Goal: Task Accomplishment & Management: Use online tool/utility

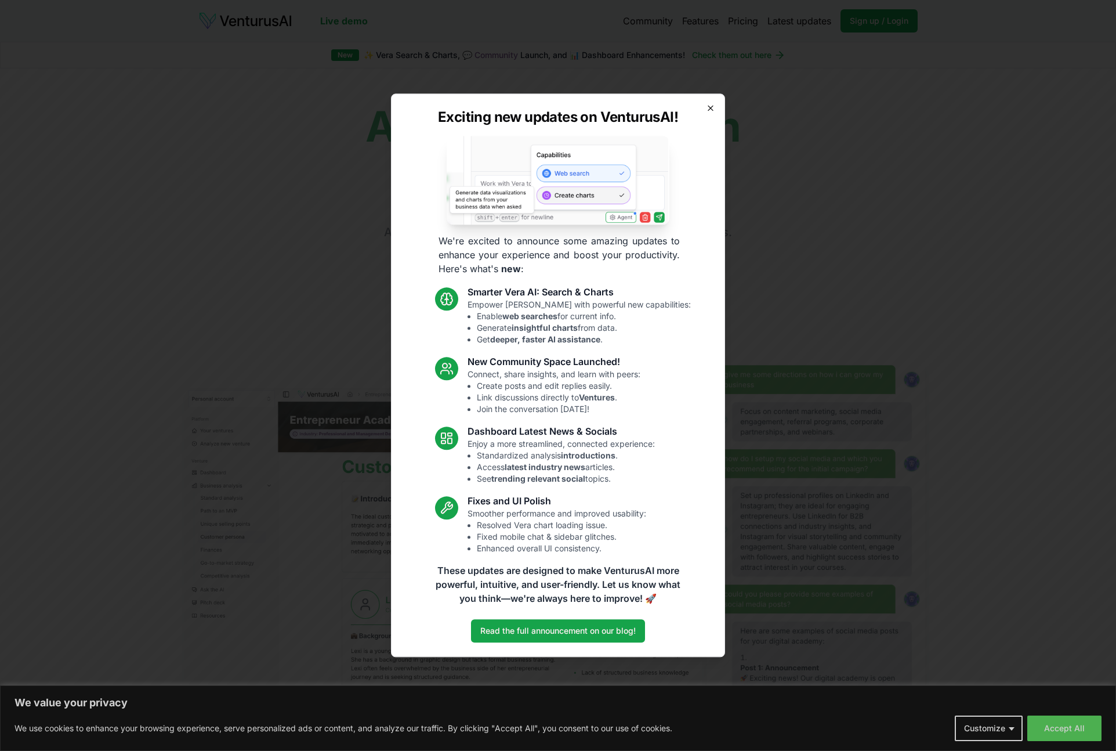
click at [715, 108] on icon "button" at bounding box center [710, 107] width 9 height 9
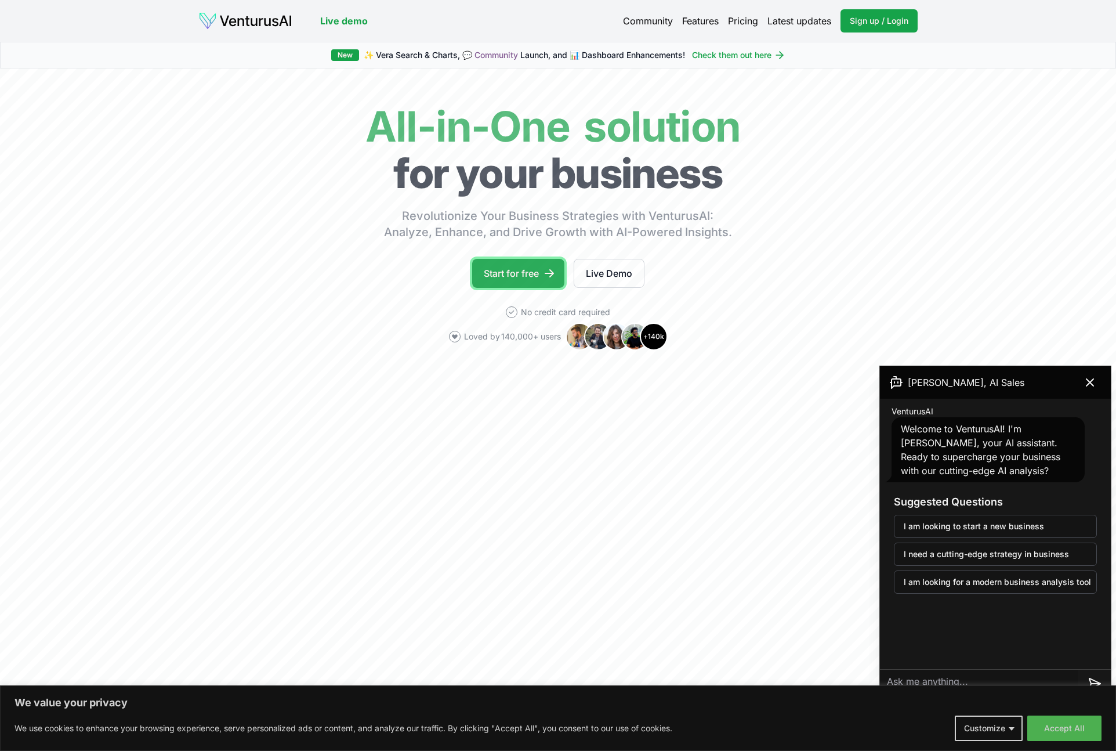
click at [499, 273] on link "Start for free" at bounding box center [518, 273] width 92 height 29
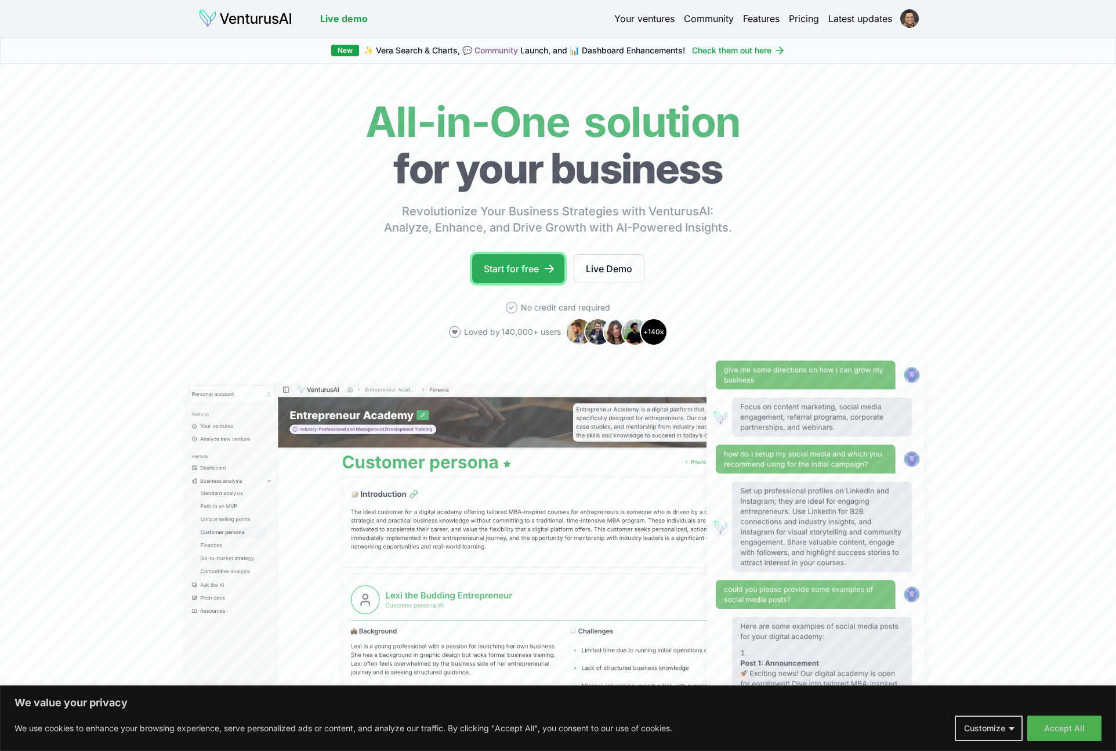
click at [518, 268] on link "Start for free" at bounding box center [518, 268] width 92 height 29
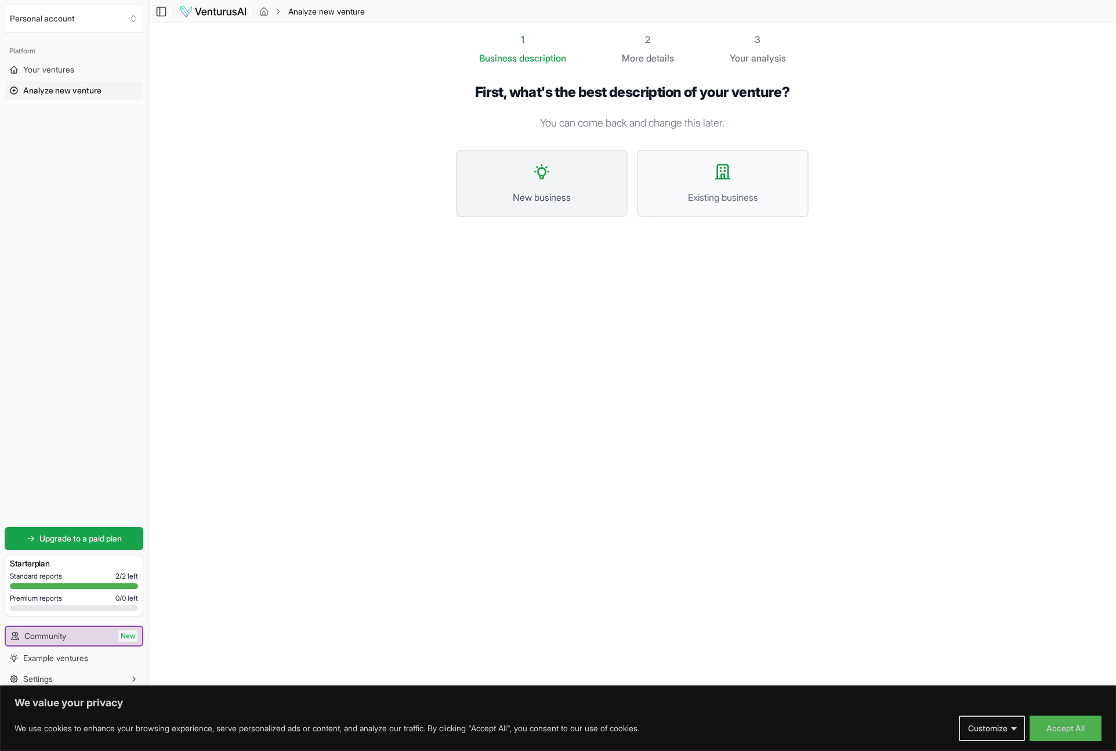
click at [539, 183] on button "New business" at bounding box center [542, 183] width 172 height 67
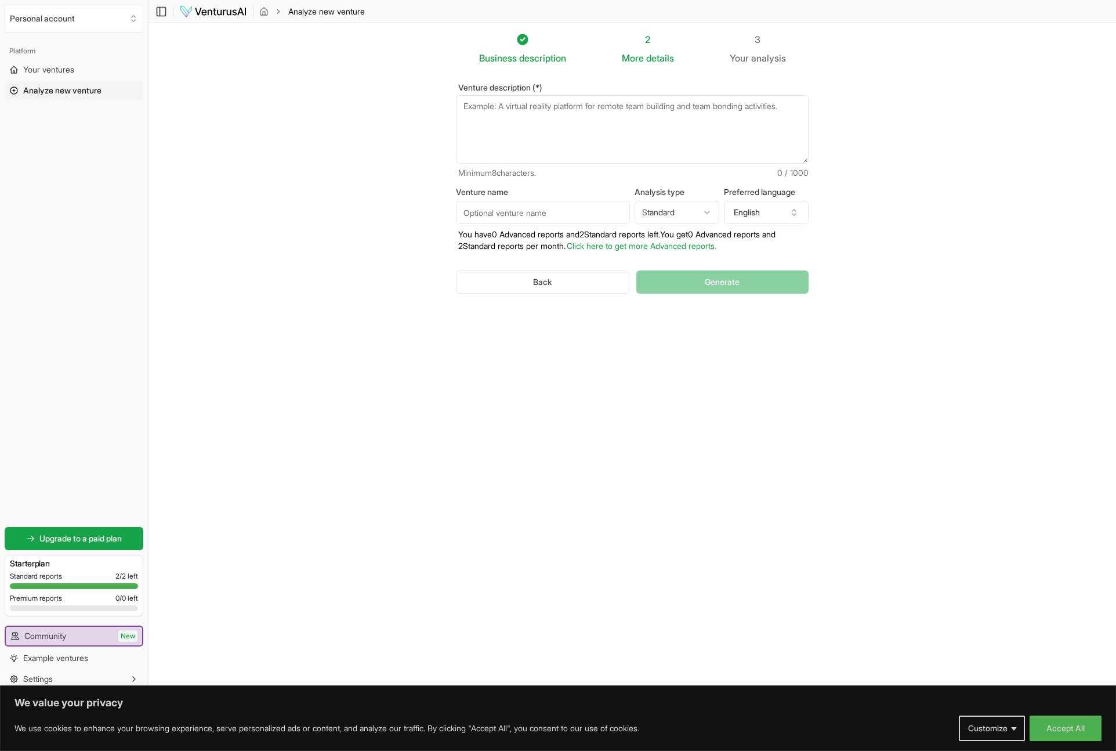
click at [510, 118] on textarea "Venture description (*)" at bounding box center [632, 129] width 353 height 68
click at [509, 211] on input "Venture name" at bounding box center [543, 212] width 174 height 23
type input "Cynotex Strategy Partners"
click at [691, 210] on html "We value your privacy We use cookies to enhance your browsing experience, serve…" at bounding box center [558, 375] width 1116 height 751
click at [498, 231] on p "You have 0 Advanced reports and 2 Standard reports left. Y ou get 0 Advanced re…" at bounding box center [632, 240] width 353 height 23
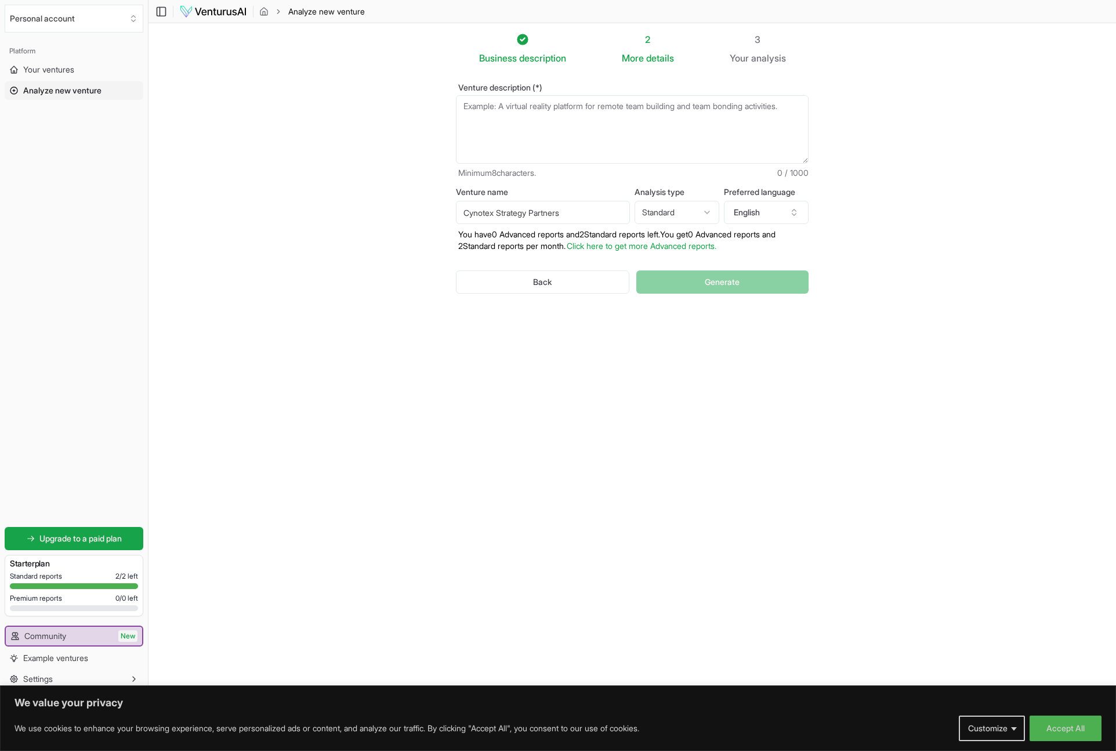
click at [503, 113] on textarea "Venture description (*)" at bounding box center [632, 129] width 353 height 68
paste textarea "Cynotex Strategy Partners is a consulting firm that uses AI powered tools to he…"
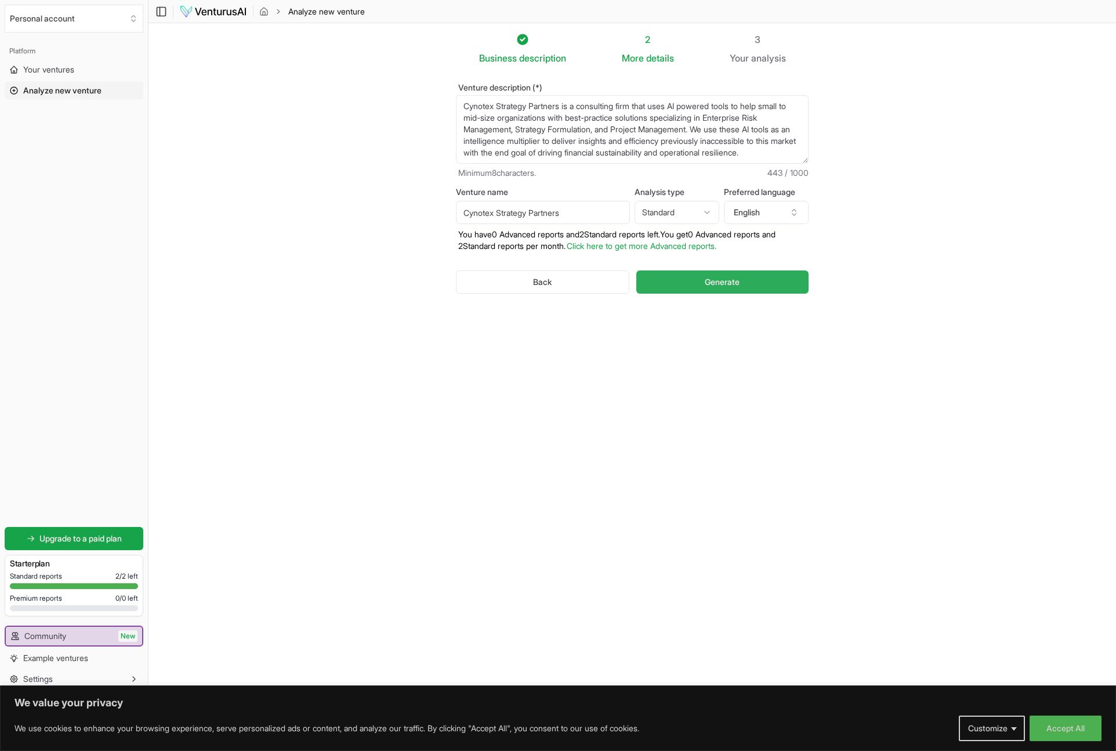
type textarea "Cynotex Strategy Partners is a consulting firm that uses AI powered tools to he…"
click at [722, 285] on span "Generate" at bounding box center [722, 282] width 35 height 12
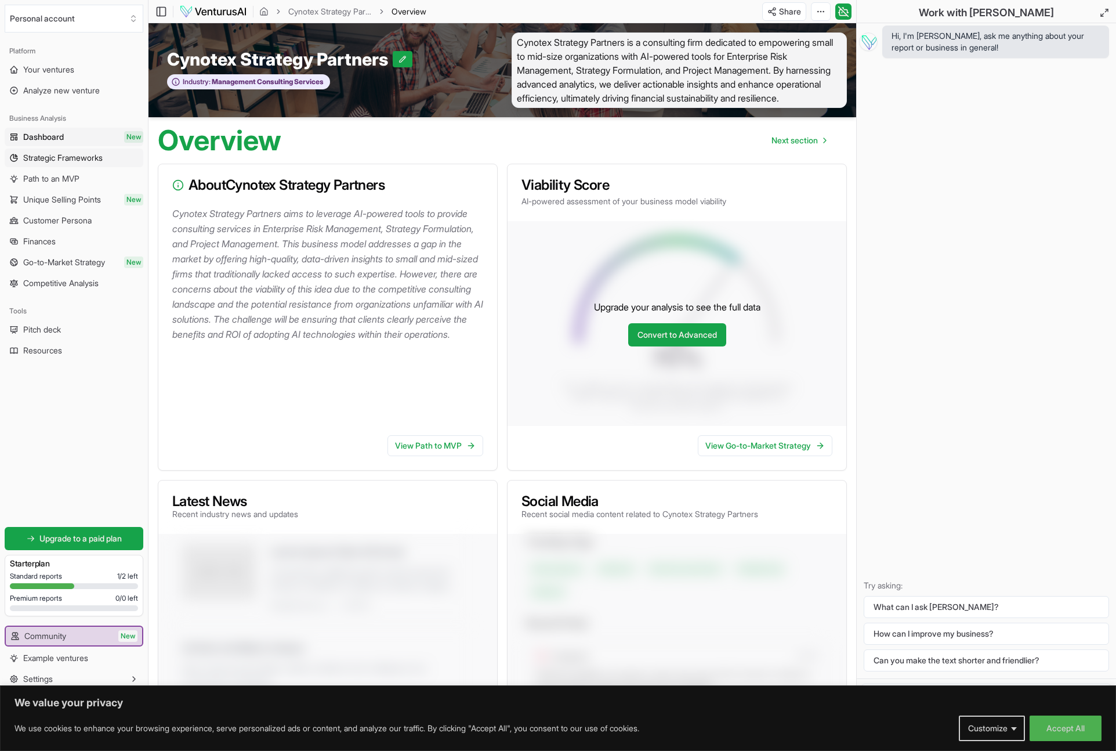
click at [42, 160] on span "Strategic Frameworks" at bounding box center [62, 158] width 79 height 12
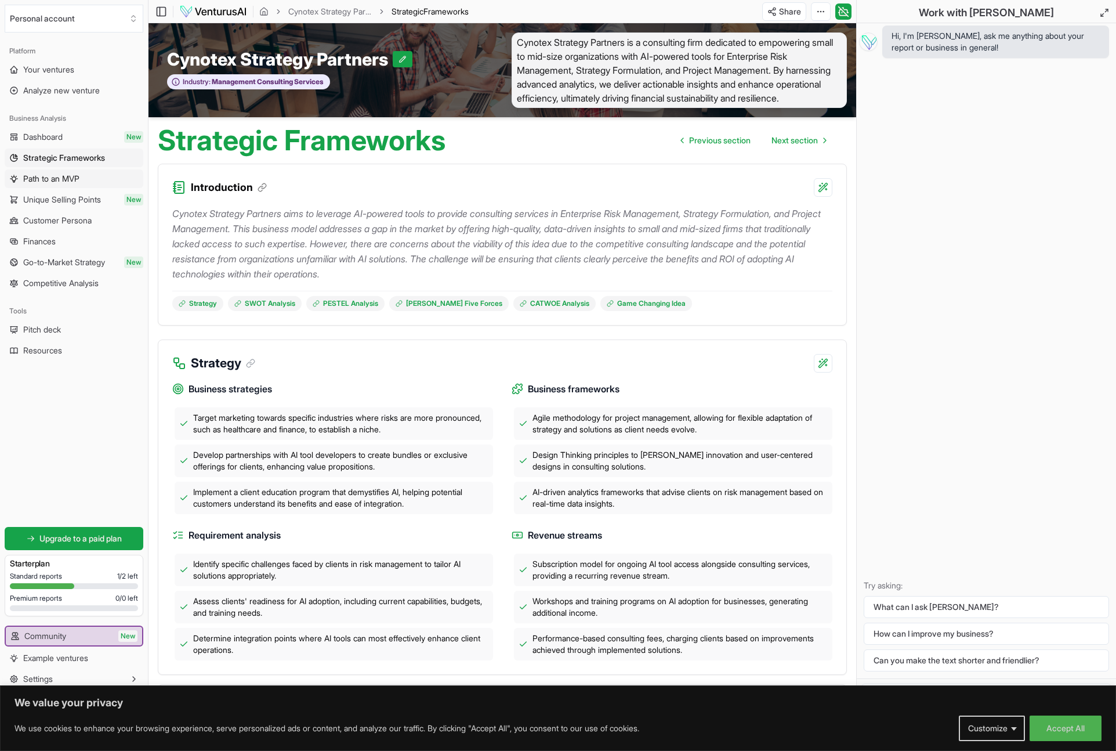
click at [39, 178] on span "Path to an MVP" at bounding box center [51, 179] width 56 height 12
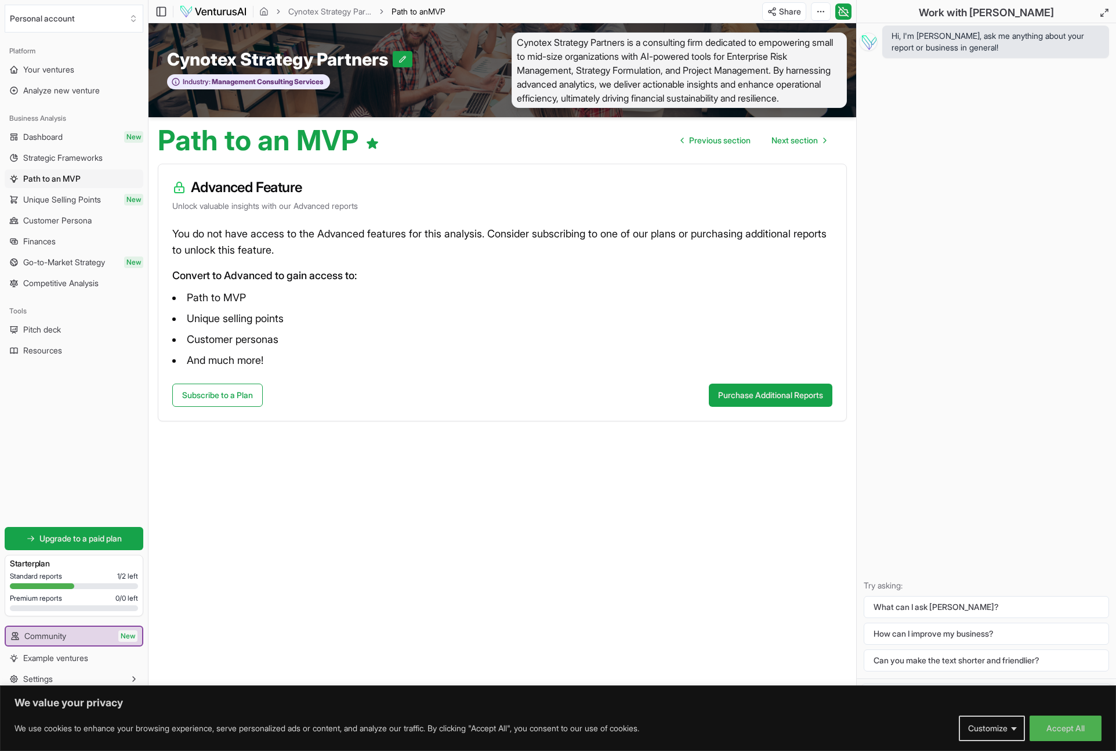
click at [71, 200] on span "Unique Selling Points" at bounding box center [62, 200] width 78 height 12
click at [59, 222] on span "Customer Persona" at bounding box center [57, 221] width 68 height 12
click at [57, 266] on span "Go-to-Market Strategy" at bounding box center [64, 262] width 82 height 12
click at [221, 13] on img at bounding box center [213, 12] width 68 height 14
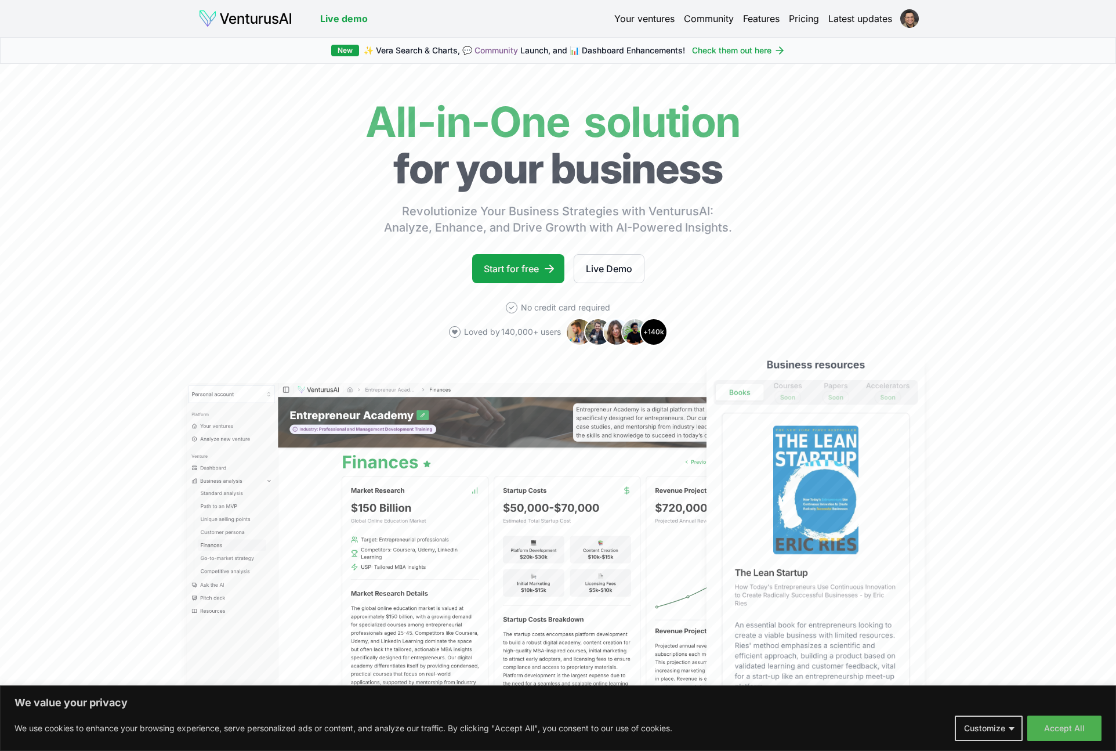
click at [800, 19] on link "Pricing" at bounding box center [804, 19] width 30 height 14
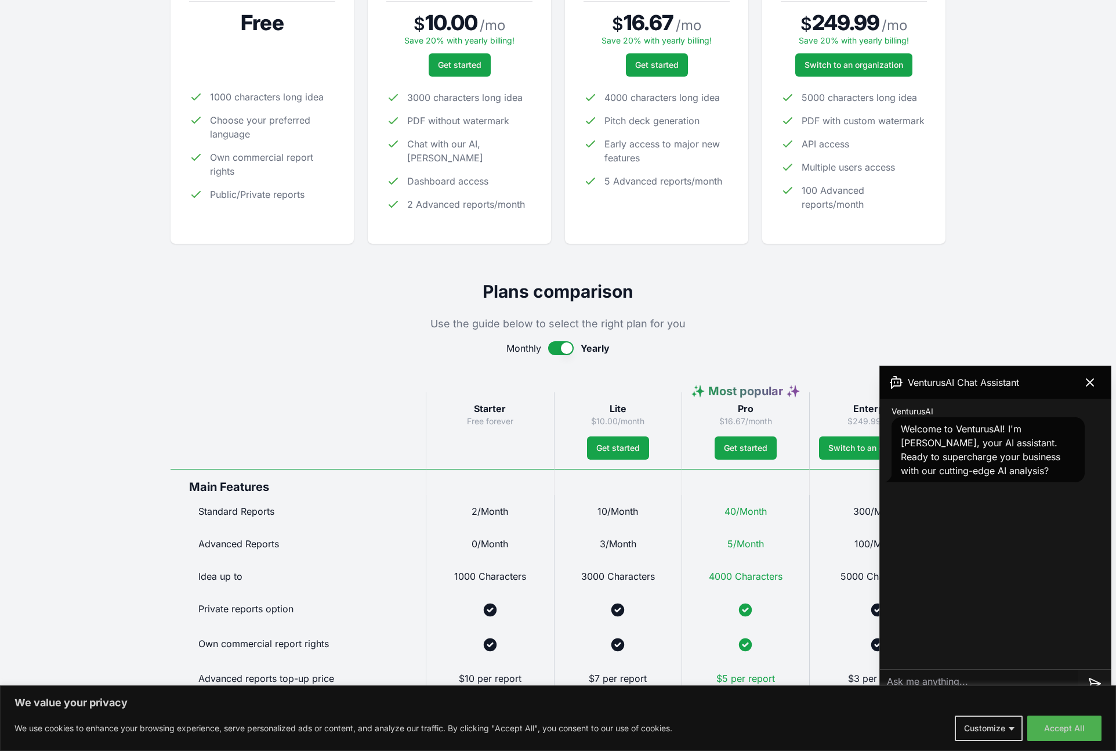
scroll to position [316, 0]
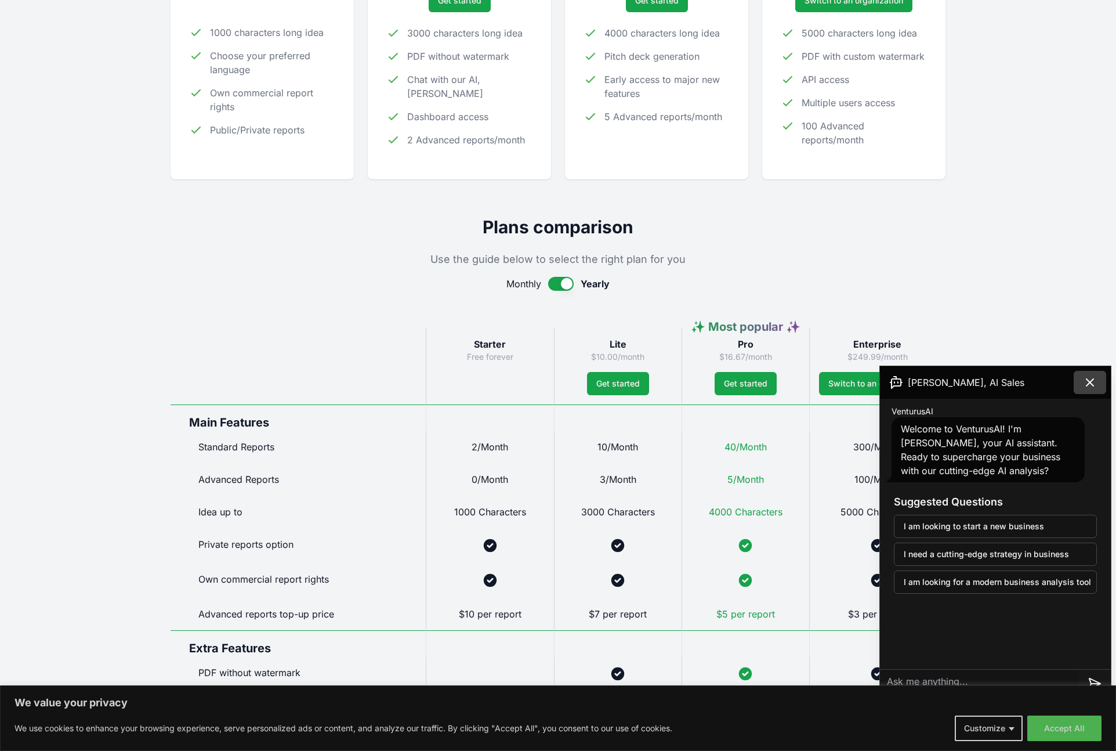
click at [1093, 384] on icon at bounding box center [1090, 382] width 14 height 14
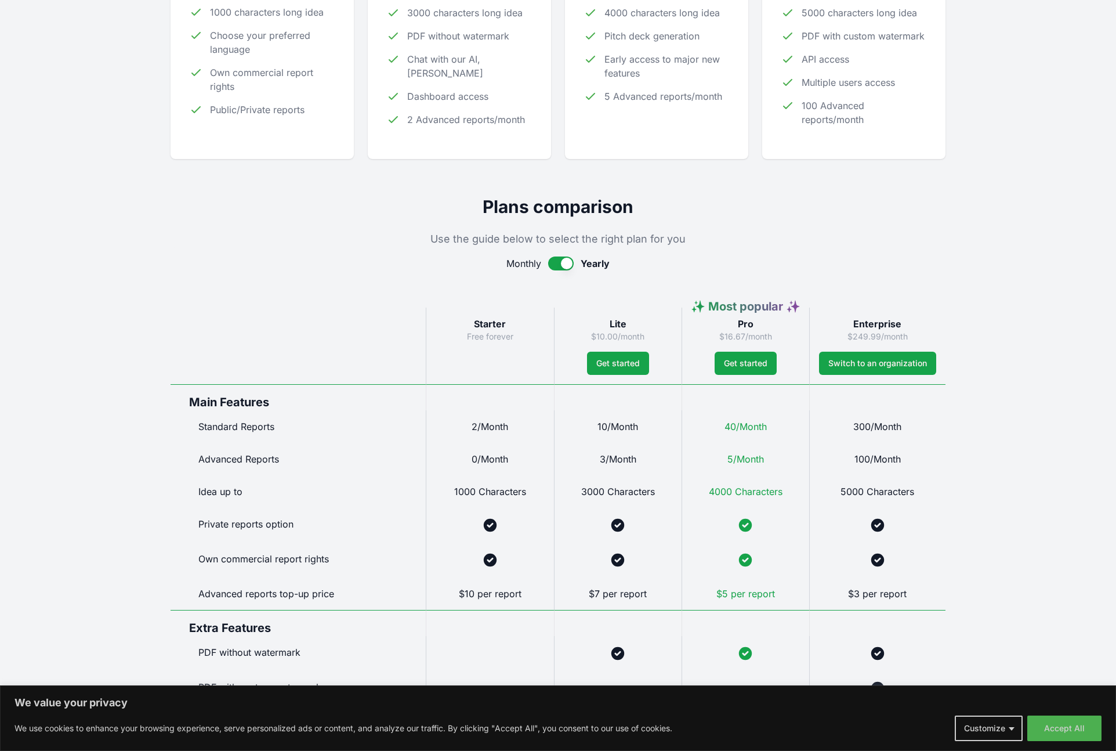
scroll to position [465, 0]
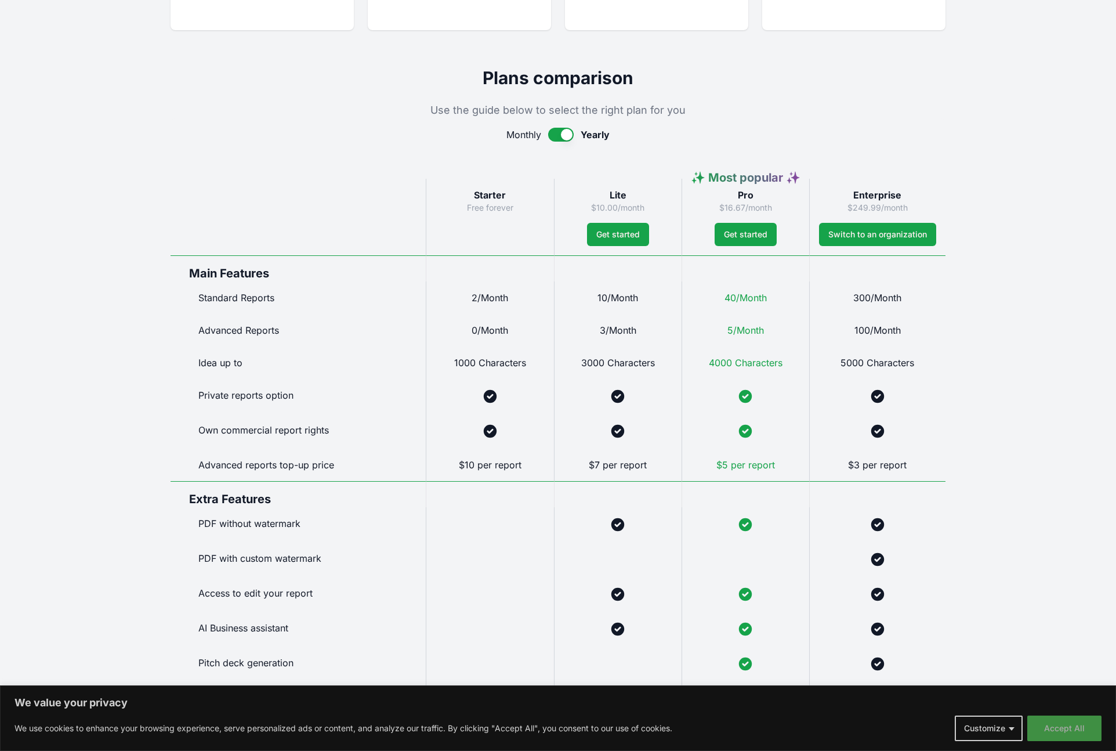
click at [1077, 730] on button "Accept All" at bounding box center [1064, 728] width 74 height 26
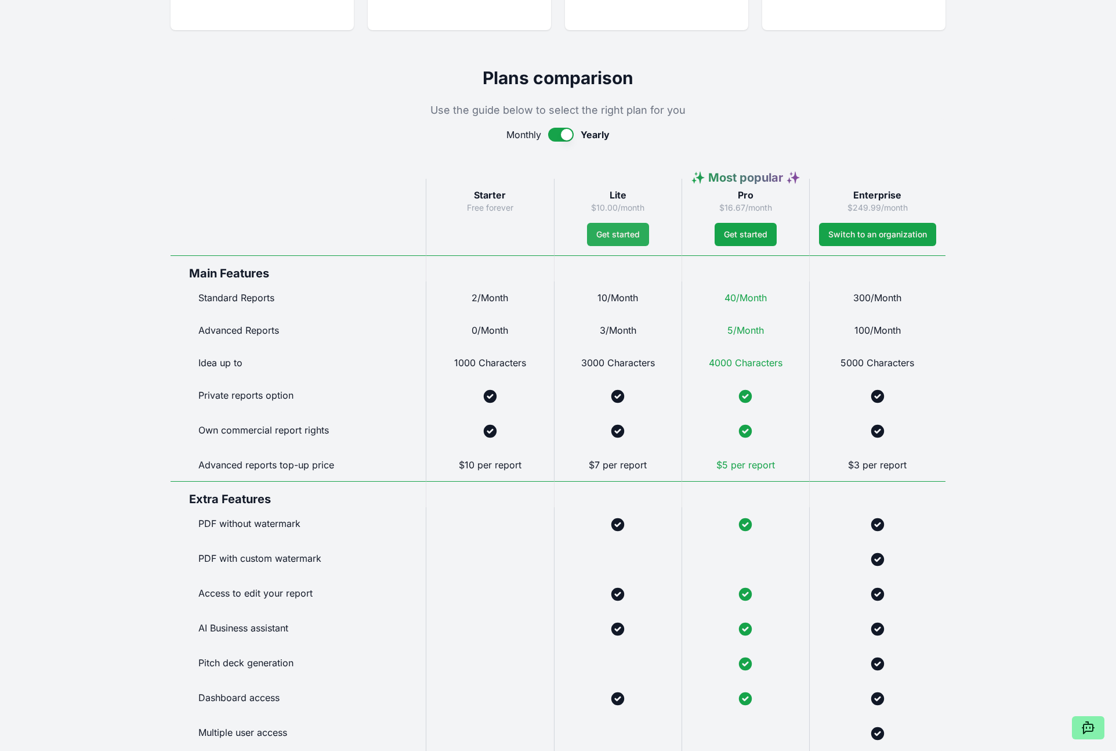
click at [624, 231] on span "Get started" at bounding box center [618, 235] width 44 height 12
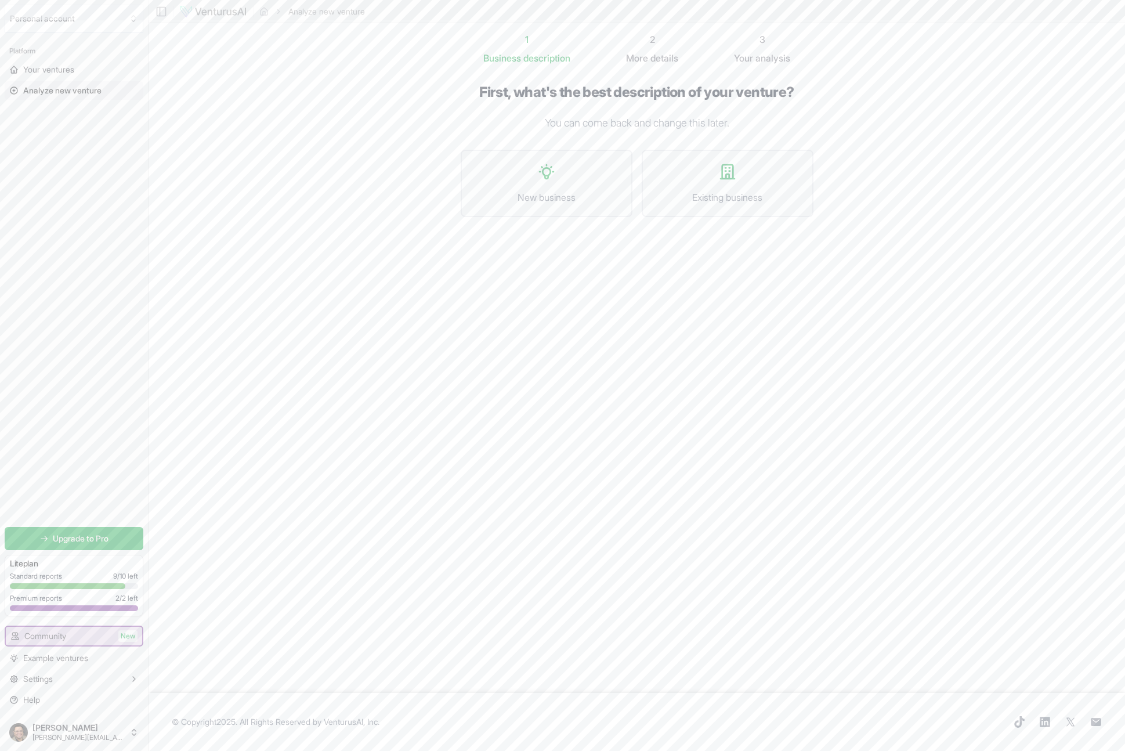
click at [624, 111] on div "First, what's the best description of your venture? You can come back and chang…" at bounding box center [637, 160] width 353 height 152
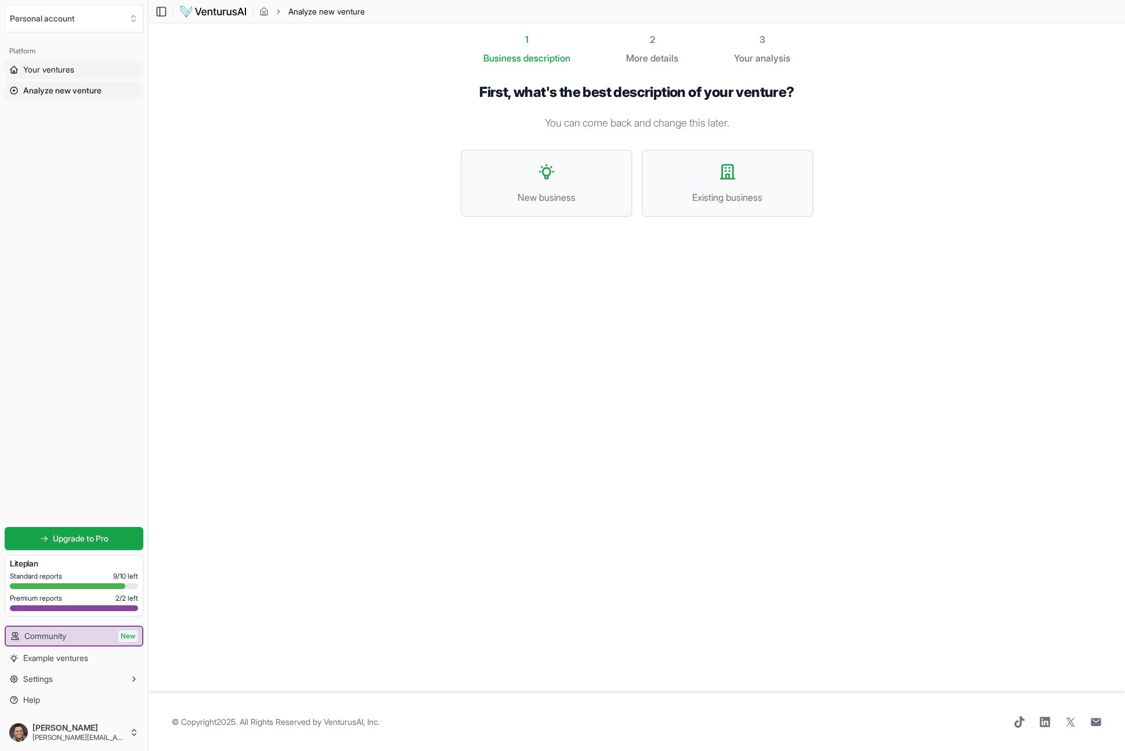
click at [48, 73] on span "Your ventures" at bounding box center [48, 70] width 51 height 12
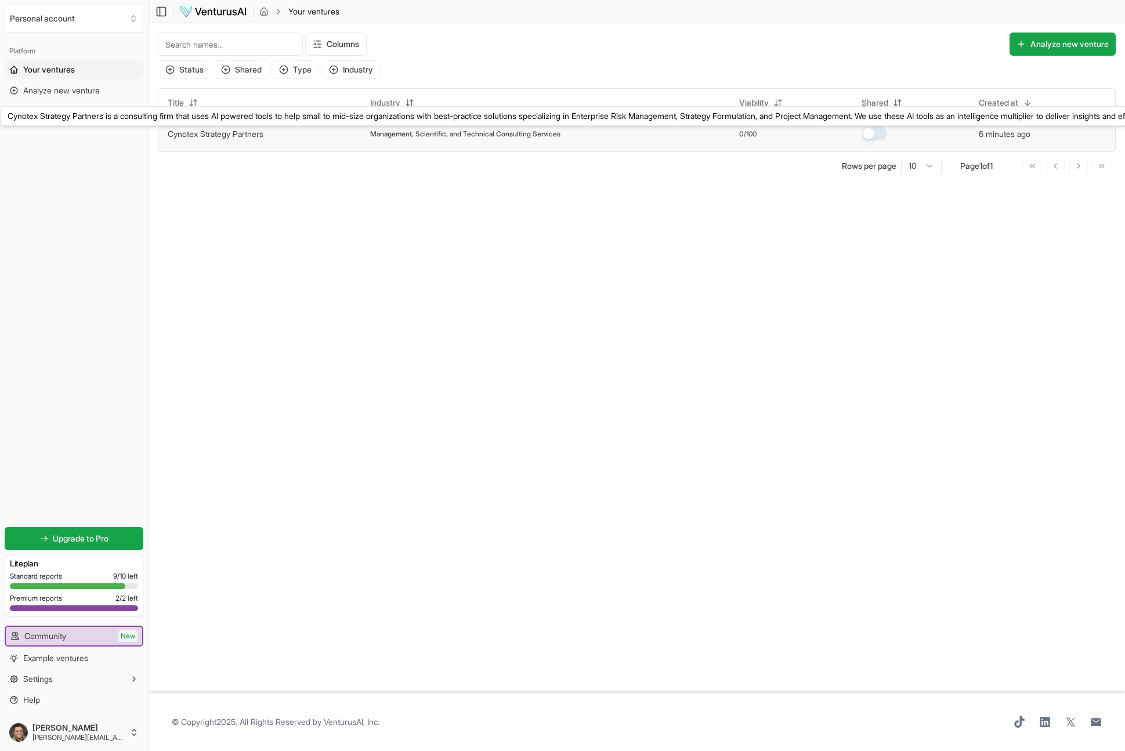
click at [203, 134] on link "Cynotex Strategy Partners" at bounding box center [216, 134] width 96 height 10
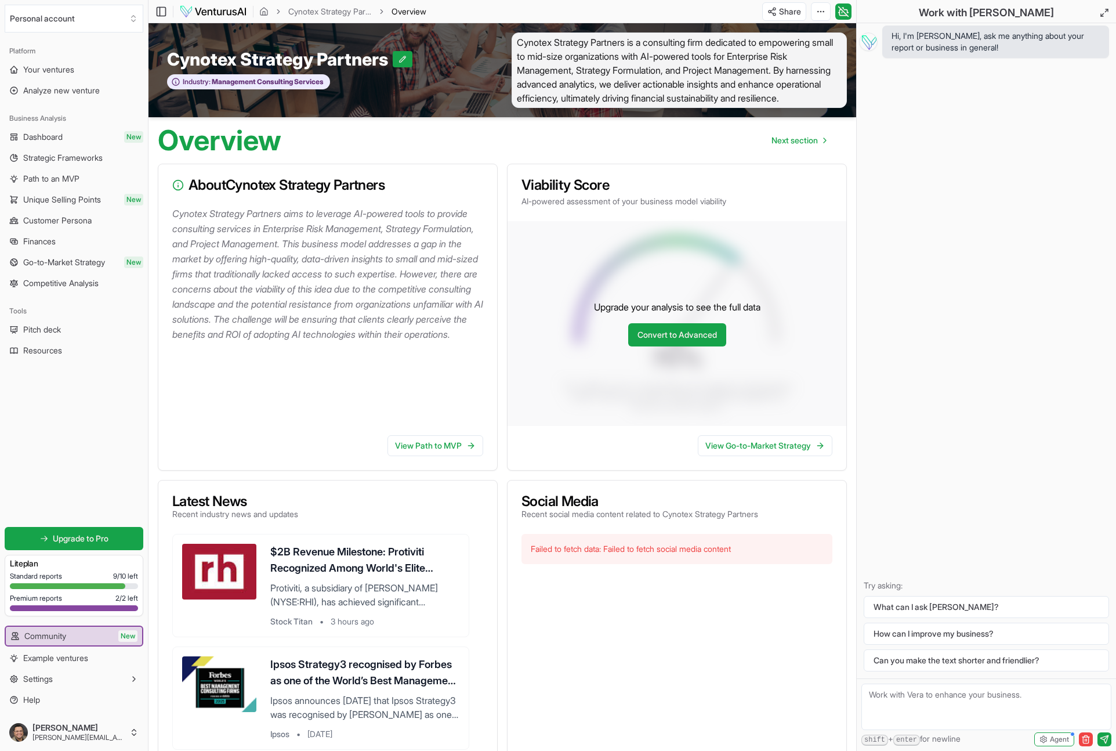
click at [567, 44] on span "Cynotex Strategy Partners is a consulting firm dedicated to empowering small to…" at bounding box center [679, 69] width 335 height 75
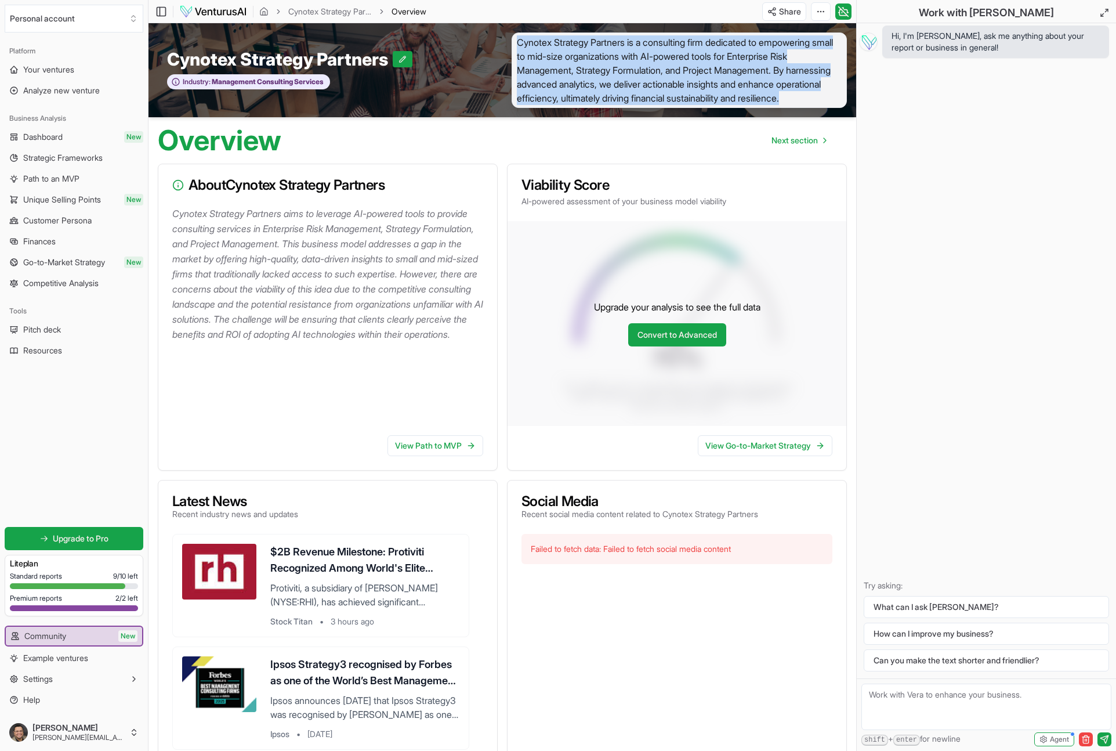
click at [567, 44] on span "Cynotex Strategy Partners is a consulting firm dedicated to empowering small to…" at bounding box center [679, 69] width 335 height 75
copy span "Cynotex Strategy Partners is a consulting firm dedicated to empowering small to…"
click at [58, 64] on span "Your ventures" at bounding box center [48, 70] width 51 height 12
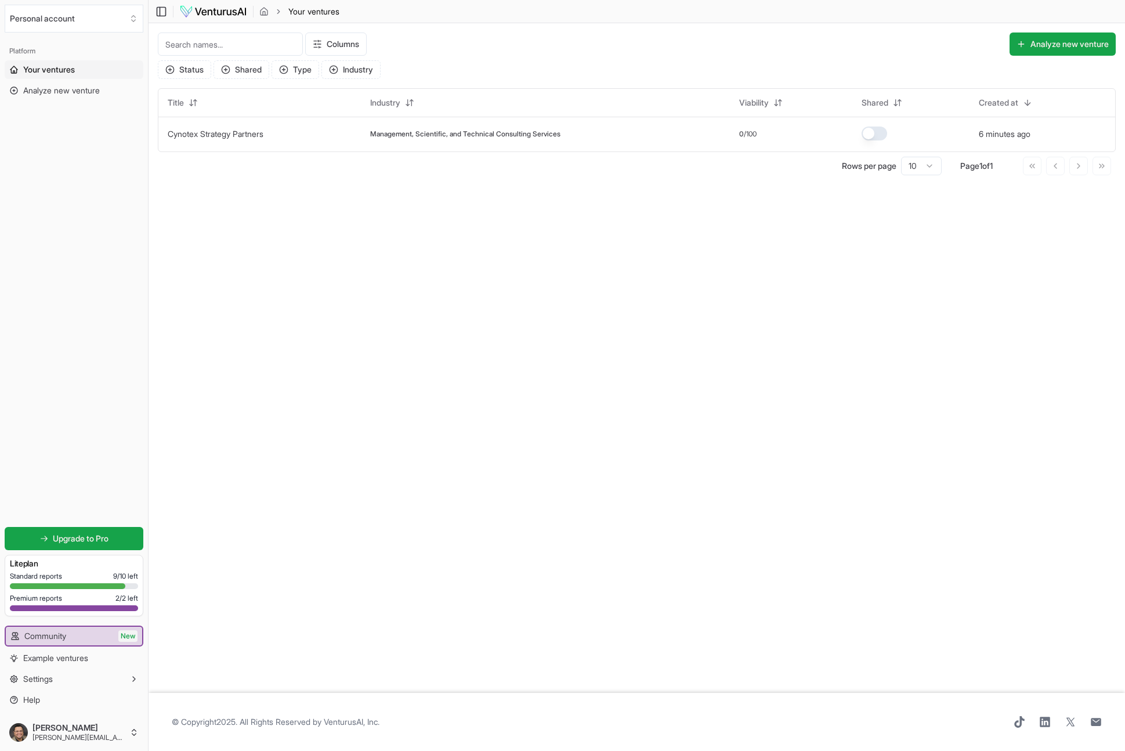
click at [410, 241] on main "Toggle Sidebar Your ventures Your ventures Columns Analyze new venture Status S…" at bounding box center [637, 375] width 976 height 751
click at [345, 42] on html "Personal account Platform Your ventures Analyze new venture Get started for fre…" at bounding box center [562, 375] width 1125 height 751
click at [351, 48] on html "Personal account Platform Your ventures Analyze new venture Get started for fre…" at bounding box center [562, 375] width 1125 height 751
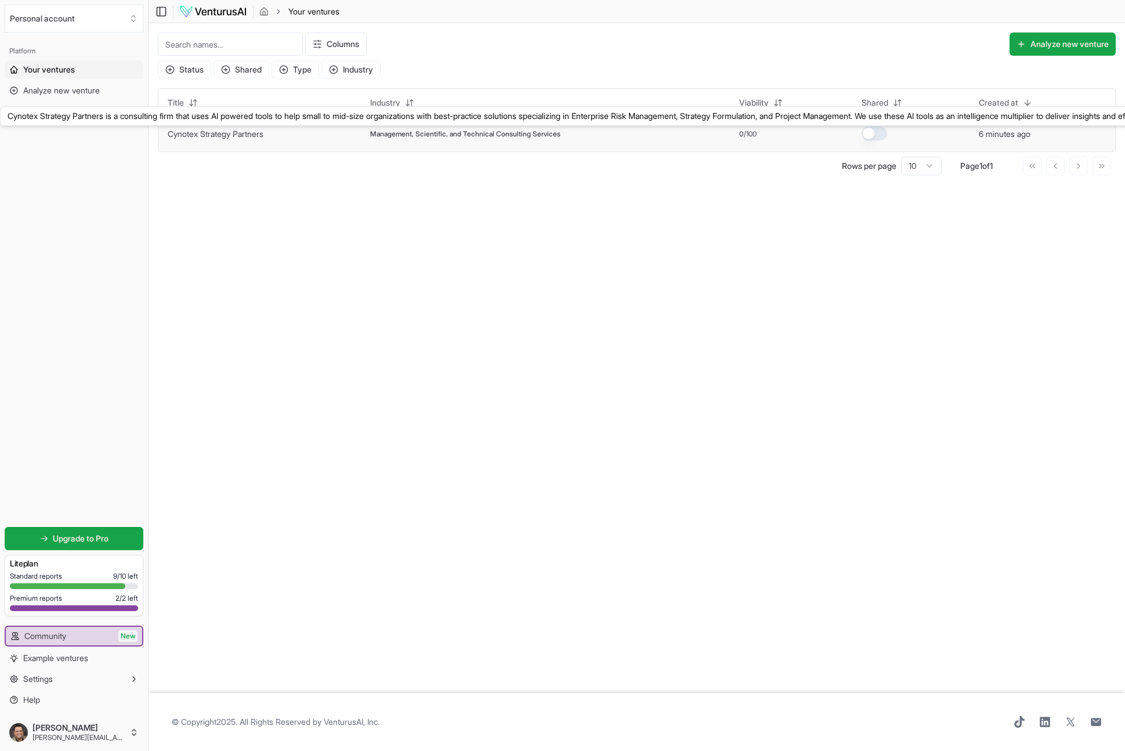
click at [229, 136] on link "Cynotex Strategy Partners" at bounding box center [216, 134] width 96 height 10
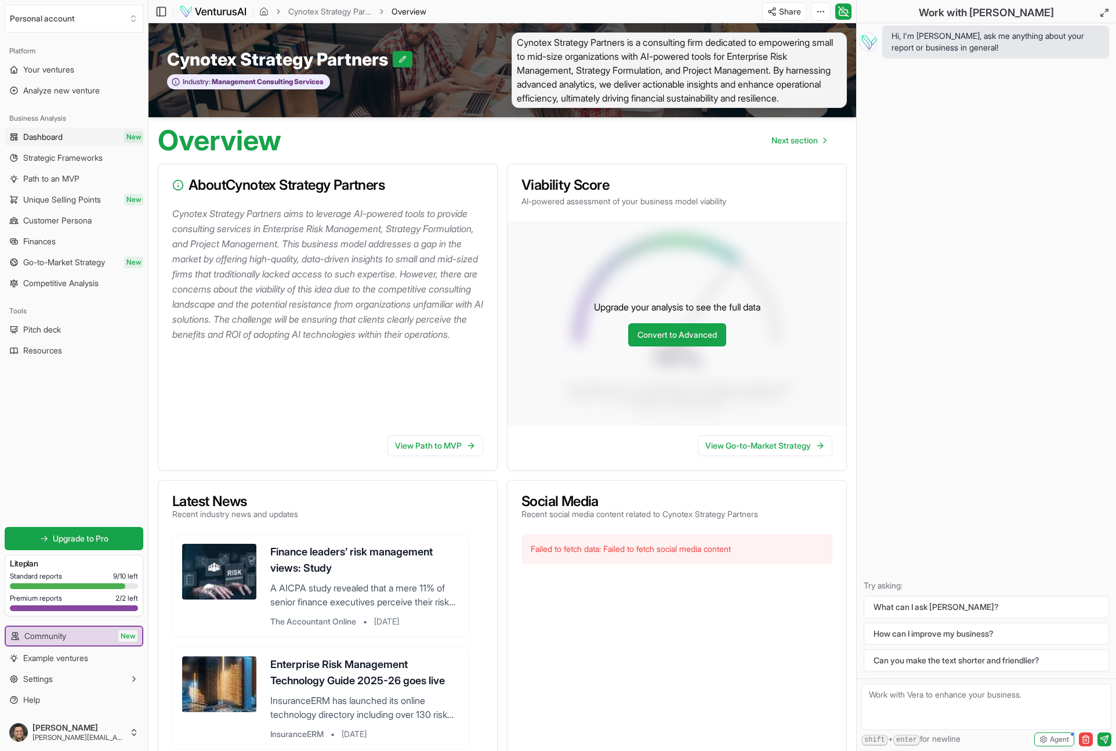
click at [39, 139] on span "Dashboard" at bounding box center [42, 137] width 39 height 12
click at [57, 165] on link "Strategic Frameworks" at bounding box center [74, 158] width 139 height 19
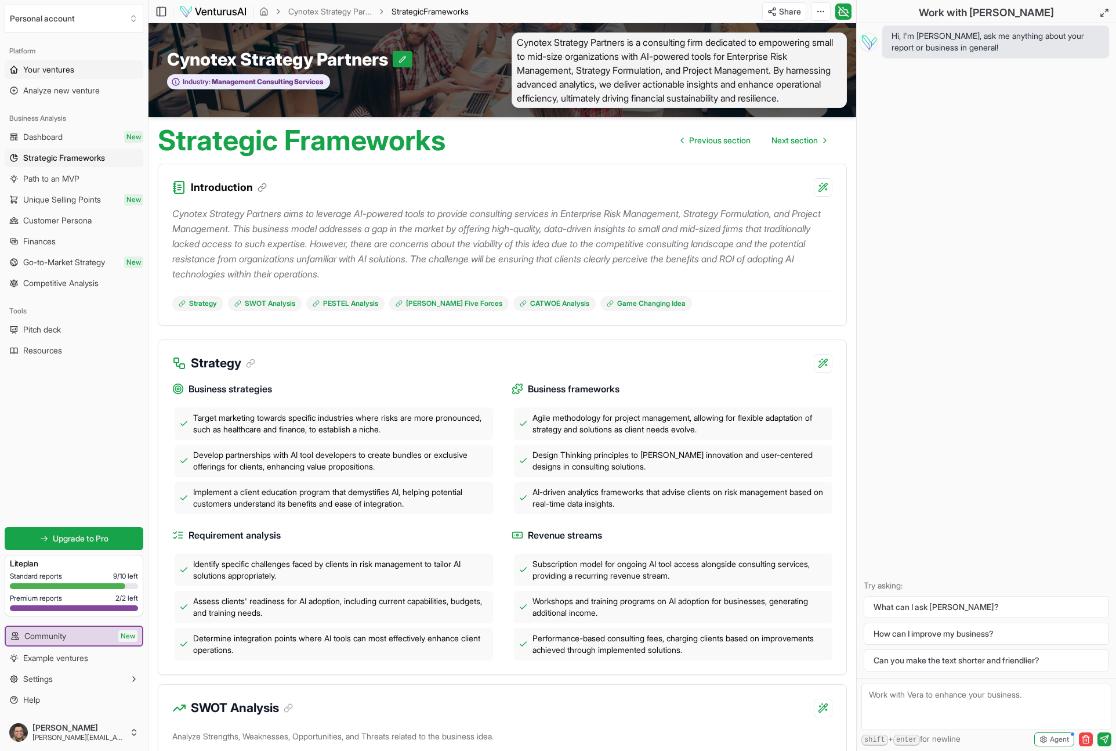
click at [50, 66] on span "Your ventures" at bounding box center [48, 70] width 51 height 12
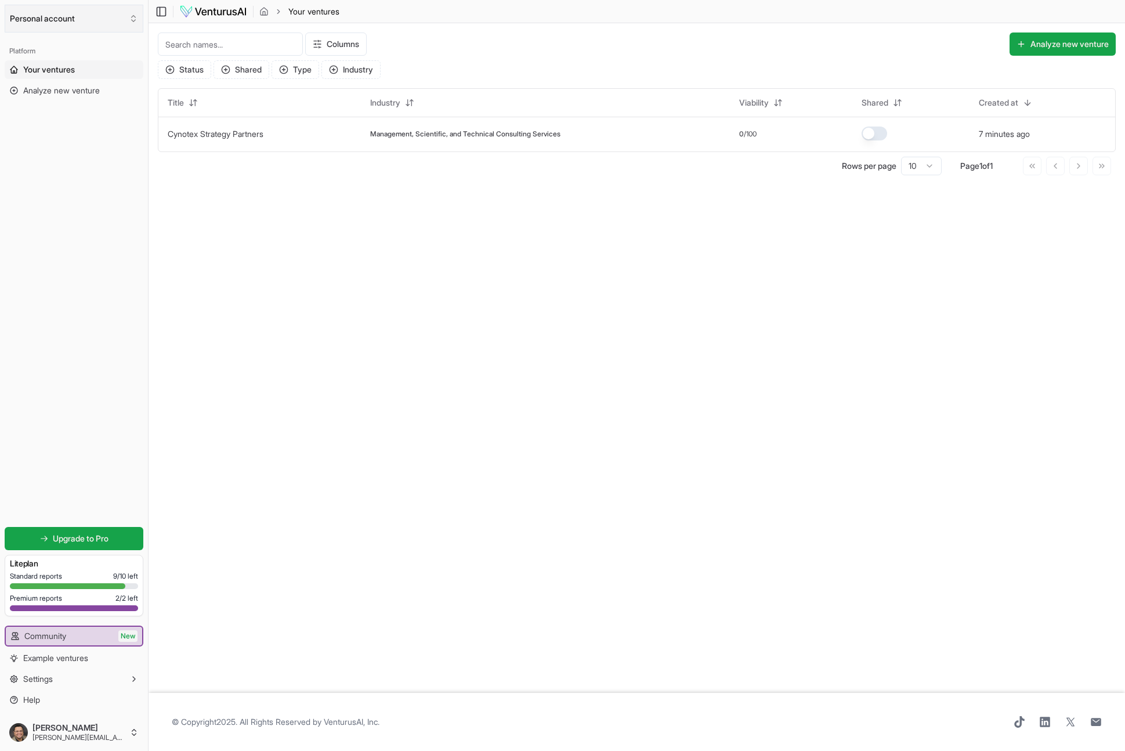
click at [117, 12] on button "Personal account" at bounding box center [74, 19] width 139 height 28
click at [55, 63] on div "[PERSON_NAME]" at bounding box center [74, 63] width 133 height 19
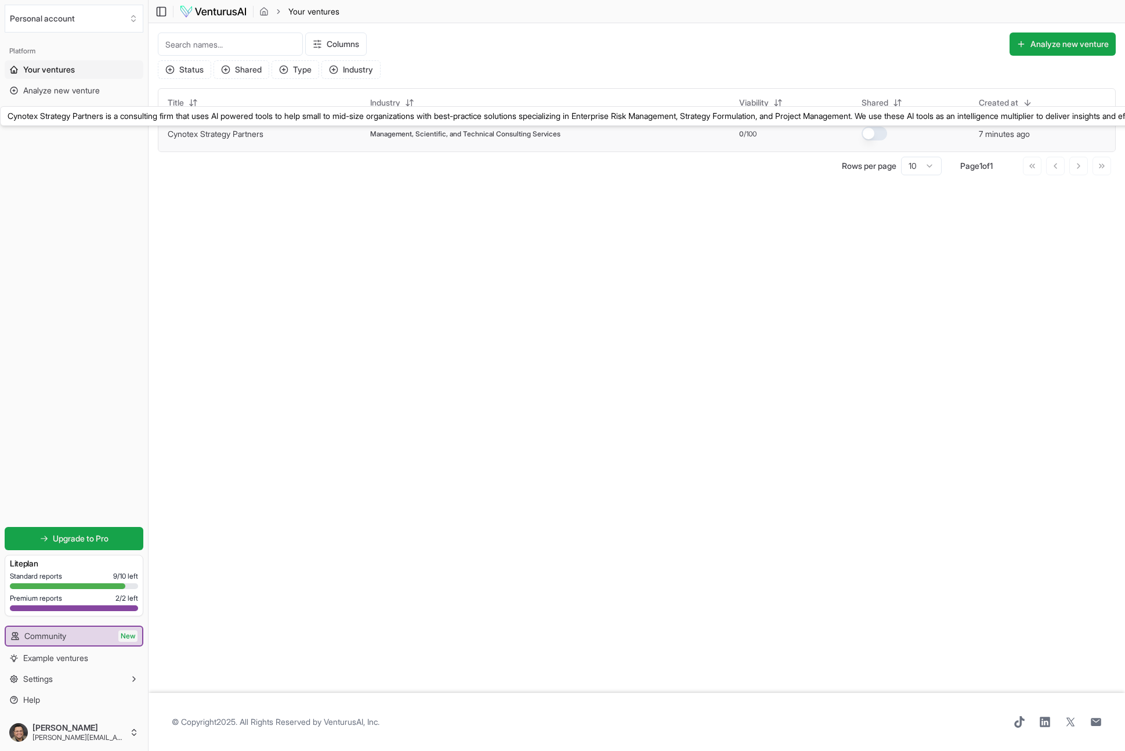
click at [198, 178] on div "Columns Analyze new venture Status Shared Type Industry Title Industry Viabilit…" at bounding box center [637, 103] width 976 height 161
click at [199, 132] on link "Cynotex Strategy Partners" at bounding box center [216, 134] width 96 height 10
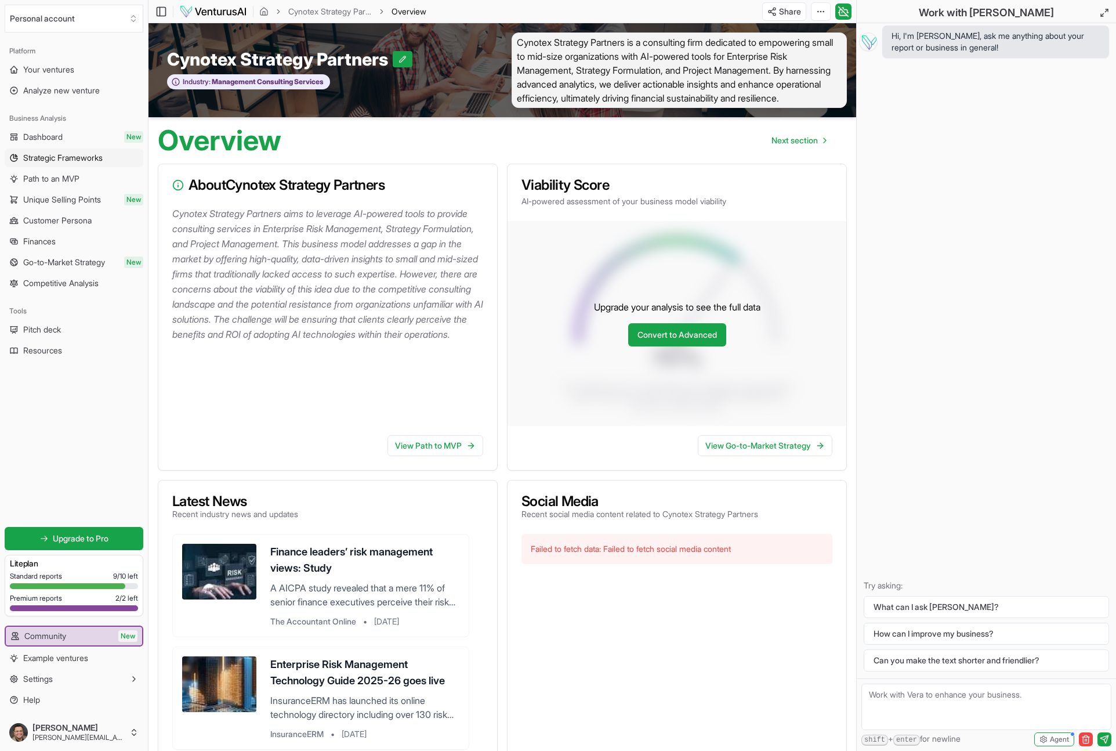
click at [75, 155] on span "Strategic Frameworks" at bounding box center [62, 158] width 79 height 12
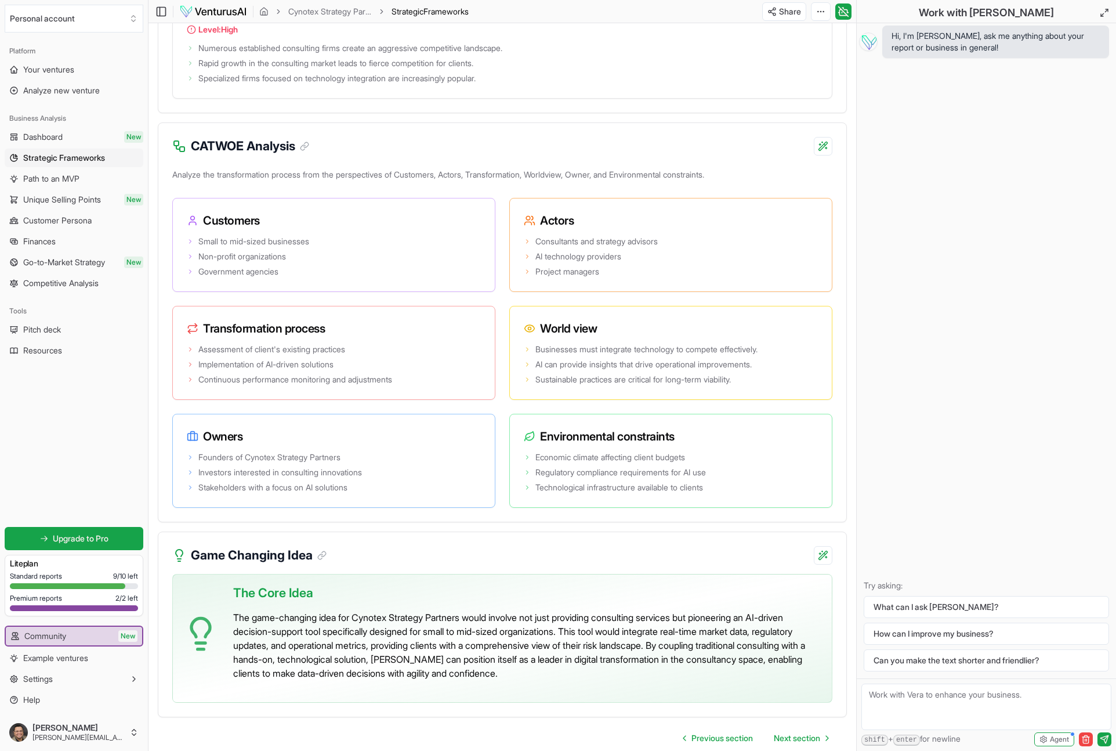
scroll to position [2121, 0]
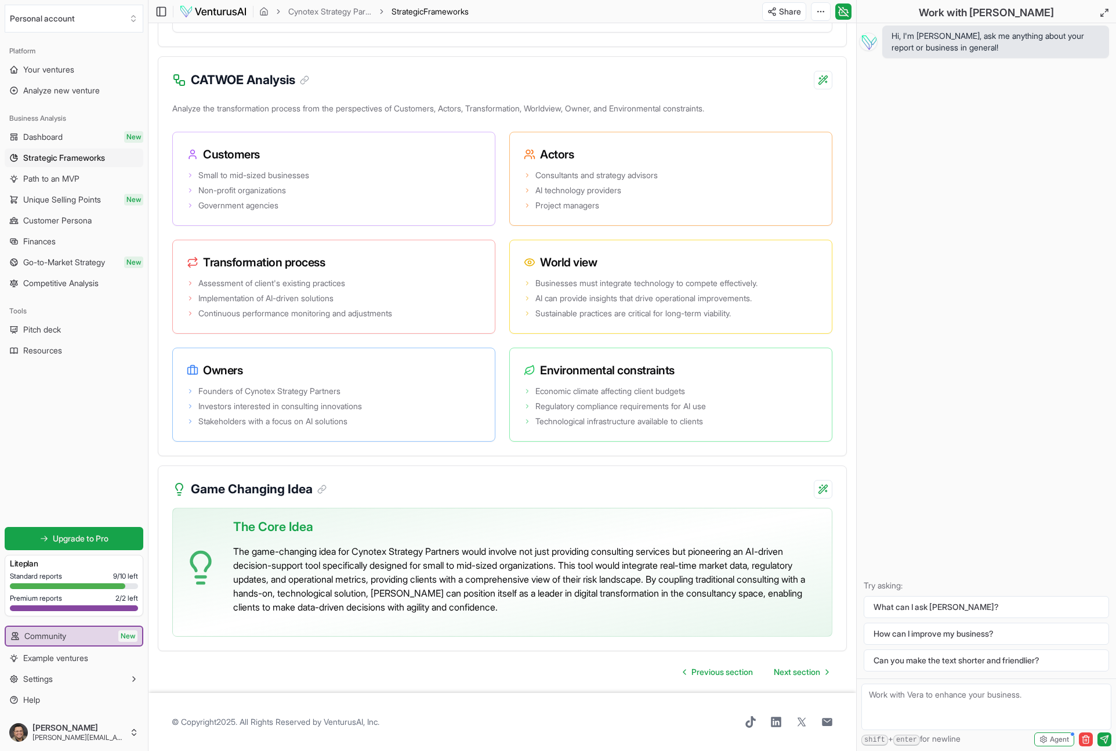
click at [414, 572] on p "The game-changing idea for Cynotex Strategy Partners would involve not just pro…" at bounding box center [527, 579] width 589 height 70
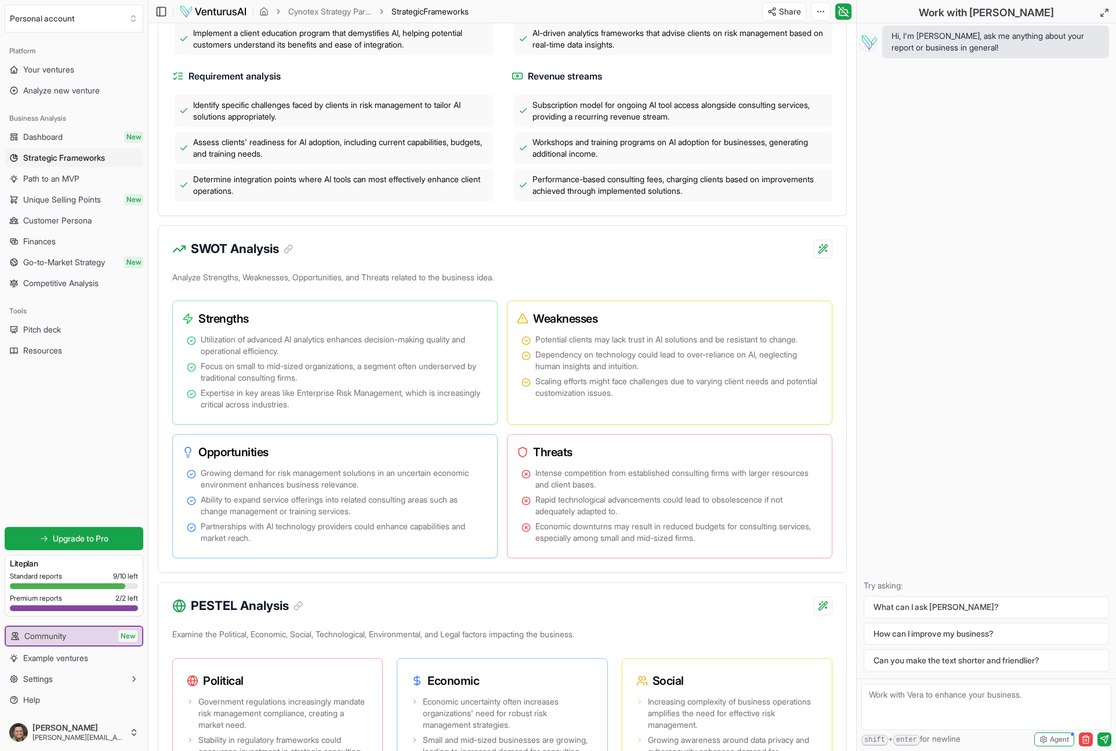
scroll to position [0, 0]
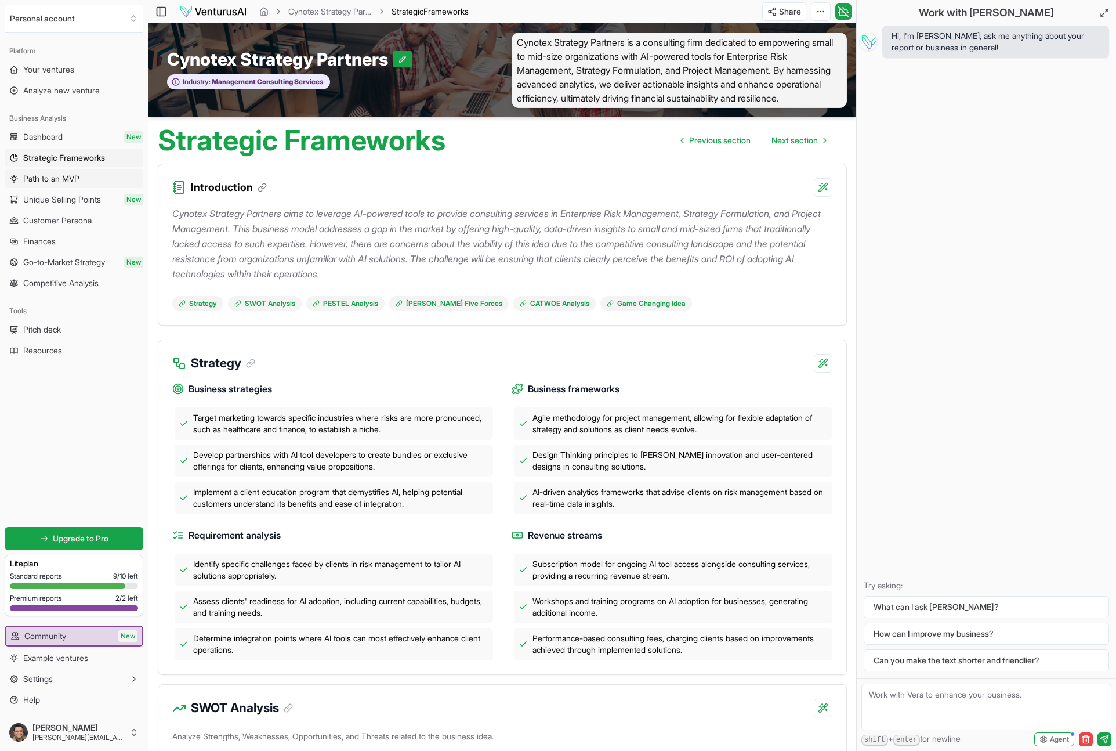
click at [49, 176] on span "Path to an MVP" at bounding box center [51, 179] width 56 height 12
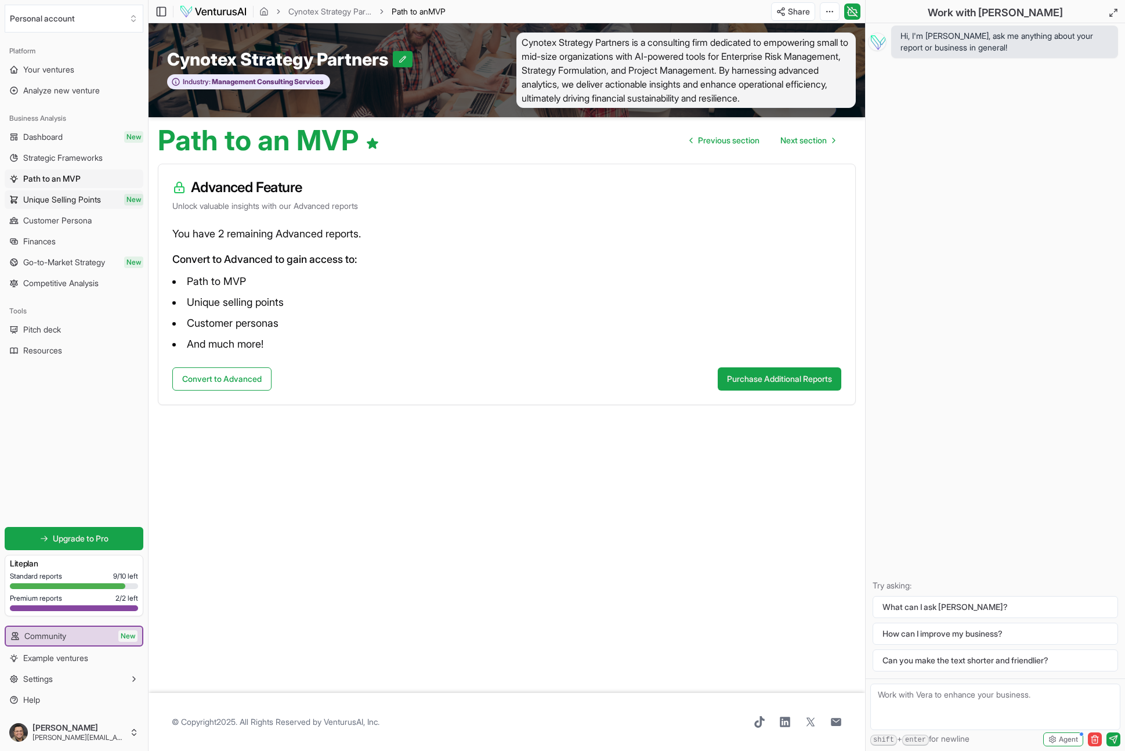
click at [39, 195] on span "Unique Selling Points" at bounding box center [62, 200] width 78 height 12
click at [787, 390] on button "Purchase Additional Reports" at bounding box center [780, 378] width 124 height 23
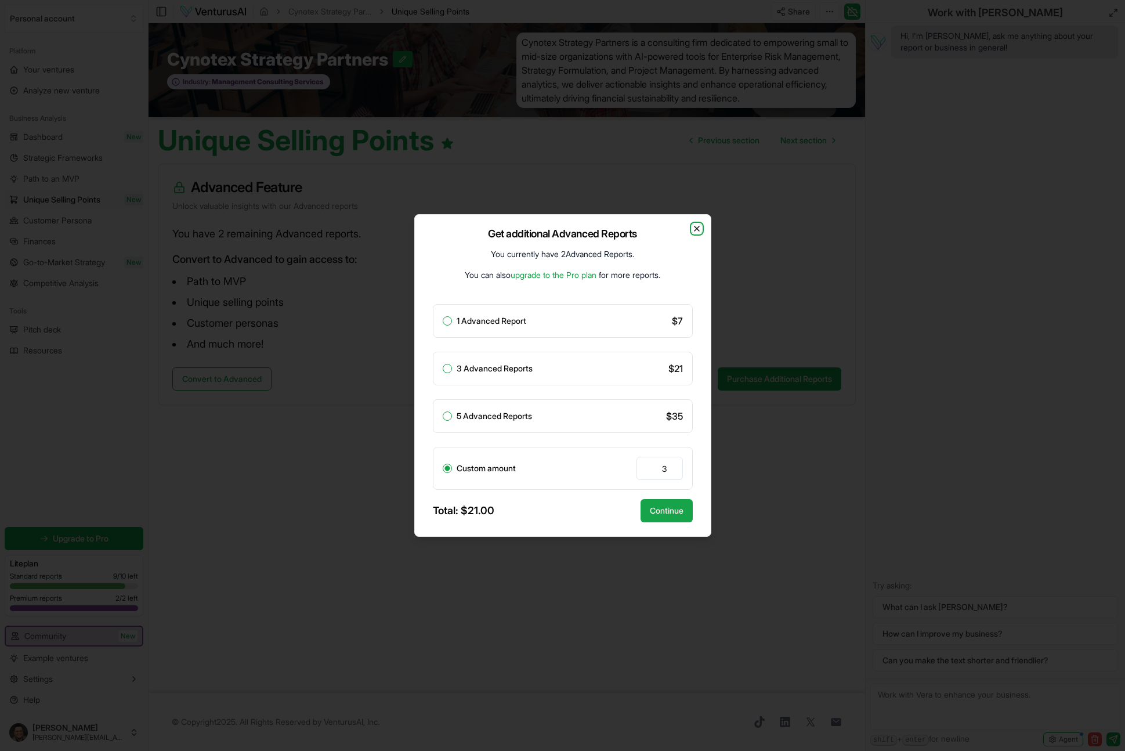
click at [695, 228] on icon "button" at bounding box center [696, 228] width 9 height 9
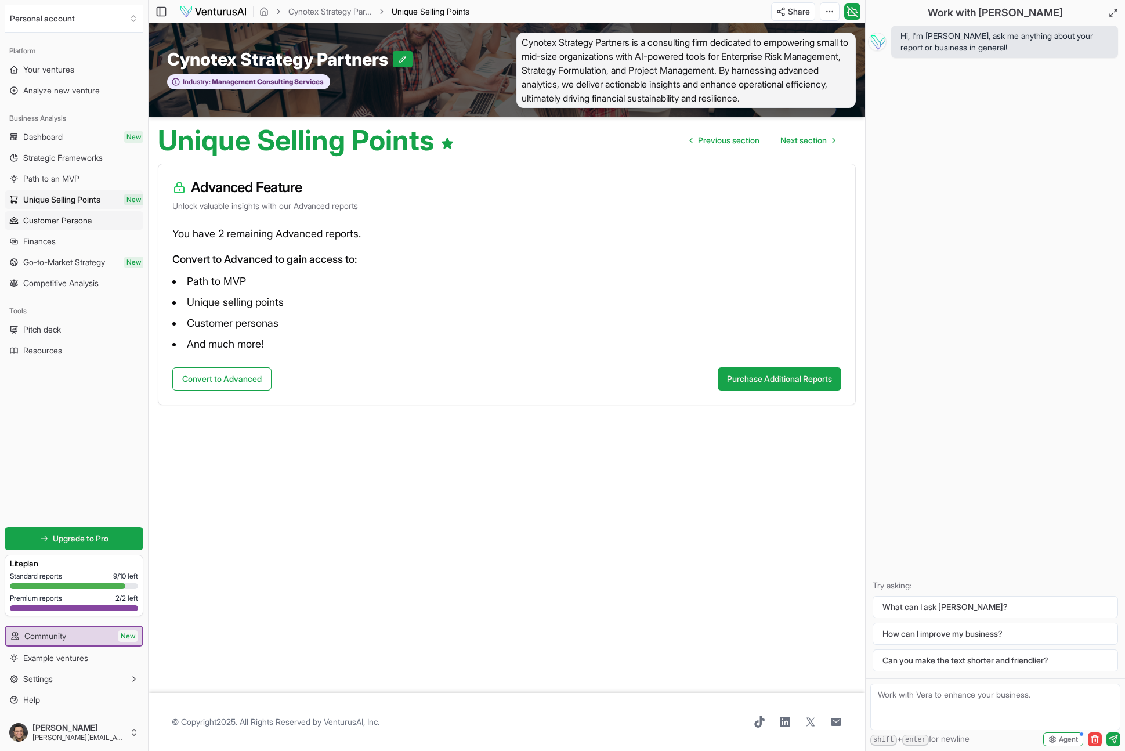
click at [41, 220] on span "Customer Persona" at bounding box center [57, 221] width 68 height 12
click at [41, 220] on span "Customer Persona" at bounding box center [57, 221] width 69 height 12
click at [58, 92] on span "Analyze new venture" at bounding box center [61, 91] width 77 height 12
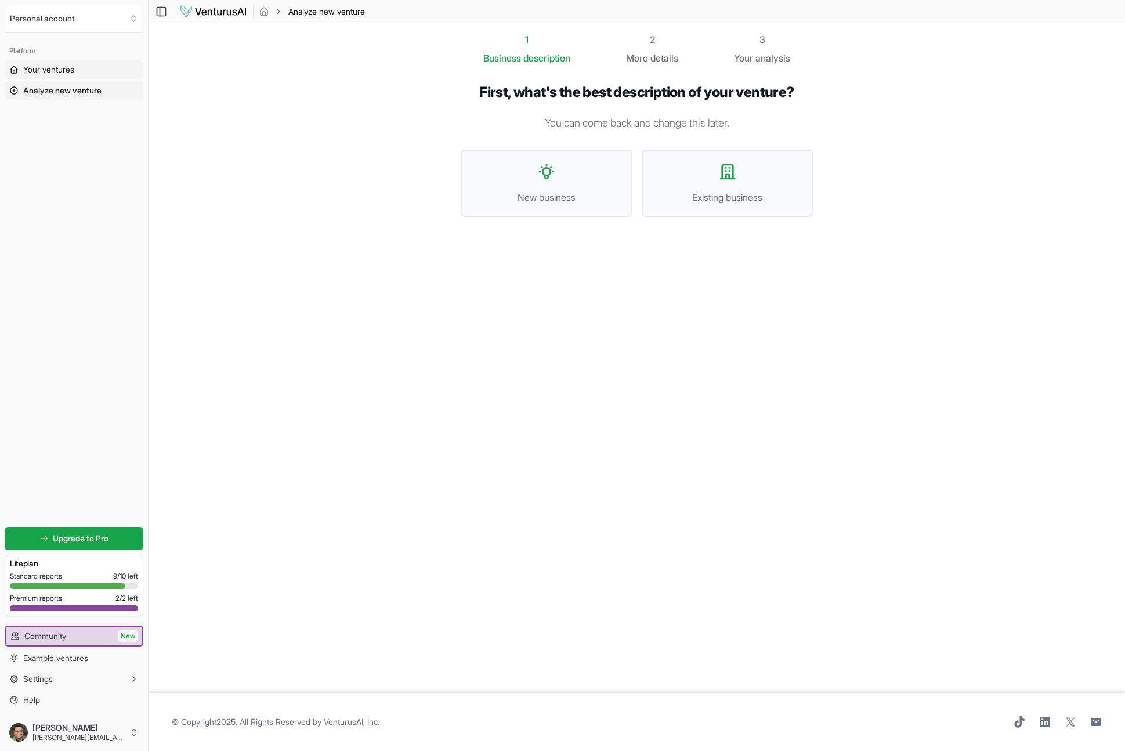
click at [56, 66] on span "Your ventures" at bounding box center [48, 70] width 51 height 12
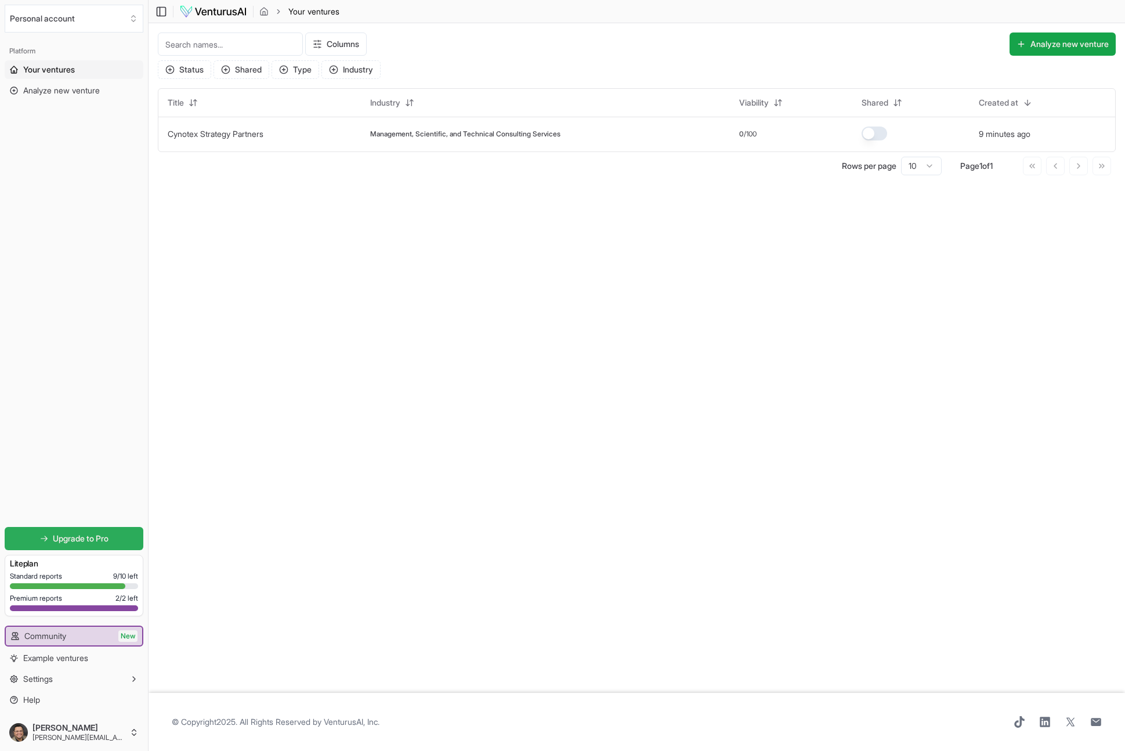
click at [73, 542] on span "Upgrade to Pro" at bounding box center [81, 539] width 56 height 12
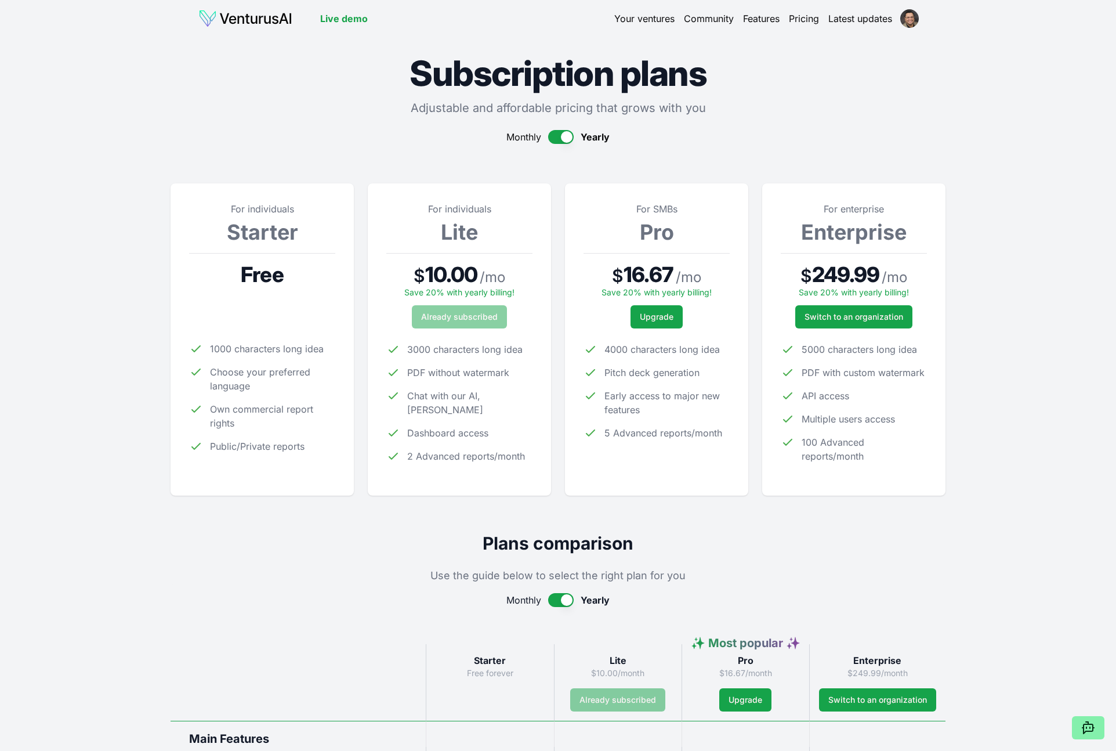
click at [632, 21] on link "Your ventures" at bounding box center [644, 19] width 60 height 14
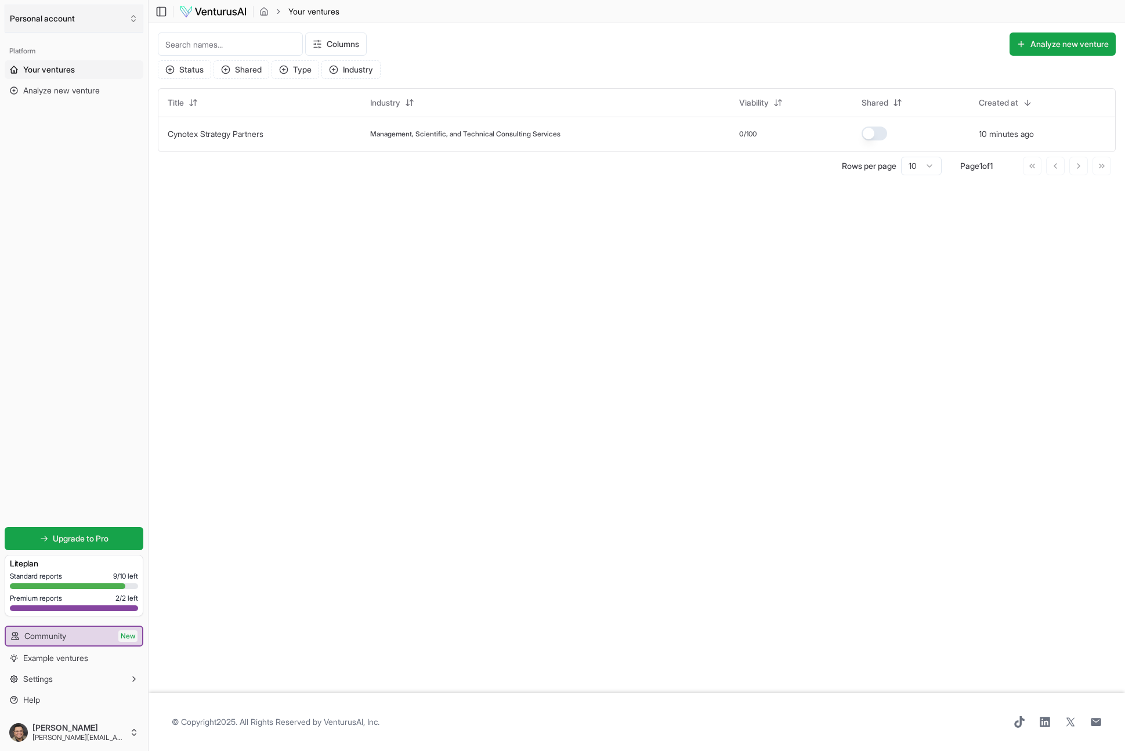
click at [115, 16] on button "Personal account" at bounding box center [74, 19] width 139 height 28
click at [50, 102] on p "No organization found" at bounding box center [74, 102] width 133 height 19
click at [56, 128] on div "Create organization" at bounding box center [74, 126] width 133 height 19
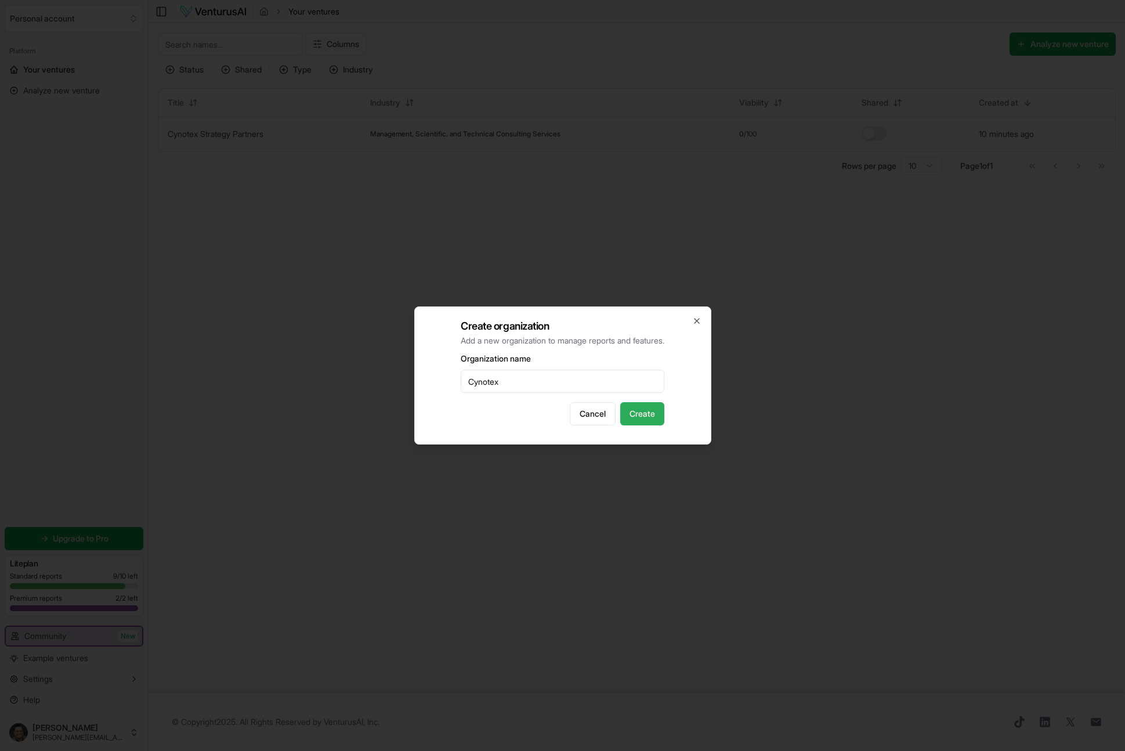
type input "Cynotex"
click at [625, 417] on button "Create" at bounding box center [642, 413] width 44 height 23
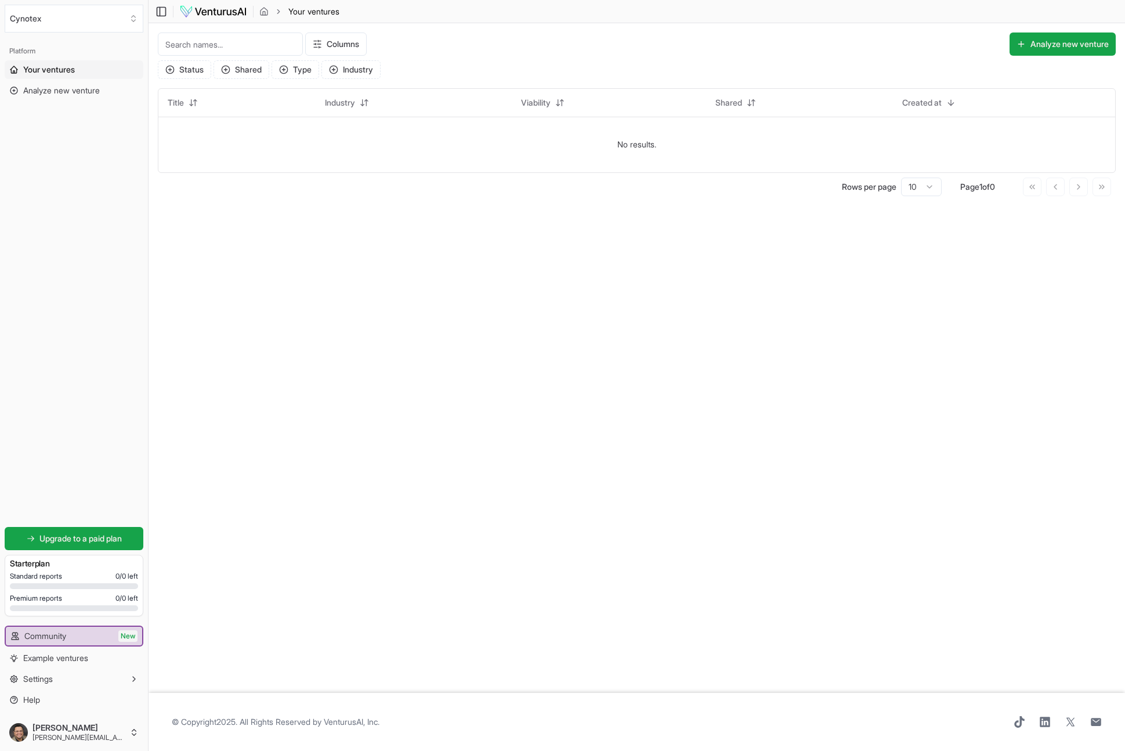
click at [40, 67] on span "Your ventures" at bounding box center [49, 70] width 52 height 12
click at [264, 13] on icon "breadcrumb" at bounding box center [263, 11] width 9 height 9
click at [202, 17] on img at bounding box center [213, 12] width 68 height 14
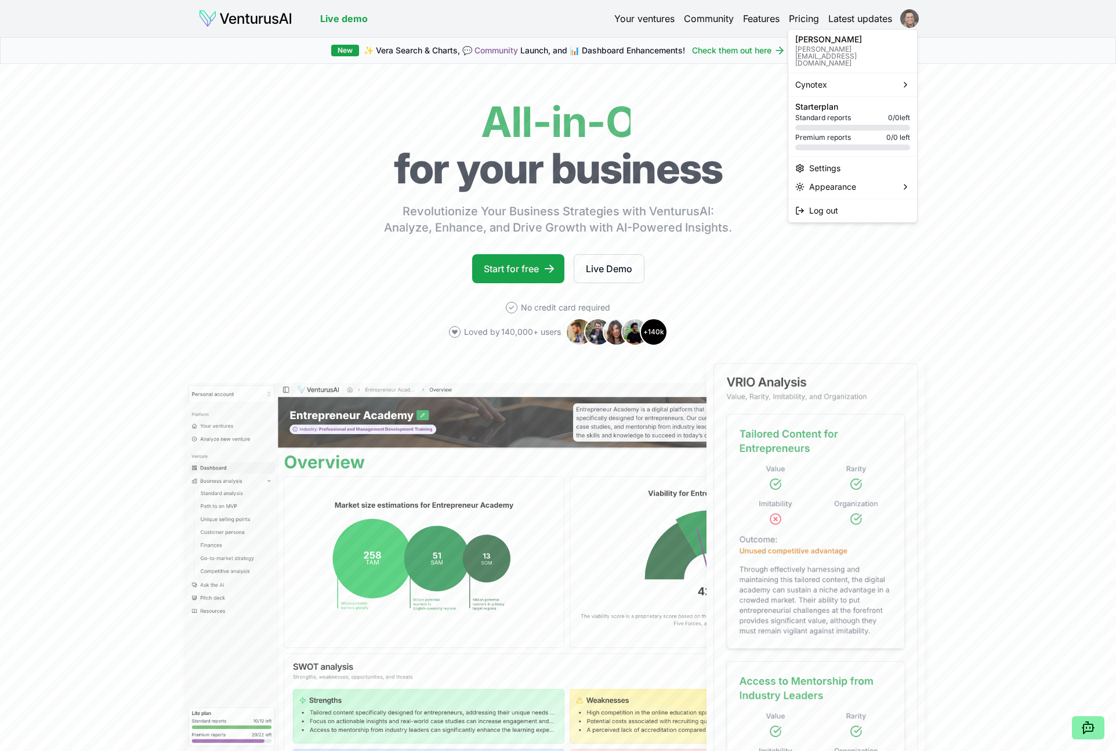
click at [909, 16] on html "Live demo Your ventures Community Features Pricing Latest updates Live demo New…" at bounding box center [558, 375] width 1116 height 751
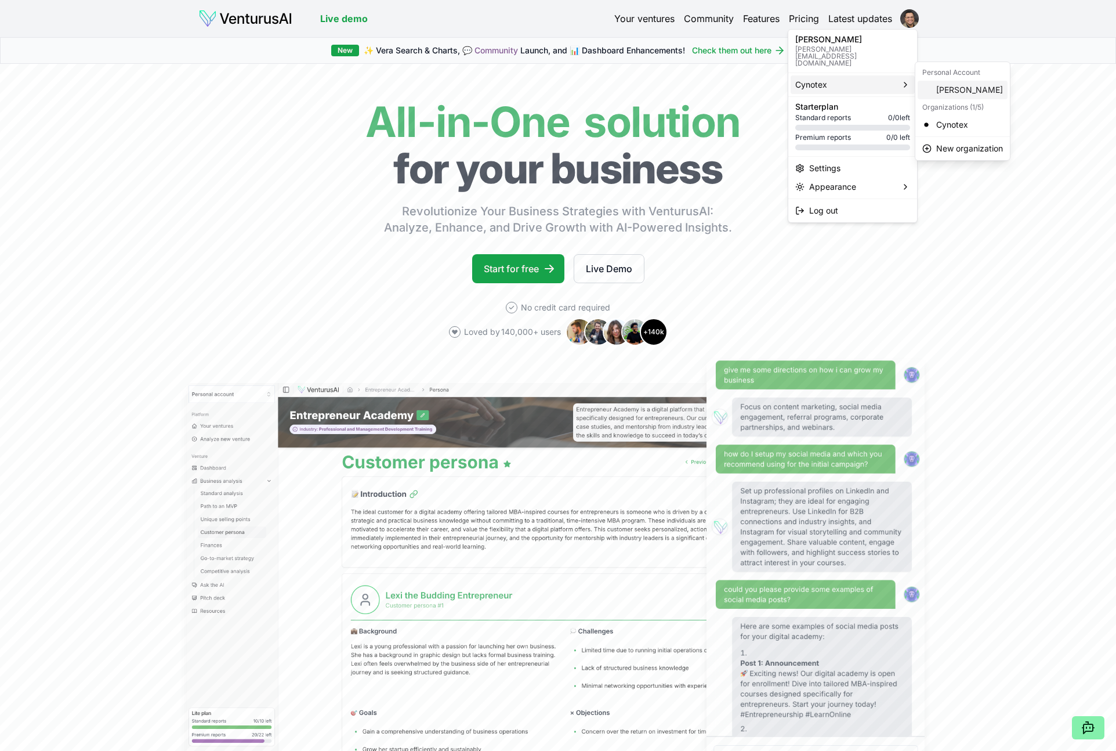
click at [943, 92] on div "[PERSON_NAME]" at bounding box center [963, 90] width 90 height 19
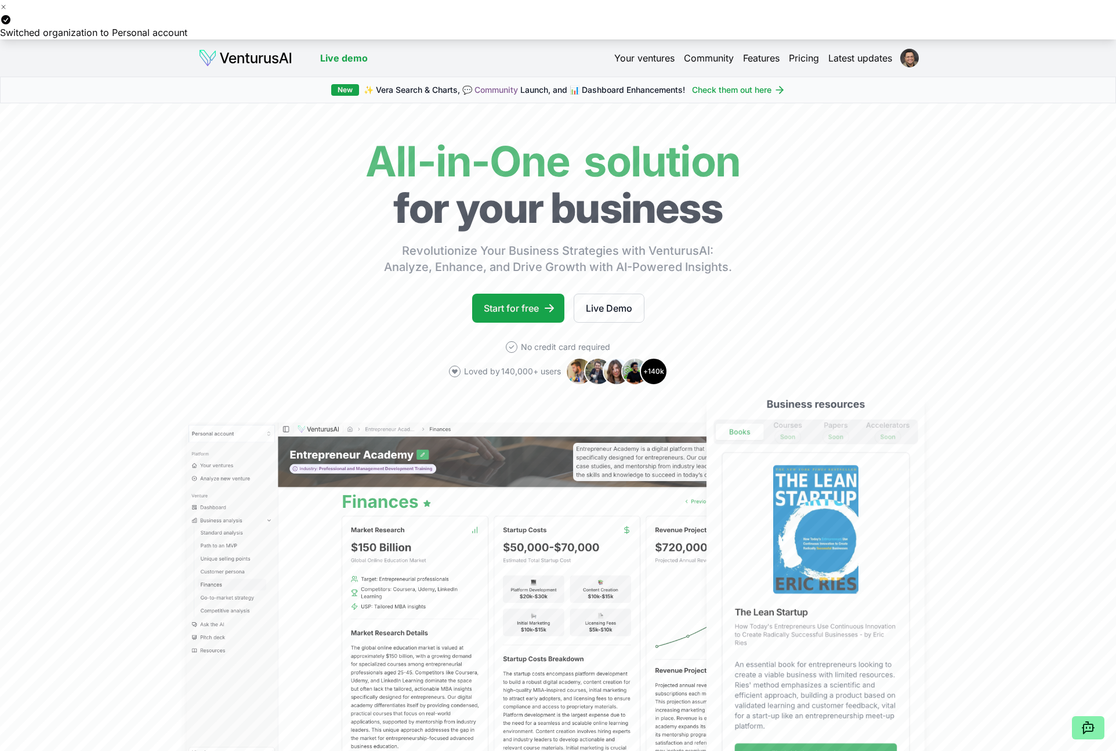
click at [845, 61] on link "Latest updates" at bounding box center [860, 58] width 64 height 14
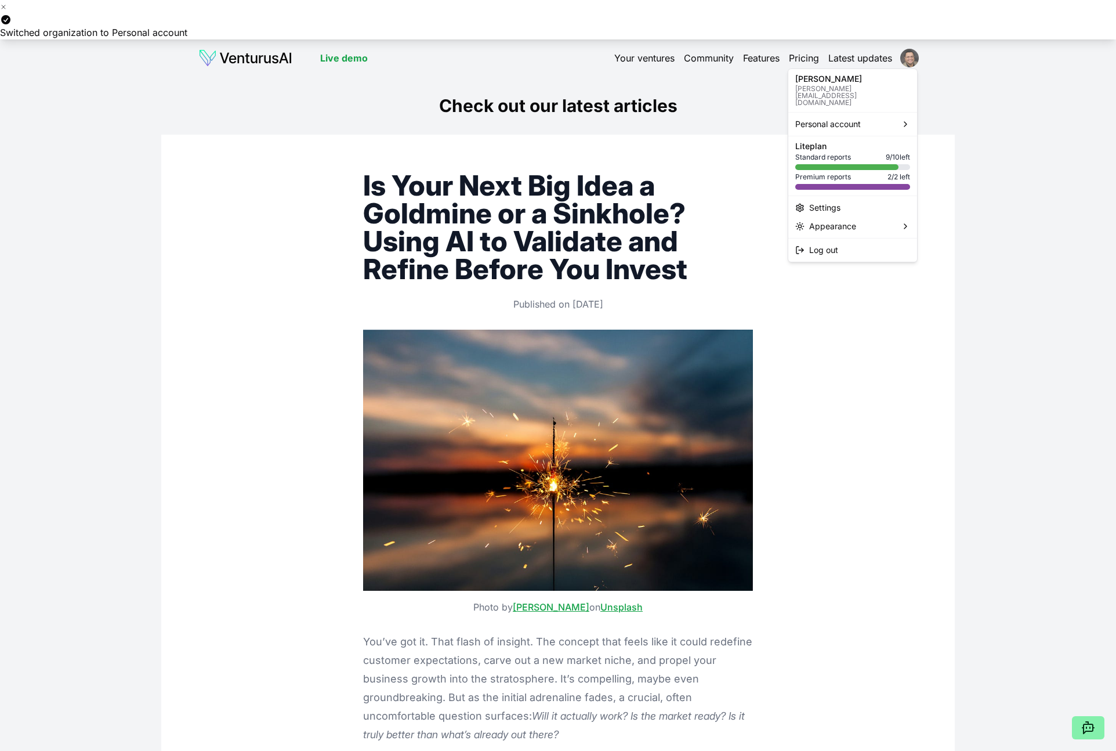
click at [918, 58] on html "Switched organization to Personal account Live demo Your ventures Community Fea…" at bounding box center [558, 375] width 1116 height 751
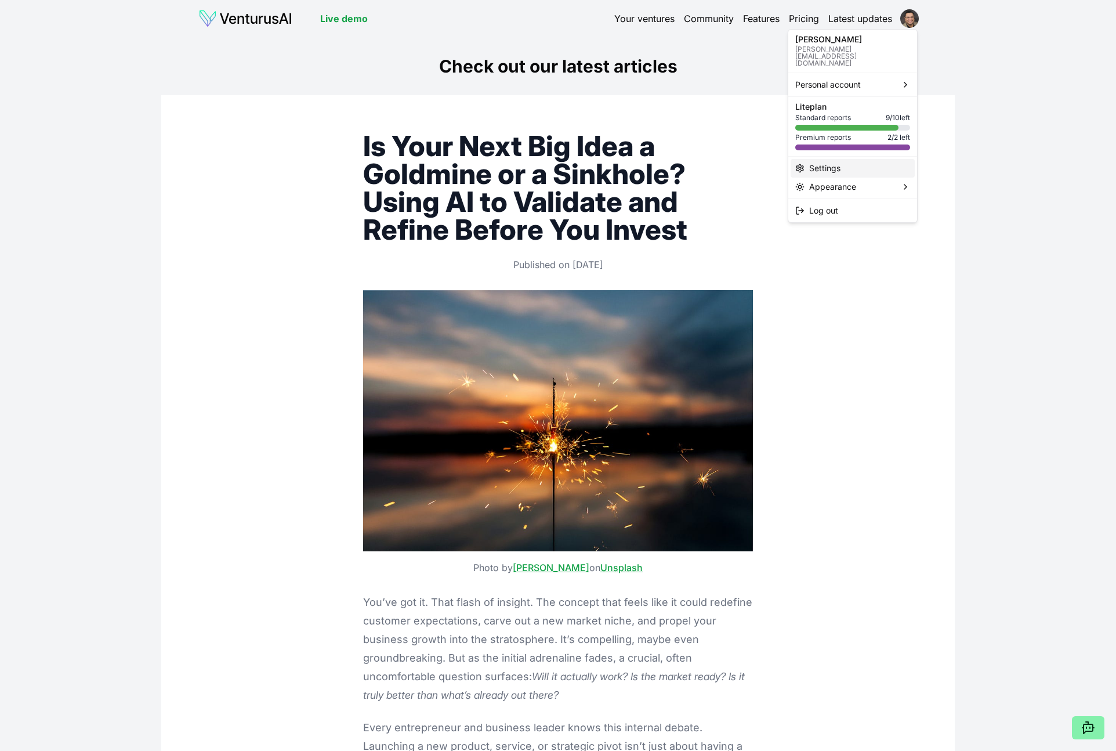
click at [821, 159] on div "Settings" at bounding box center [853, 168] width 124 height 19
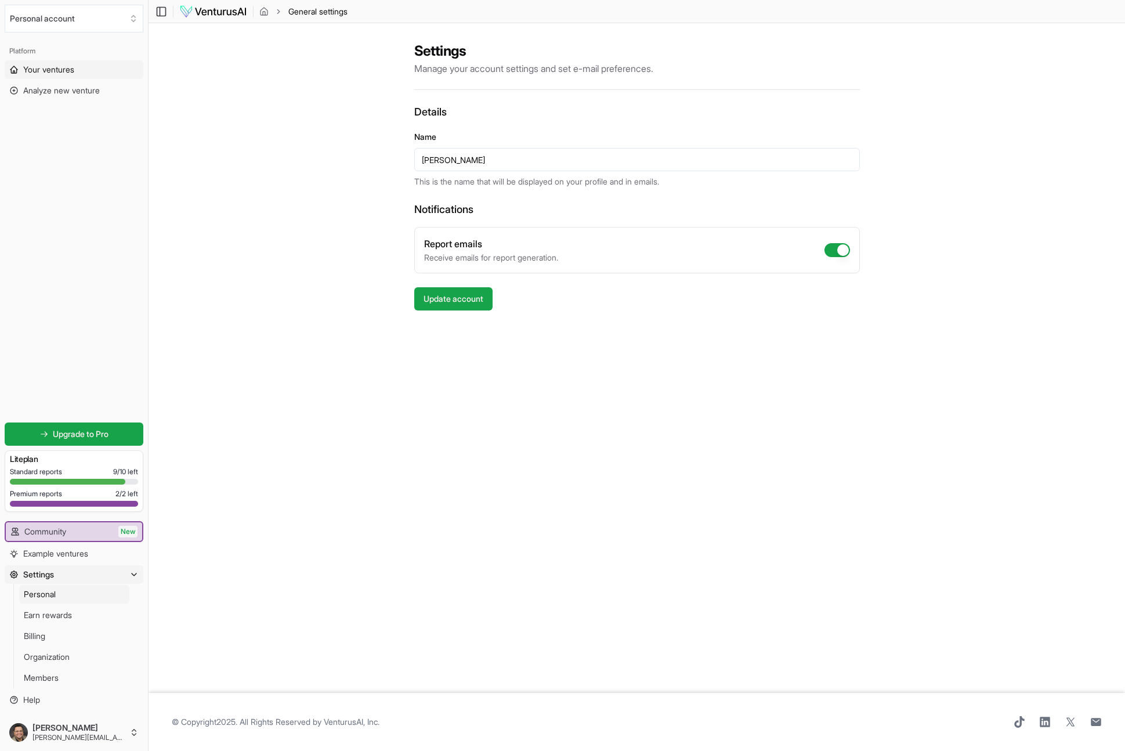
click at [21, 73] on link "Your ventures" at bounding box center [74, 69] width 139 height 19
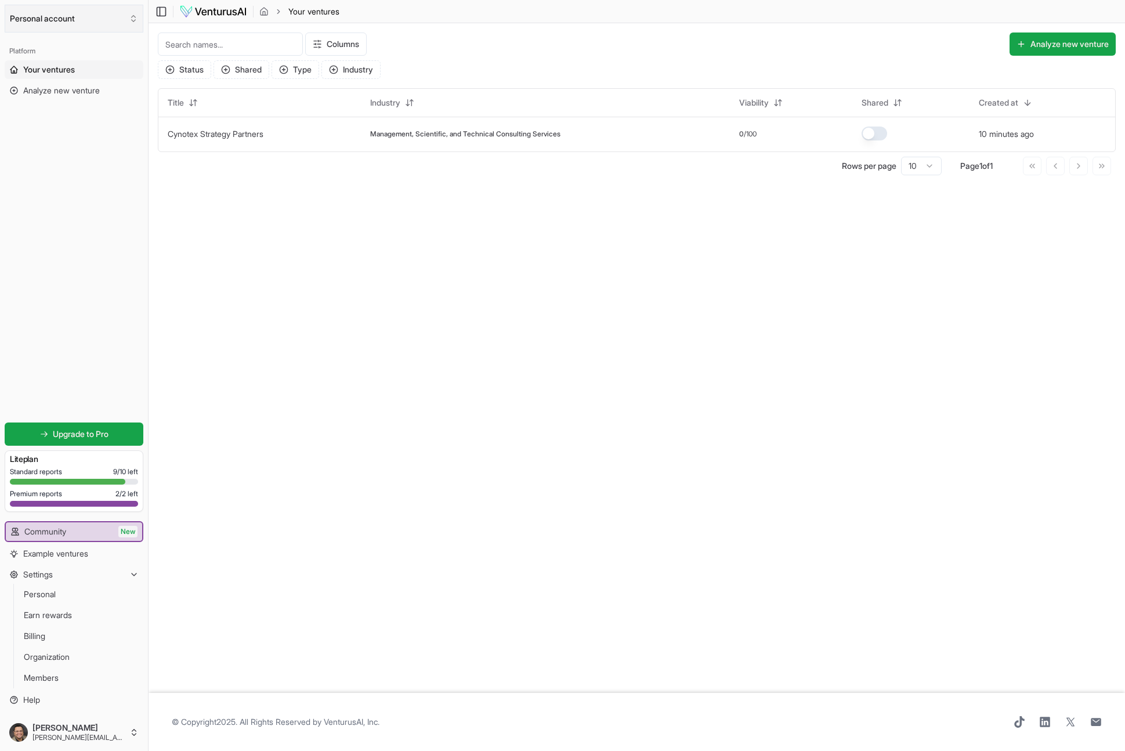
click at [90, 16] on button "Personal account" at bounding box center [74, 19] width 139 height 28
click at [227, 13] on html "Personal account Platform Your ventures Analyze new venture Get started for fre…" at bounding box center [562, 375] width 1125 height 751
click at [227, 13] on img at bounding box center [213, 12] width 68 height 14
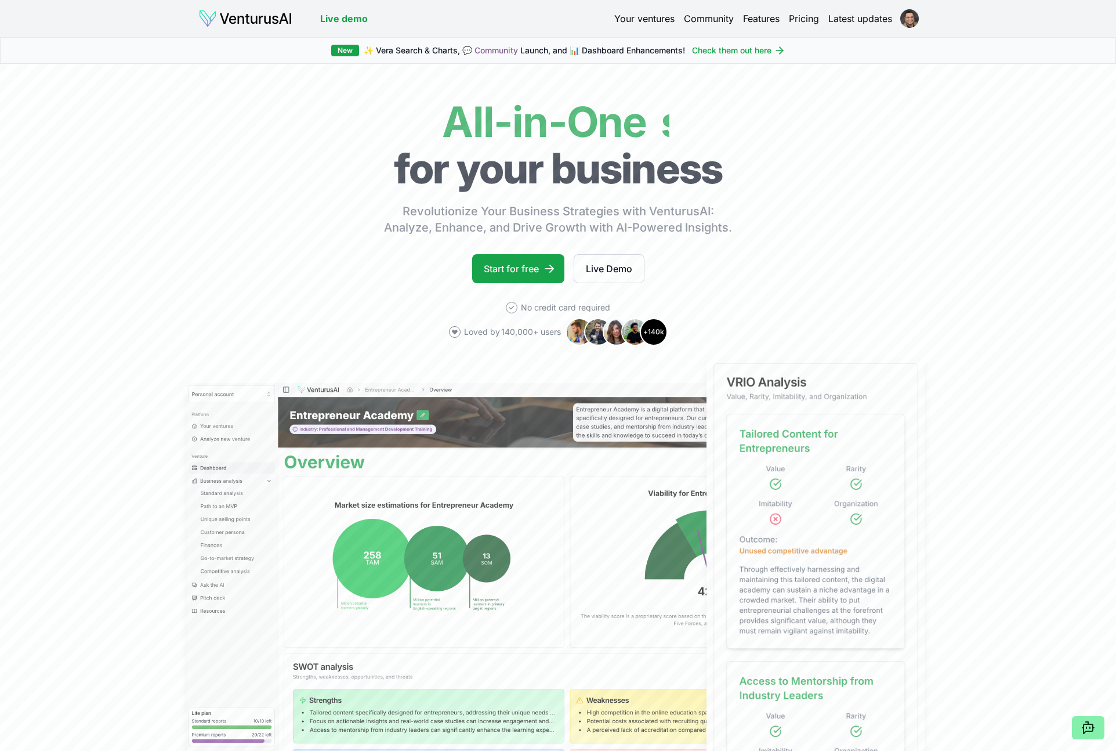
click at [629, 19] on link "Your ventures" at bounding box center [644, 19] width 60 height 14
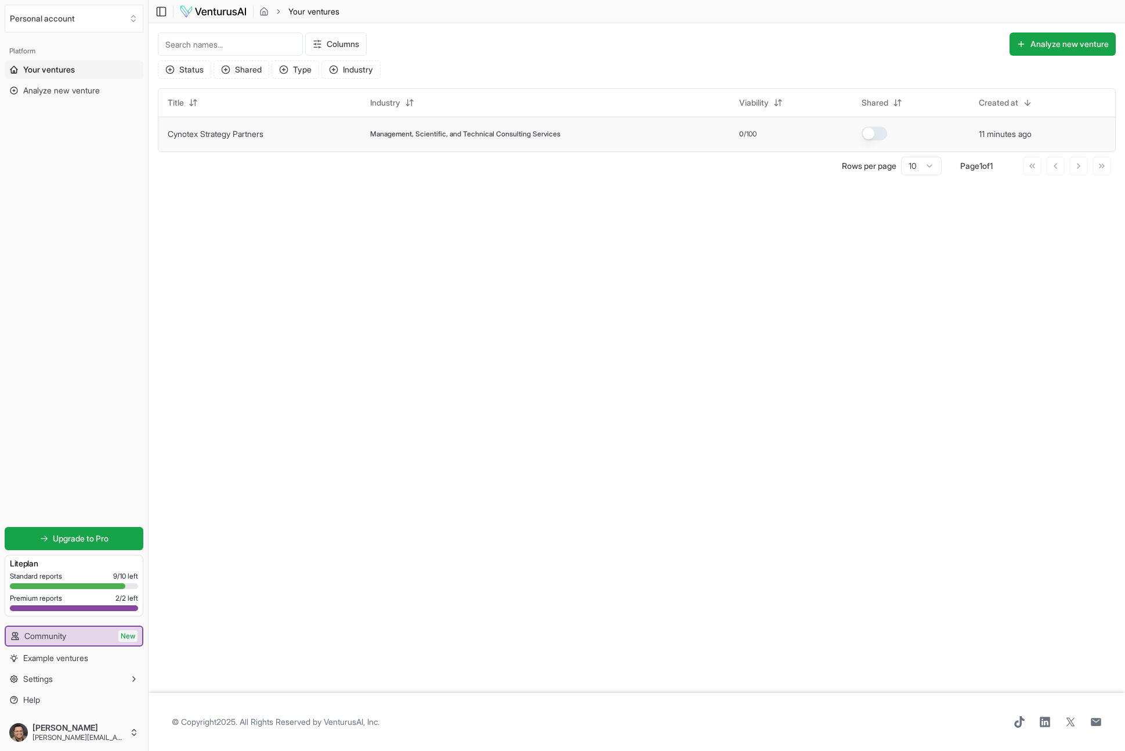
click at [456, 143] on td "Management, Scientific, and Technical Consulting Services" at bounding box center [546, 134] width 370 height 35
click at [452, 134] on span "Management, Scientific, and Technical Consulting Services" at bounding box center [465, 133] width 190 height 9
click at [196, 131] on link "Cynotex Strategy Partners" at bounding box center [216, 134] width 96 height 10
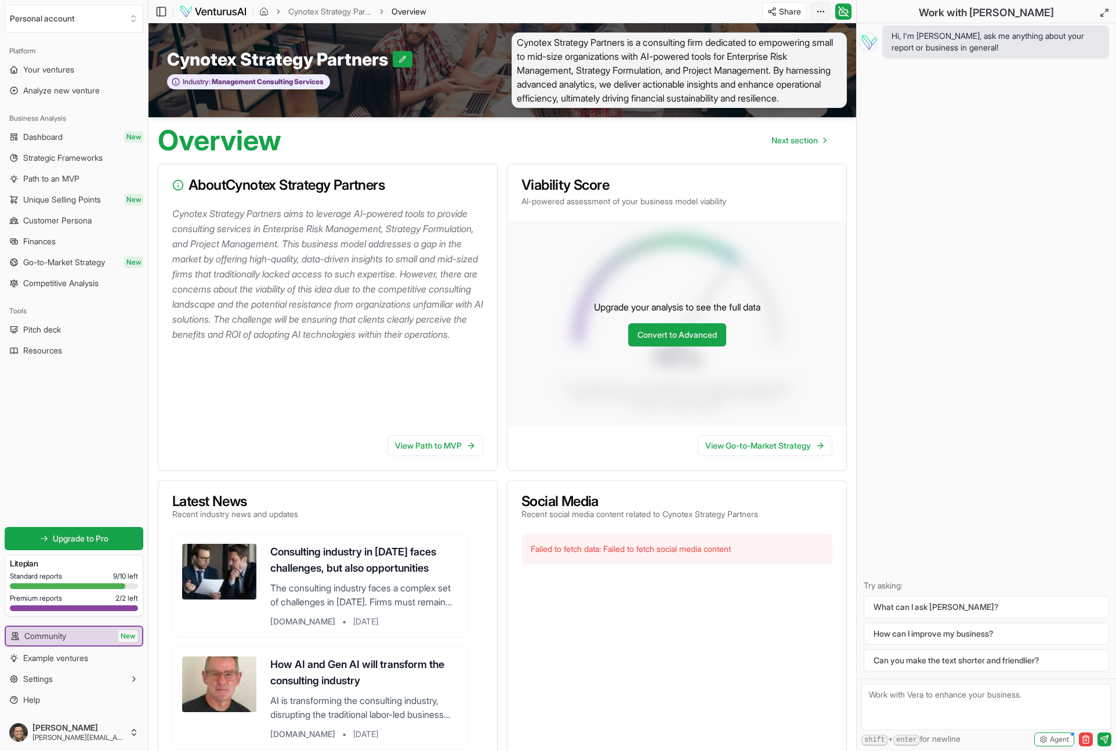
click at [819, 10] on html "Personal account Platform Your ventures Analyze new venture Business Analysis D…" at bounding box center [558, 375] width 1116 height 751
click at [704, 3] on html "Personal account Platform Your ventures Analyze new venture Business Analysis D…" at bounding box center [558, 375] width 1116 height 751
click at [315, 14] on link "Cynotex Strategy Partners" at bounding box center [330, 12] width 84 height 12
click at [262, 9] on icon "breadcrumb" at bounding box center [263, 11] width 9 height 9
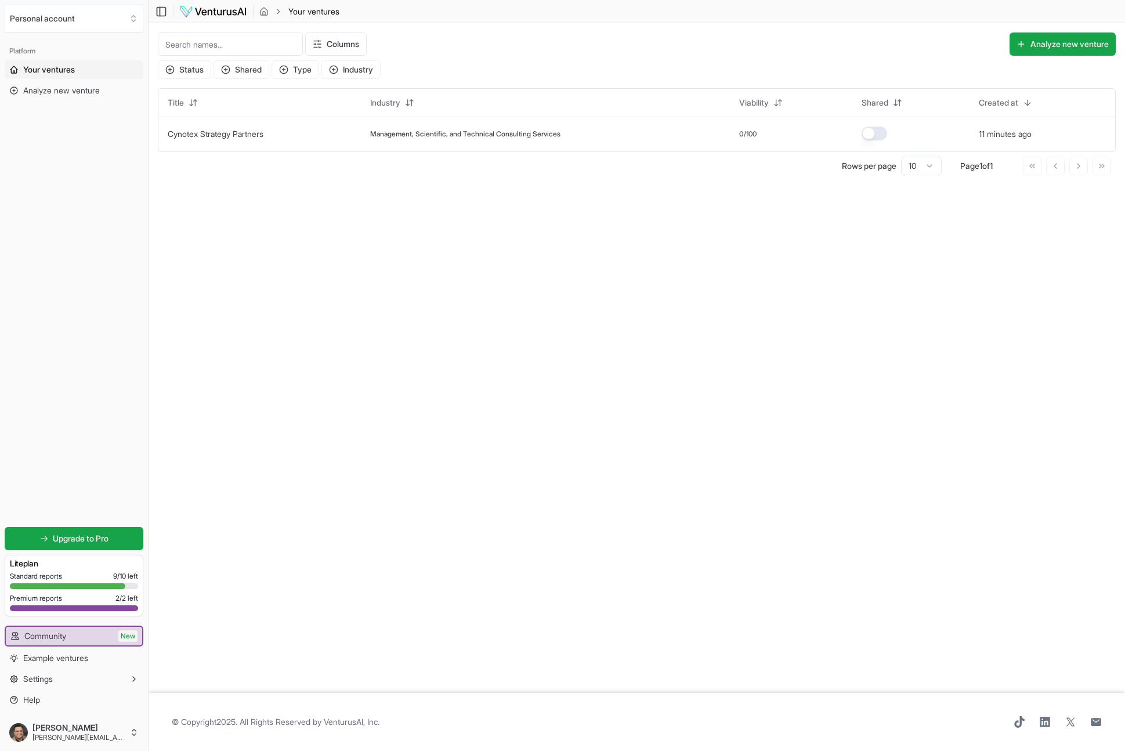
click at [229, 12] on img at bounding box center [213, 12] width 68 height 14
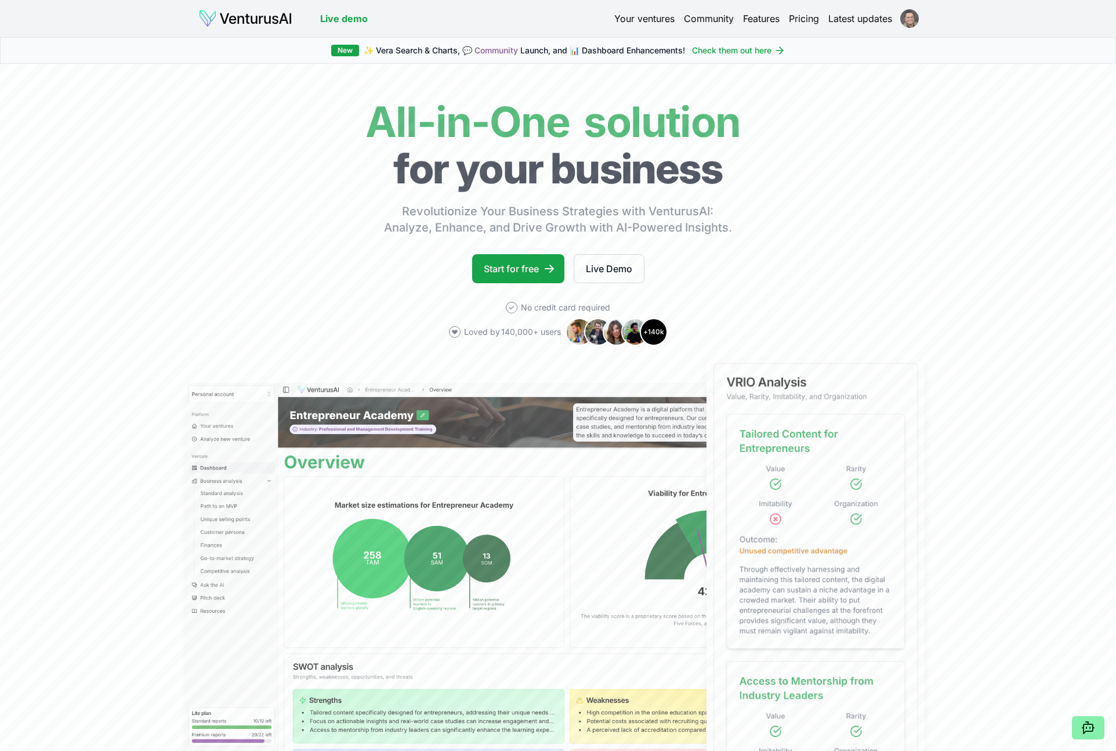
click at [916, 17] on html "Live demo Your ventures Community Features Pricing Latest updates Live demo New…" at bounding box center [558, 375] width 1116 height 751
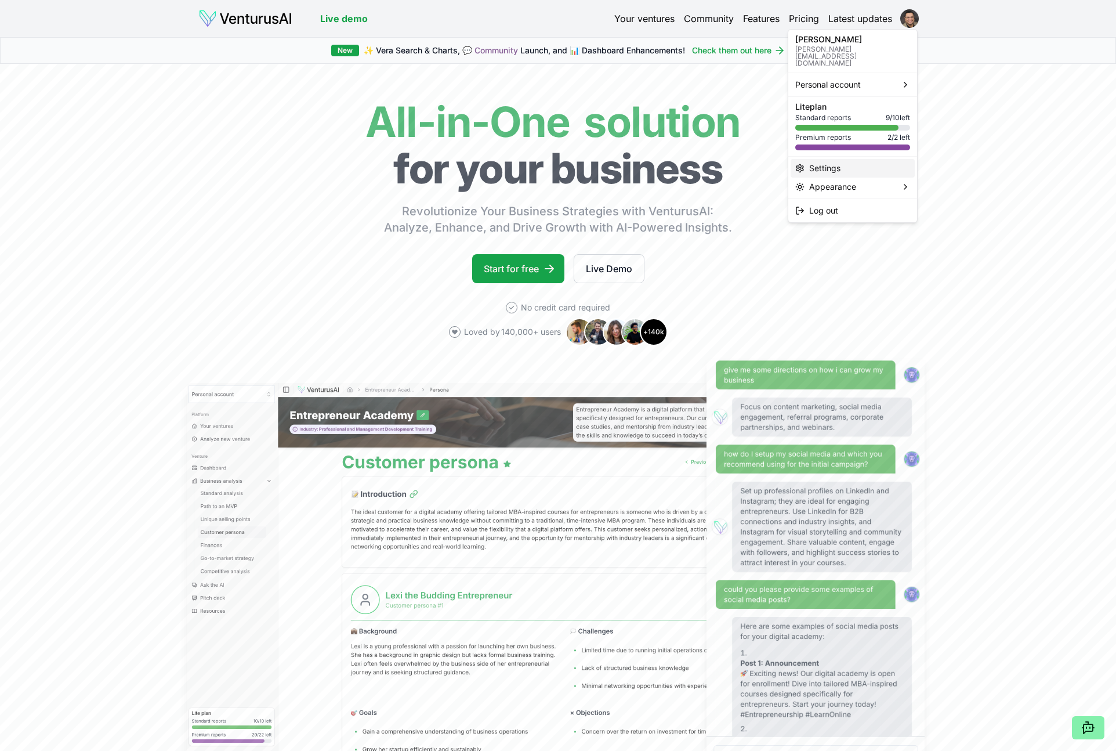
click at [809, 159] on div "Settings" at bounding box center [853, 168] width 124 height 19
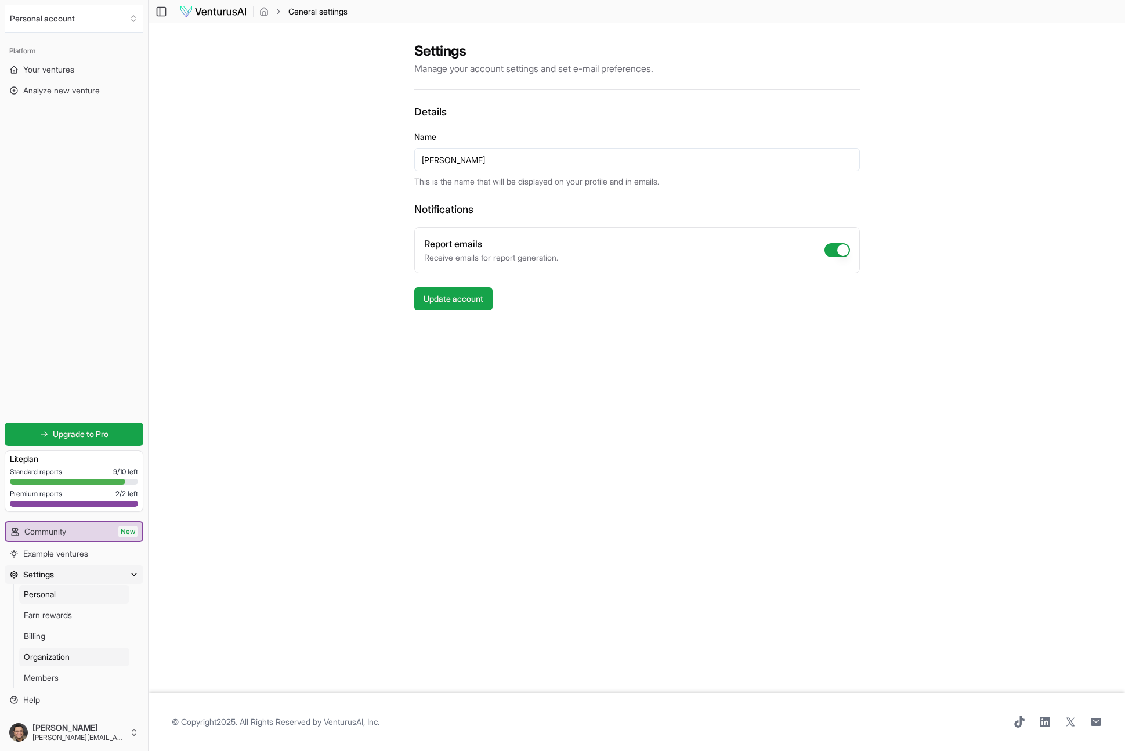
click at [35, 656] on span "Organization" at bounding box center [47, 657] width 46 height 12
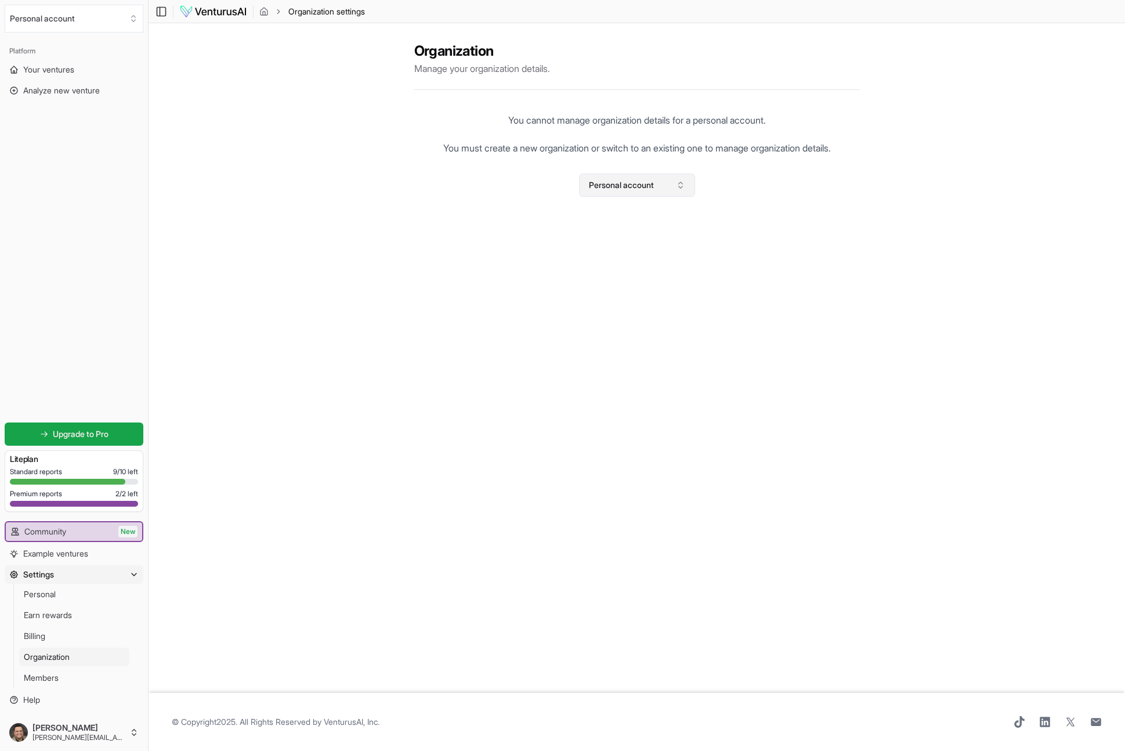
click at [658, 181] on button "Personal account" at bounding box center [637, 184] width 116 height 23
click at [603, 270] on div "Cynotex" at bounding box center [636, 267] width 133 height 19
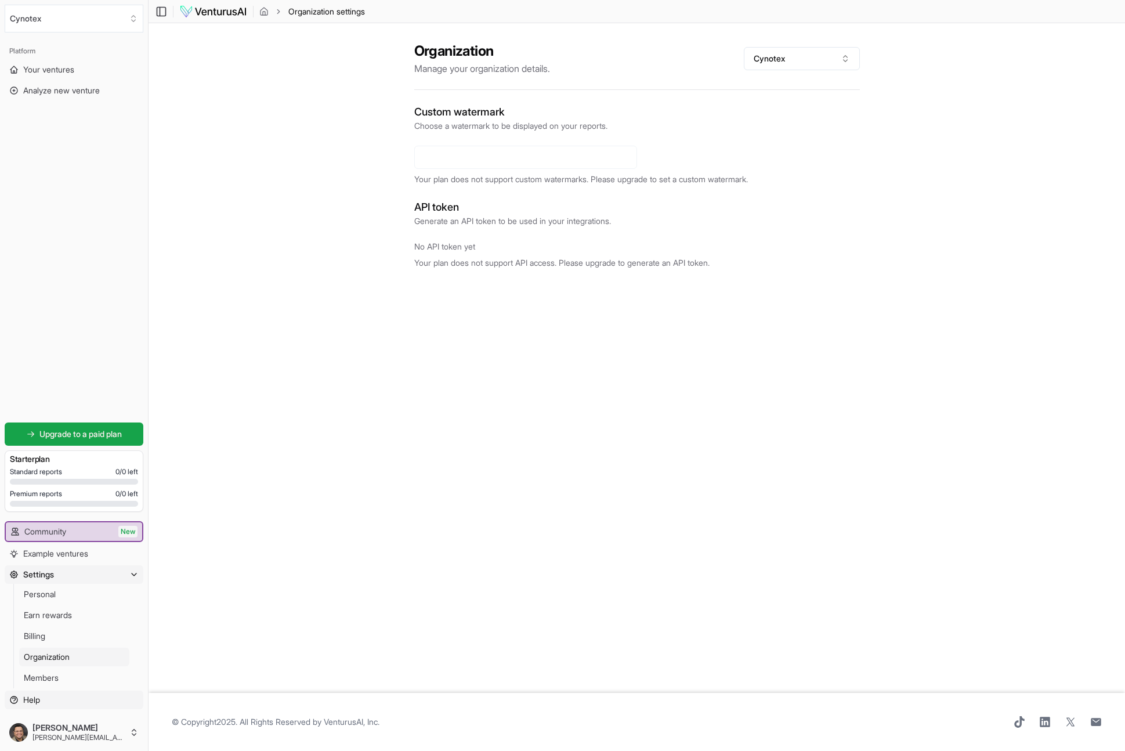
click at [34, 702] on span "Help" at bounding box center [31, 700] width 17 height 12
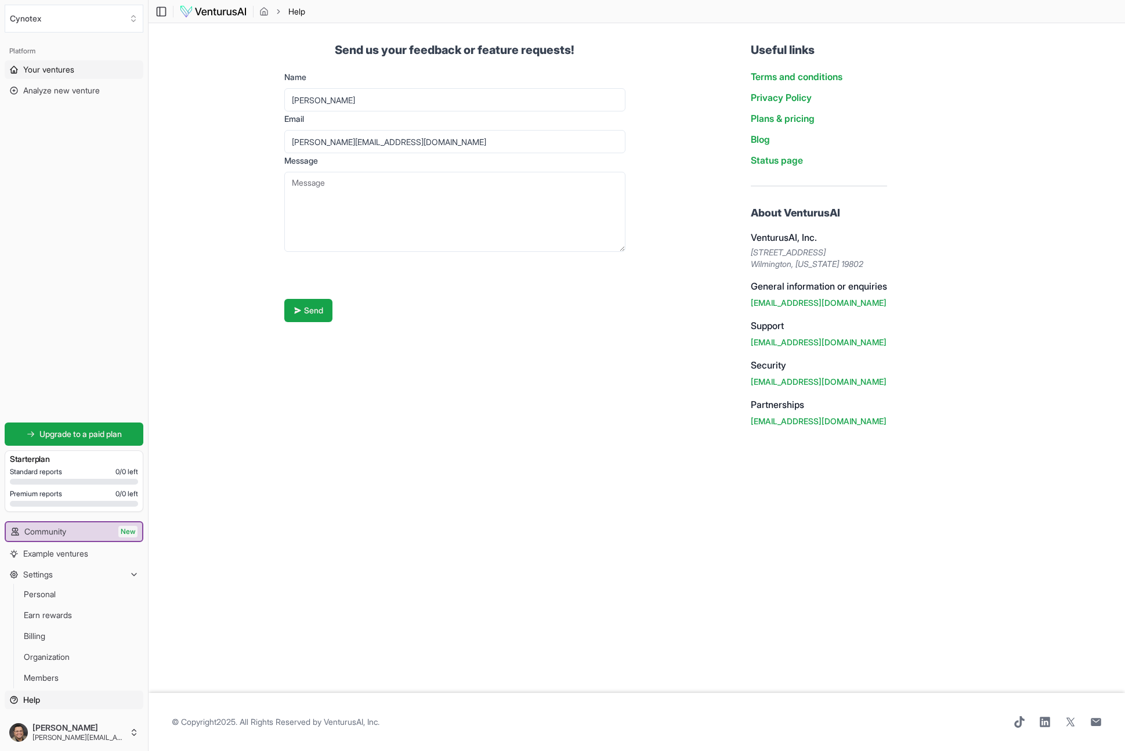
click at [48, 64] on span "Your ventures" at bounding box center [48, 70] width 51 height 12
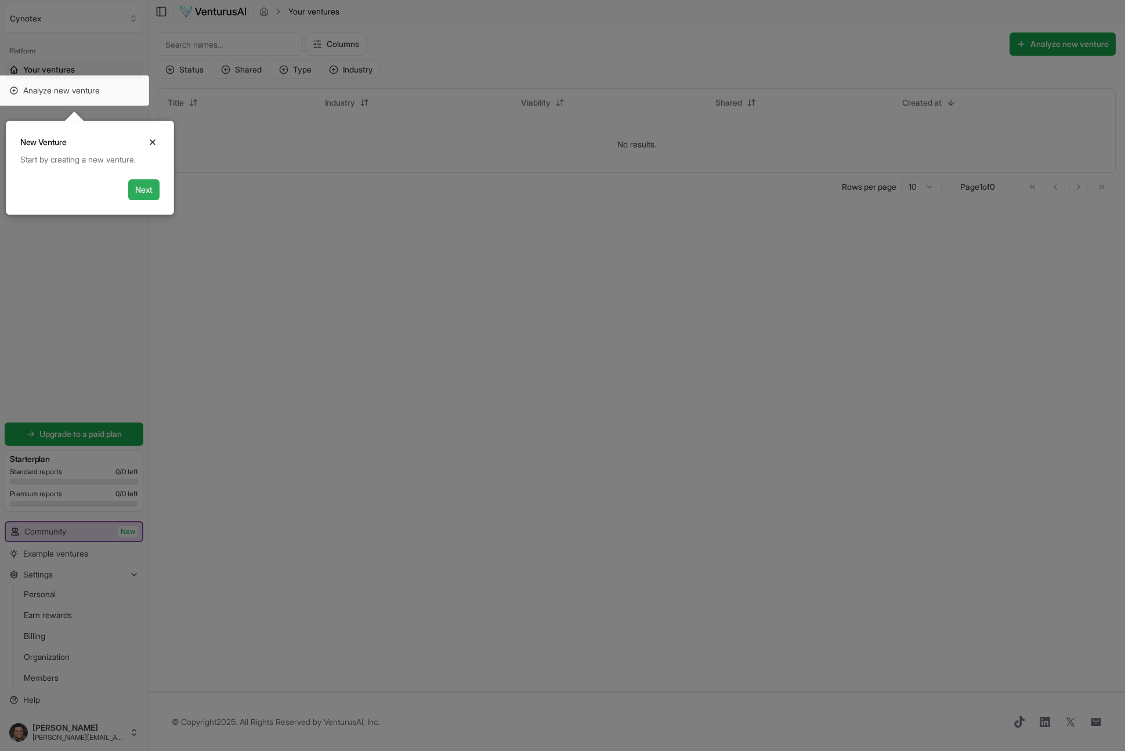
click at [136, 194] on button "Next" at bounding box center [143, 189] width 31 height 21
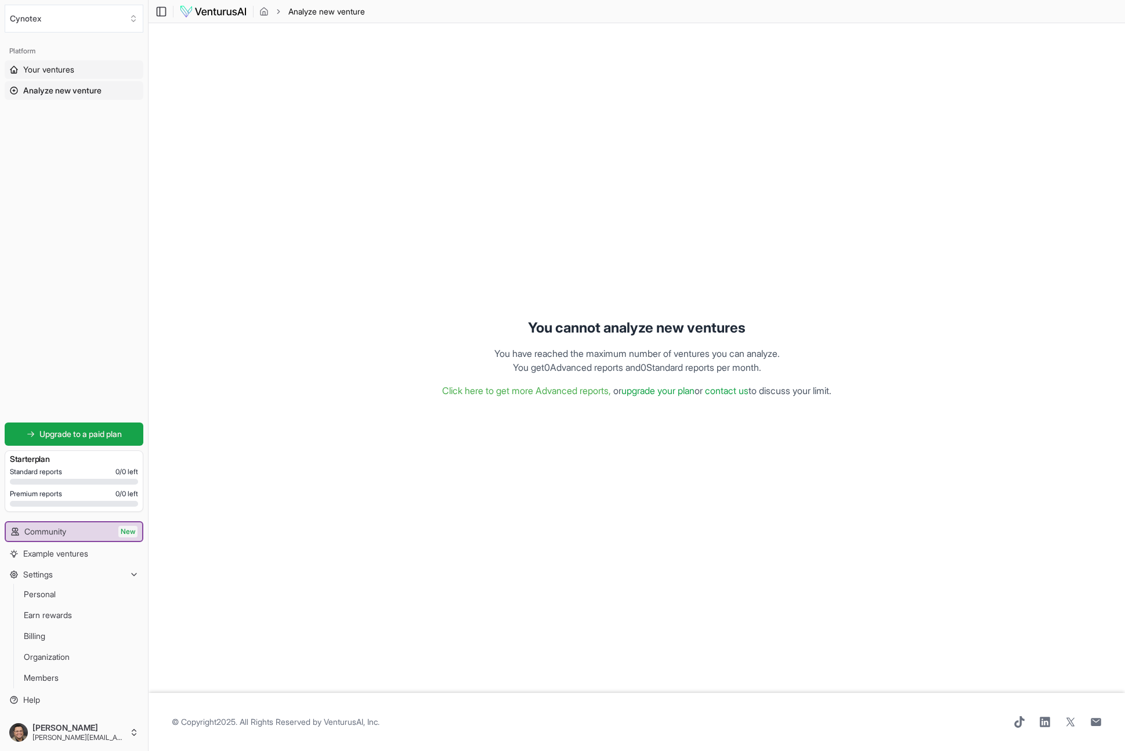
click at [35, 70] on span "Your ventures" at bounding box center [48, 70] width 51 height 12
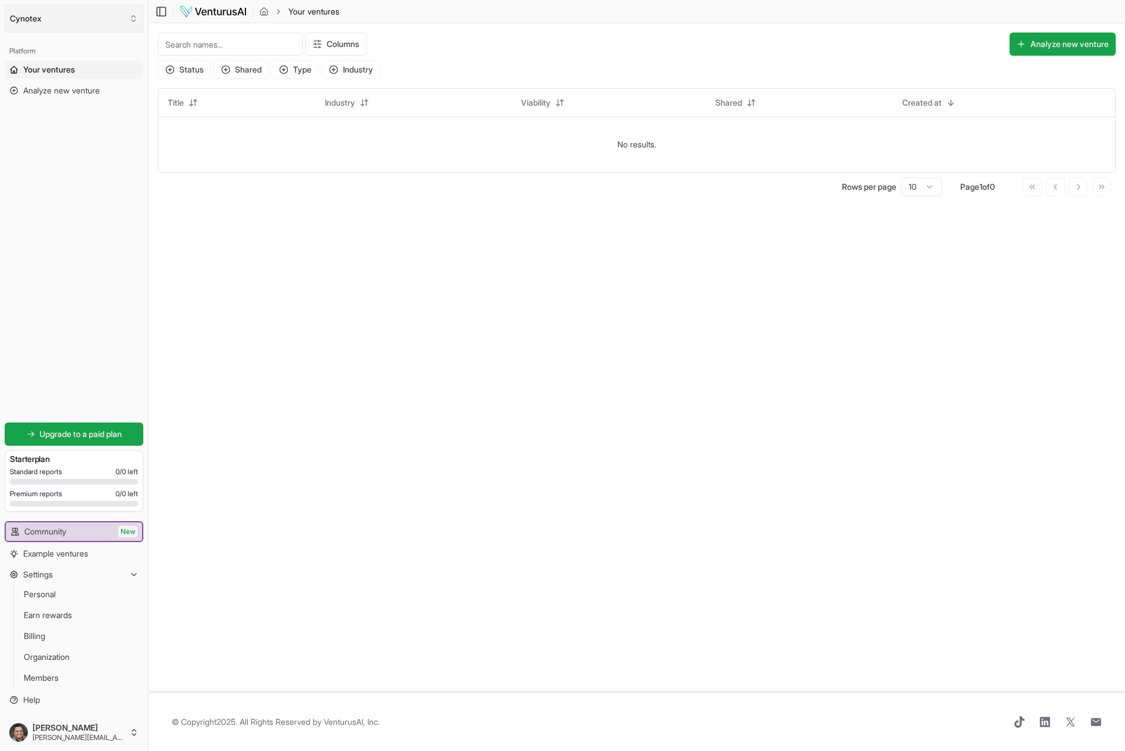
click at [77, 16] on button "Cynotex" at bounding box center [74, 19] width 139 height 28
click at [62, 60] on div "[PERSON_NAME]" at bounding box center [74, 63] width 133 height 19
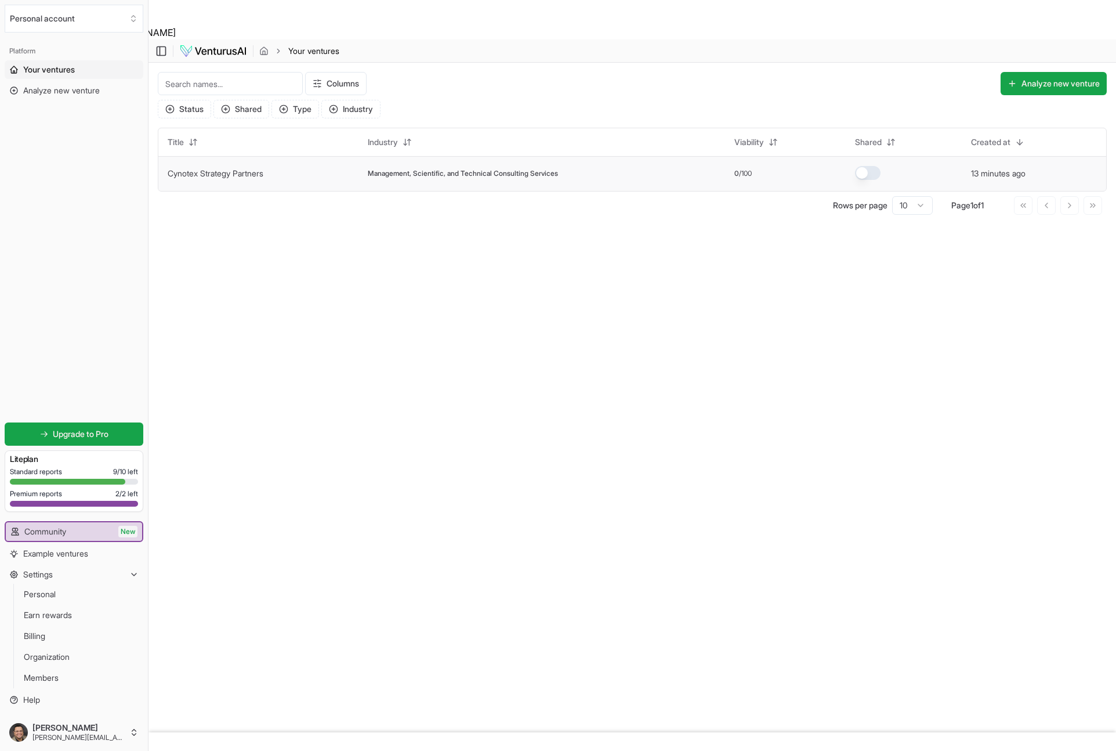
click at [328, 177] on td "Cynotex Strategy Partners" at bounding box center [258, 173] width 200 height 35
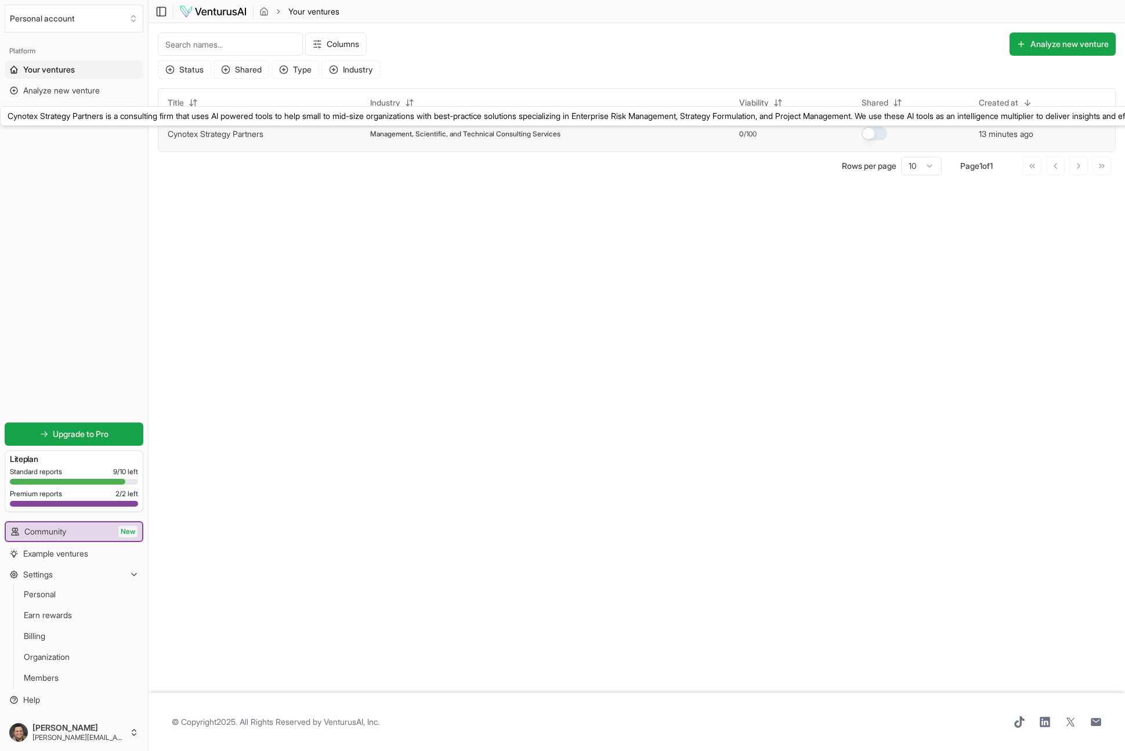
click at [216, 128] on td "Cynotex Strategy Partners Cynotex Strategy Partners is a consulting firm that u…" at bounding box center [259, 134] width 202 height 35
click at [217, 136] on link "Cynotex Strategy Partners" at bounding box center [216, 134] width 96 height 10
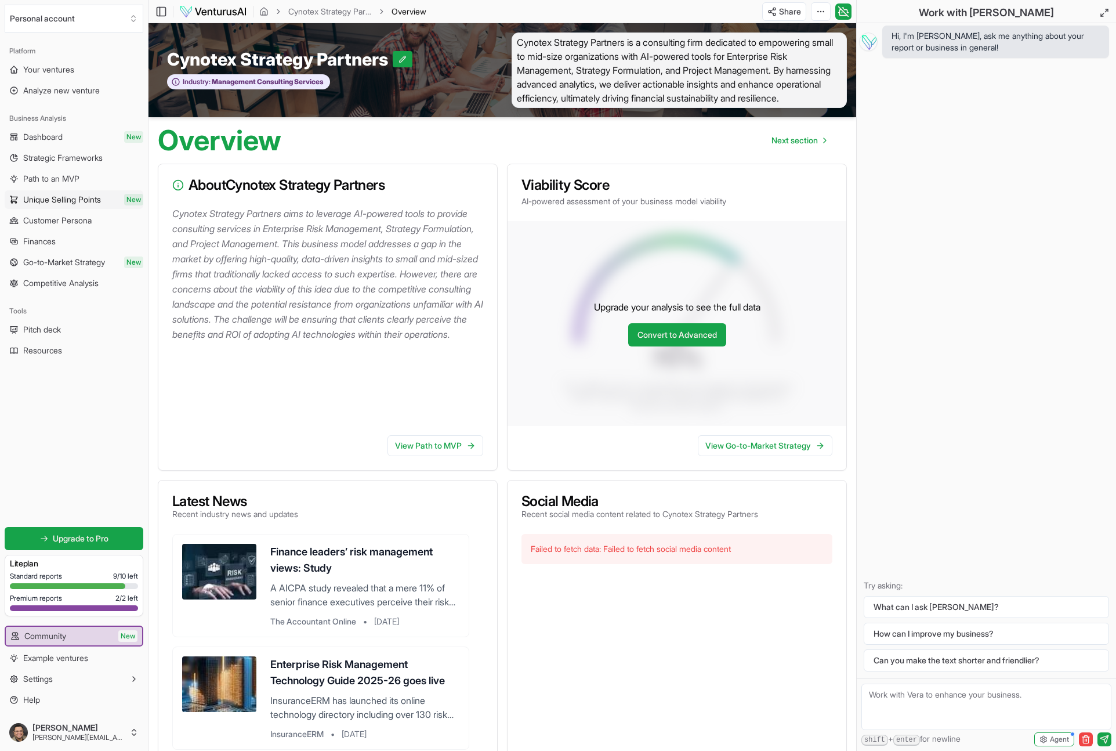
click at [55, 198] on span "Unique Selling Points" at bounding box center [62, 200] width 78 height 12
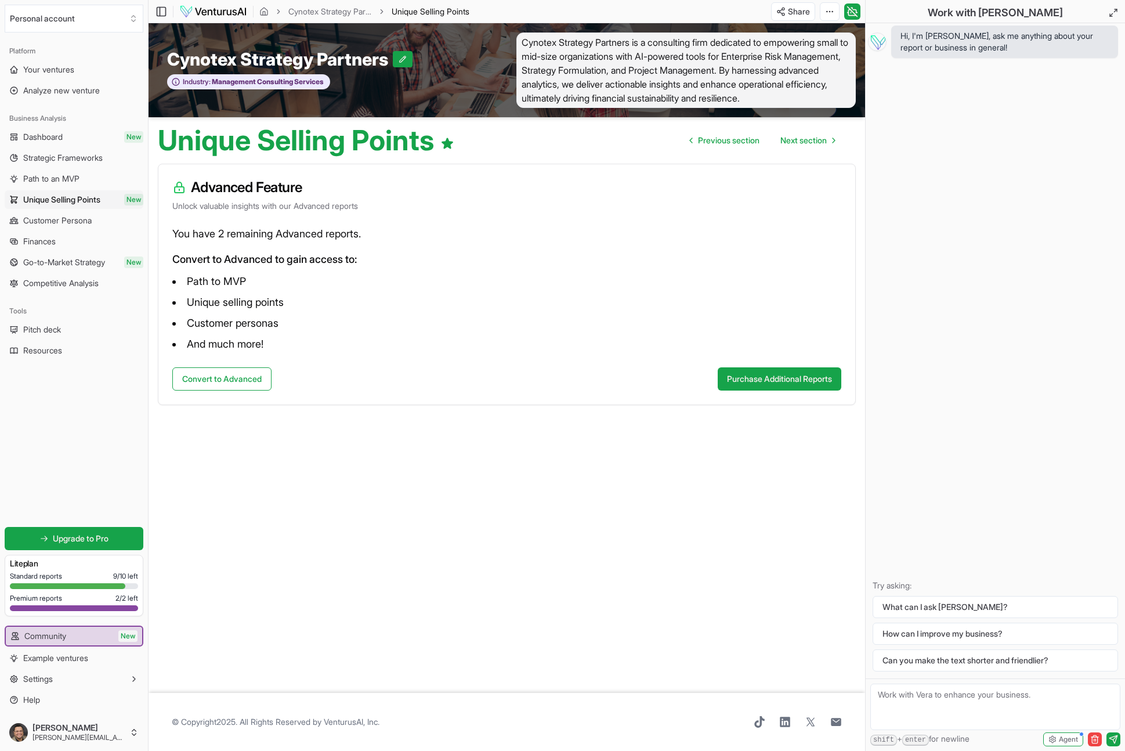
click at [227, 240] on p "You have 2 remaining Advanced reports." at bounding box center [506, 234] width 669 height 16
click at [801, 146] on span "Next section" at bounding box center [803, 141] width 46 height 12
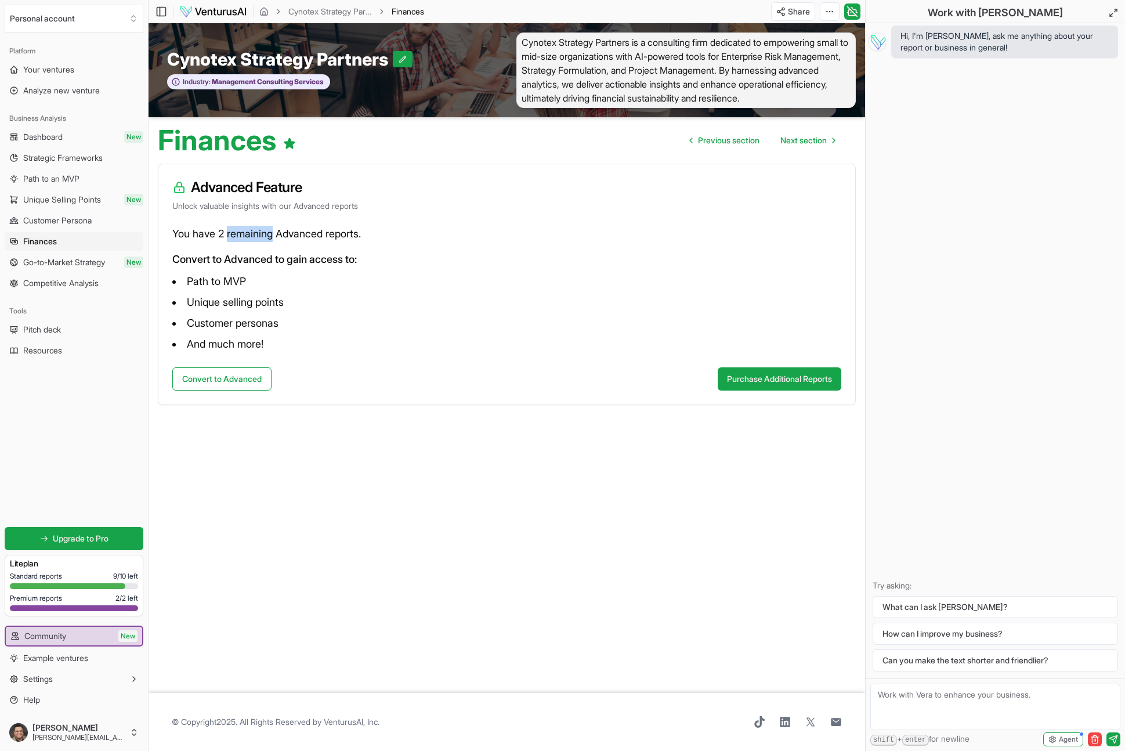
click at [68, 194] on span "Unique Selling Points" at bounding box center [62, 200] width 78 height 12
click at [223, 390] on button "Convert to Advanced" at bounding box center [221, 378] width 99 height 23
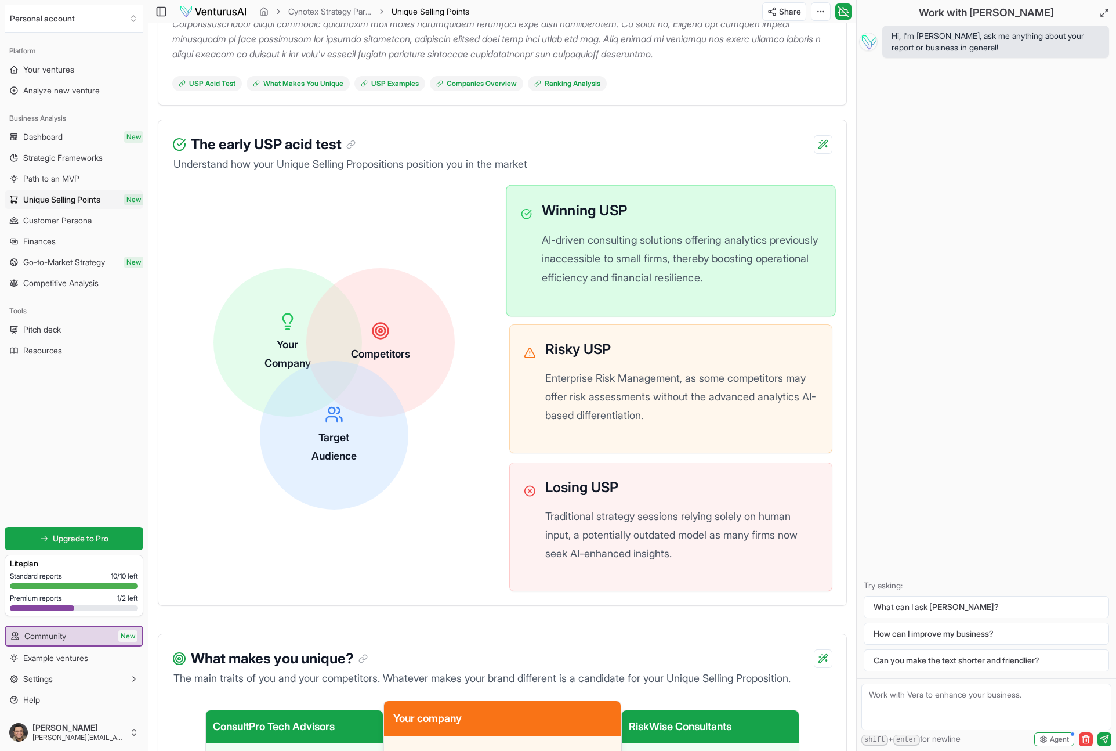
scroll to position [294, 0]
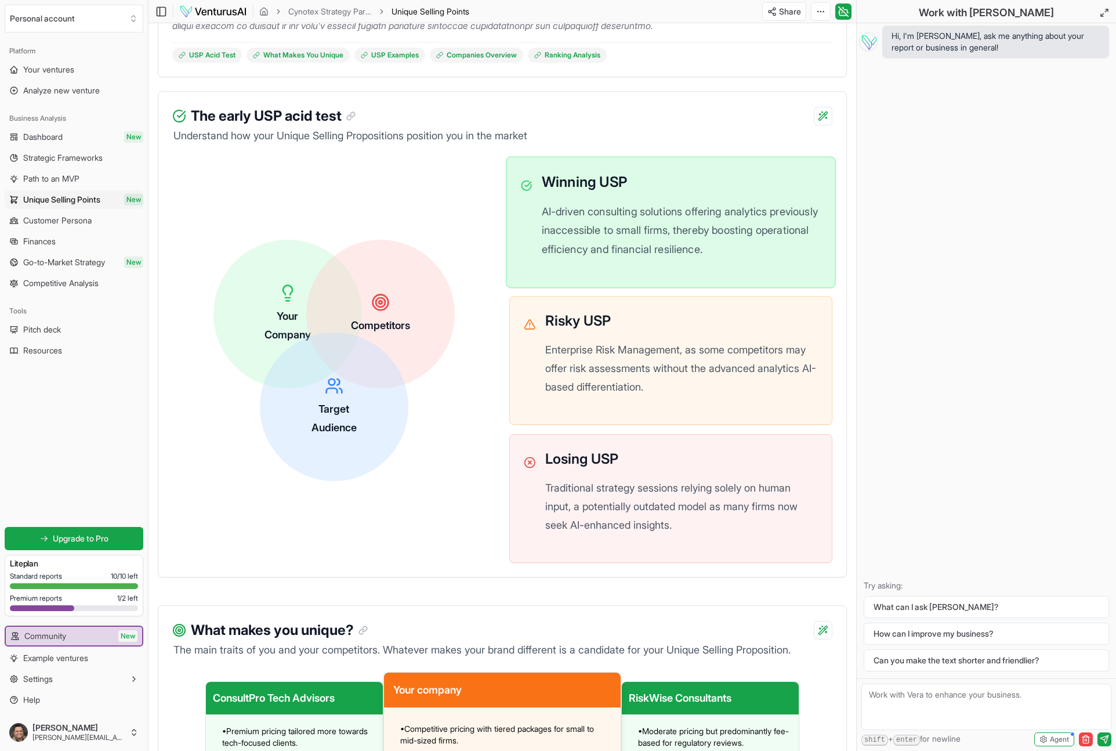
click at [636, 238] on p "AI-driven consulting solutions offering analytics previously inaccessible to sm…" at bounding box center [682, 230] width 280 height 57
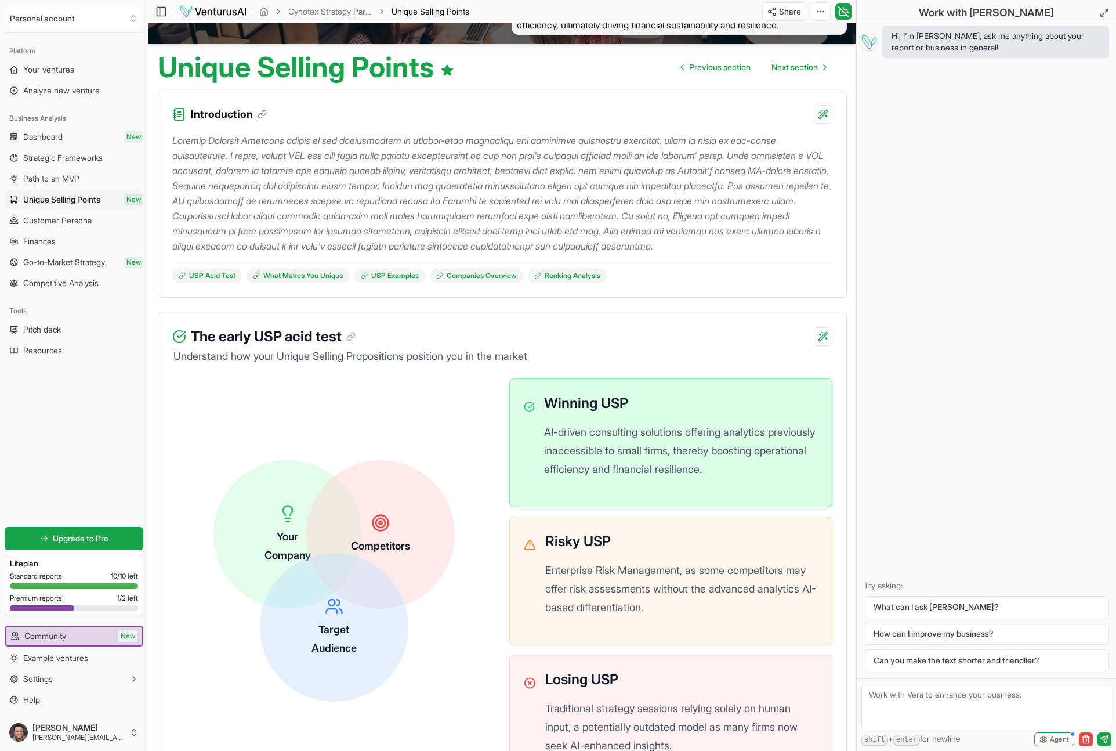
scroll to position [0, 0]
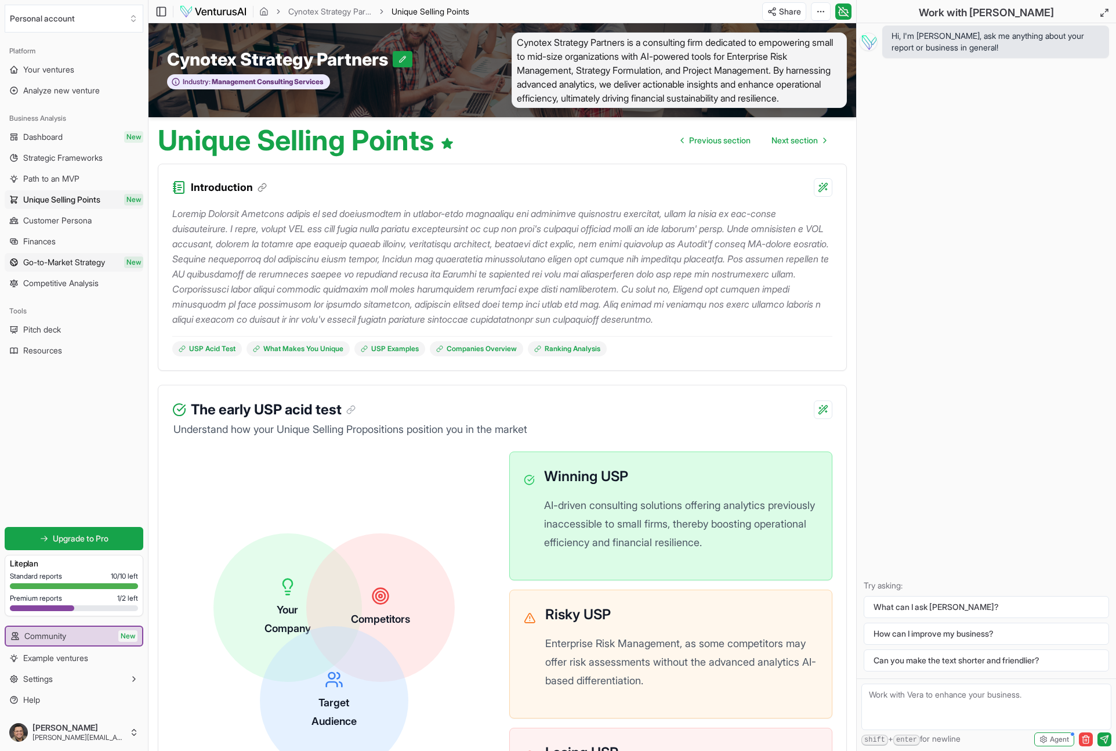
click at [58, 262] on span "Go-to-Market Strategy" at bounding box center [64, 262] width 82 height 12
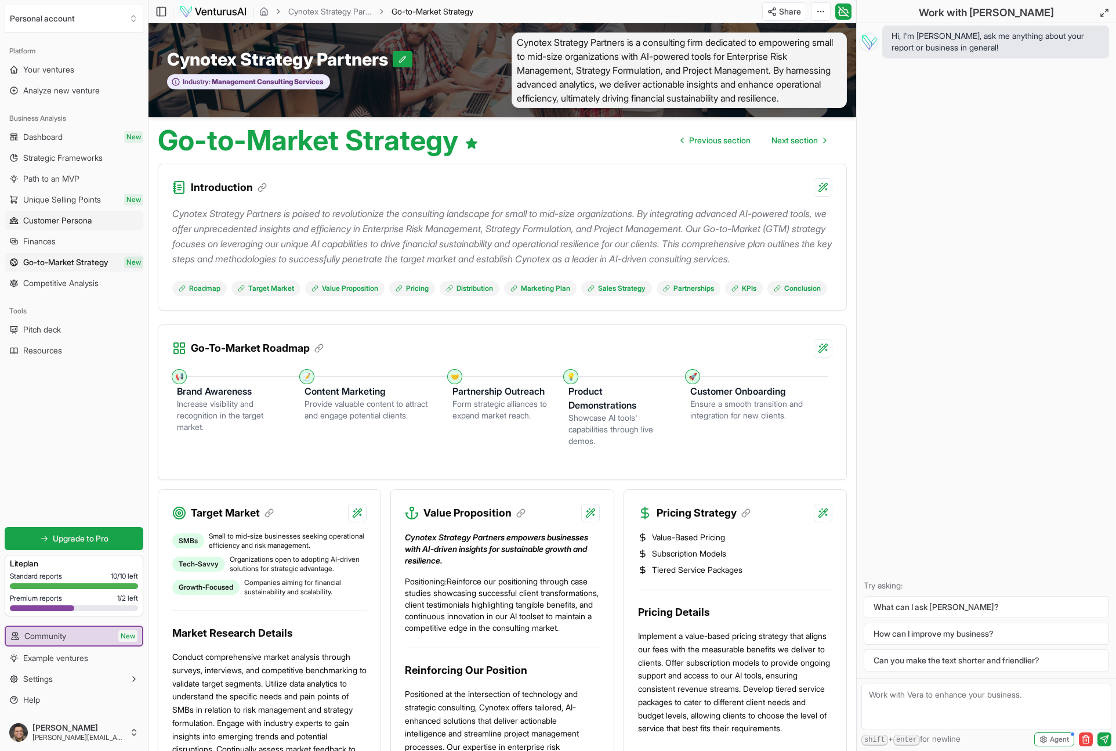
click at [57, 220] on span "Customer Persona" at bounding box center [57, 221] width 68 height 12
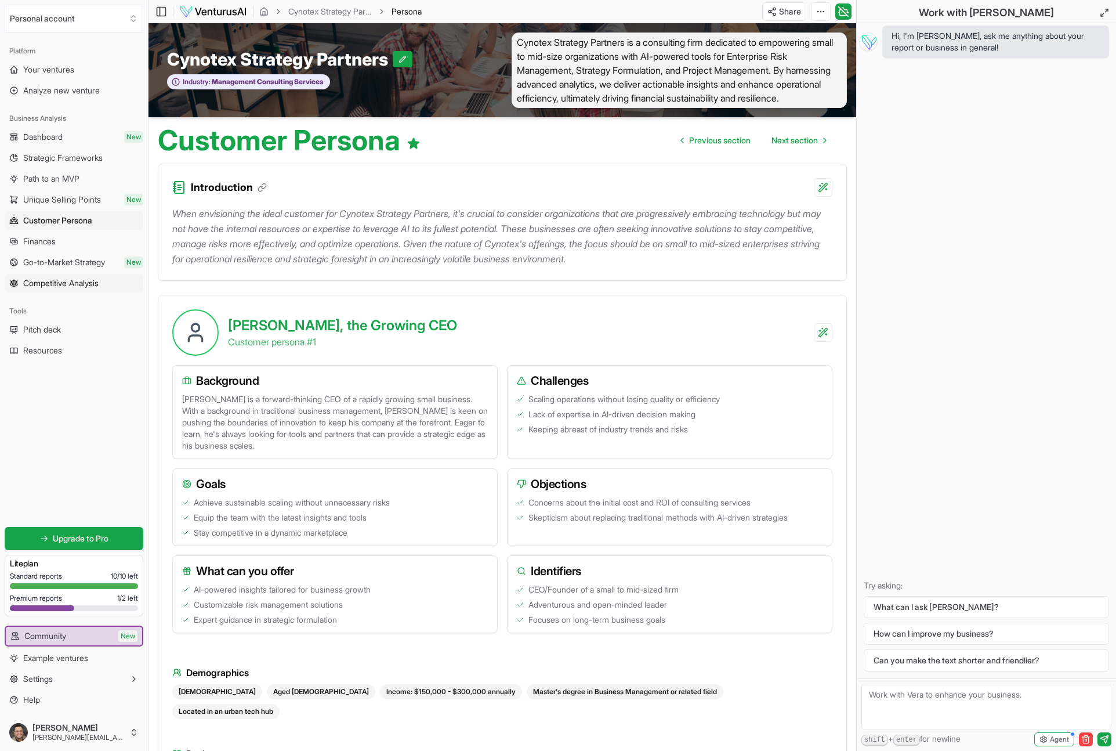
click at [55, 280] on span "Competitive Analysis" at bounding box center [60, 283] width 75 height 12
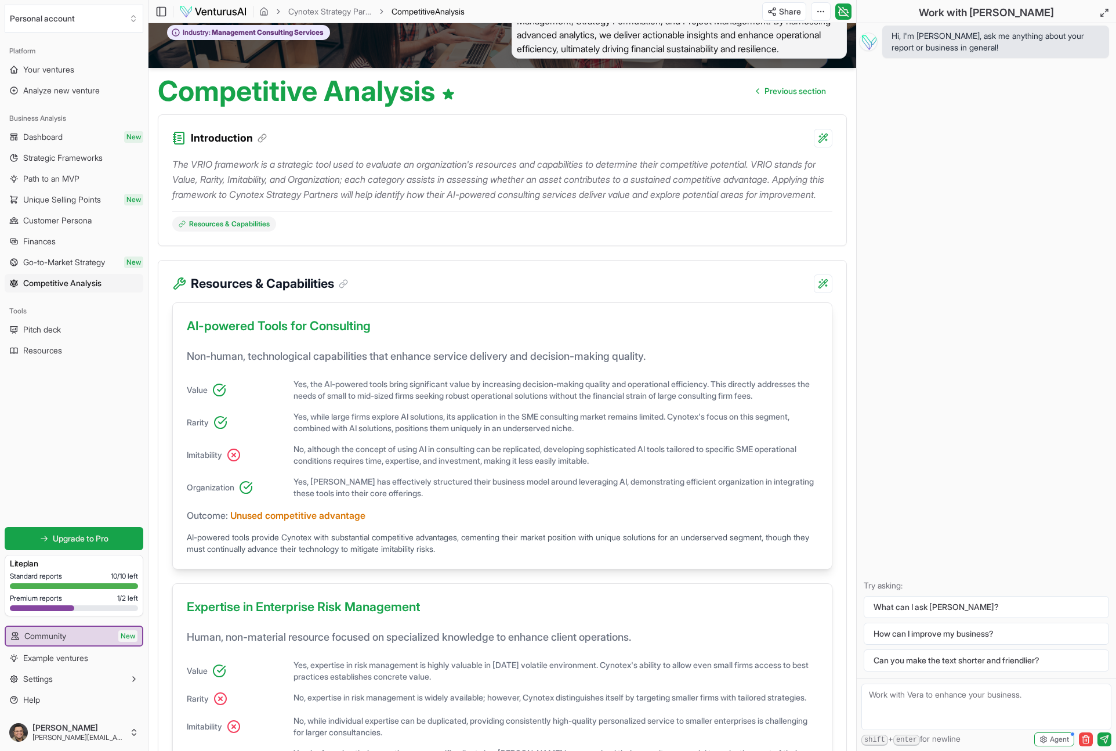
scroll to position [2, 0]
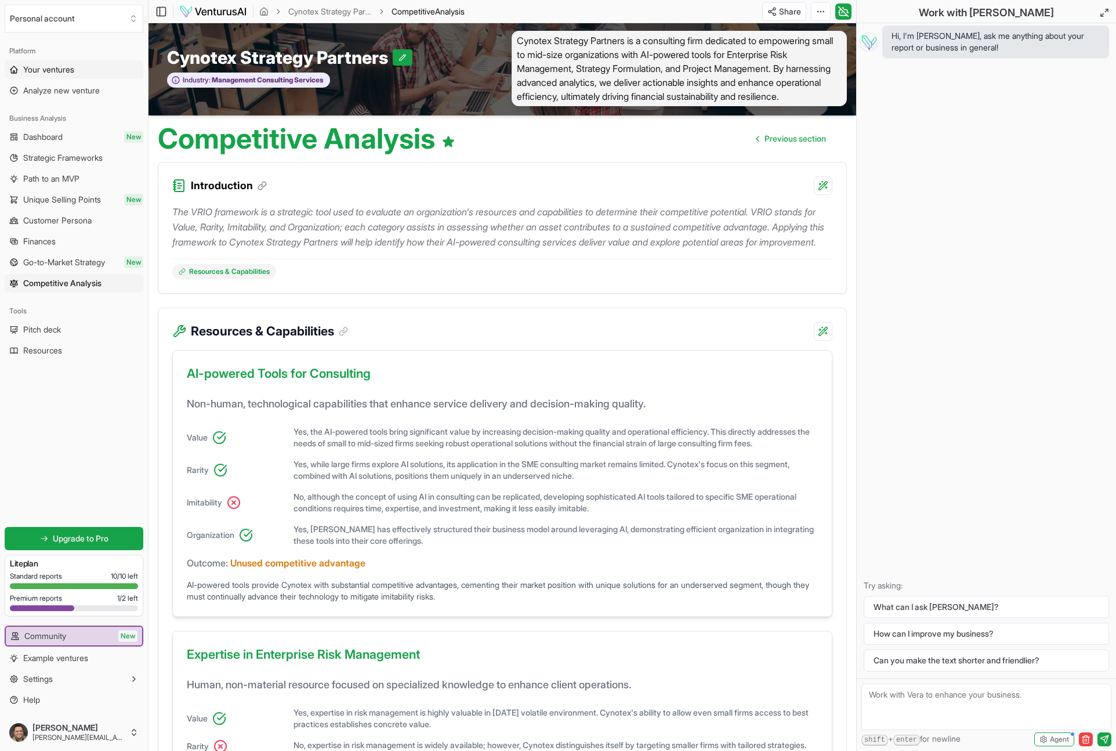
click at [62, 69] on span "Your ventures" at bounding box center [48, 70] width 51 height 12
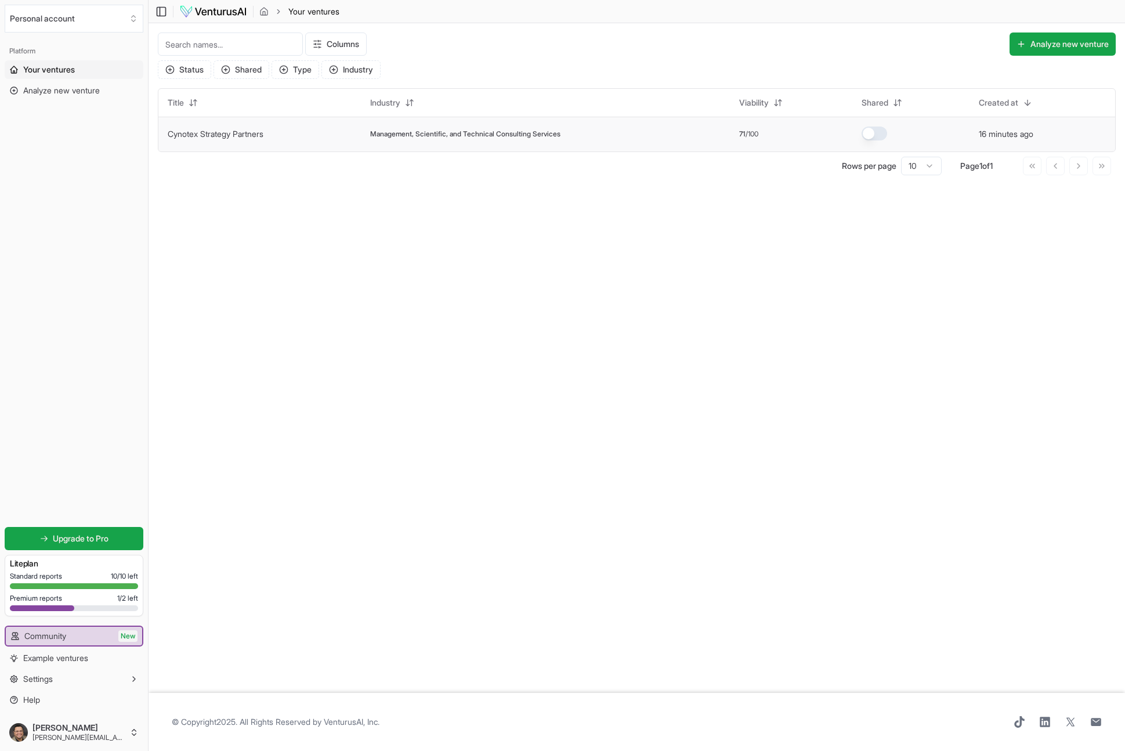
click at [250, 141] on td "Cynotex Strategy Partners" at bounding box center [259, 134] width 202 height 35
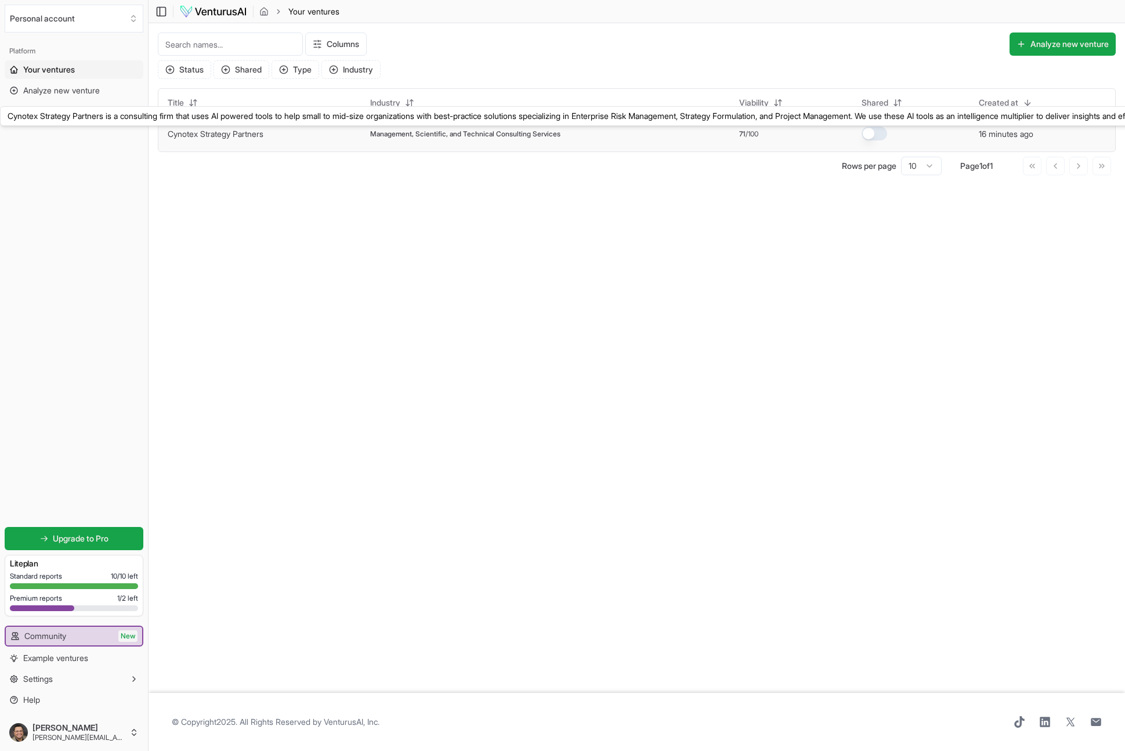
click at [250, 134] on link "Cynotex Strategy Partners" at bounding box center [216, 134] width 96 height 10
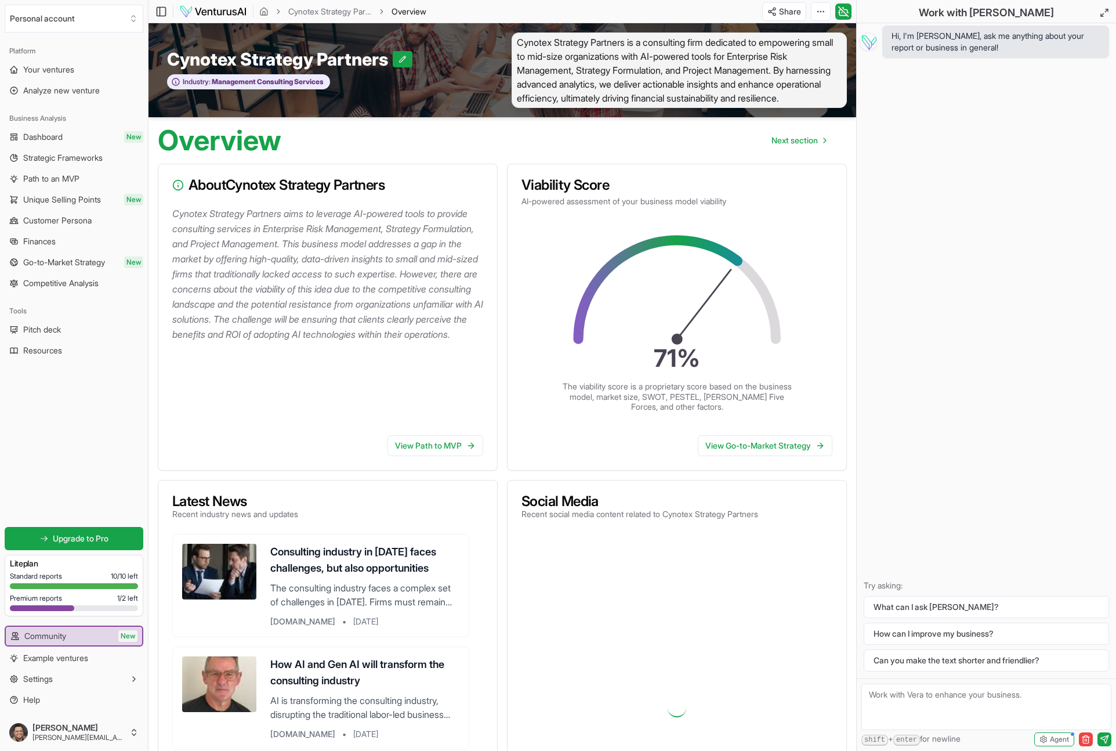
click at [611, 66] on span "Cynotex Strategy Partners is a consulting firm dedicated to empowering small to…" at bounding box center [679, 69] width 335 height 75
click at [404, 63] on icon at bounding box center [403, 59] width 8 height 8
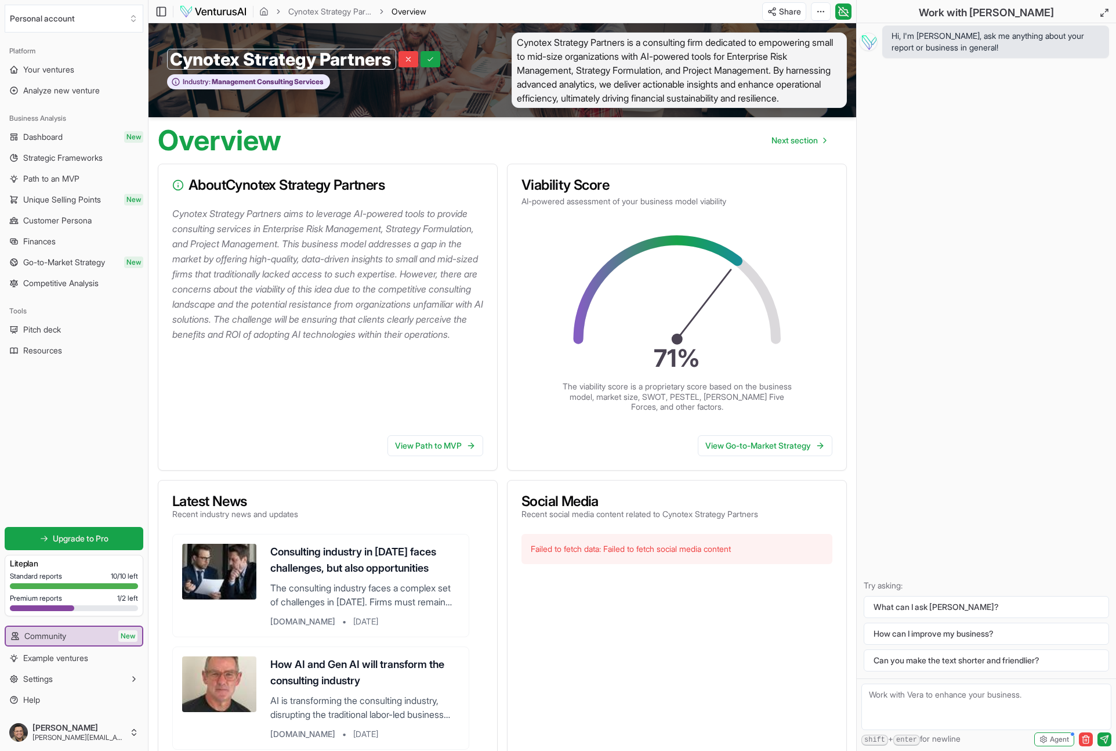
click at [484, 61] on div "Cynotex Strategy Partners Cynotex Strategy Partners Industry: Management Consul…" at bounding box center [326, 69] width 354 height 75
click at [564, 66] on span "Cynotex Strategy Partners is a consulting firm dedicated to empowering small to…" at bounding box center [679, 69] width 335 height 75
click at [783, 146] on span "Next section" at bounding box center [795, 141] width 46 height 12
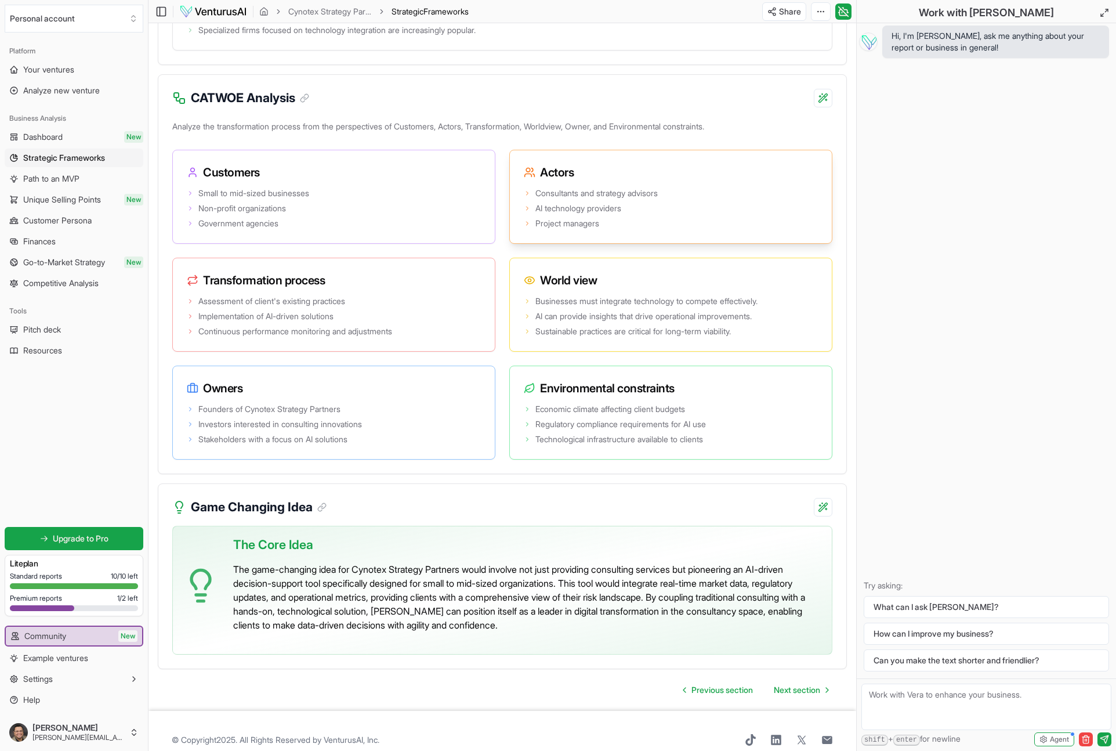
scroll to position [2121, 0]
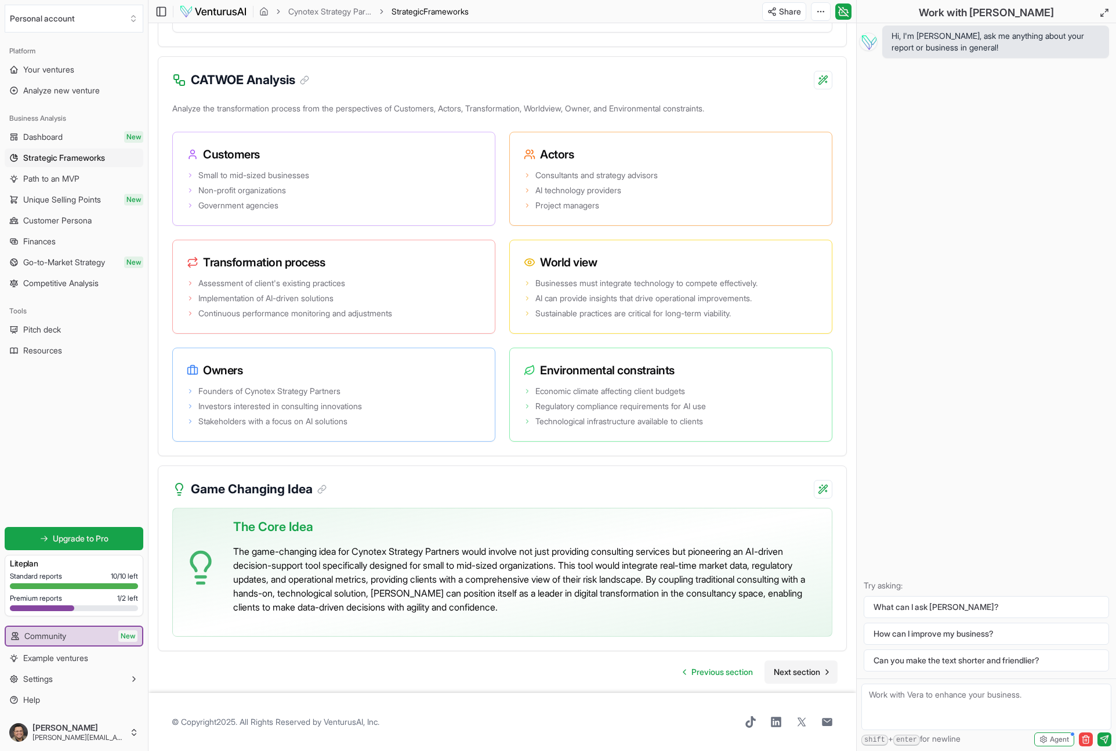
click at [784, 669] on span "Next section" at bounding box center [797, 672] width 46 height 12
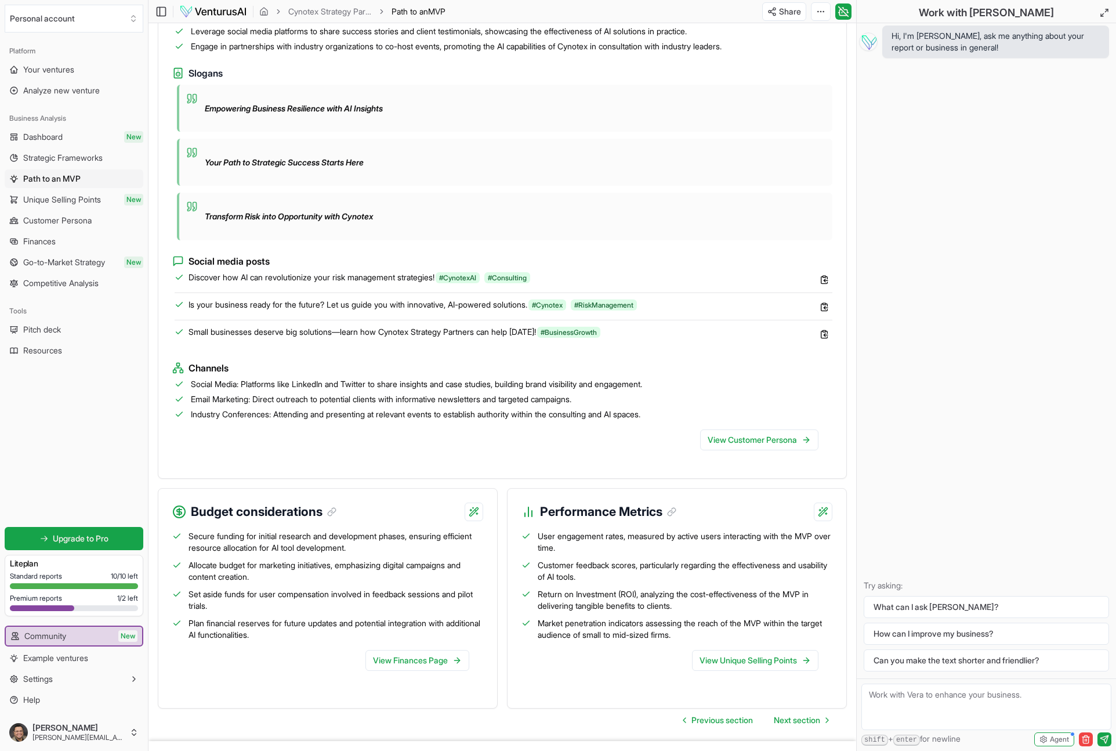
scroll to position [928, 0]
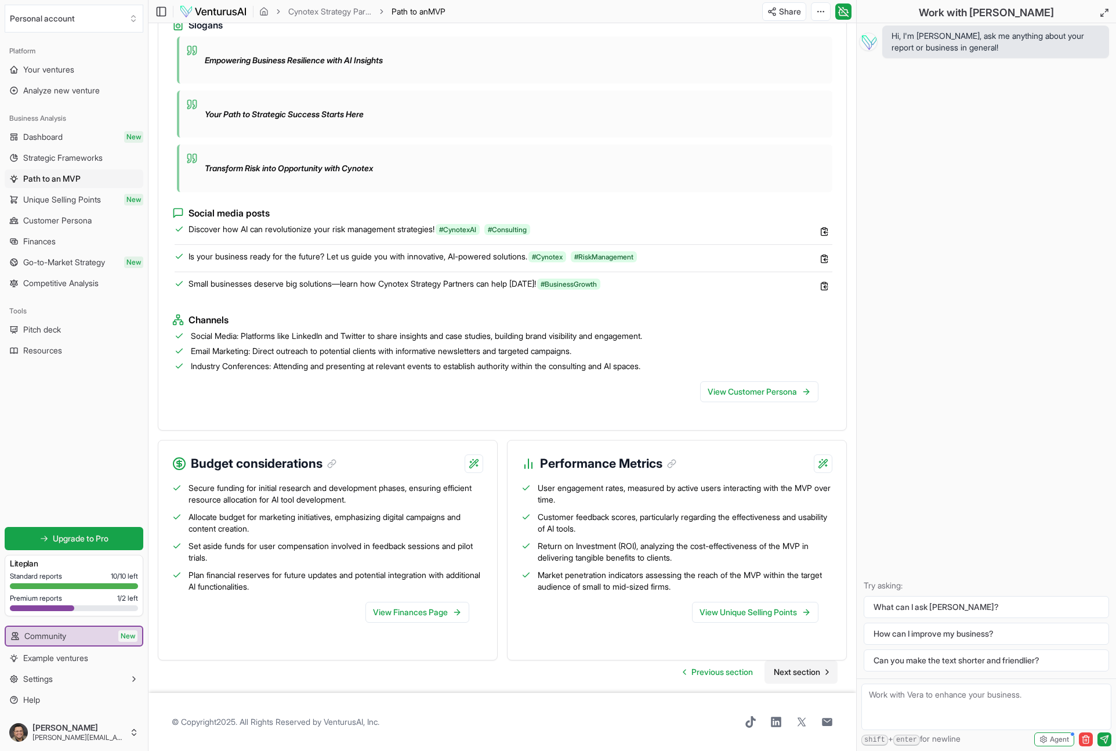
click at [785, 672] on span "Next section" at bounding box center [797, 672] width 46 height 12
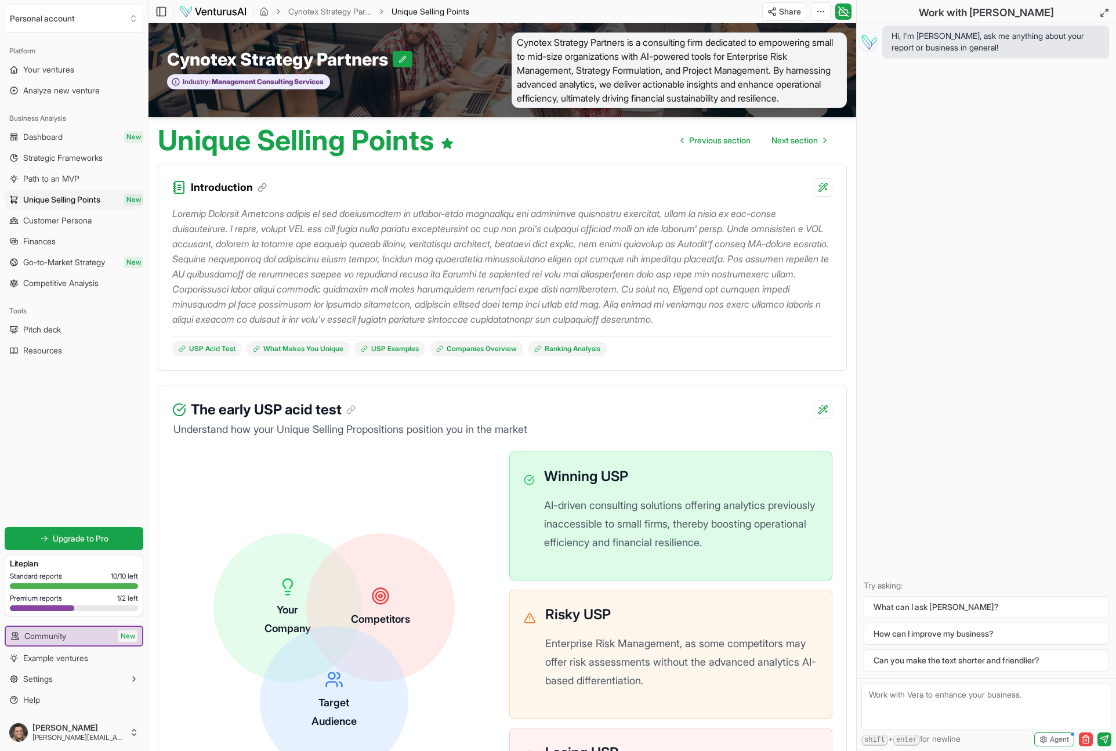
click at [678, 61] on span "Cynotex Strategy Partners is a consulting firm dedicated to empowering small to…" at bounding box center [679, 69] width 335 height 75
click at [209, 356] on link "USP Acid Test" at bounding box center [207, 348] width 70 height 15
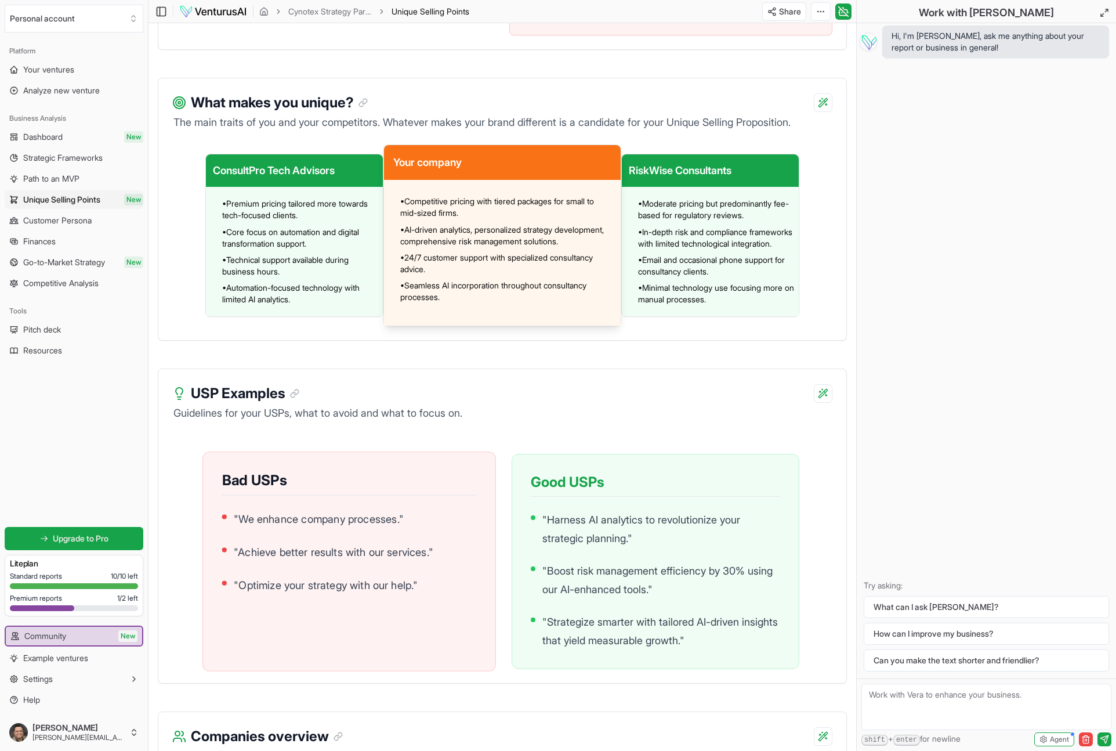
scroll to position [1078, 0]
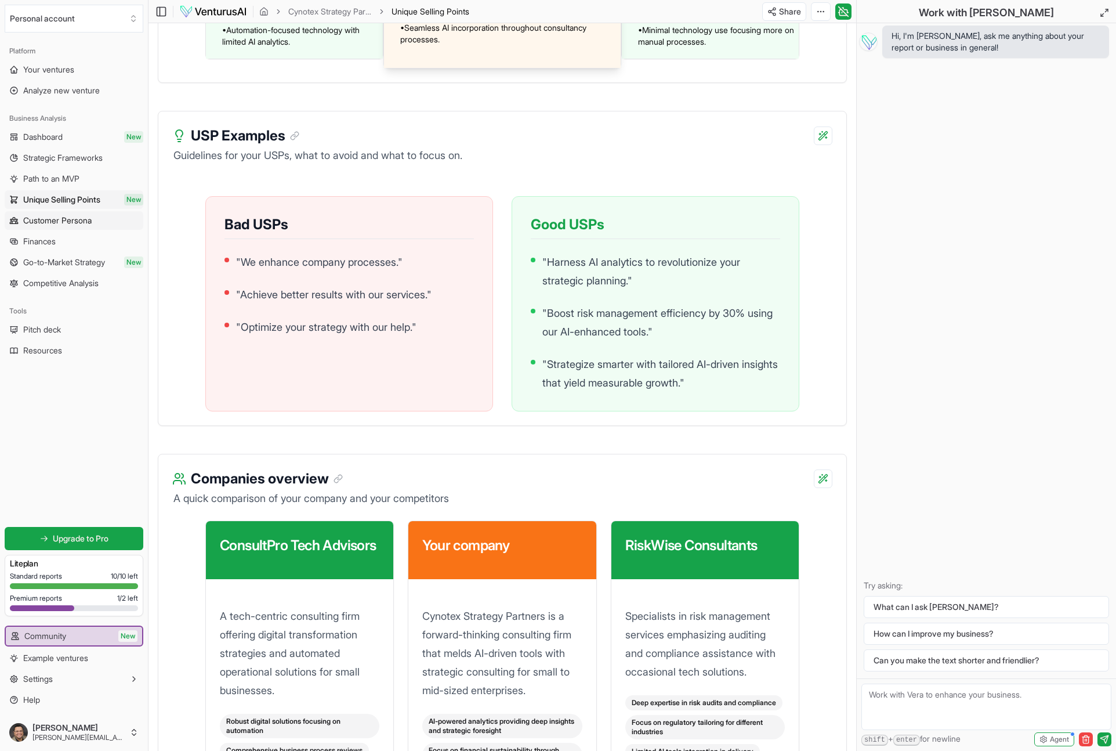
click at [56, 223] on span "Customer Persona" at bounding box center [57, 221] width 68 height 12
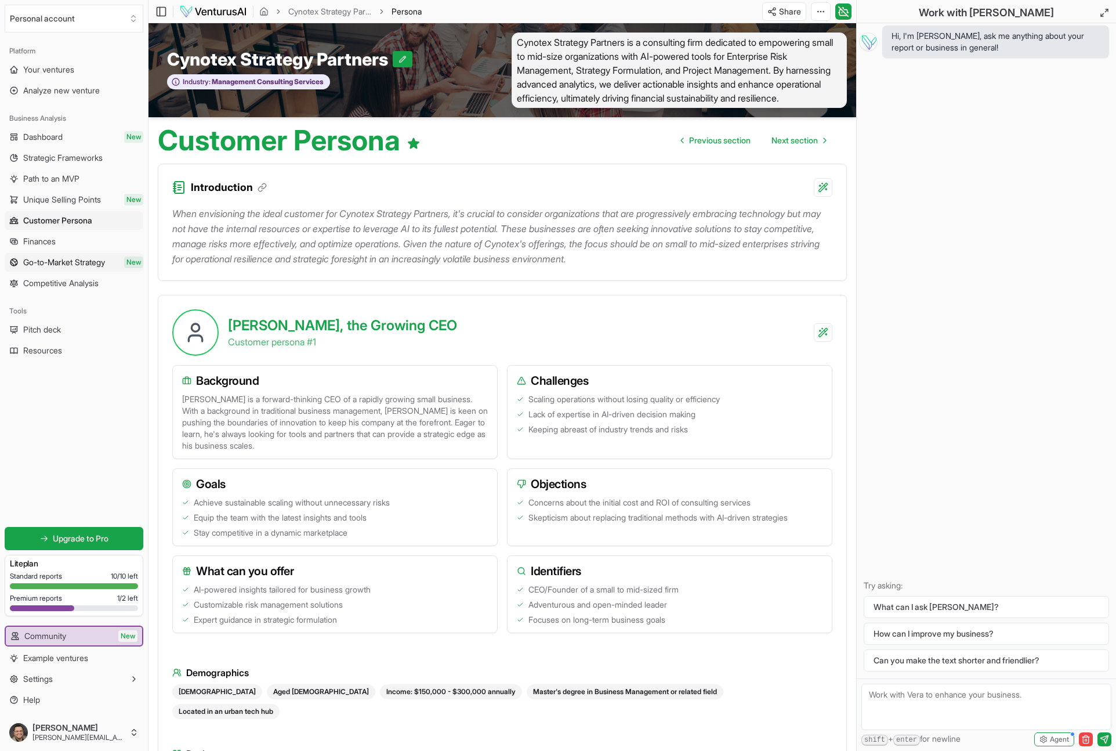
click at [61, 267] on span "Go-to-Market Strategy" at bounding box center [64, 262] width 82 height 12
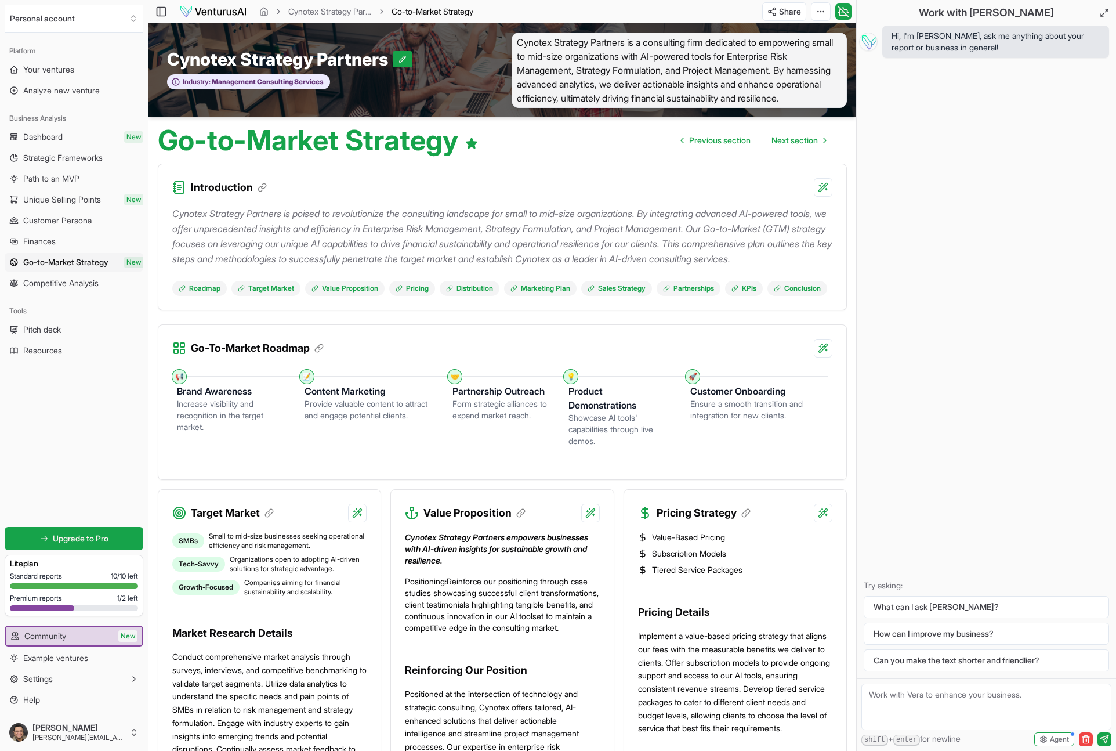
click at [225, 11] on img at bounding box center [213, 12] width 68 height 14
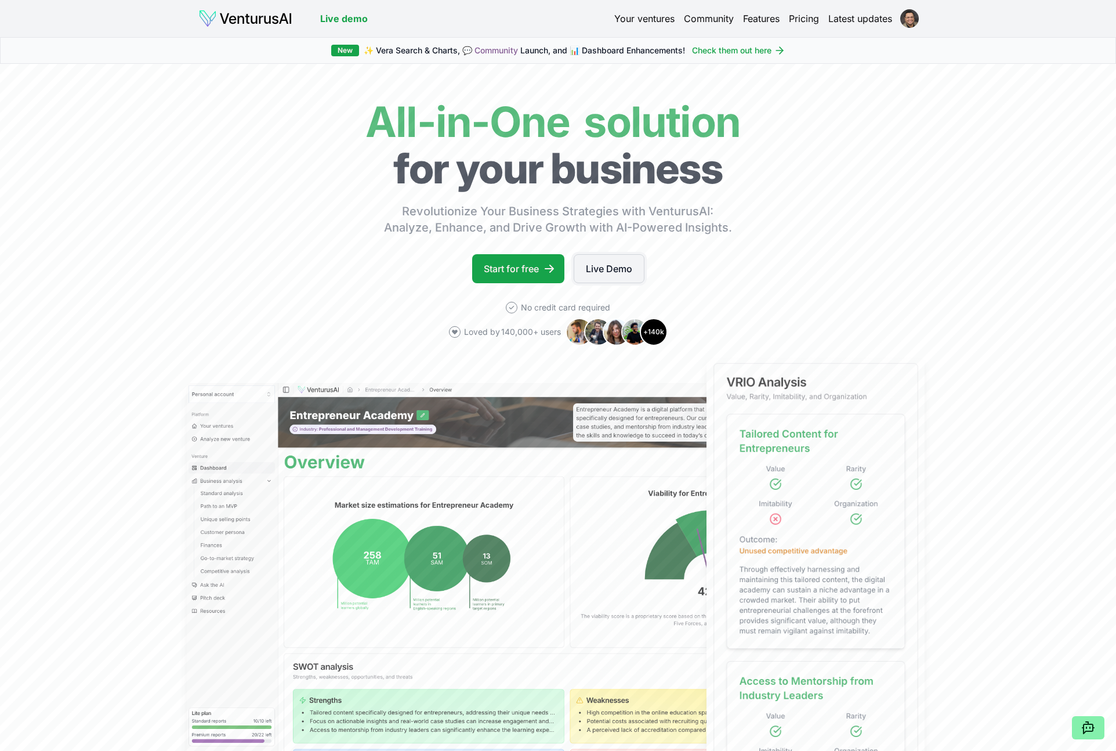
click at [611, 269] on link "Live Demo" at bounding box center [609, 268] width 71 height 29
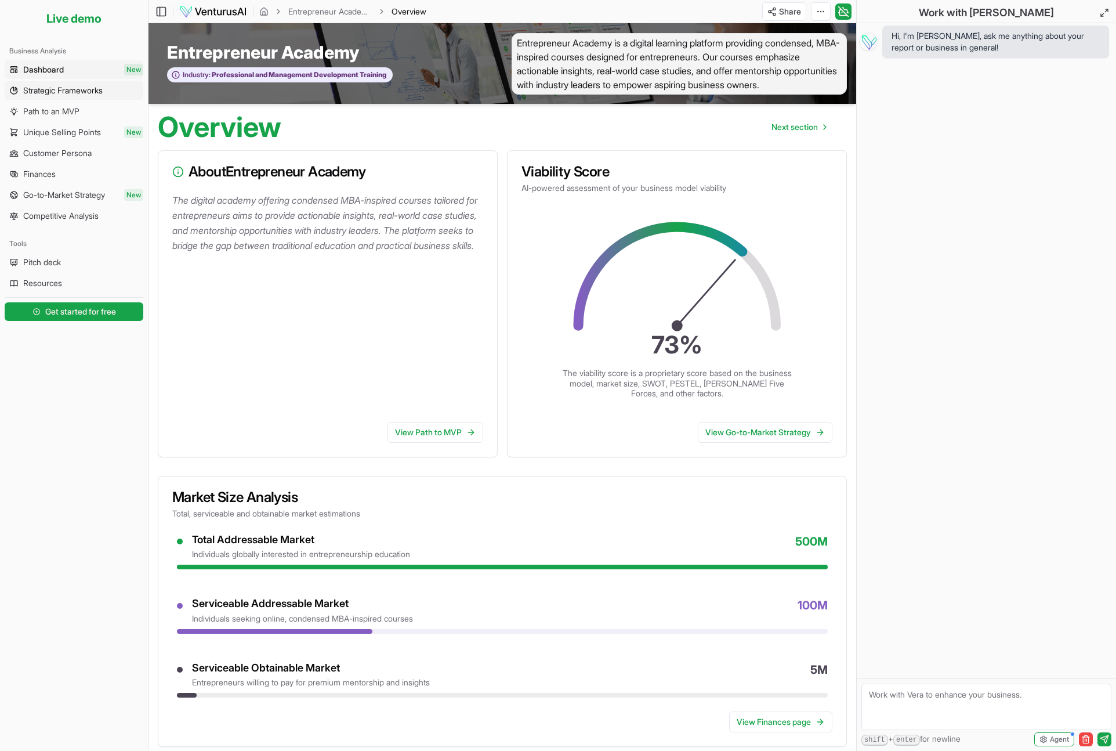
click at [48, 86] on span "Strategic Frameworks" at bounding box center [62, 91] width 79 height 12
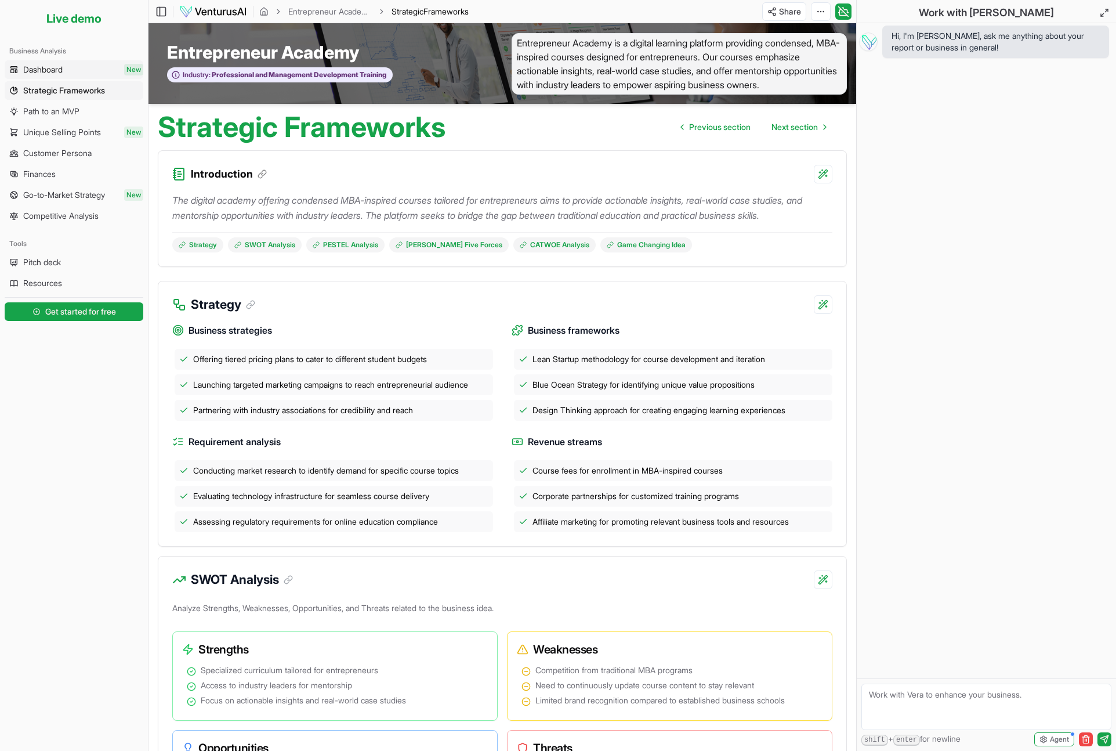
click at [48, 73] on span "Dashboard" at bounding box center [42, 70] width 39 height 12
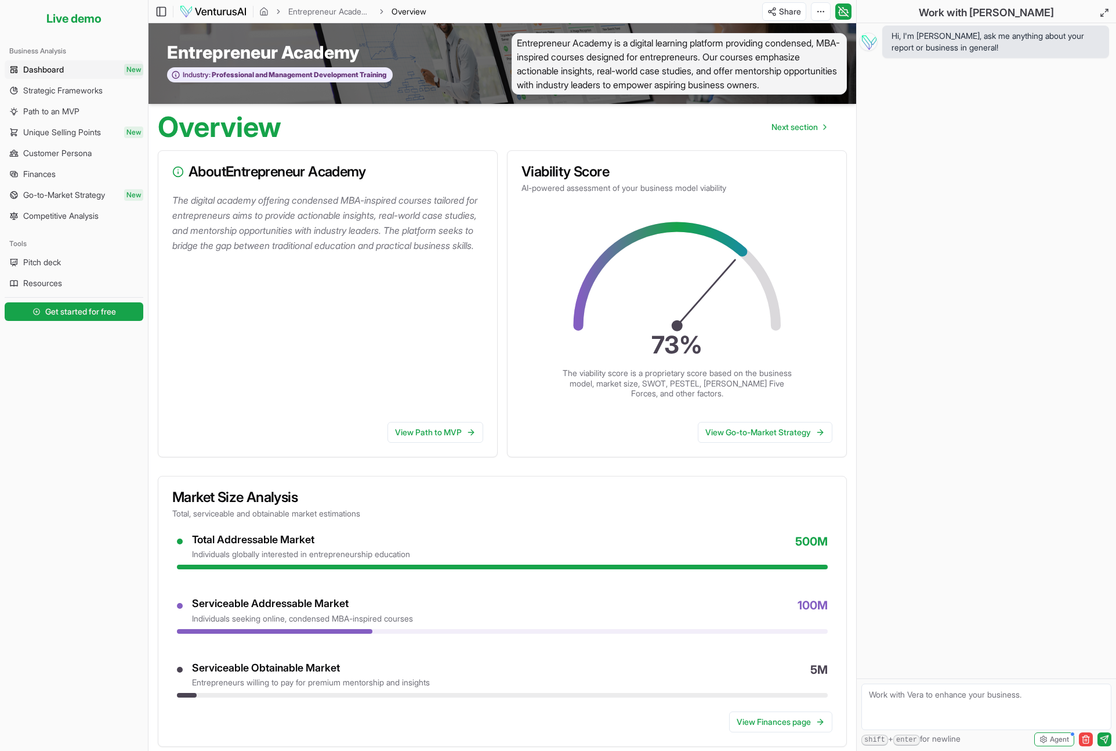
click at [212, 8] on img at bounding box center [213, 12] width 68 height 14
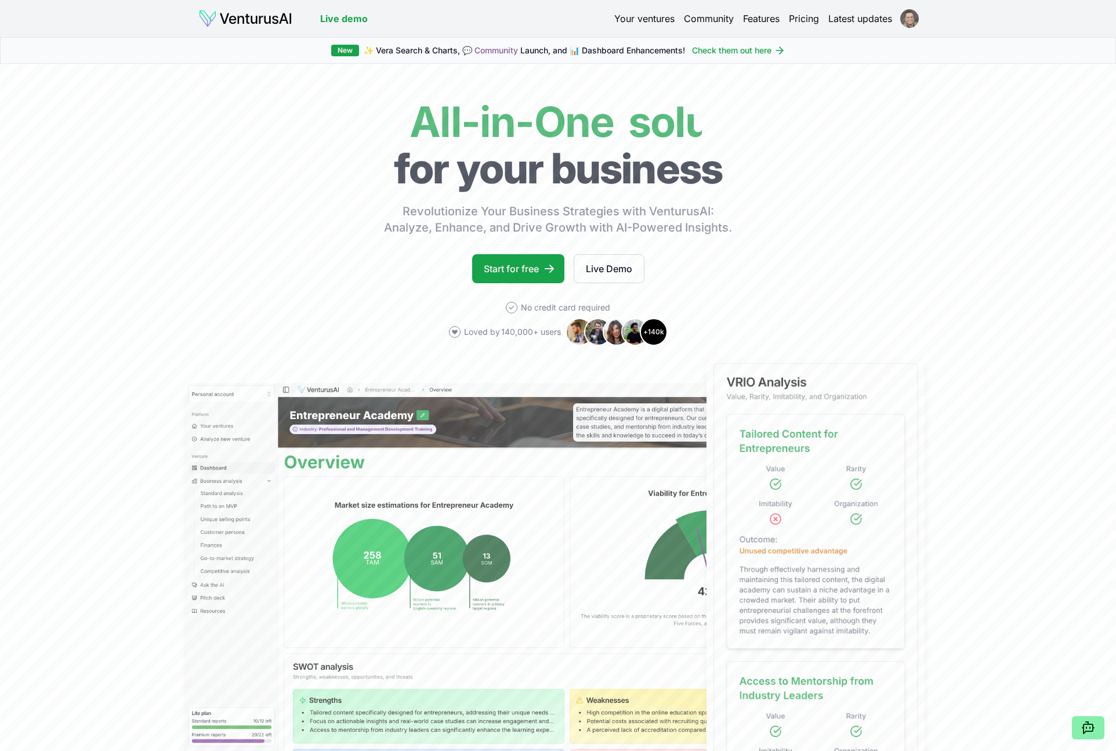
click at [913, 19] on html "Live demo Your ventures Community Features Pricing Latest updates Live demo New…" at bounding box center [558, 375] width 1116 height 751
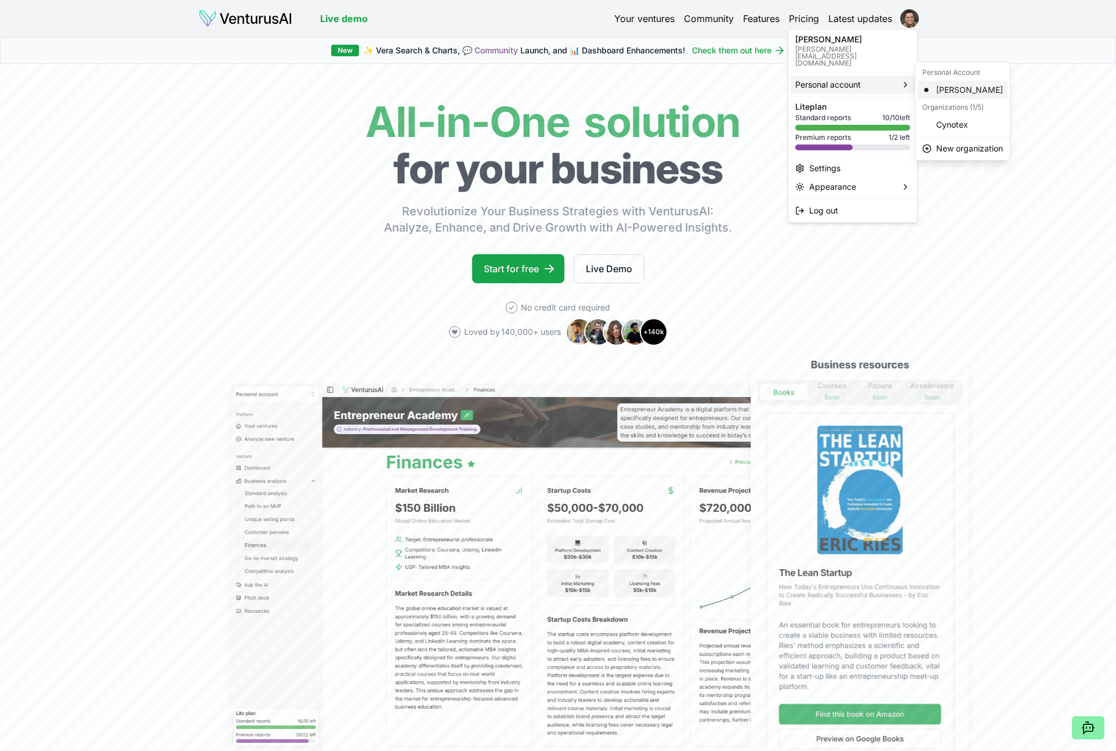
click at [956, 86] on div "[PERSON_NAME]" at bounding box center [963, 90] width 90 height 19
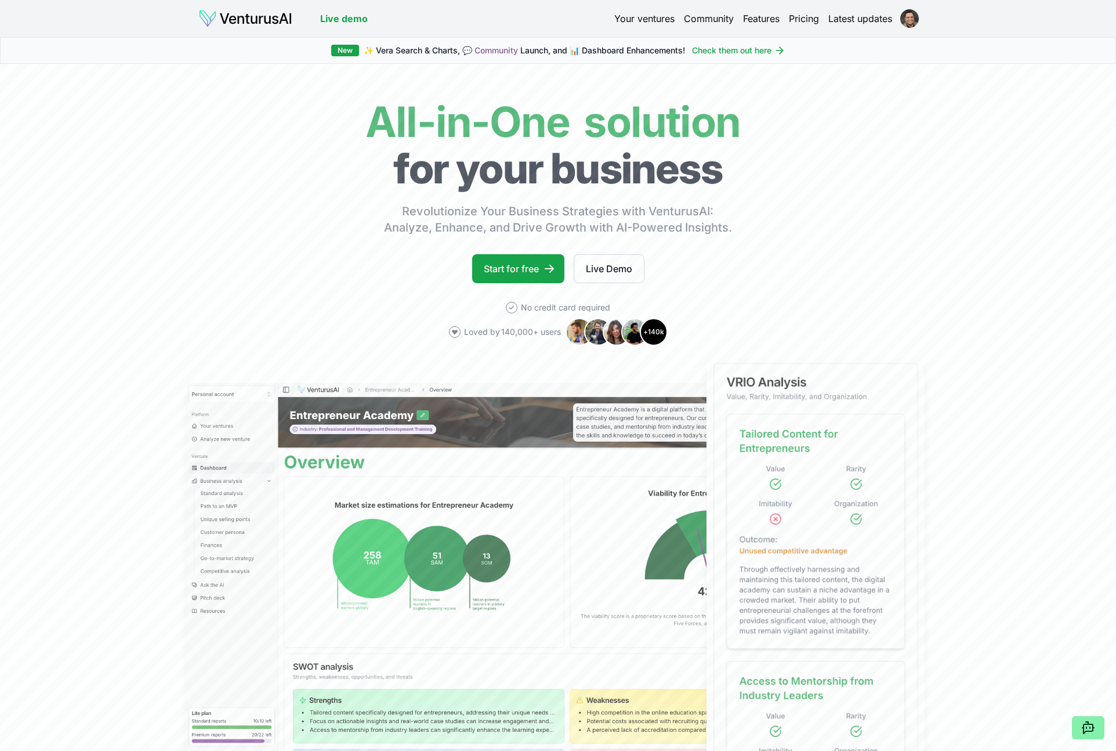
click at [656, 17] on link "Your ventures" at bounding box center [644, 19] width 60 height 14
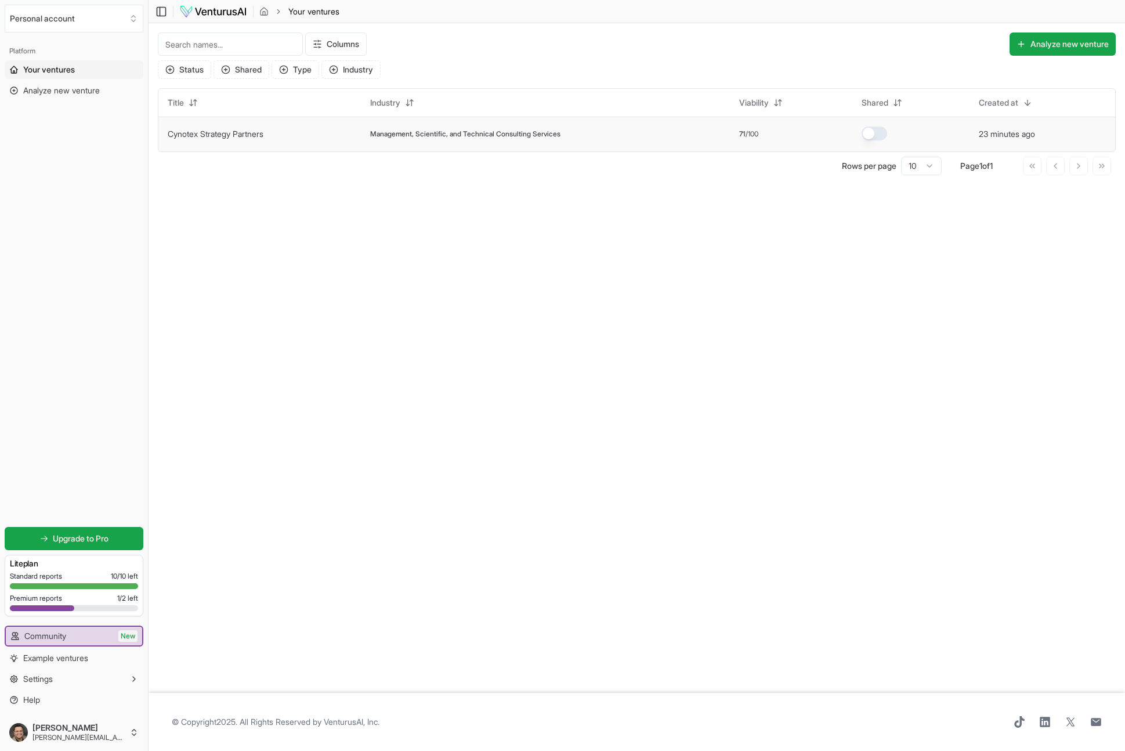
click at [397, 133] on span "Management, Scientific, and Technical Consulting Services" at bounding box center [465, 133] width 190 height 9
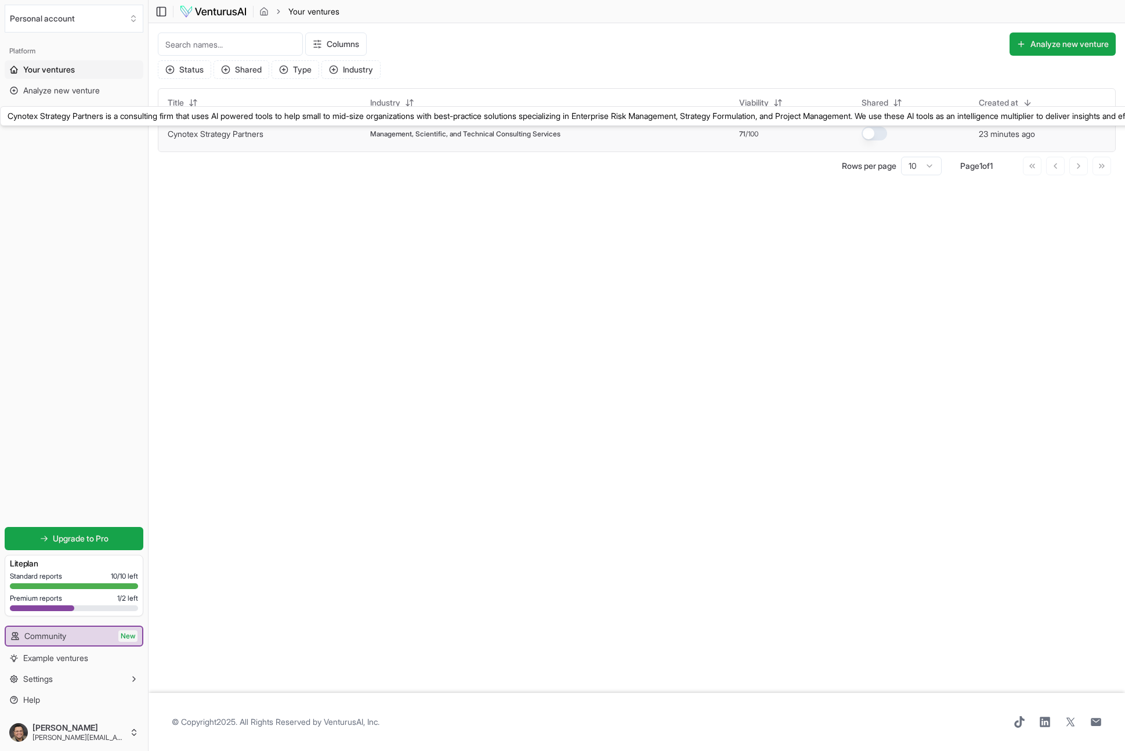
click at [232, 132] on link "Cynotex Strategy Partners" at bounding box center [216, 134] width 96 height 10
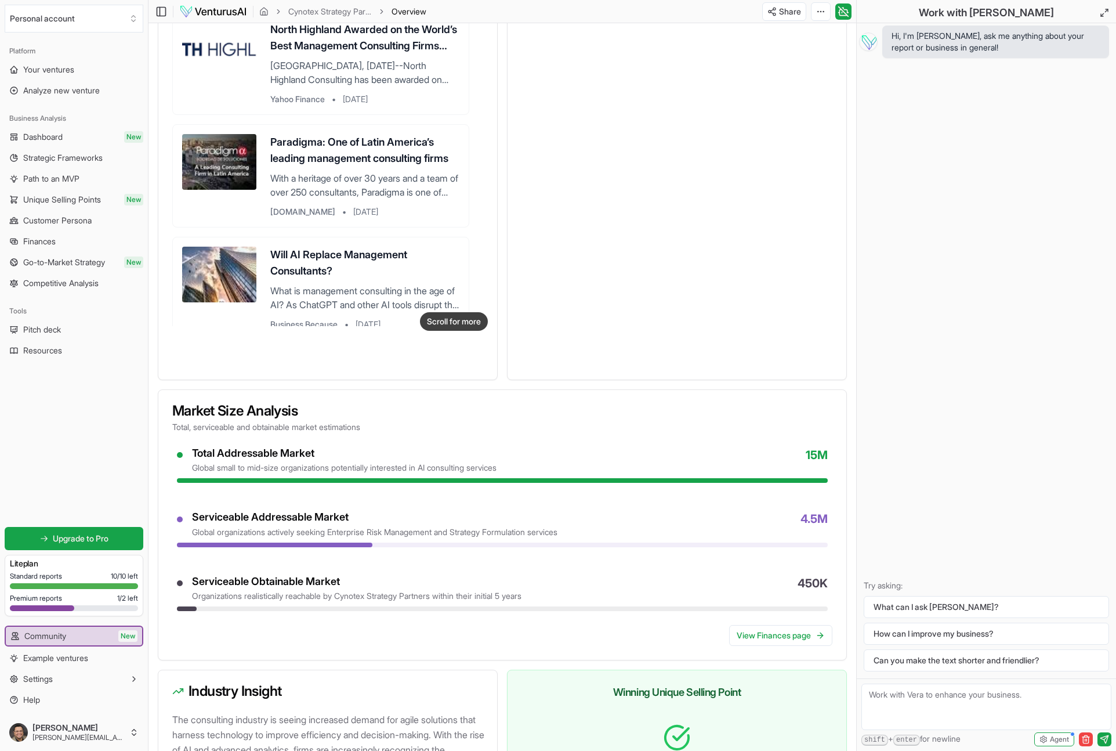
scroll to position [684, 0]
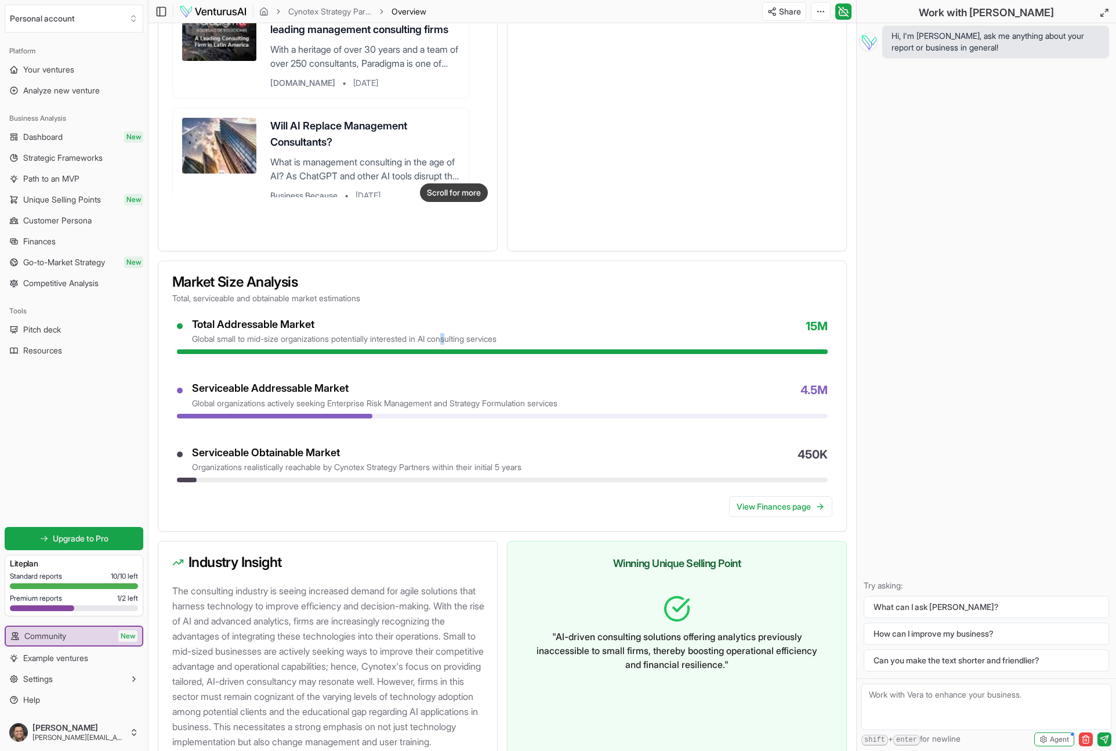
click at [458, 345] on div "global small to mid-size organizations potentially interested in AI consulting …" at bounding box center [344, 339] width 305 height 12
click at [766, 517] on link "View Finances page" at bounding box center [780, 506] width 103 height 21
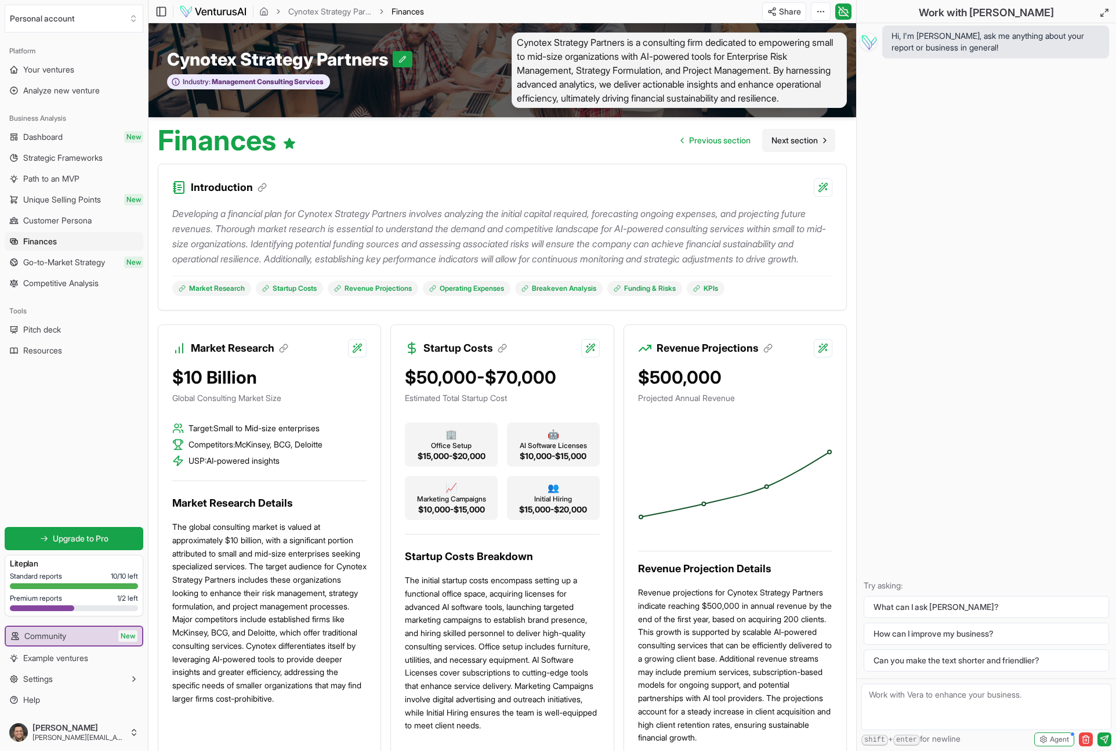
click at [793, 146] on span "Next section" at bounding box center [795, 141] width 46 height 12
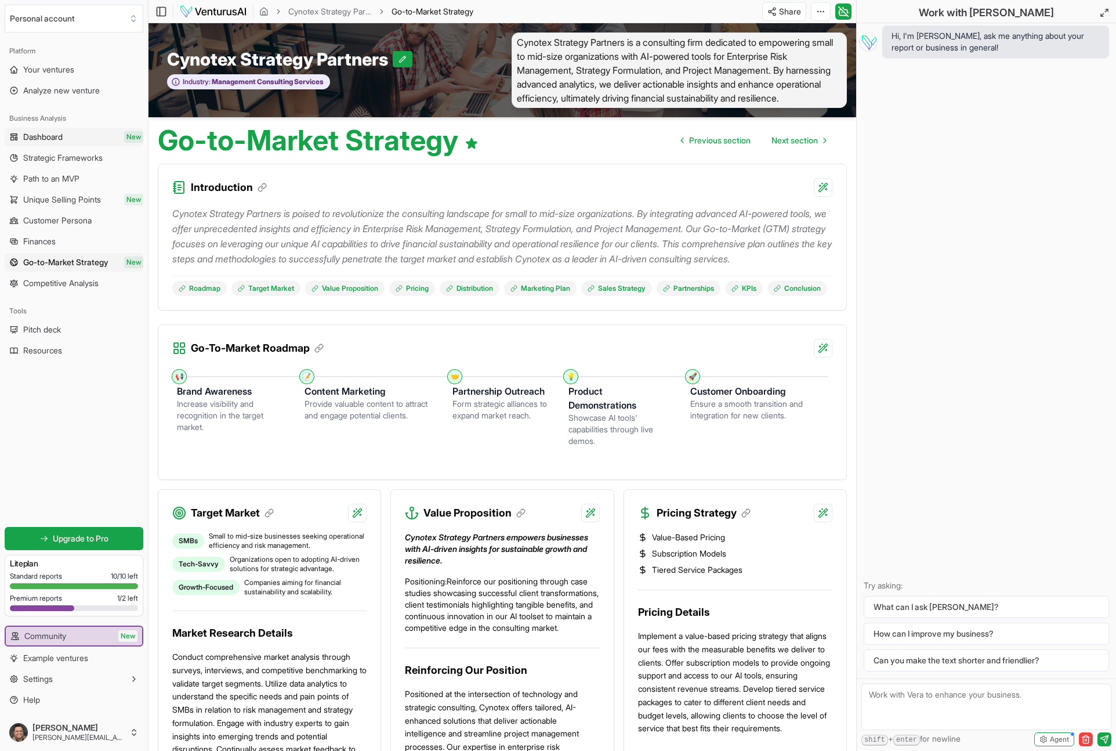
click at [34, 142] on span "Dashboard" at bounding box center [42, 137] width 39 height 12
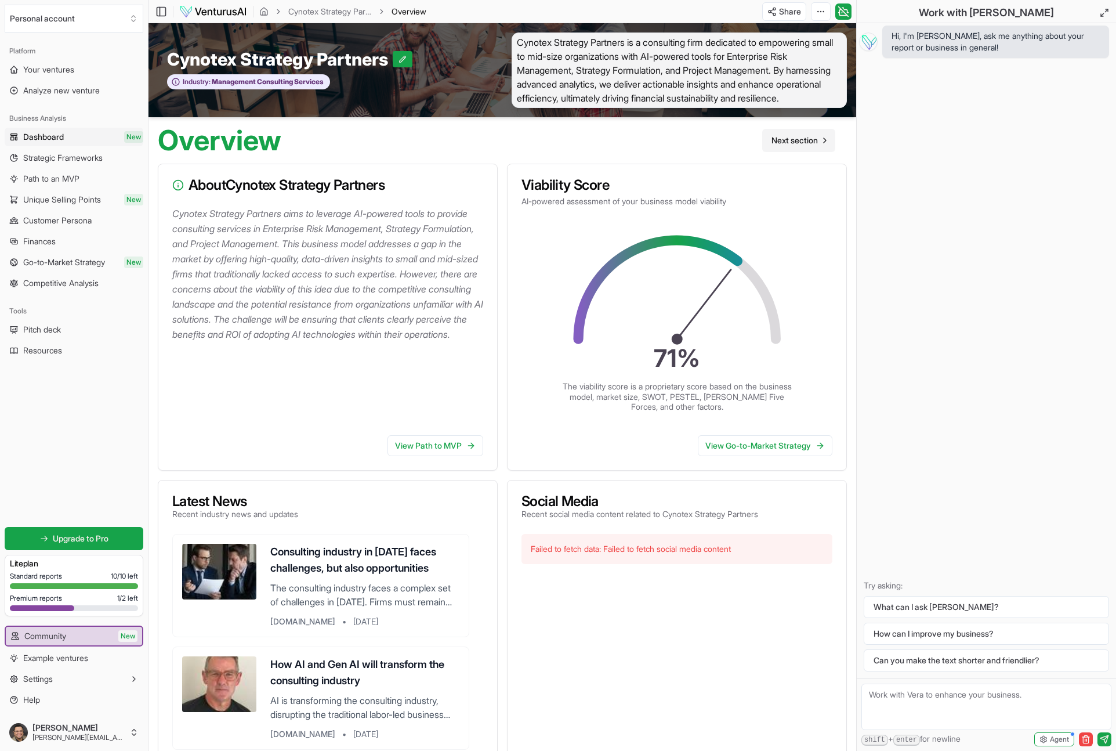
click at [795, 146] on span "Next section" at bounding box center [795, 141] width 46 height 12
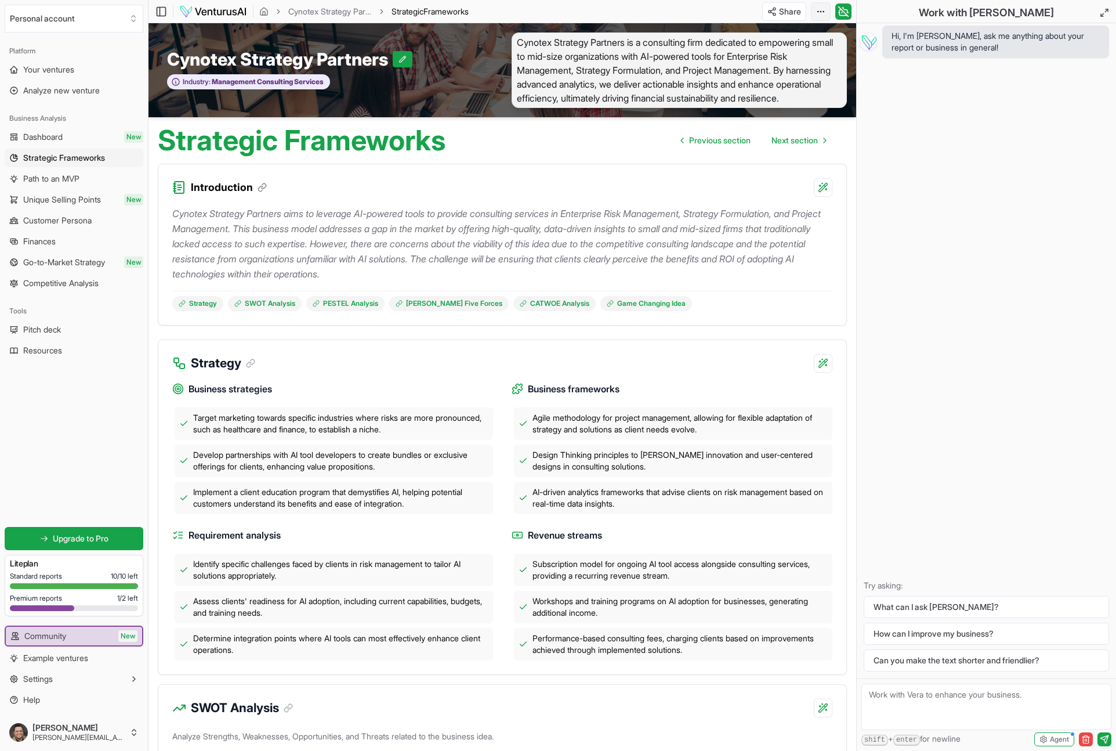
click at [823, 12] on html "Personal account Platform Your ventures Analyze new venture Business Analysis D…" at bounding box center [558, 375] width 1116 height 751
click at [786, 54] on div "Download PDF" at bounding box center [776, 54] width 95 height 19
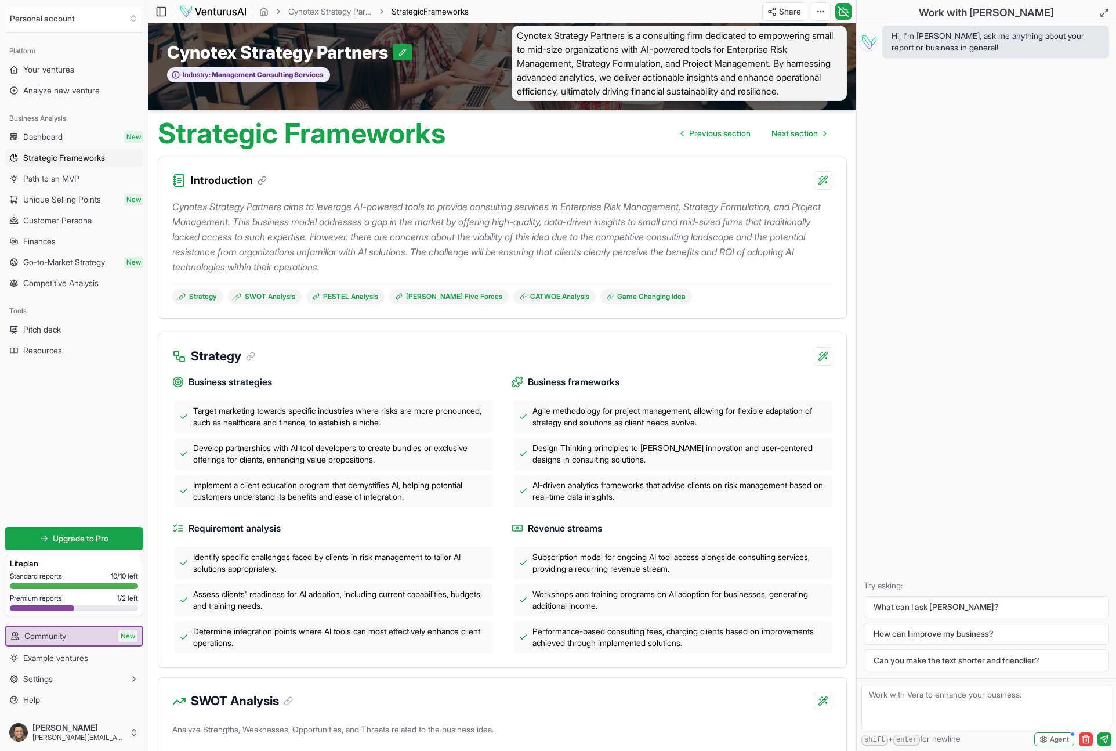
scroll to position [15, 0]
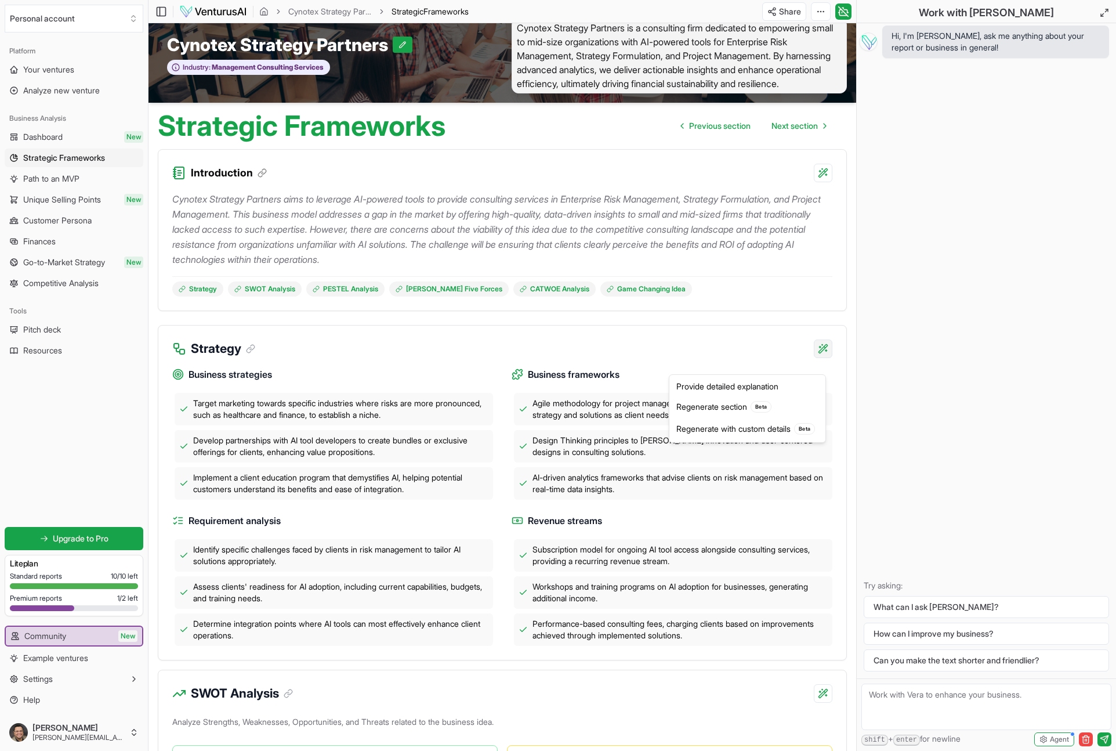
click at [823, 361] on html "Personal account Platform Your ventures Analyze new venture Business Analysis D…" at bounding box center [558, 360] width 1116 height 751
click at [742, 430] on div "Regenerate with custom details Beta" at bounding box center [747, 429] width 151 height 22
type textarea "Rewrite the "Strategy" section. Add more details here:"
click at [385, 358] on div "Strategy" at bounding box center [502, 341] width 688 height 32
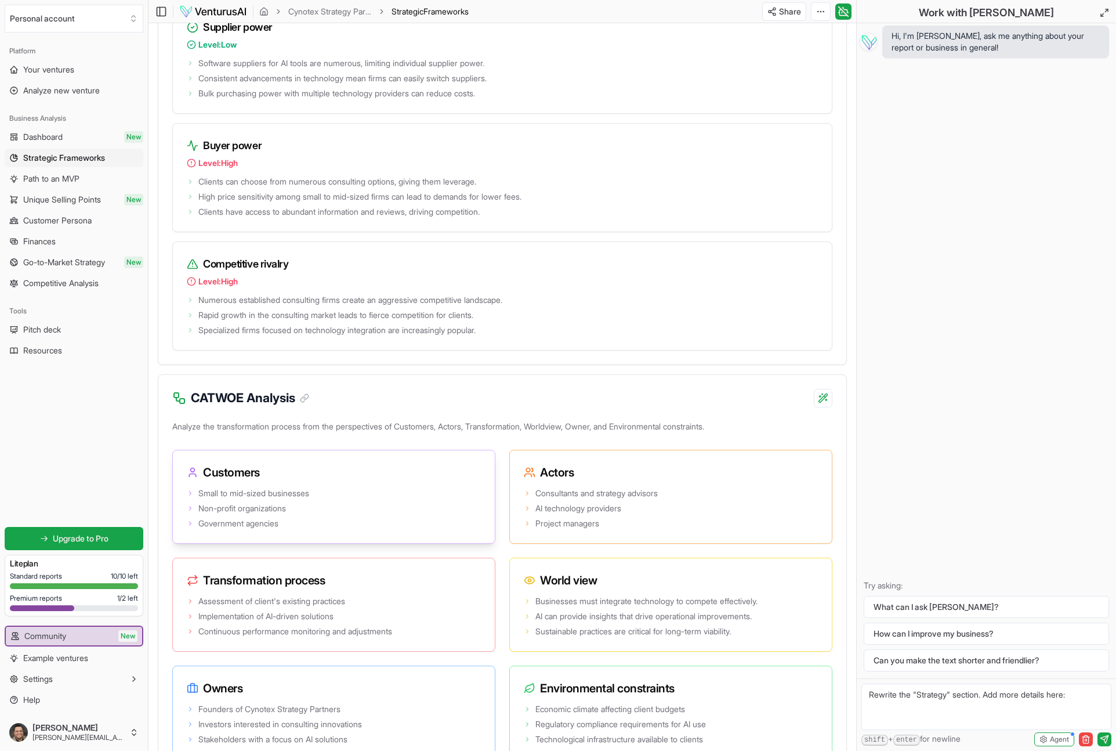
scroll to position [2121, 0]
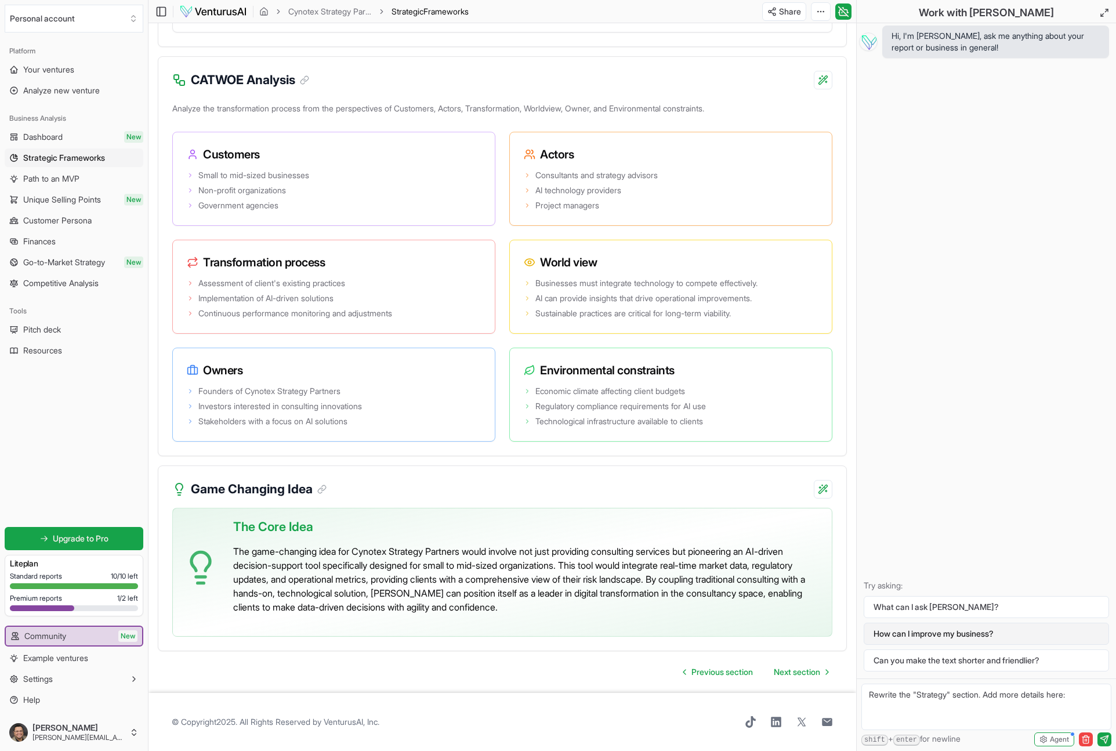
click at [901, 637] on button "How can I improve my business?" at bounding box center [986, 633] width 245 height 22
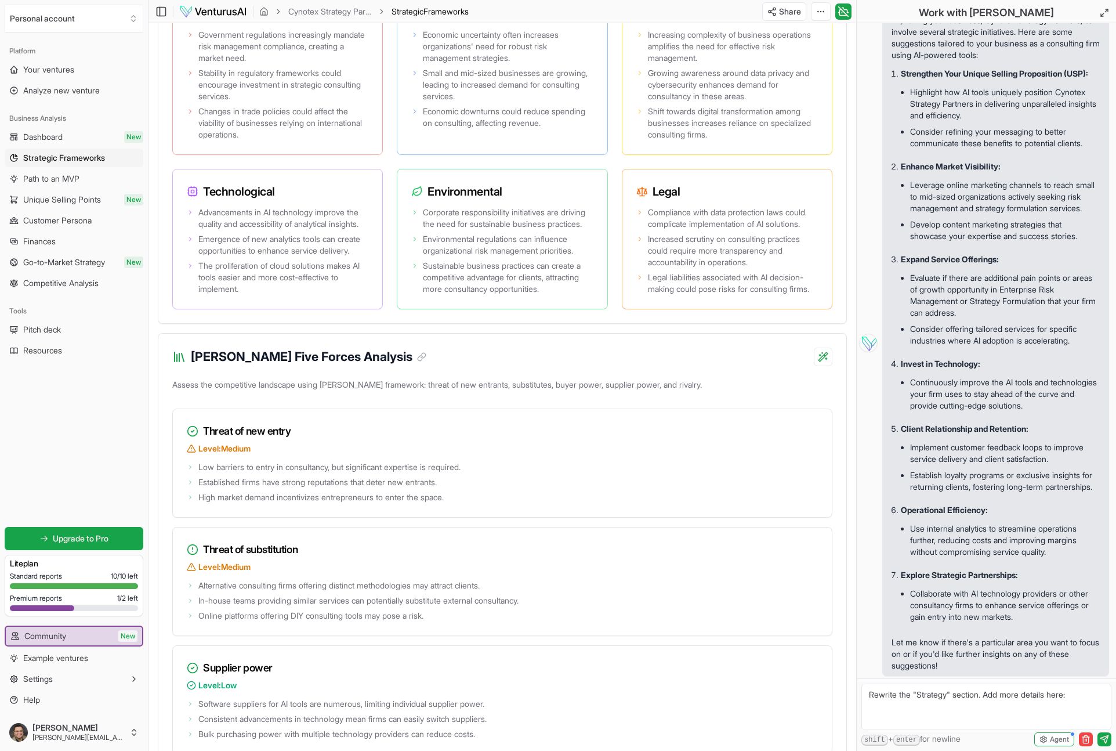
scroll to position [0, 0]
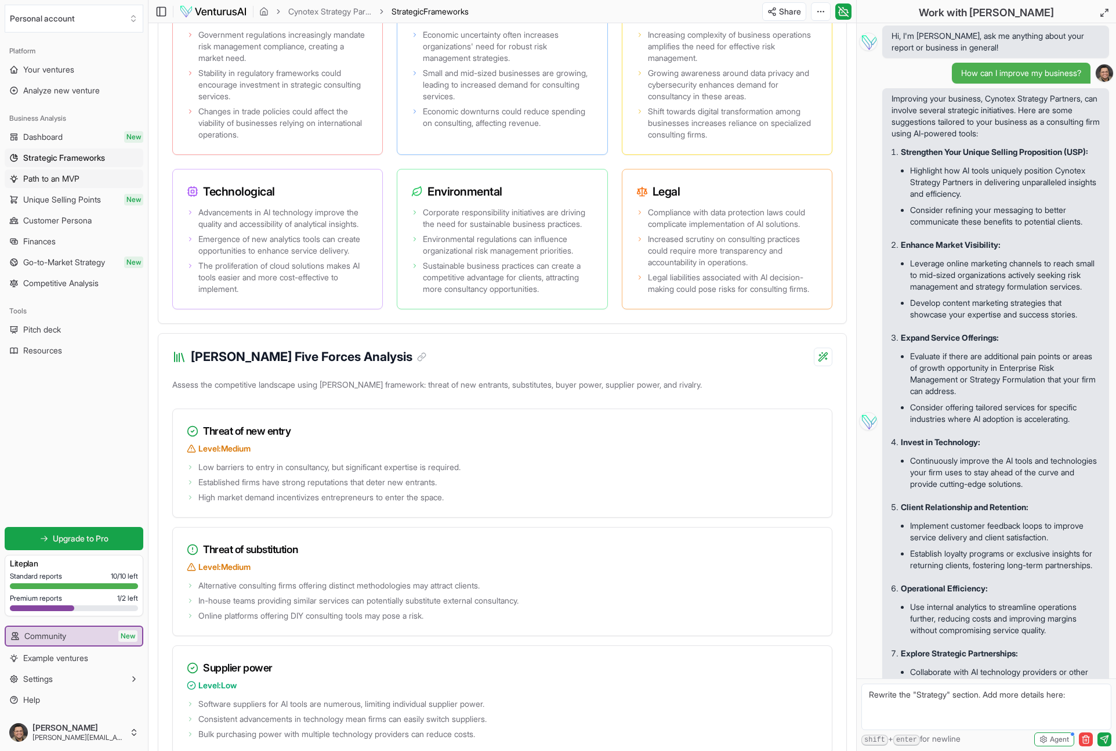
click at [54, 178] on span "Path to an MVP" at bounding box center [51, 179] width 56 height 12
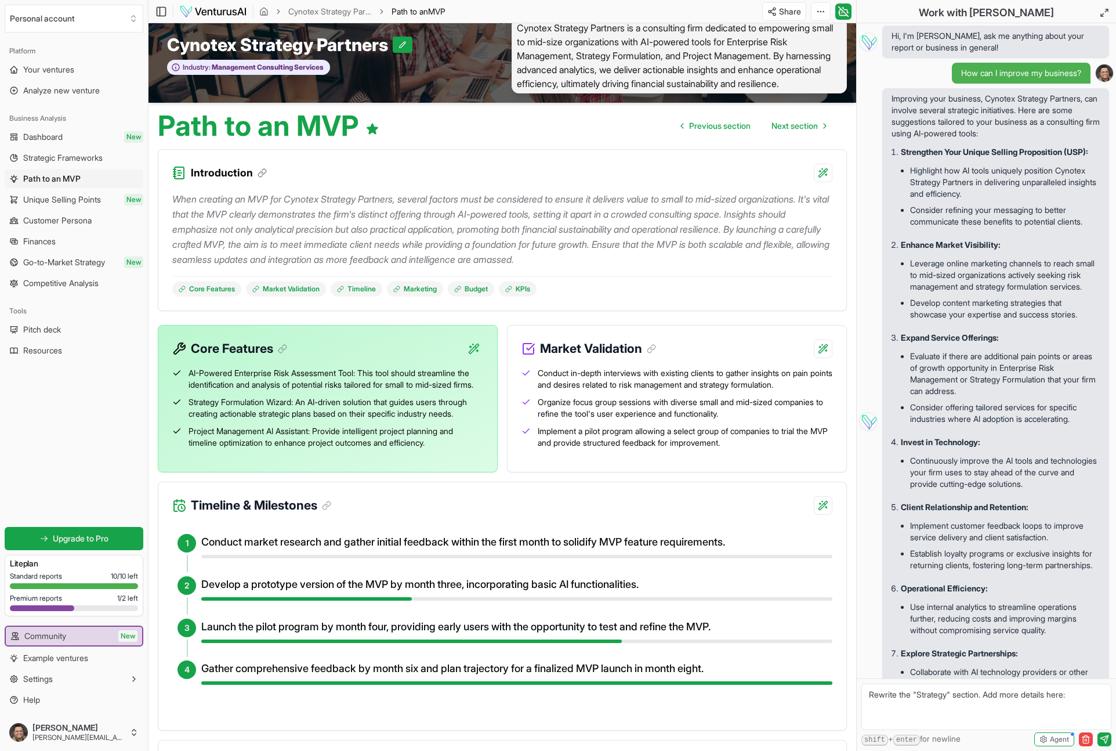
scroll to position [22, 0]
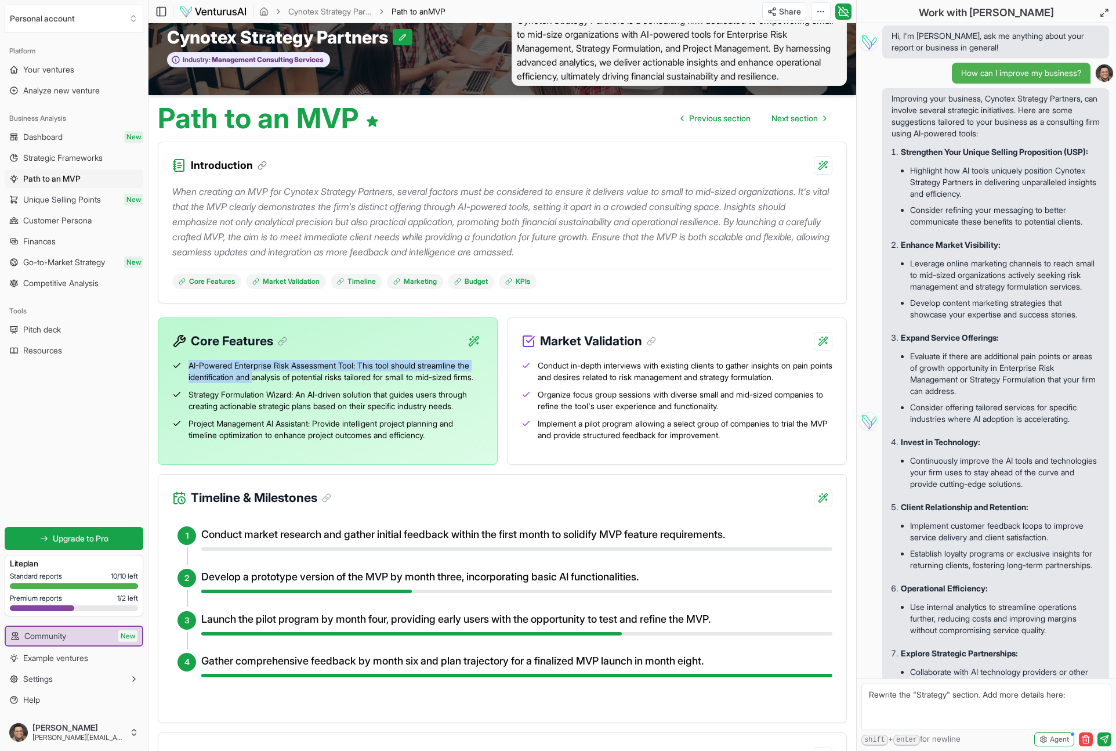
click at [189, 381] on span "AI-Powered Enterprise Risk Assessment Tool: This tool should streamline the ide…" at bounding box center [336, 371] width 295 height 23
drag, startPoint x: 189, startPoint y: 379, endPoint x: 193, endPoint y: 393, distance: 13.8
click at [238, 383] on span "AI-Powered Enterprise Risk Assessment Tool: This tool should streamline the ide…" at bounding box center [336, 371] width 295 height 23
copy span "AI-Powered Enterprise Risk Assessment Tool: This tool should streamline the ide…"
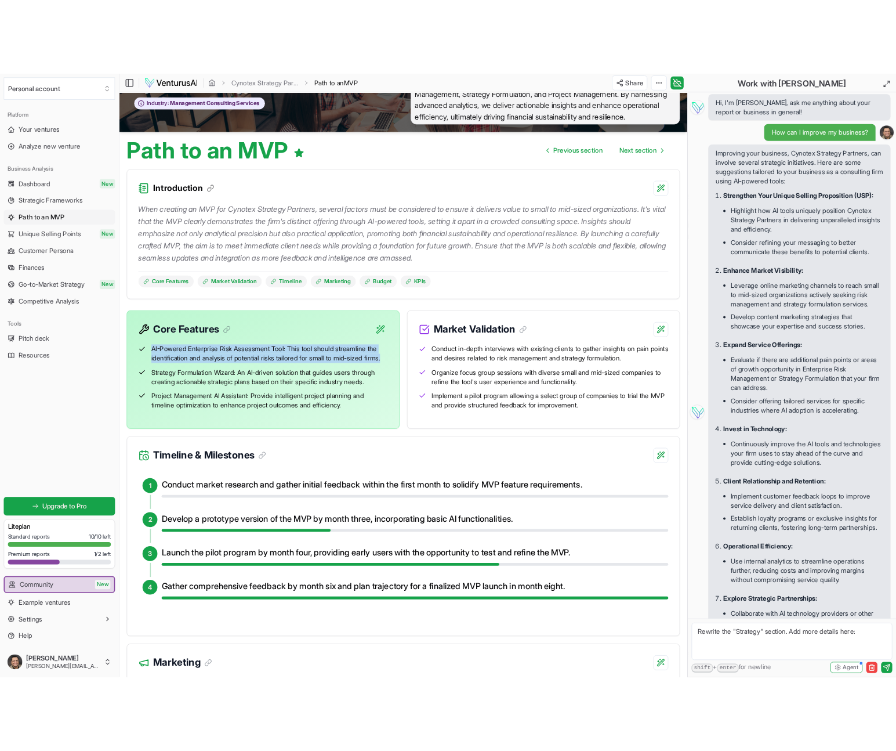
scroll to position [0, 0]
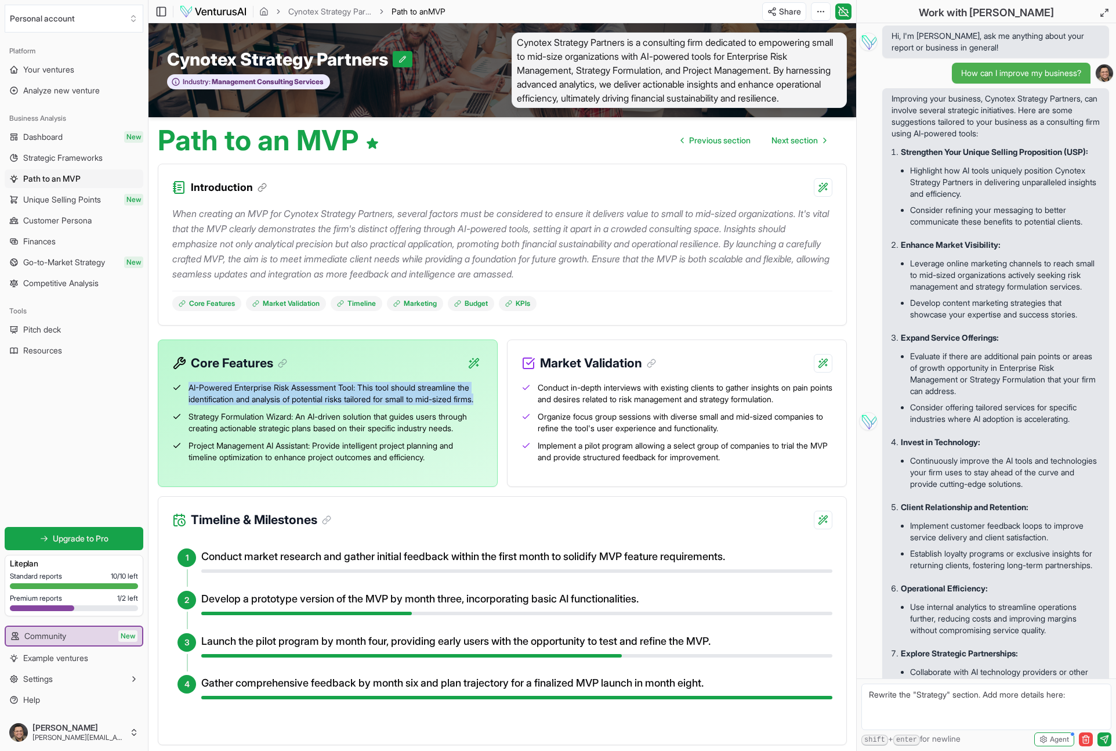
click at [226, 10] on img at bounding box center [213, 12] width 68 height 14
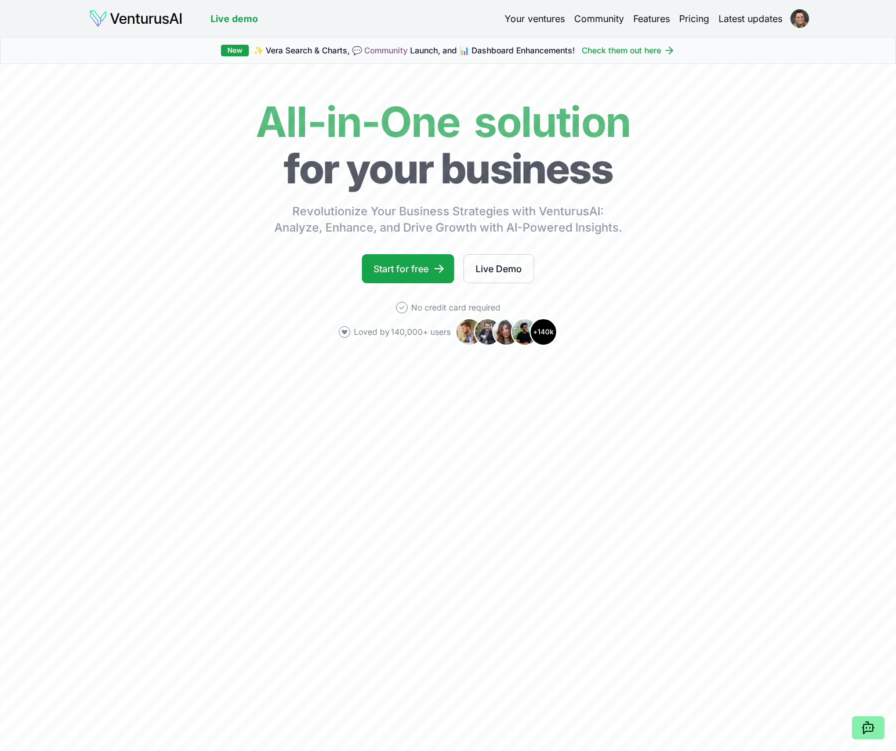
click at [524, 19] on link "Your ventures" at bounding box center [535, 19] width 60 height 14
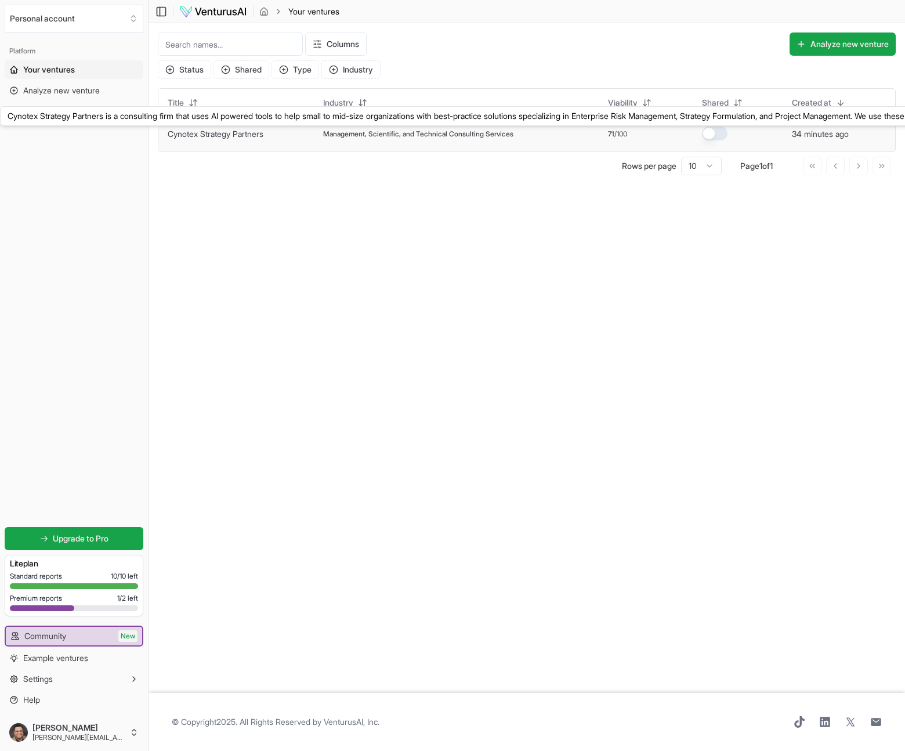
click at [222, 131] on link "Cynotex Strategy Partners" at bounding box center [216, 134] width 96 height 10
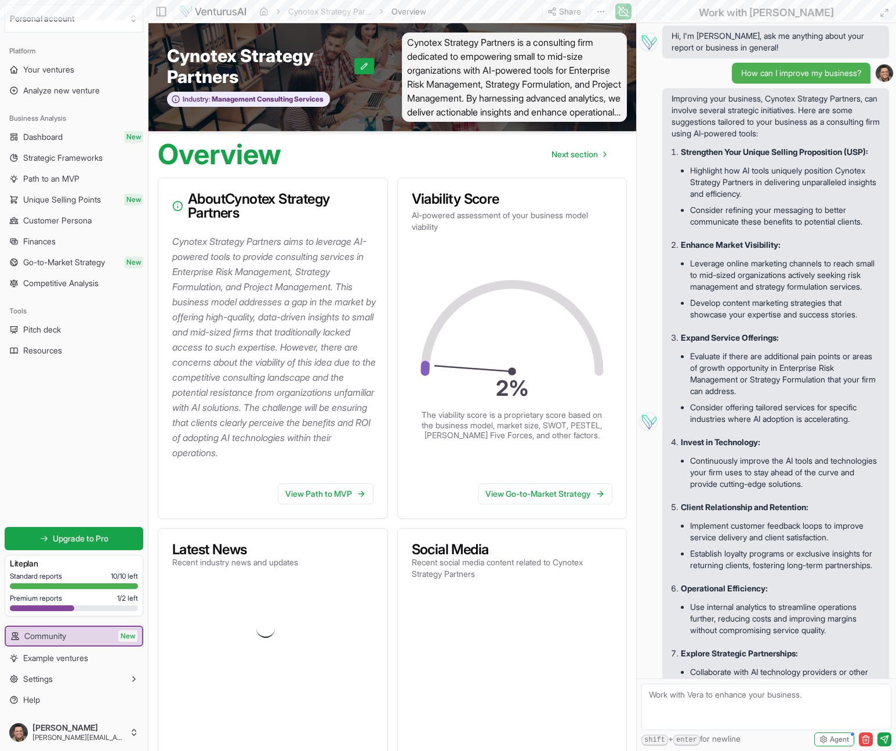
scroll to position [148, 0]
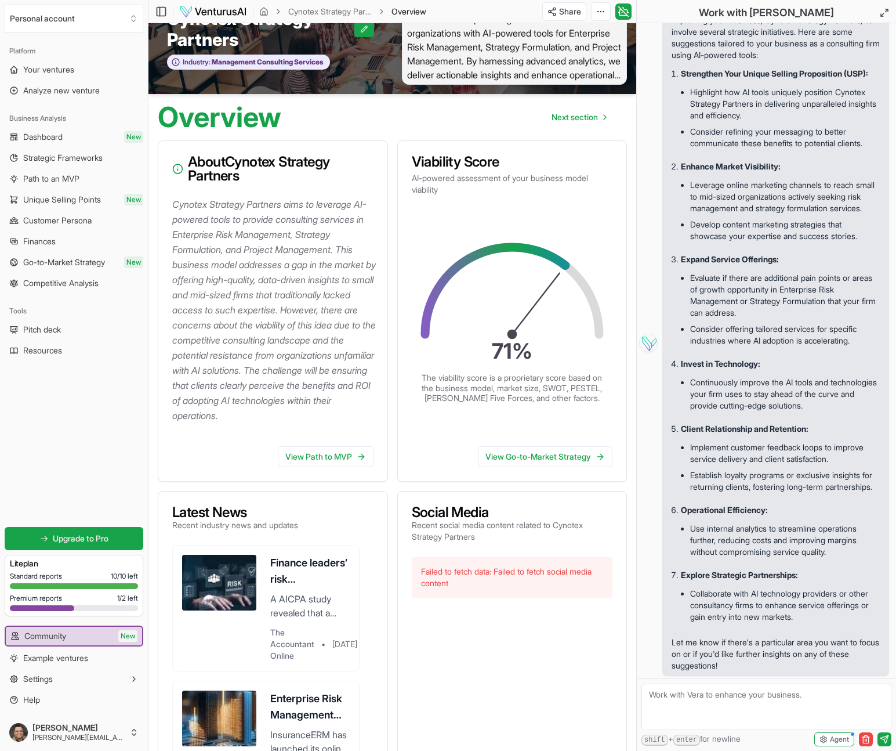
click at [798, 509] on p "Operational Efficiency:" at bounding box center [780, 510] width 199 height 12
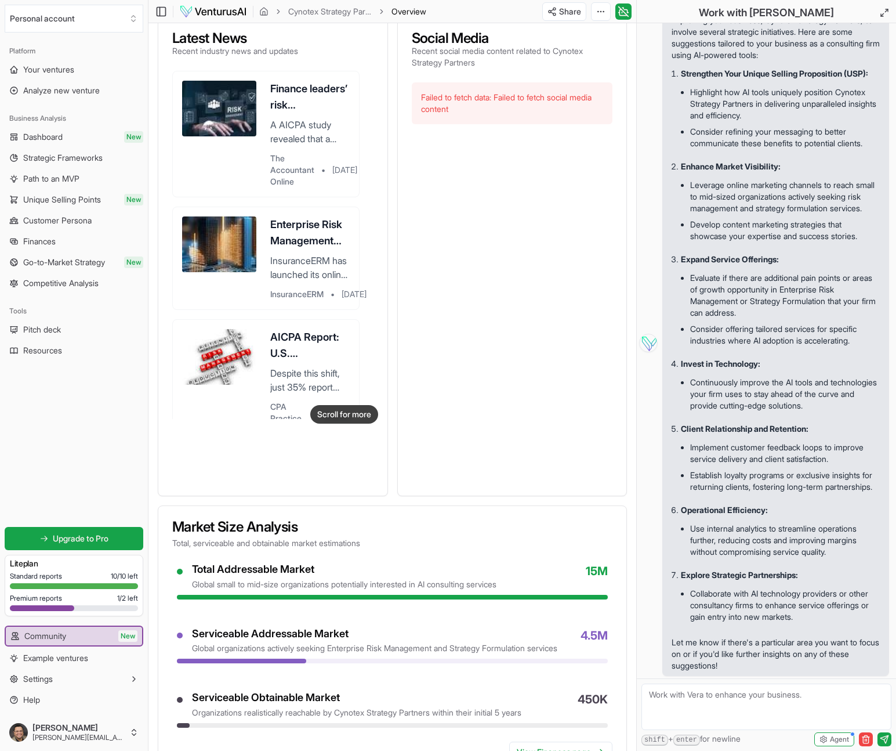
scroll to position [640, 0]
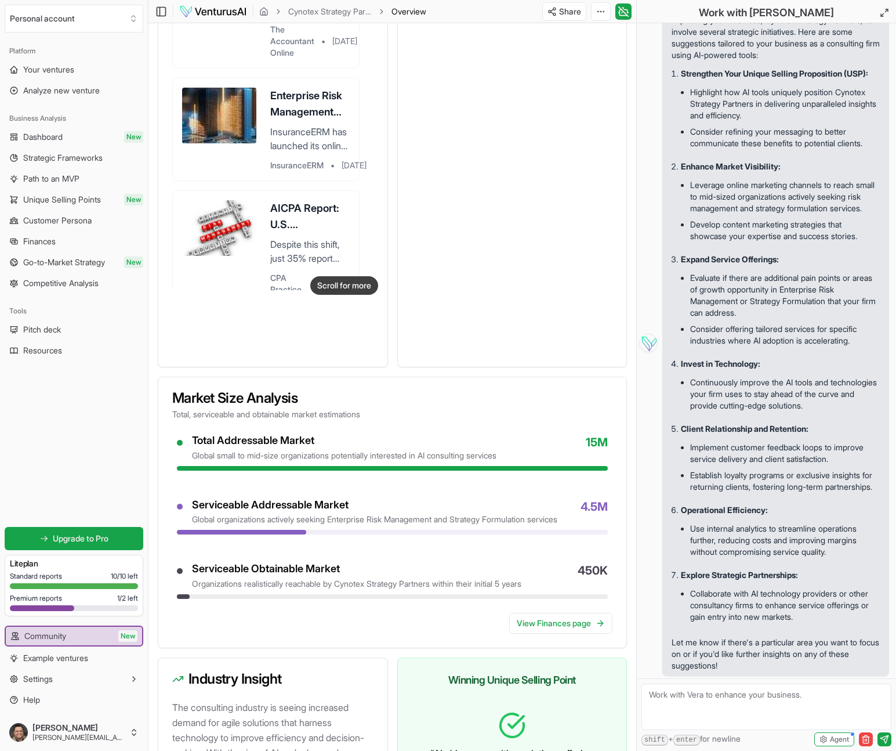
click at [805, 392] on ul "Continuously improve the AI tools and technologies your firm uses to stay ahead…" at bounding box center [780, 394] width 199 height 49
click at [806, 393] on ul "Continuously improve the AI tools and technologies your firm uses to stay ahead…" at bounding box center [780, 394] width 199 height 49
click at [807, 587] on li "Collaborate with AI technology providers or other consultancy firms to enhance …" at bounding box center [785, 604] width 190 height 39
click at [784, 706] on textarea at bounding box center [767, 706] width 250 height 46
click at [751, 527] on li "Use internal analytics to streamline operations further, reducing costs and imp…" at bounding box center [785, 539] width 190 height 39
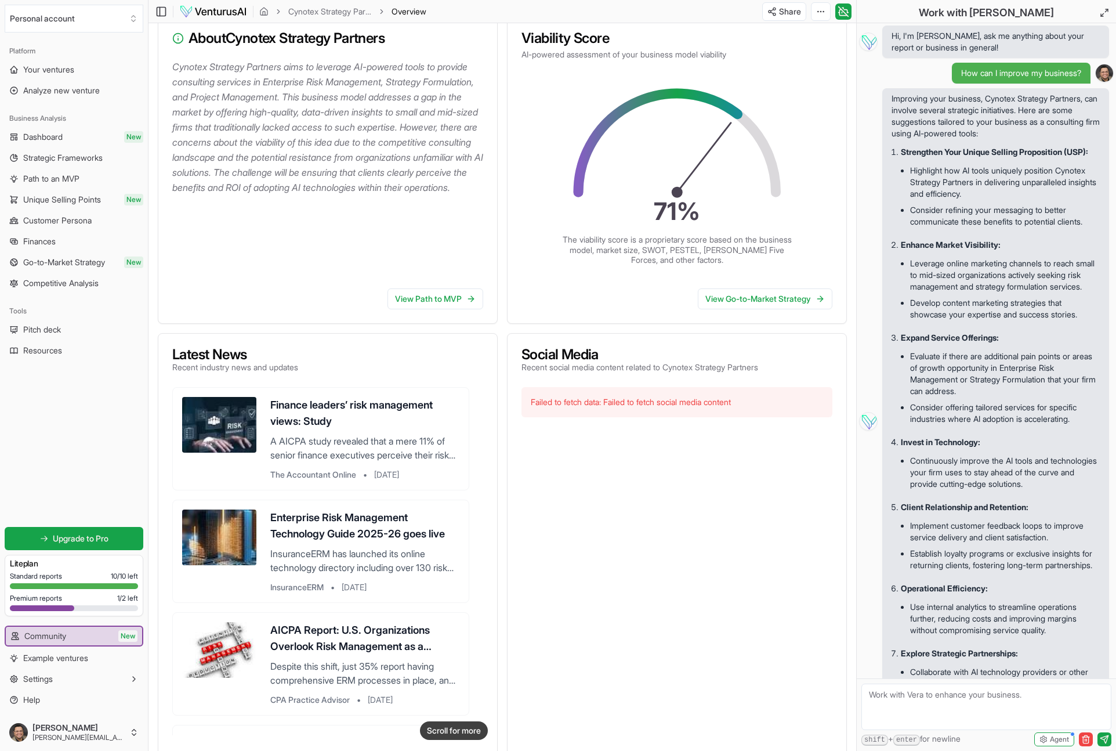
scroll to position [18, 0]
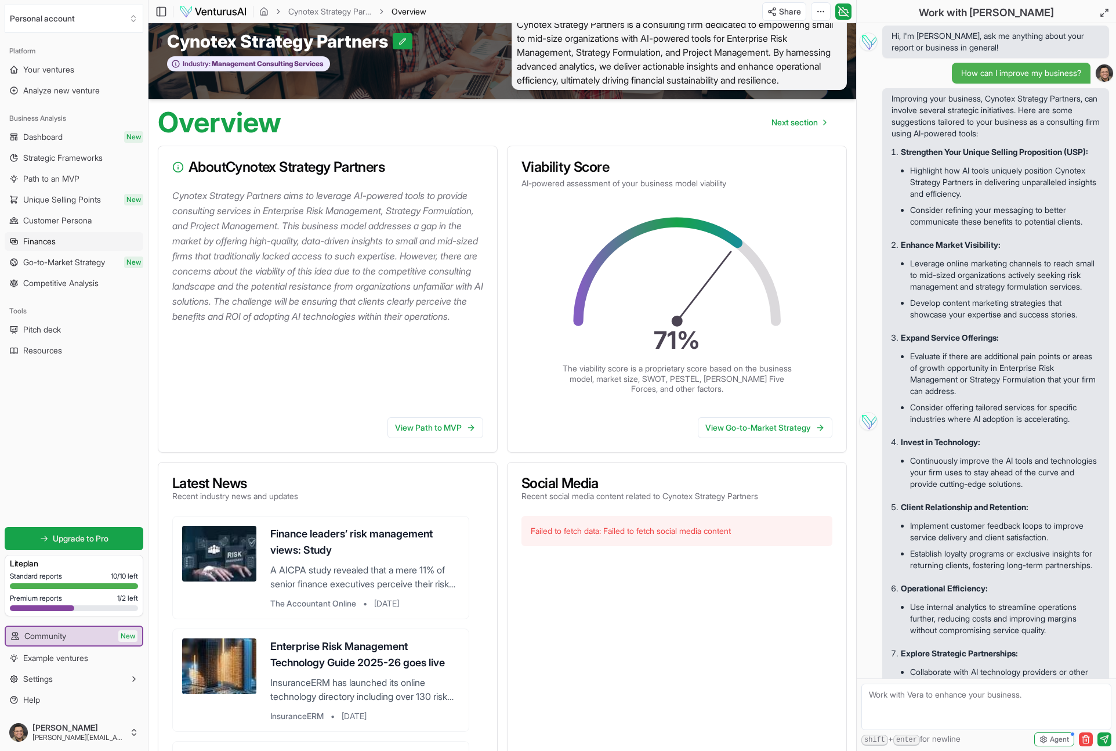
click at [36, 243] on span "Finances" at bounding box center [39, 242] width 32 height 12
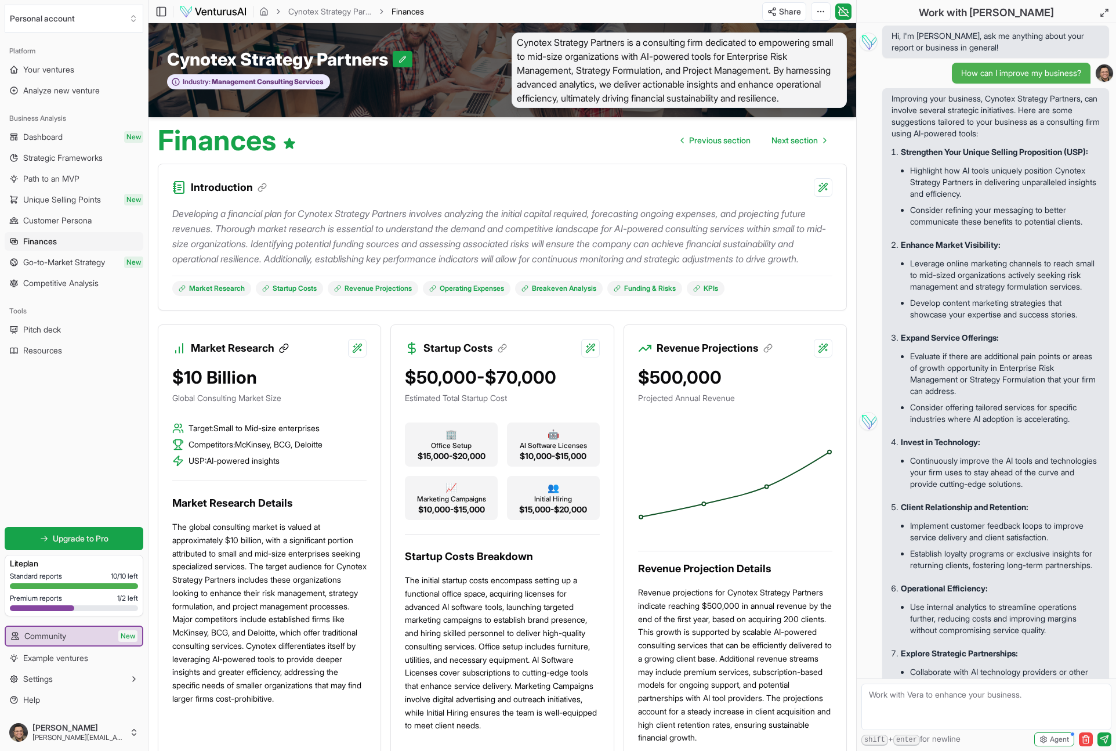
click at [287, 353] on icon at bounding box center [284, 348] width 10 height 10
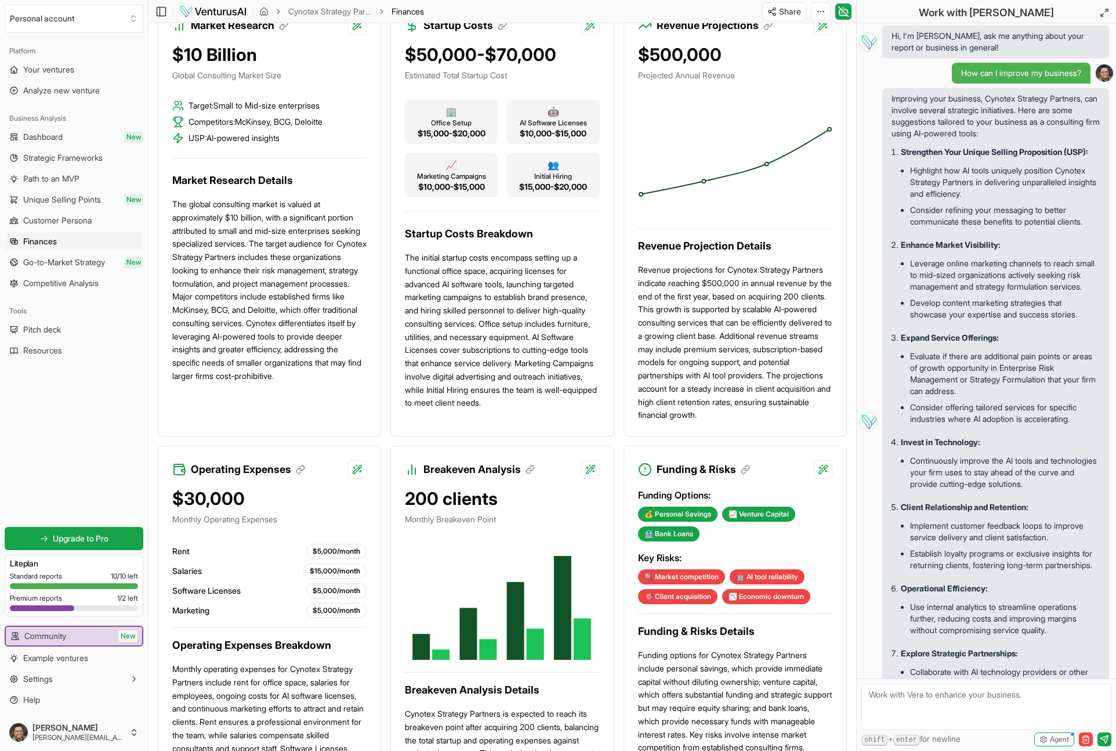
click at [252, 300] on p "The global consulting market is valued at approximately $10 billion, with a sig…" at bounding box center [269, 290] width 194 height 185
click at [353, 56] on html "Personal account Platform Your ventures Analyze new venture Business Analysis D…" at bounding box center [558, 52] width 1116 height 751
click at [294, 122] on div "Regenerate with custom details Beta" at bounding box center [282, 121] width 151 height 22
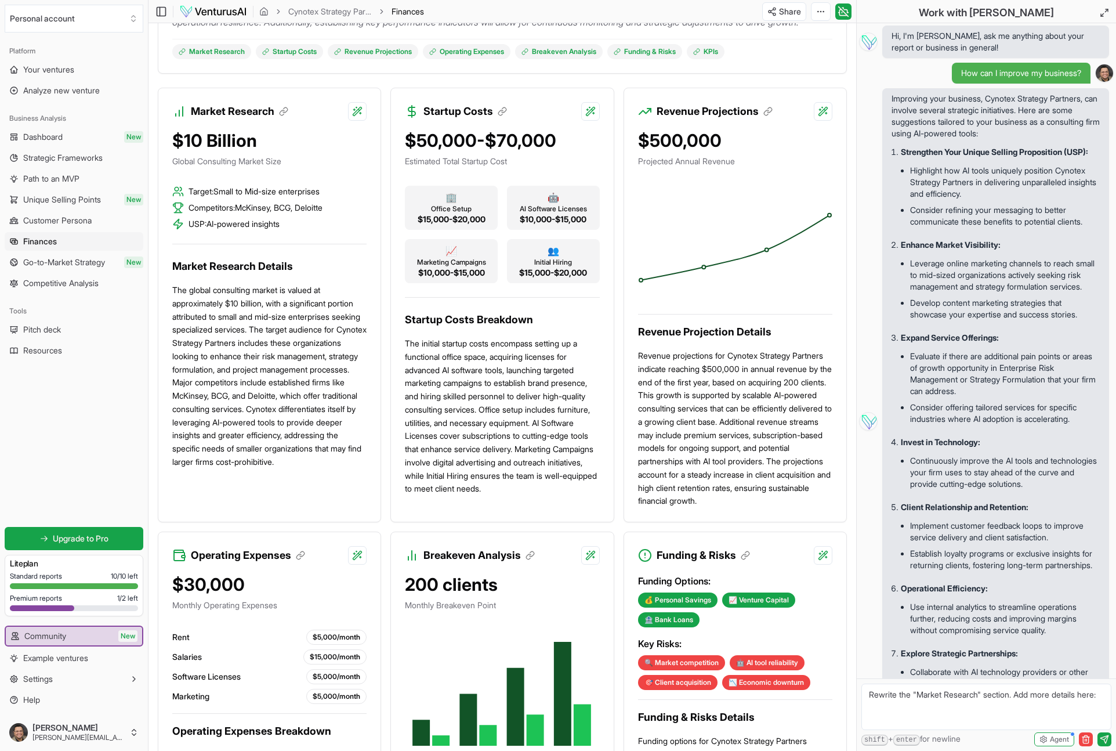
scroll to position [229, 0]
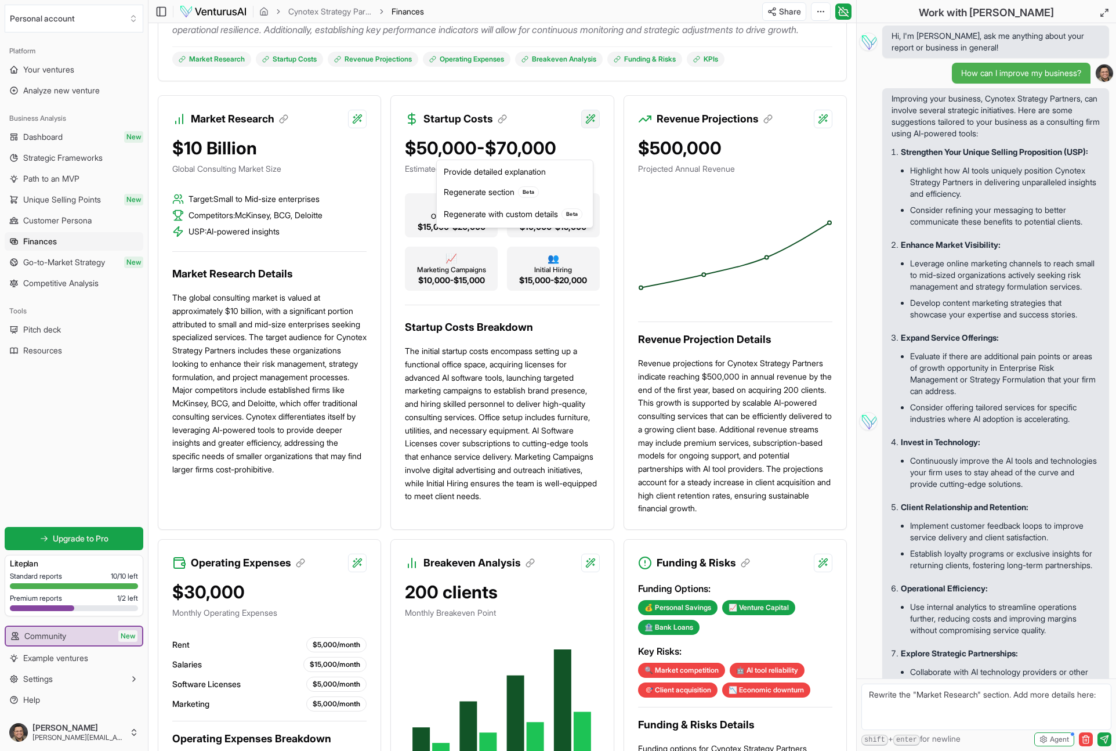
click at [586, 147] on html "Personal account Platform Your ventures Analyze new venture Business Analysis D…" at bounding box center [558, 146] width 1116 height 751
click at [513, 213] on div "Regenerate with custom details Beta" at bounding box center [514, 214] width 151 height 22
click at [1102, 696] on textarea "Rewrite the "Startup Costs" section. Add more details here:" at bounding box center [986, 706] width 250 height 46
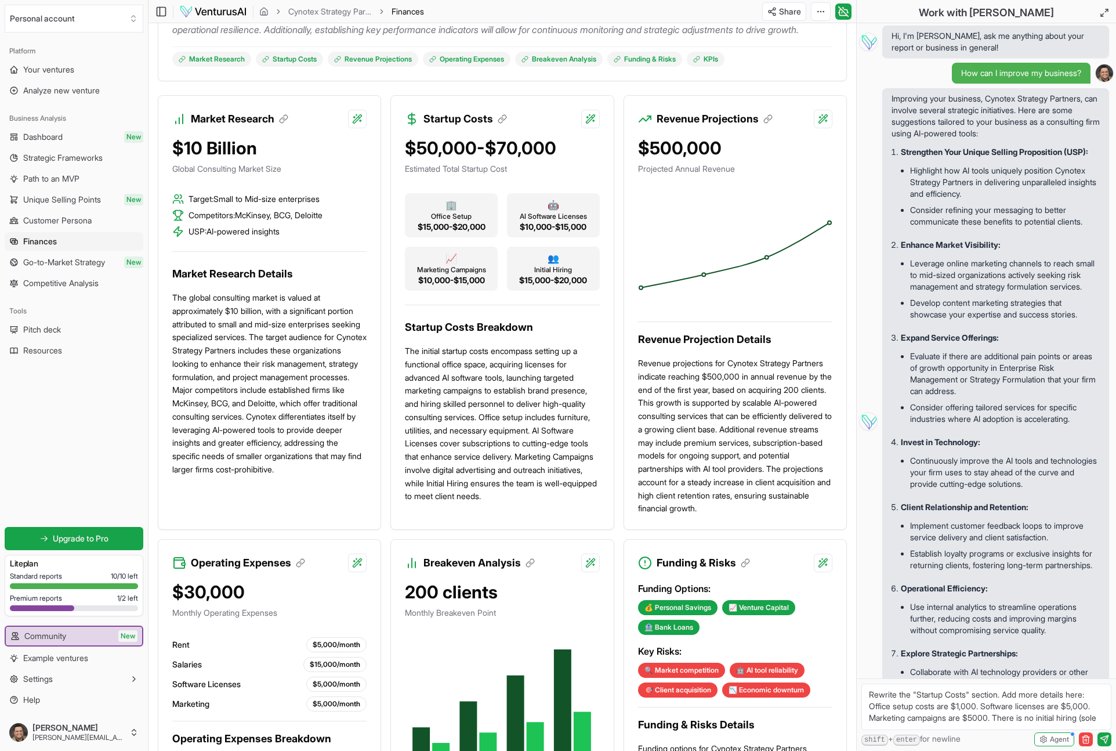
scroll to position [5, 0]
type textarea "Rewrite the "Startup Costs" section. Add more details here: Office setup costs …"
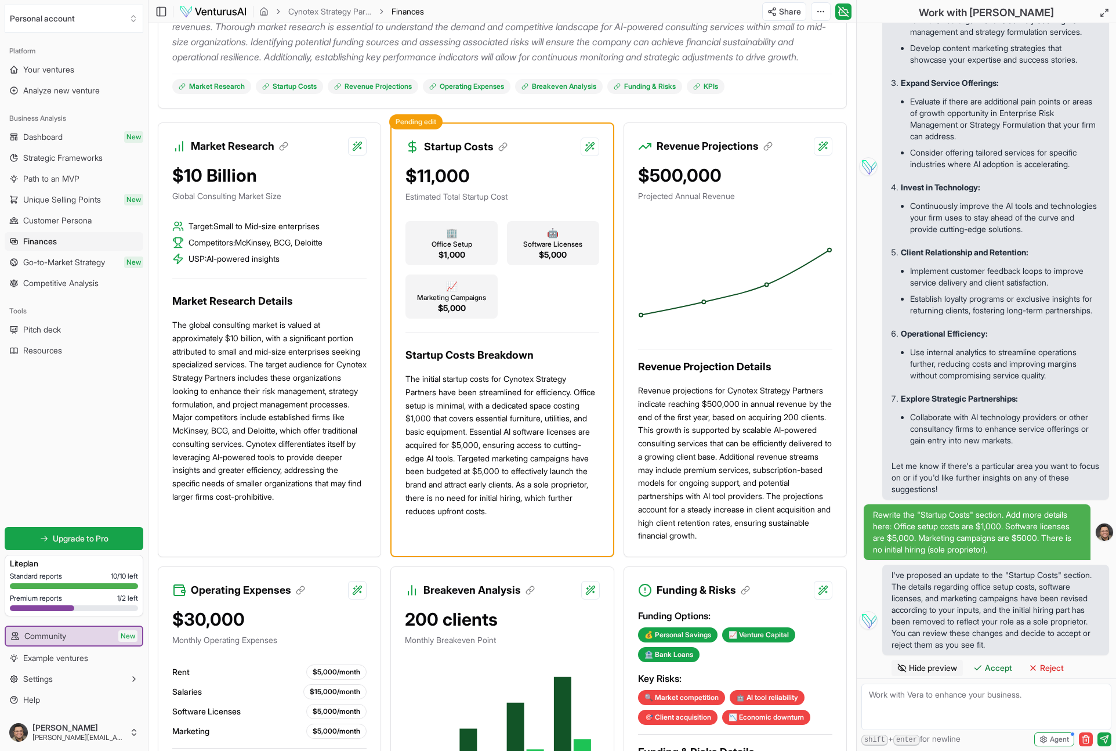
scroll to position [347, 0]
click at [997, 668] on span "Accept" at bounding box center [998, 668] width 27 height 12
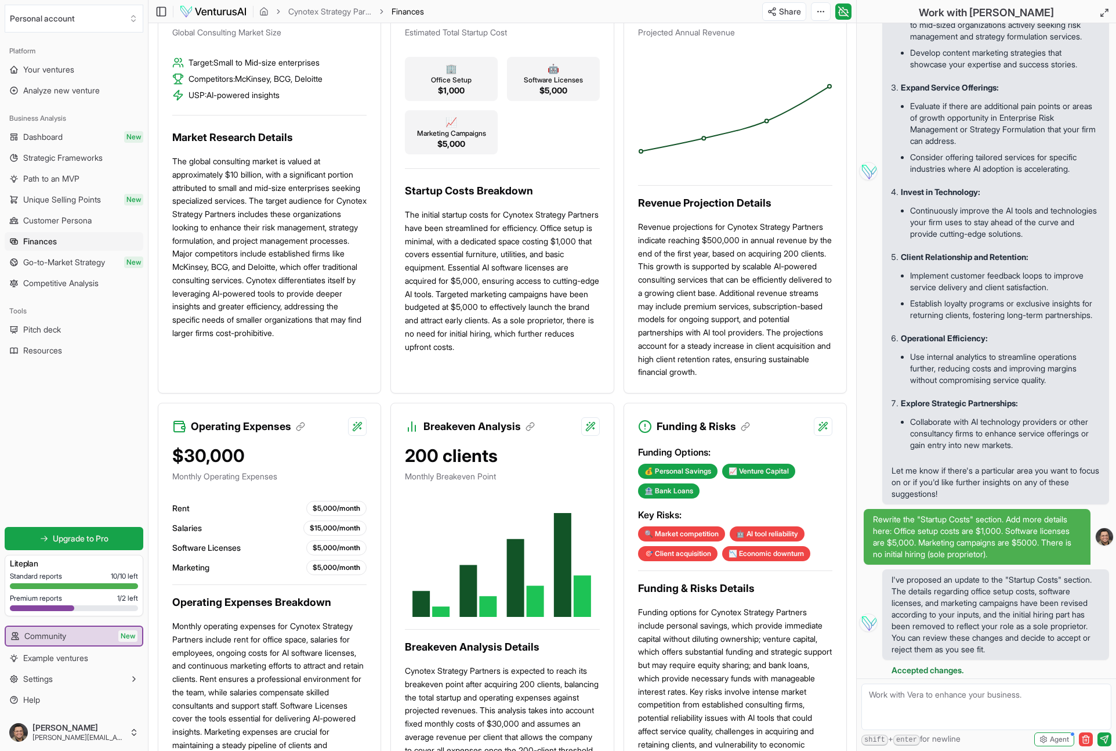
scroll to position [494, 0]
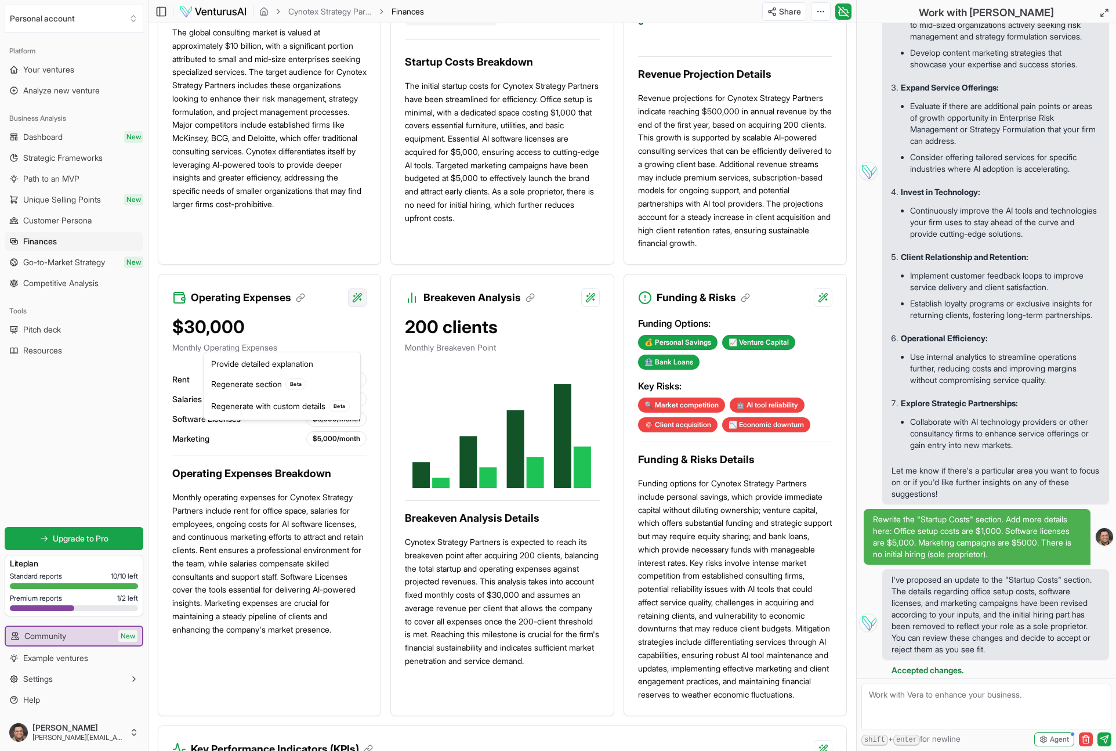
click at [277, 409] on div "Regenerate with custom details Beta" at bounding box center [282, 406] width 151 height 22
click at [928, 707] on textarea "Rewrite the "Operating Expenses" section. Add more details here:" at bounding box center [986, 706] width 250 height 46
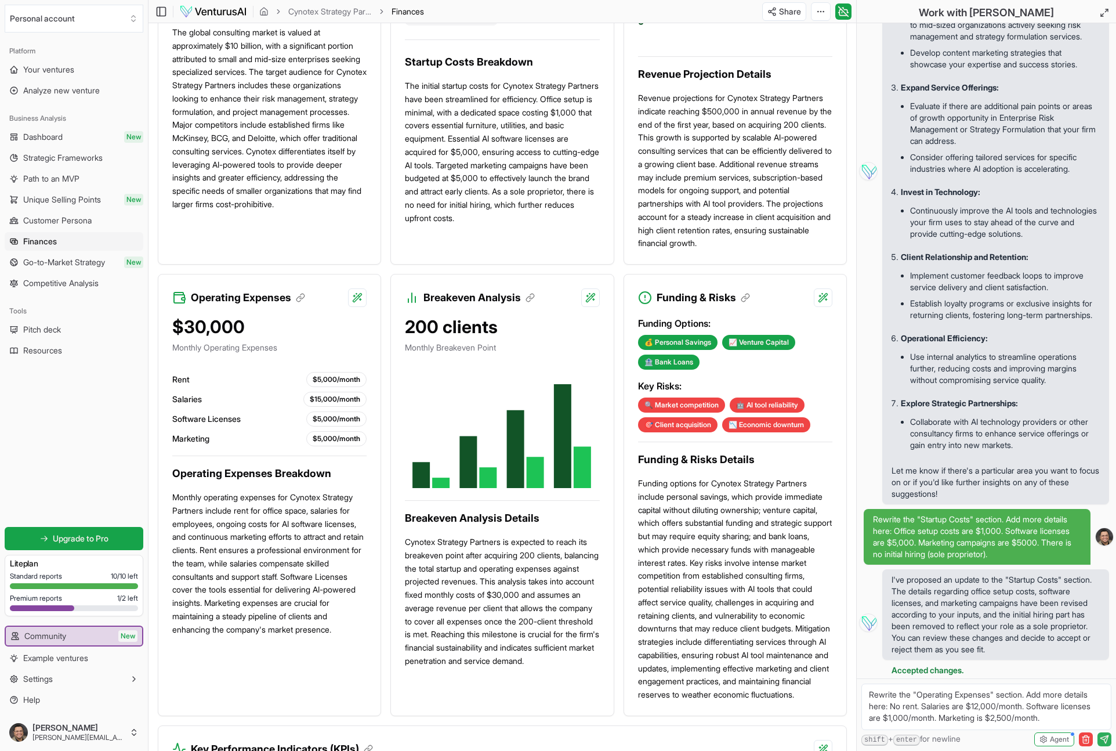
type textarea "Rewrite the "Operating Expenses" section. Add more details here: No rent. Salar…"
click at [1106, 738] on icon "submit" at bounding box center [1104, 738] width 9 height 9
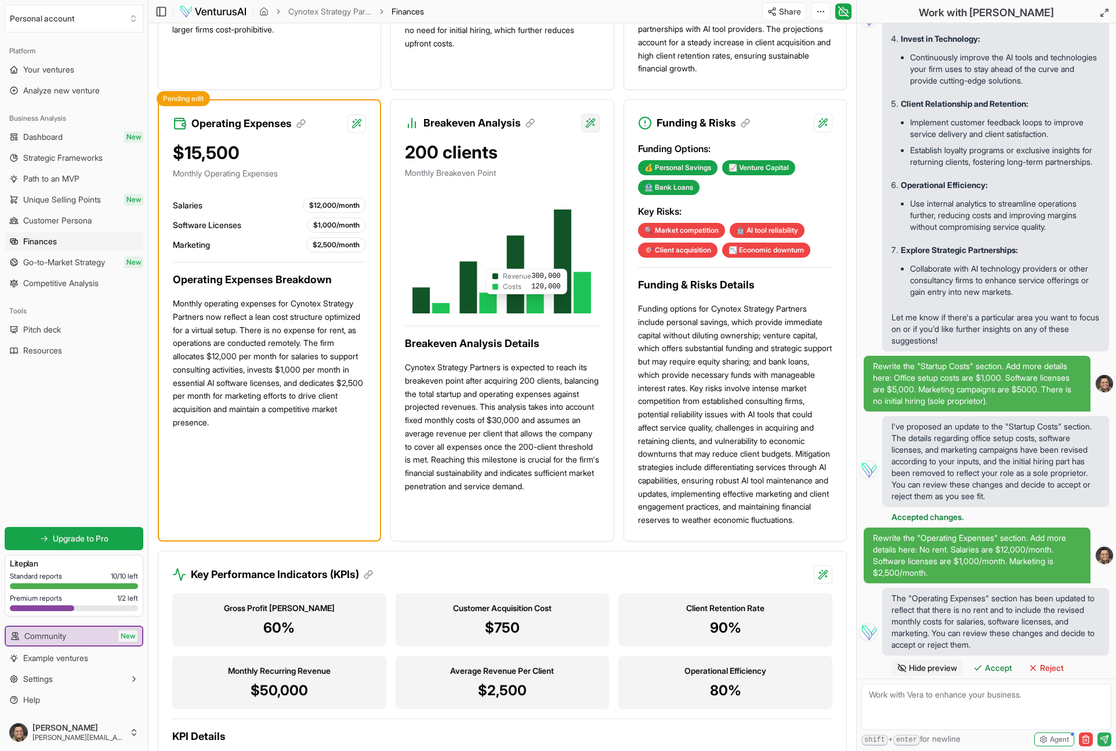
scroll to position [496, 0]
click at [996, 666] on span "Accept" at bounding box center [998, 668] width 27 height 12
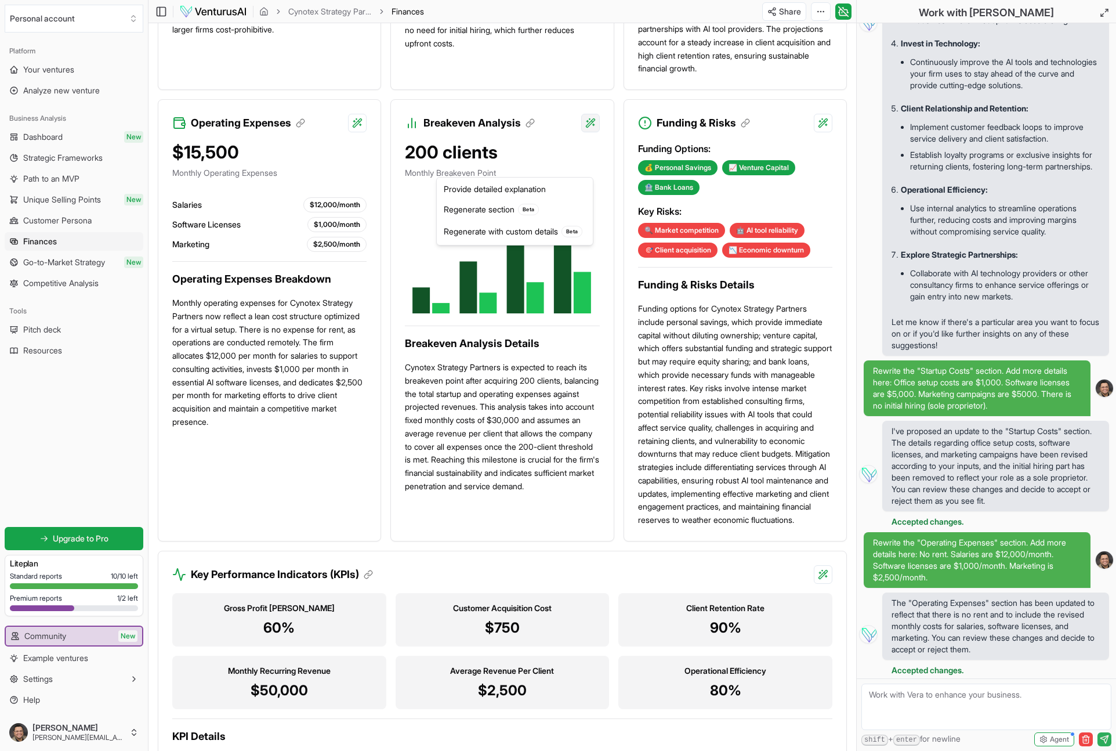
click at [504, 190] on div "Provide detailed explanation" at bounding box center [514, 189] width 151 height 19
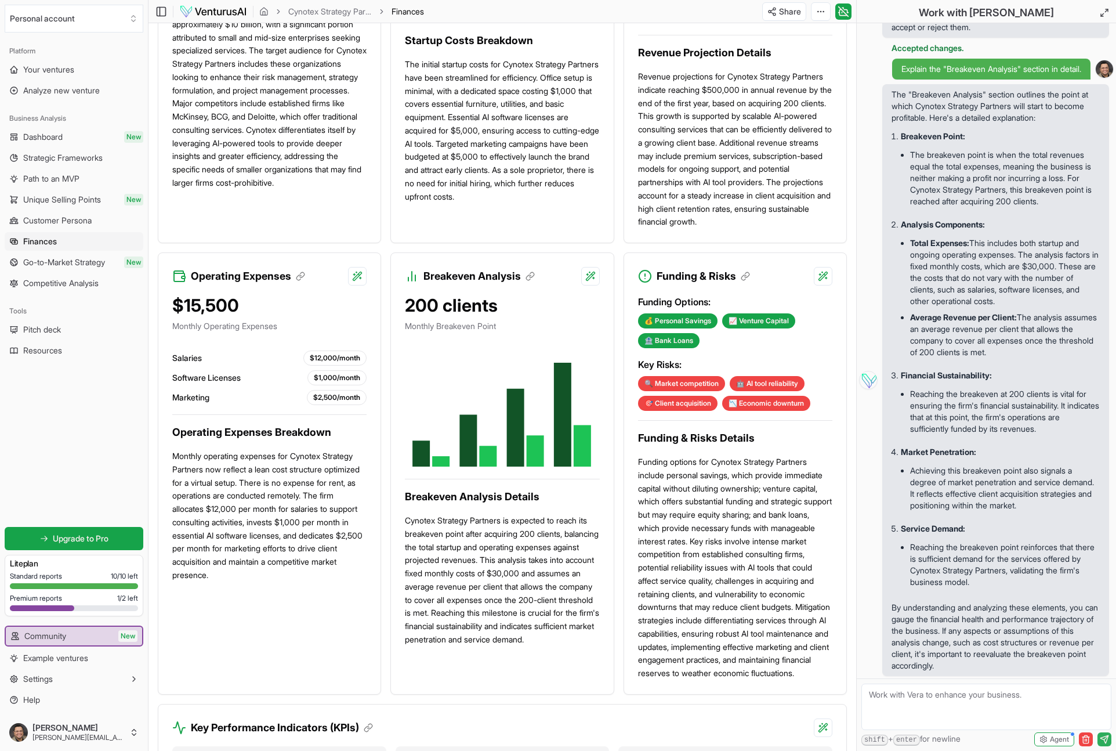
scroll to position [1148, 0]
click at [529, 389] on div "Regenerate with custom details Beta" at bounding box center [514, 385] width 151 height 22
click at [899, 712] on textarea "Rewrite the "Breakeven Analysis" section. Add more details here:" at bounding box center [986, 706] width 250 height 46
type textarea "Rewrite the "Breakeven Analysis" section. Add more details here: Recalculate br…"
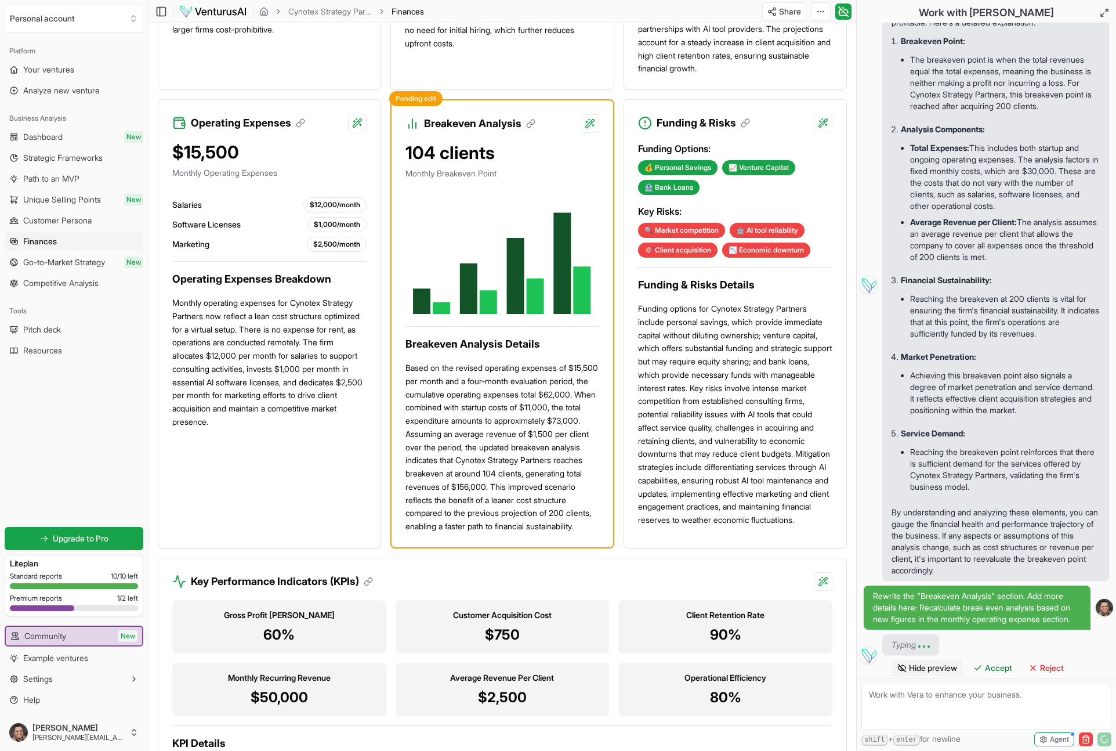
scroll to position [1313, 0]
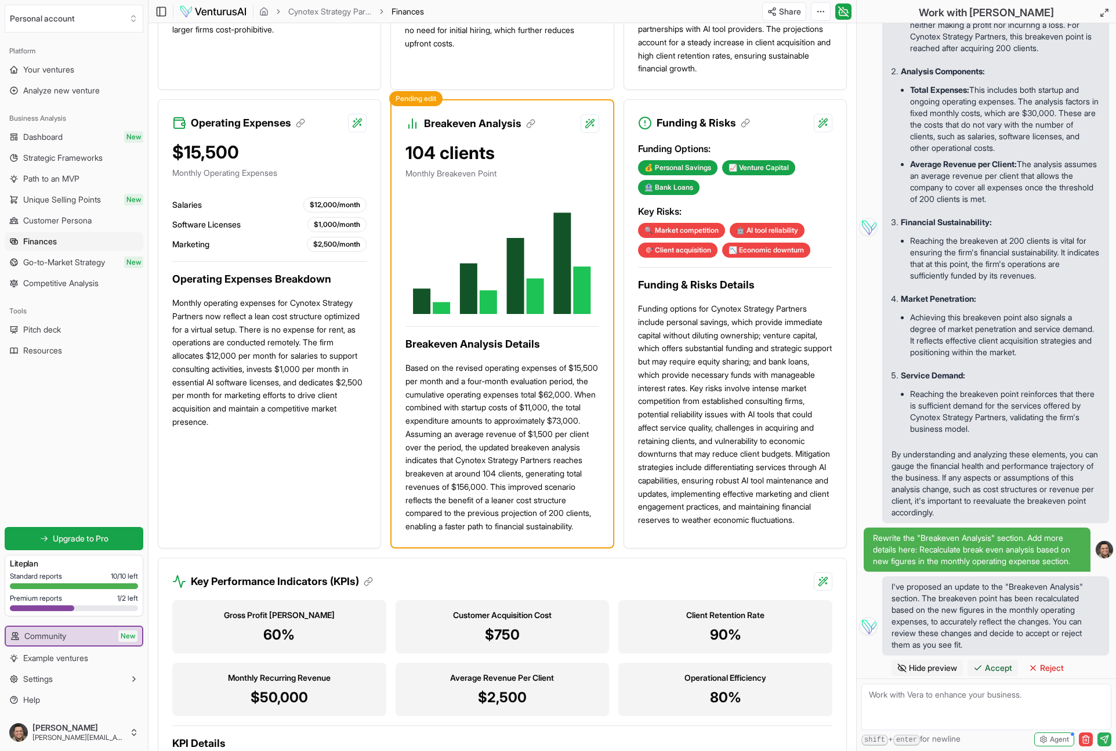
click at [999, 670] on span "Accept" at bounding box center [998, 668] width 27 height 12
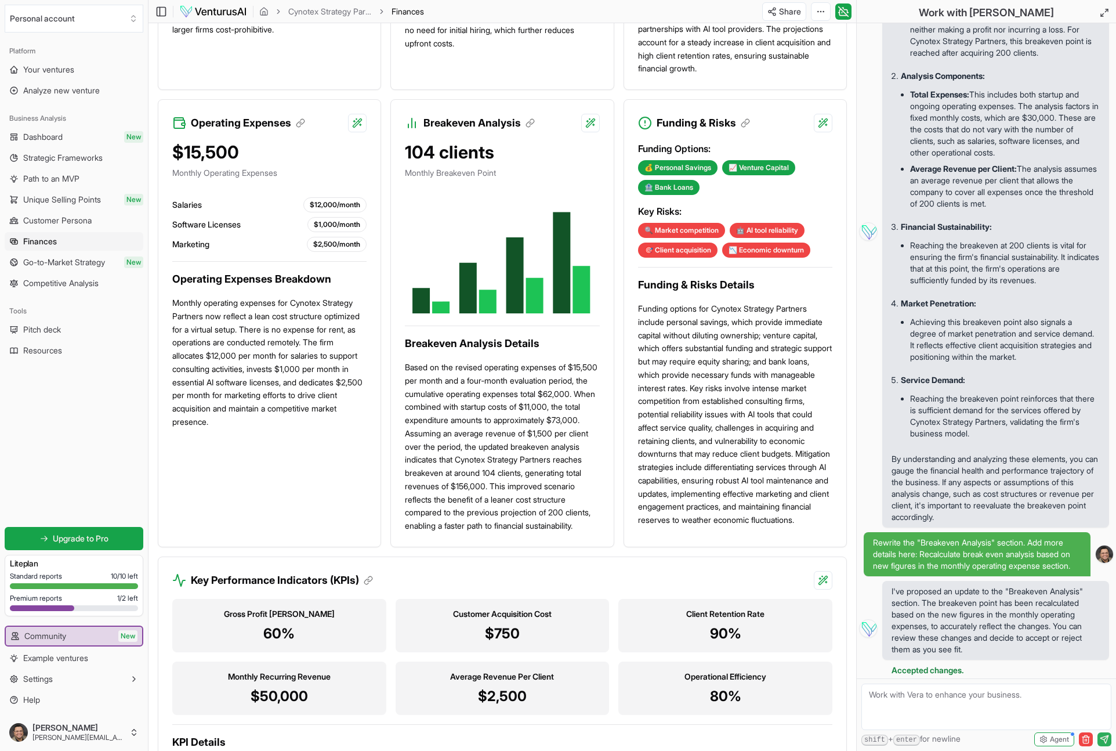
scroll to position [1308, 0]
click at [521, 233] on div "Regenerate with custom details Beta" at bounding box center [514, 231] width 151 height 22
click at [918, 709] on textarea "Rewrite the "Breakeven Analysis" section. Add more details here:" at bounding box center [986, 706] width 250 height 46
type textarea "Rewrite the "Breakeven Analysis" section. Add more details here: Revenue per cl…"
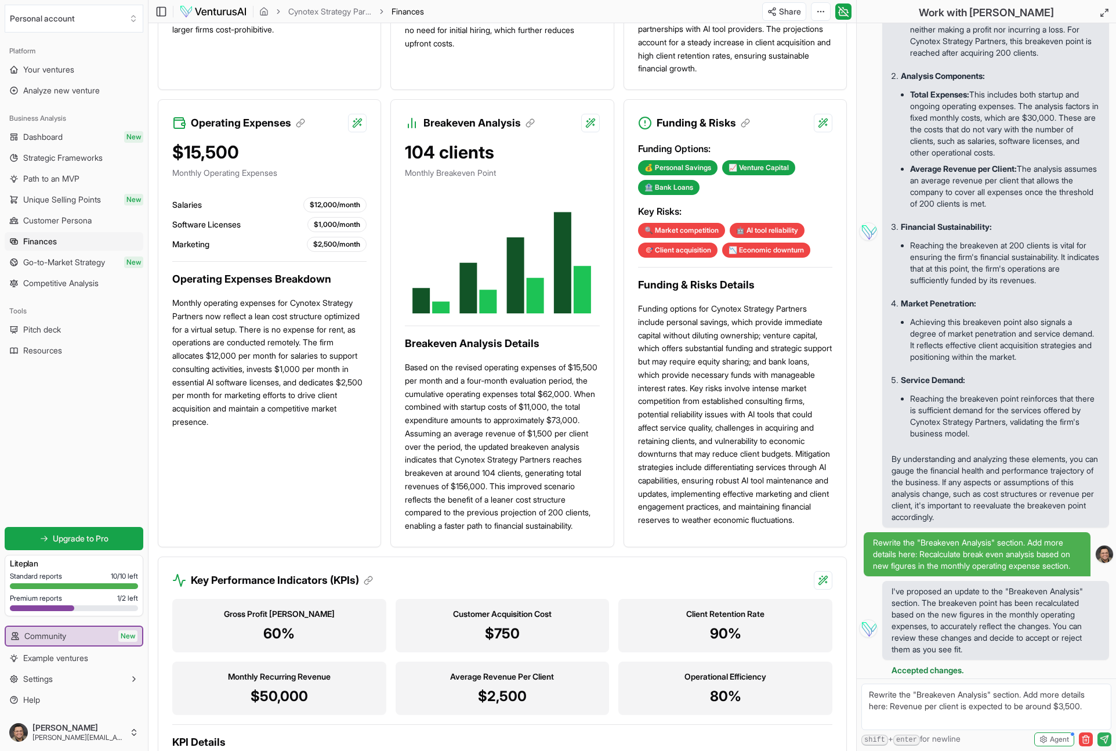
click at [1111, 739] on button "submit" at bounding box center [1105, 739] width 14 height 14
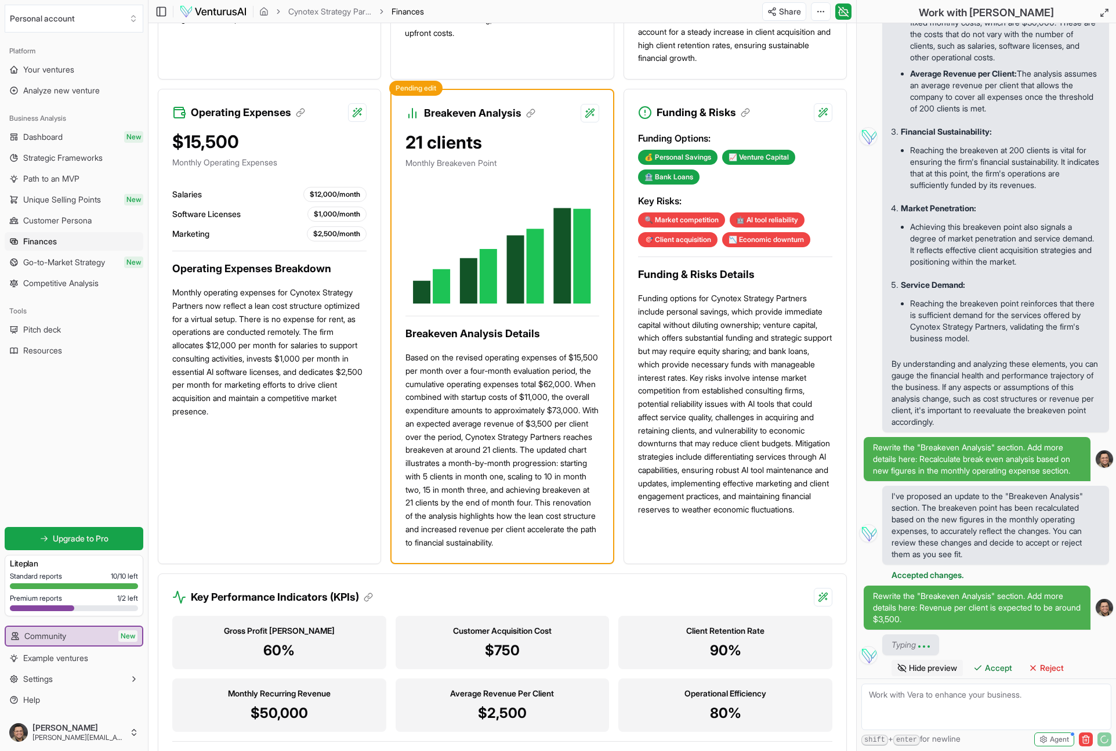
scroll to position [1473, 0]
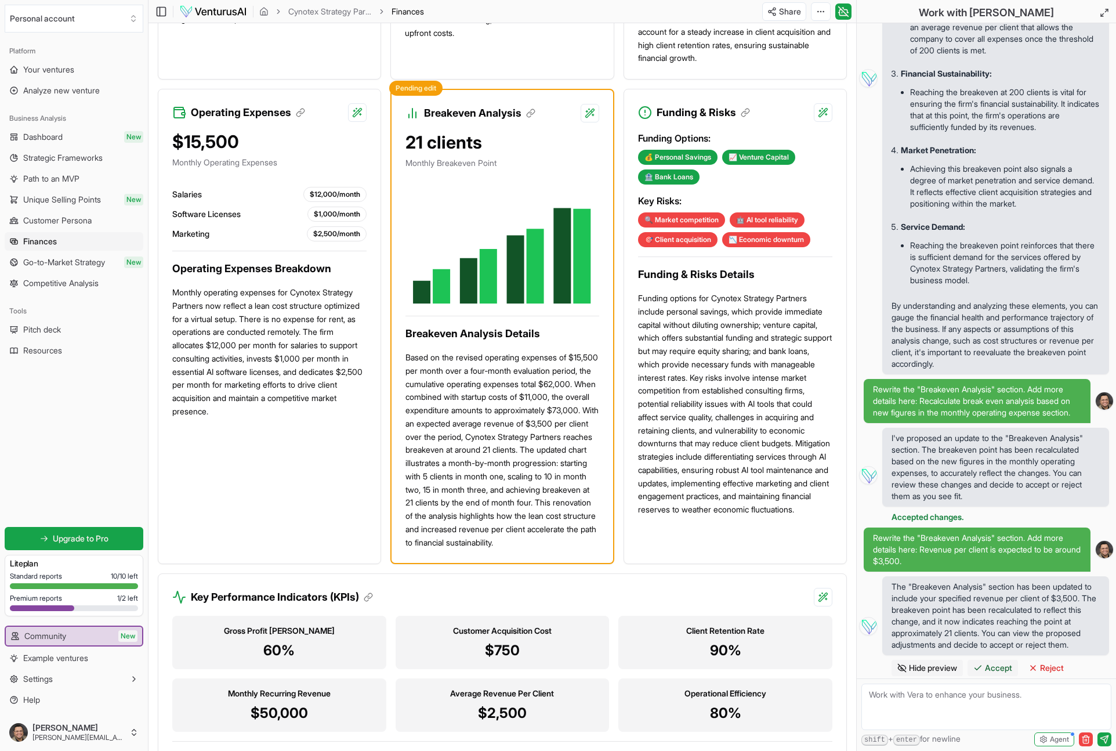
click at [998, 671] on span "Accept" at bounding box center [998, 668] width 27 height 12
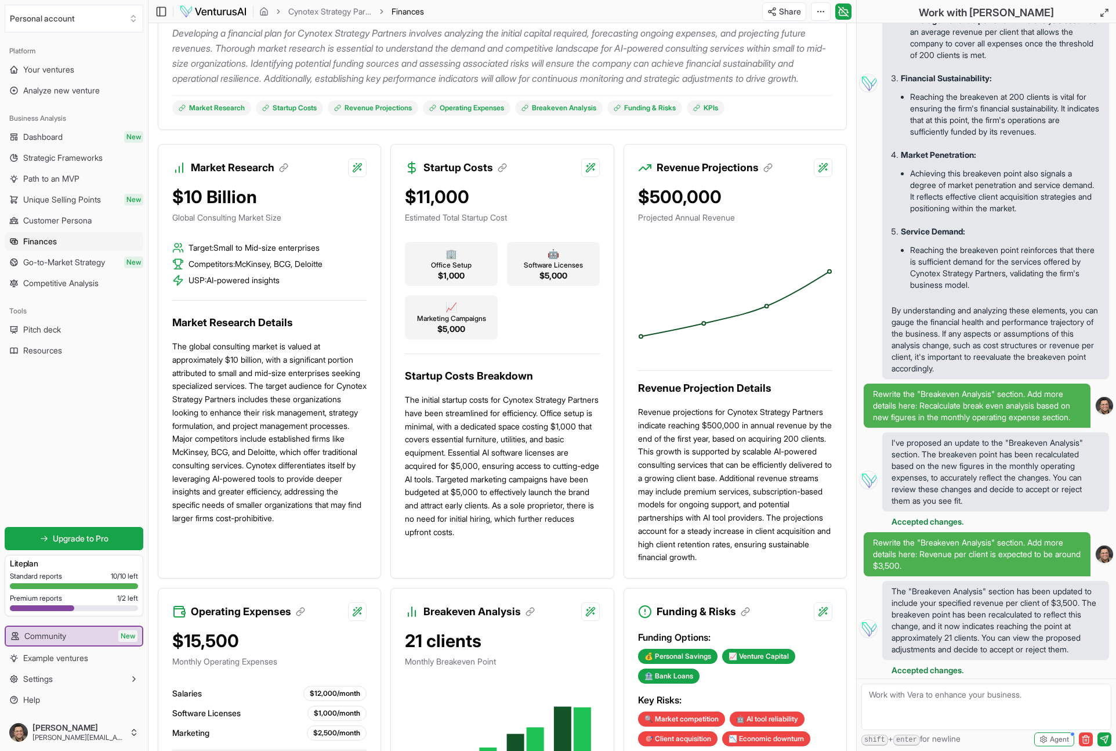
scroll to position [0, 0]
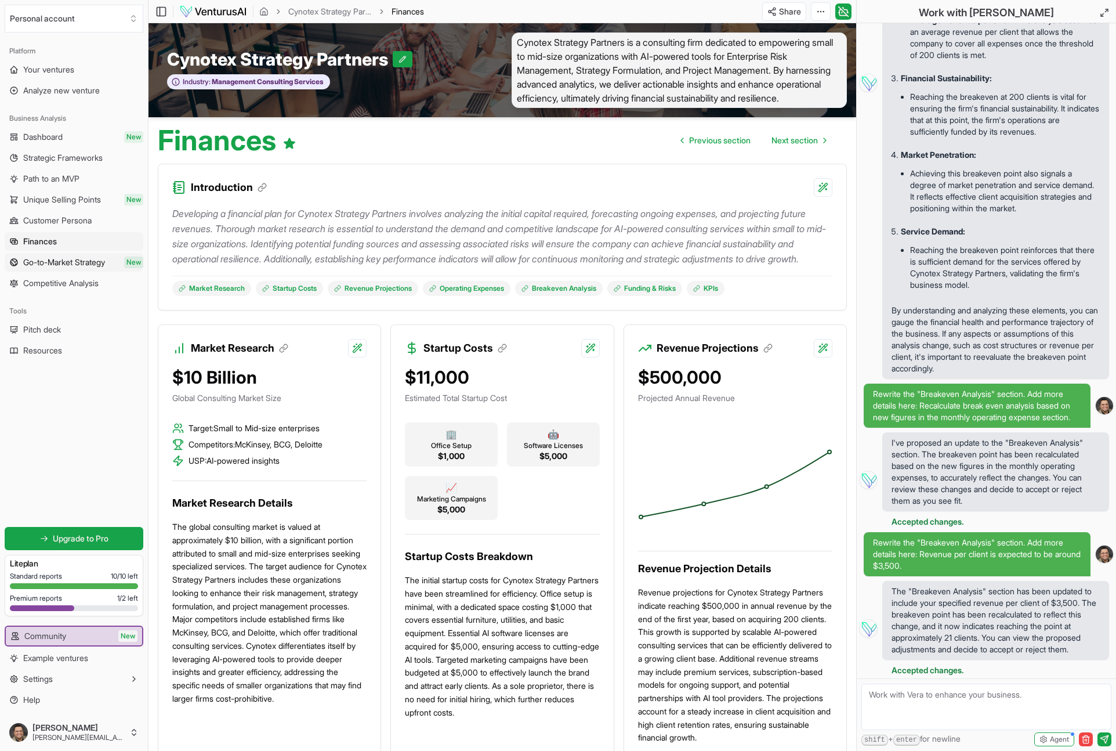
click at [64, 261] on span "Go-to-Market Strategy" at bounding box center [64, 262] width 82 height 12
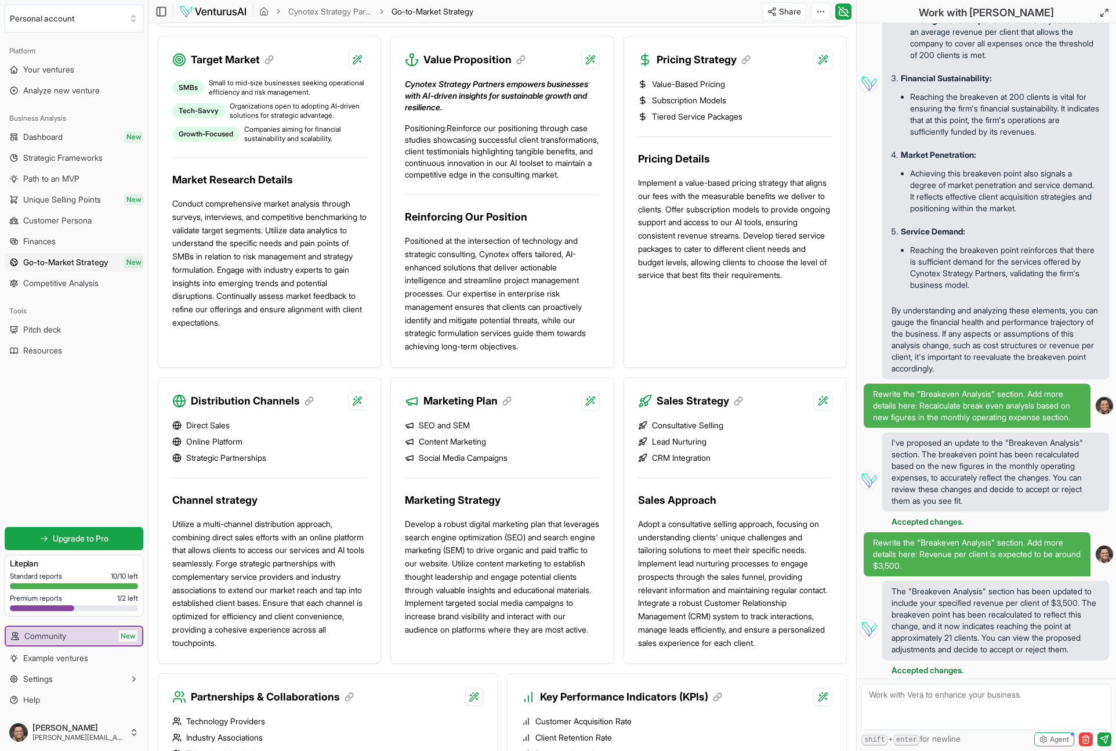
scroll to position [598, 0]
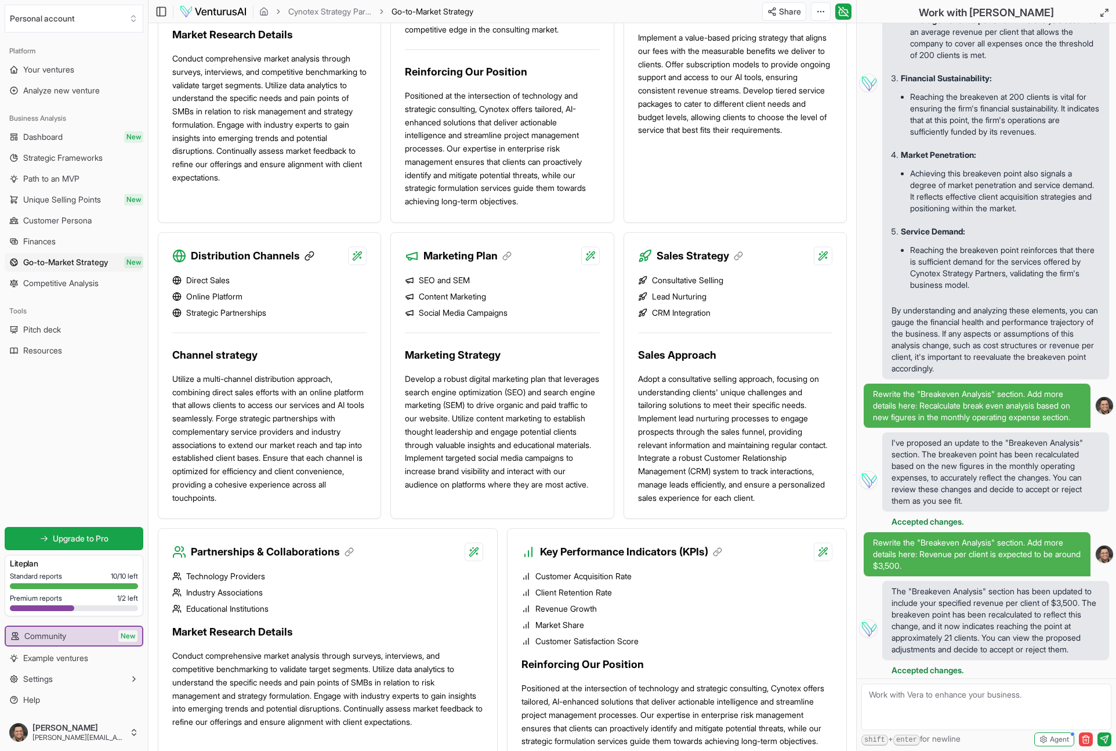
click at [309, 256] on icon at bounding box center [311, 253] width 5 height 5
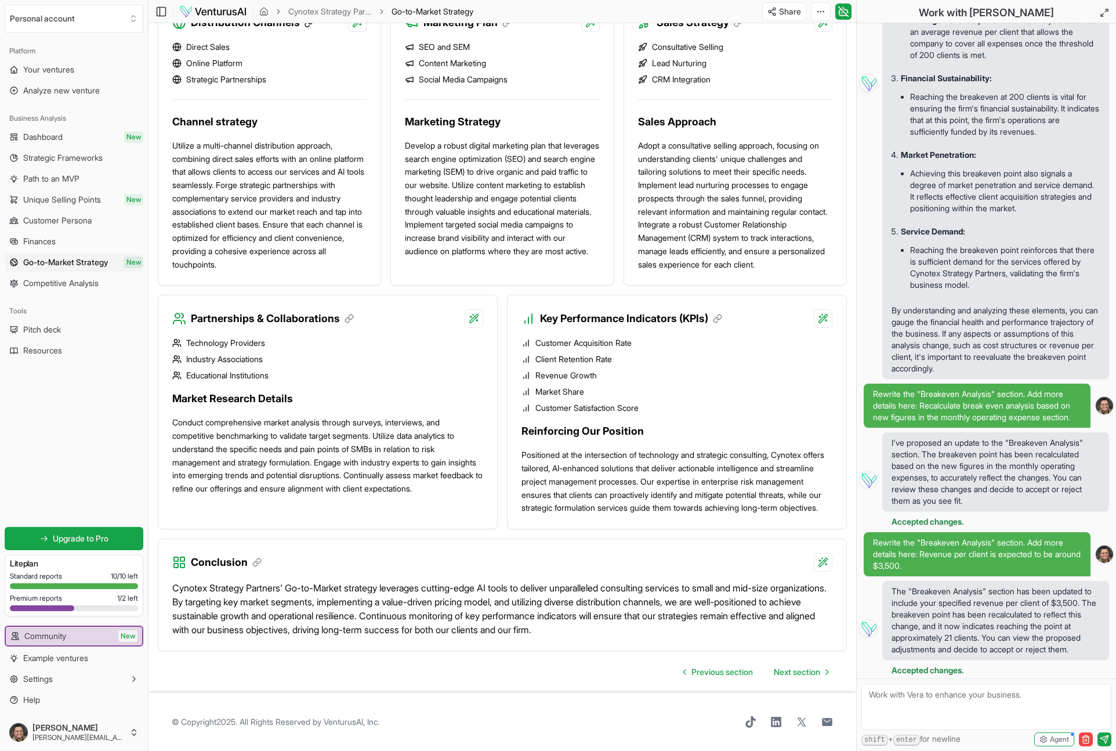
click at [310, 28] on icon at bounding box center [310, 22] width 10 height 10
click at [349, 324] on icon at bounding box center [350, 318] width 10 height 10
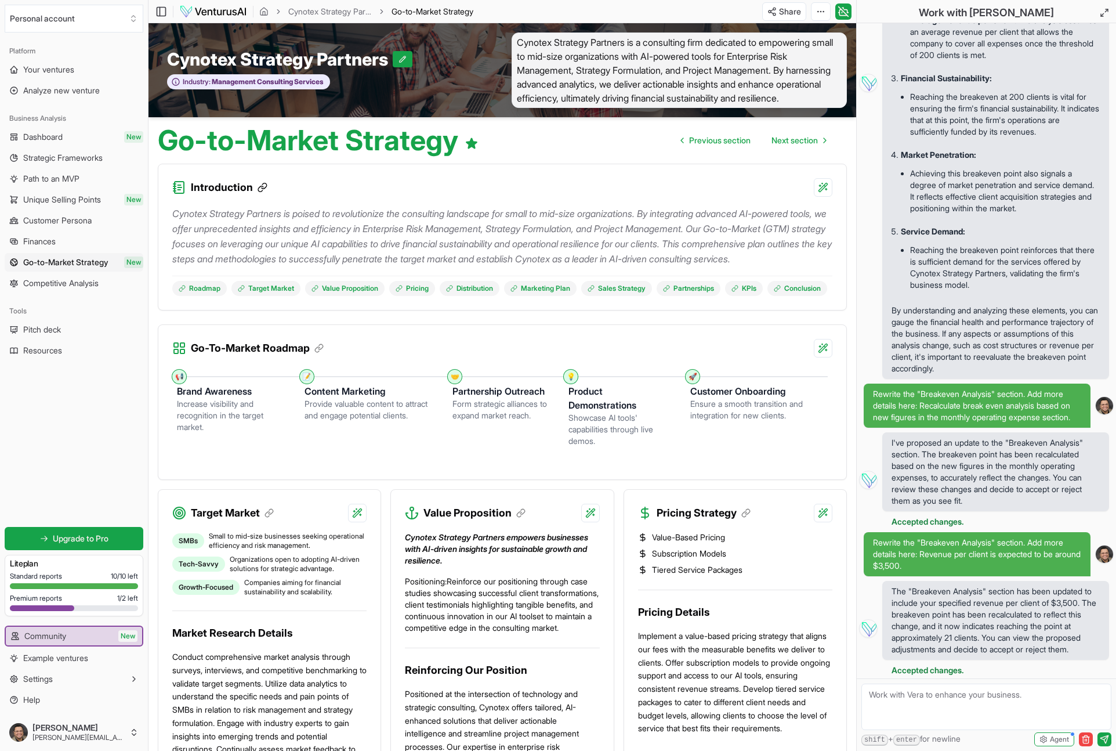
click at [260, 193] on icon at bounding box center [263, 187] width 10 height 10
click at [180, 356] on icon at bounding box center [179, 348] width 15 height 15
click at [176, 354] on rect at bounding box center [175, 351] width 5 height 5
click at [176, 356] on icon at bounding box center [179, 348] width 15 height 15
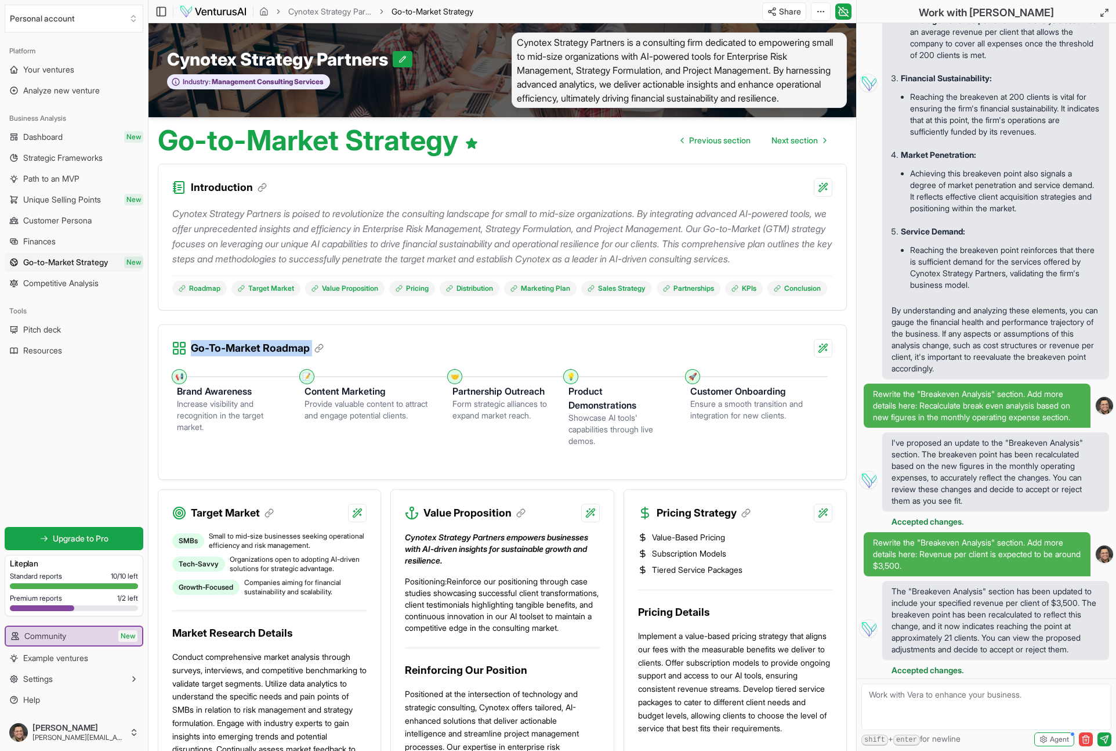
click at [176, 356] on icon at bounding box center [179, 348] width 15 height 15
click at [282, 550] on span "Small to mid-size businesses seeking operational efficiency and risk management." at bounding box center [288, 540] width 158 height 19
click at [55, 199] on span "Unique Selling Points" at bounding box center [62, 200] width 78 height 12
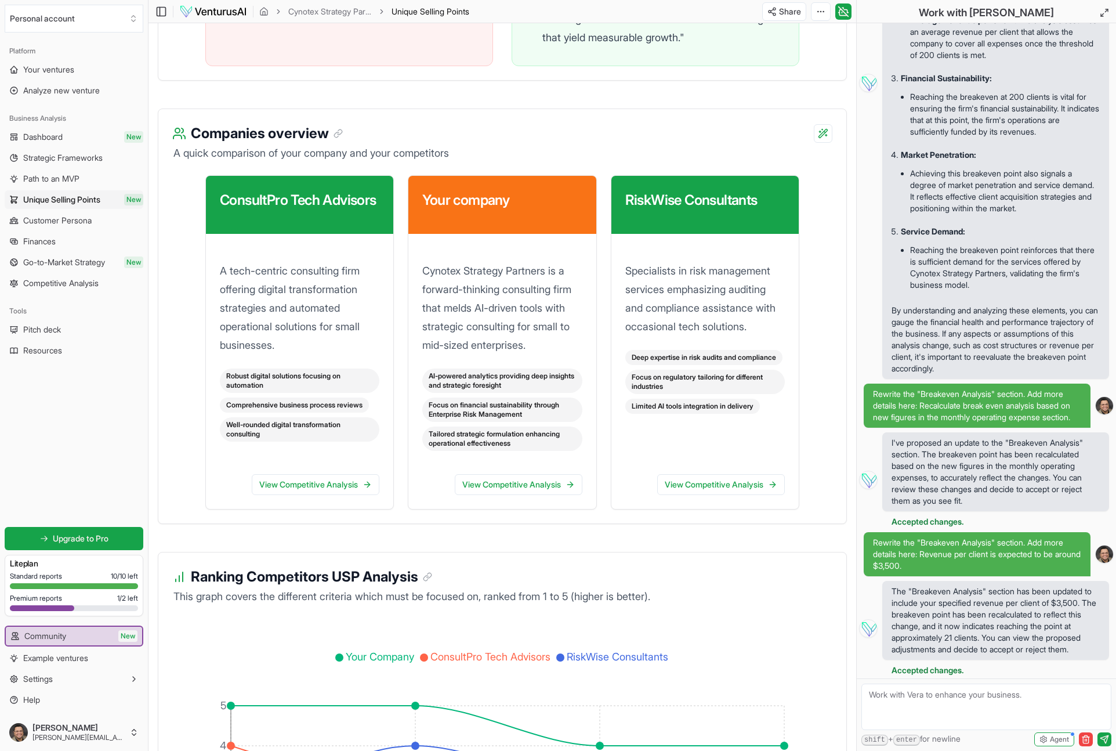
scroll to position [1166, 0]
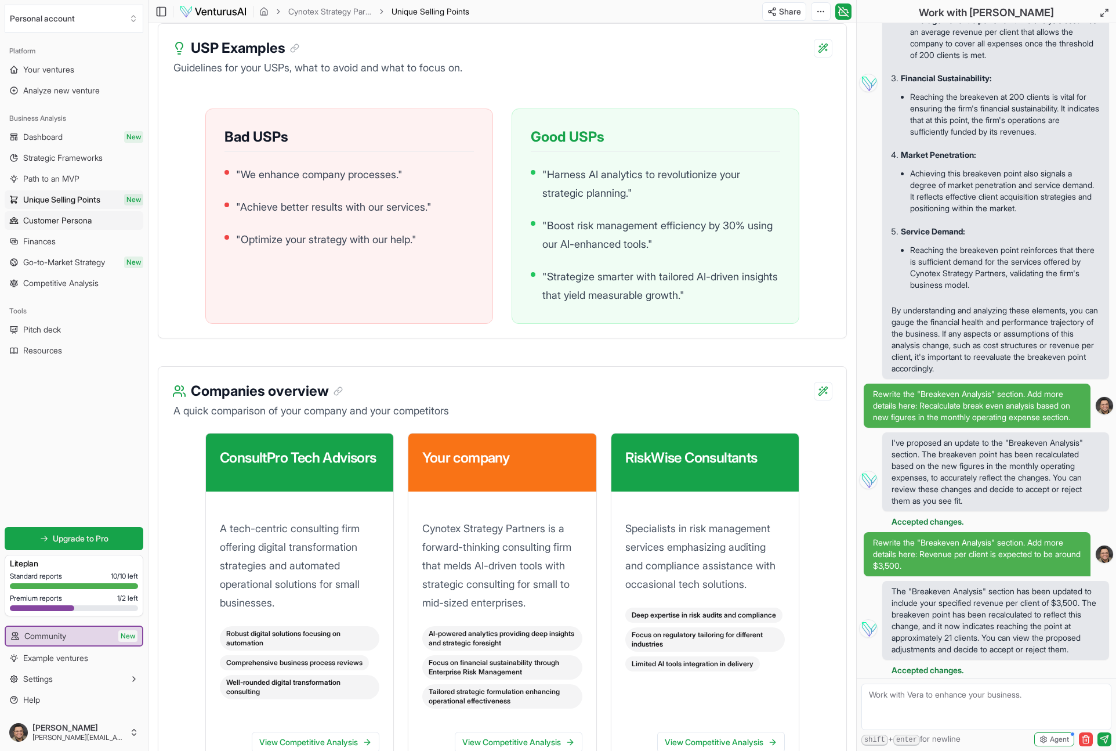
click at [46, 223] on span "Customer Persona" at bounding box center [57, 221] width 68 height 12
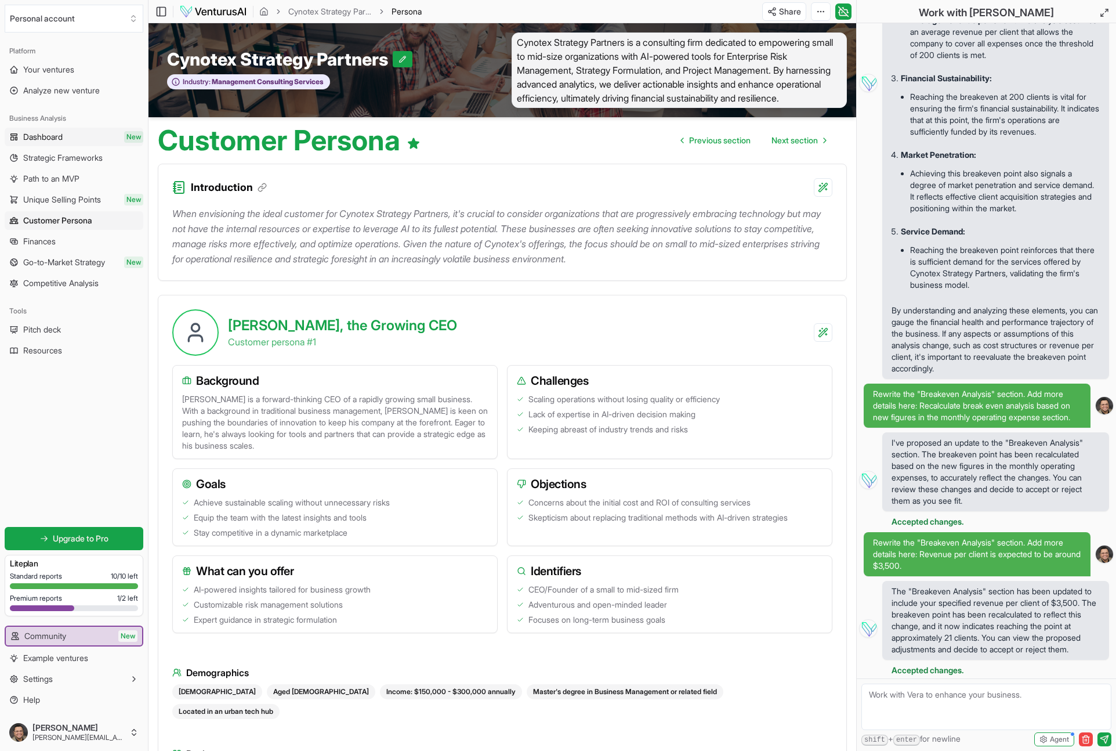
click at [40, 137] on span "Dashboard" at bounding box center [42, 137] width 39 height 12
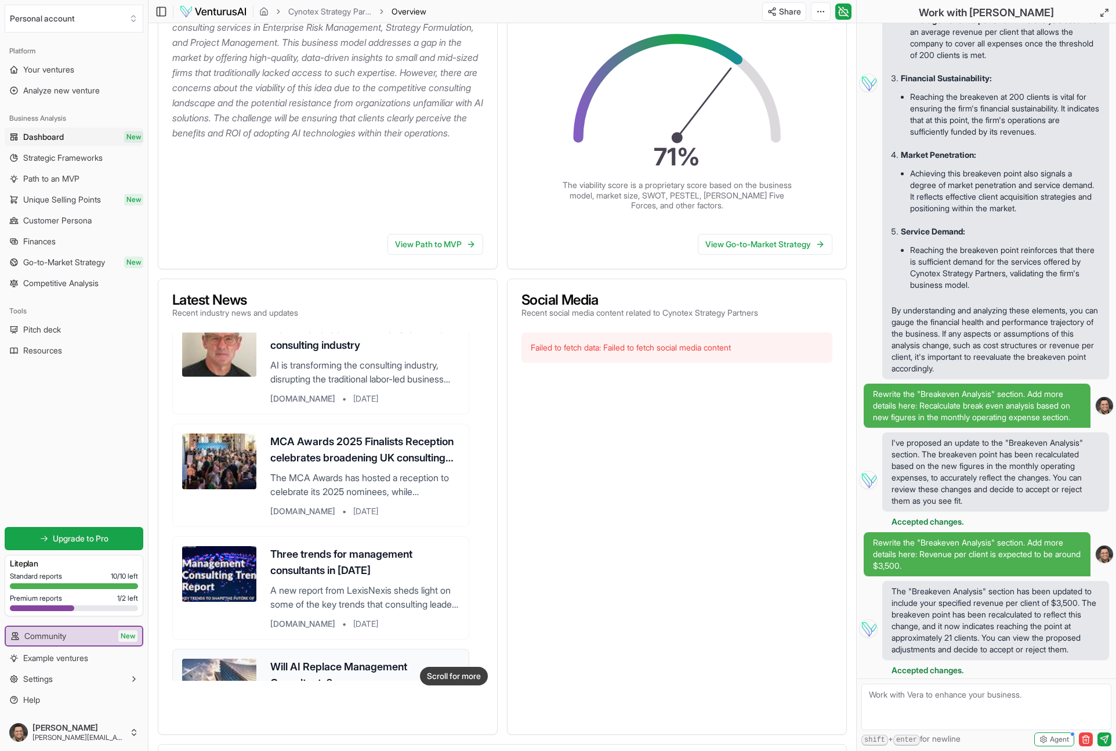
scroll to position [263, 0]
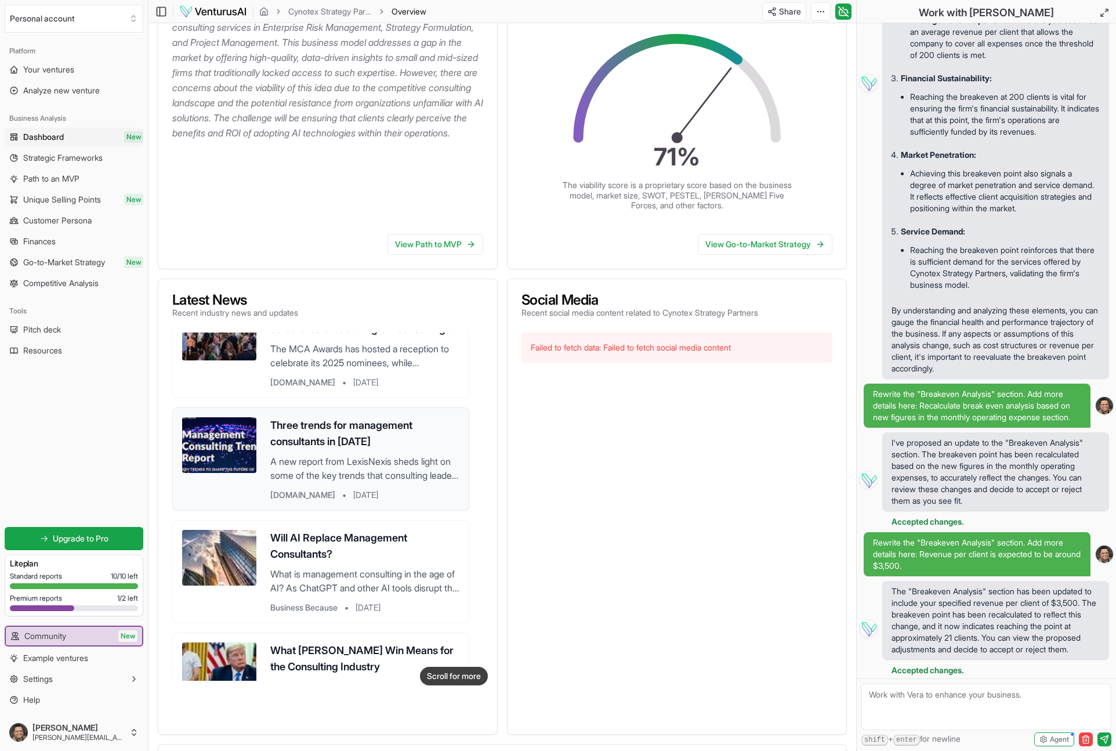
click at [300, 439] on h3 "Three trends for management consultants in [DATE]" at bounding box center [364, 433] width 189 height 32
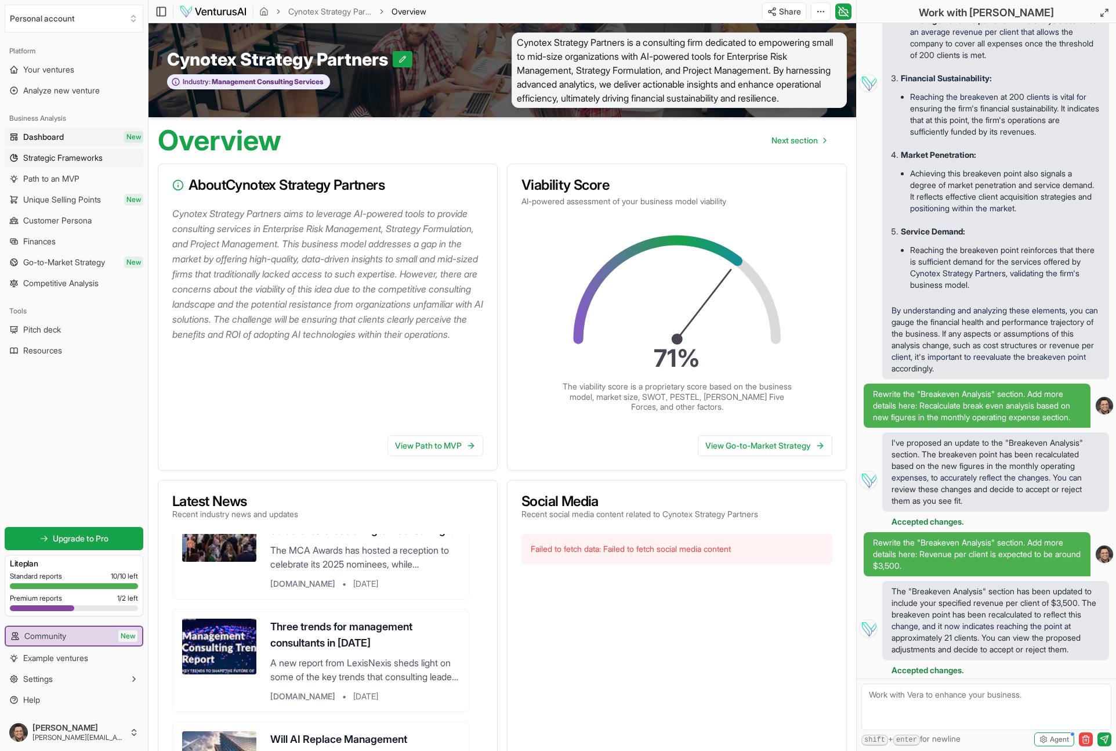
click at [56, 164] on link "Strategic Frameworks" at bounding box center [74, 158] width 139 height 19
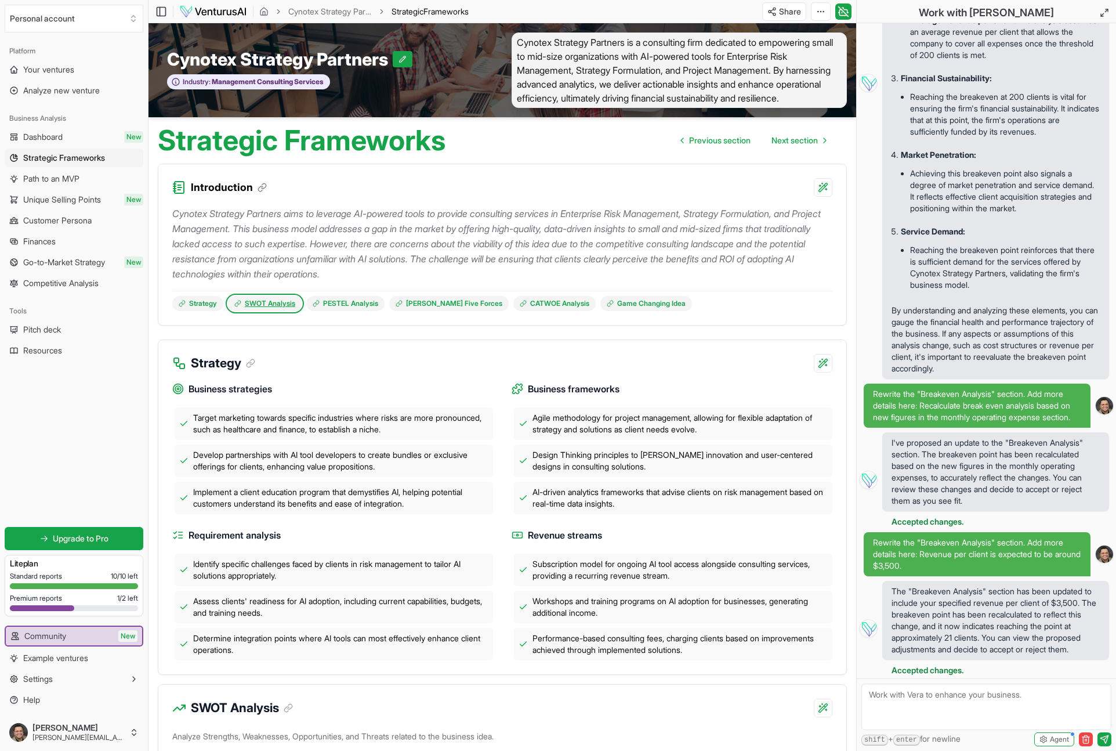
click at [270, 311] on link "SWOT Analysis" at bounding box center [265, 303] width 74 height 15
click at [628, 311] on link "Game Changing Idea" at bounding box center [646, 303] width 92 height 15
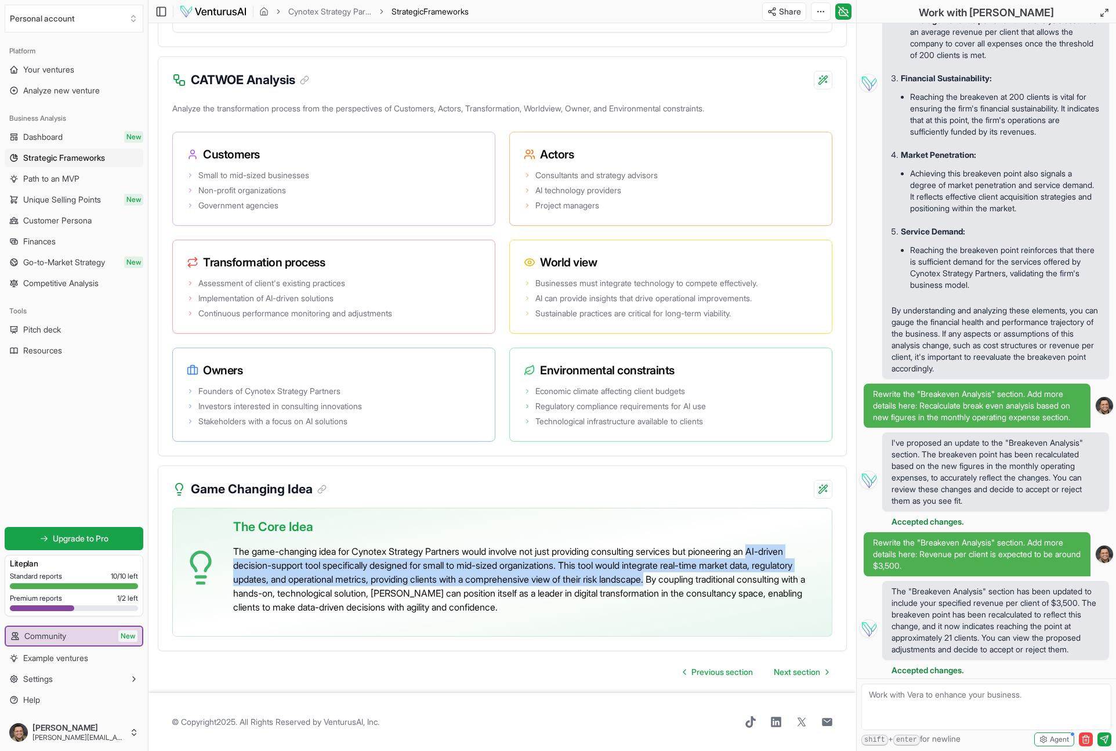
drag, startPoint x: 783, startPoint y: 553, endPoint x: 722, endPoint y: 582, distance: 67.7
click at [722, 582] on p "The game-changing idea for Cynotex Strategy Partners would involve not just pro…" at bounding box center [527, 579] width 589 height 70
copy p "AI-driven decision-support tool specifically designed for small to mid-sized or…"
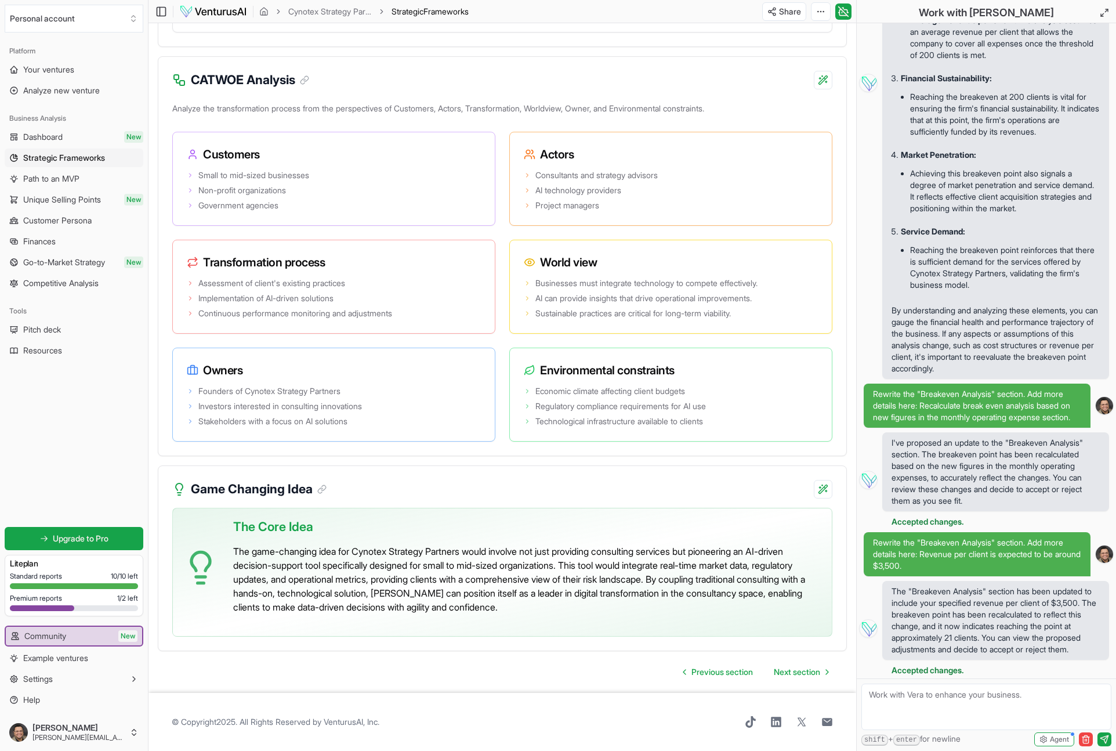
click at [497, 597] on p "The game-changing idea for Cynotex Strategy Partners would involve not just pro…" at bounding box center [527, 579] width 589 height 70
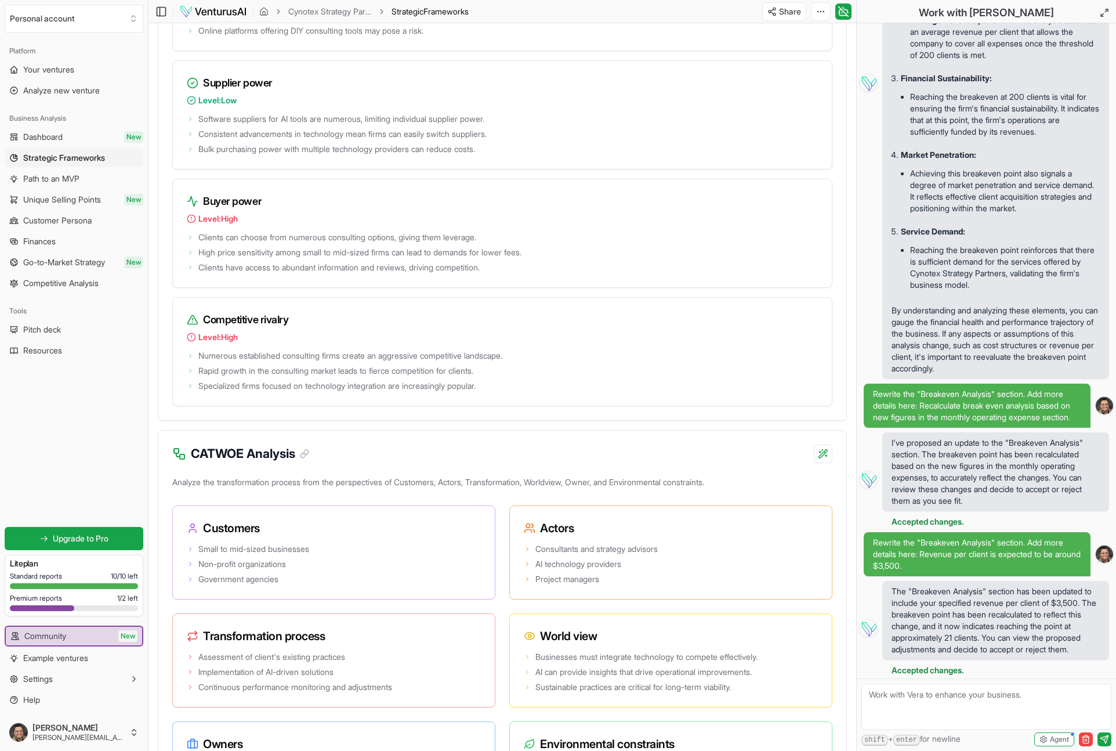
scroll to position [1581, 0]
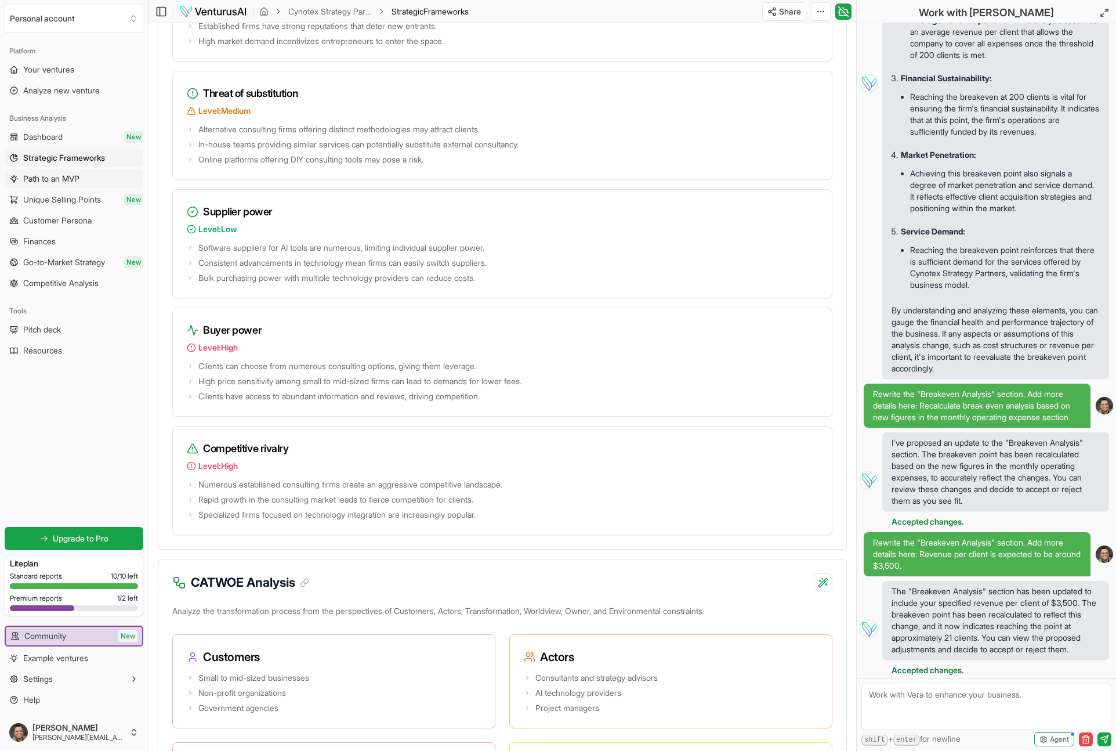
click at [63, 176] on span "Path to an MVP" at bounding box center [51, 179] width 56 height 12
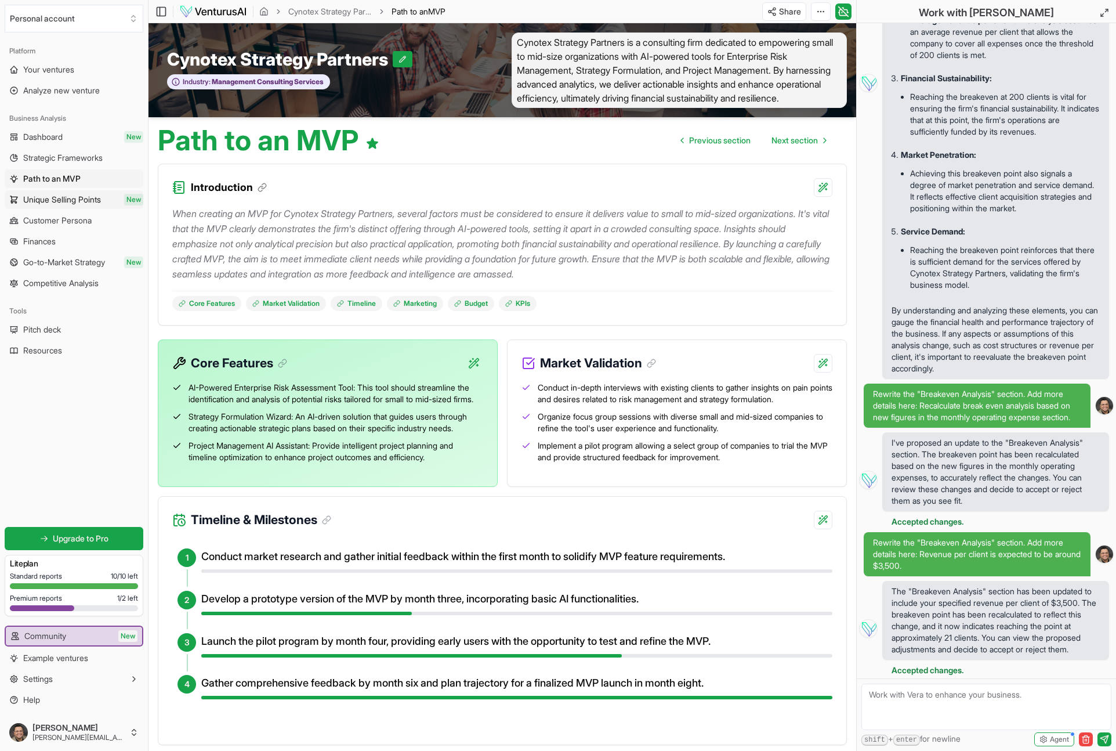
click at [71, 202] on span "Unique Selling Points" at bounding box center [62, 200] width 78 height 12
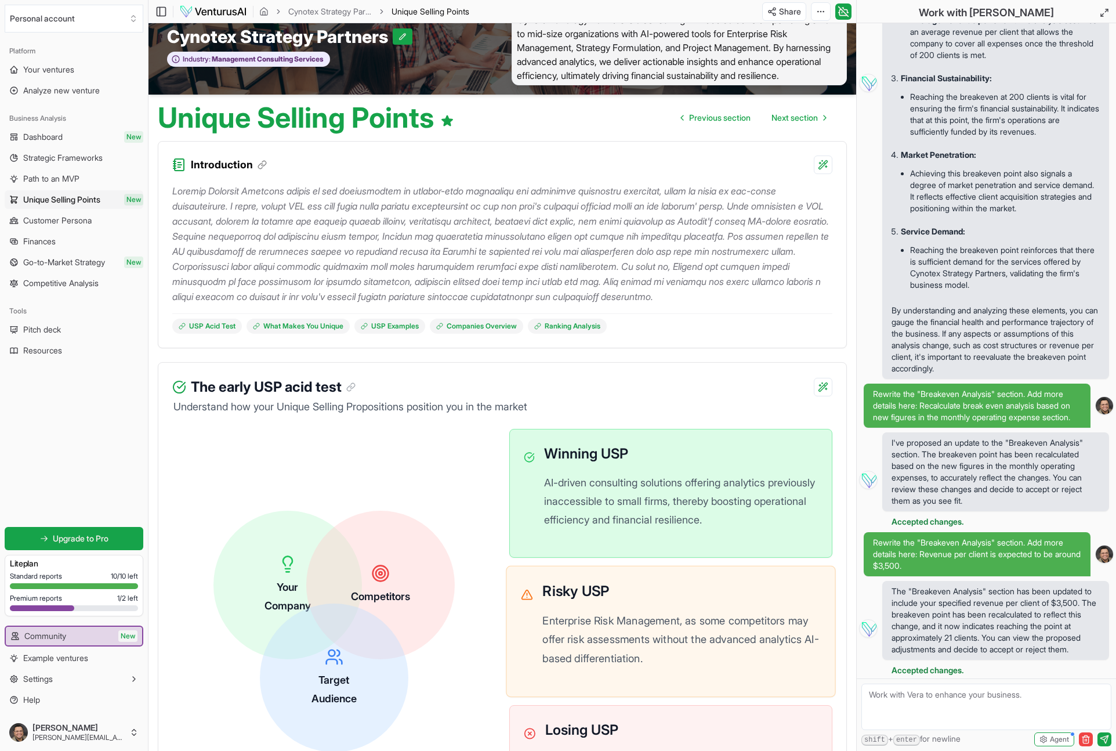
scroll to position [97, 0]
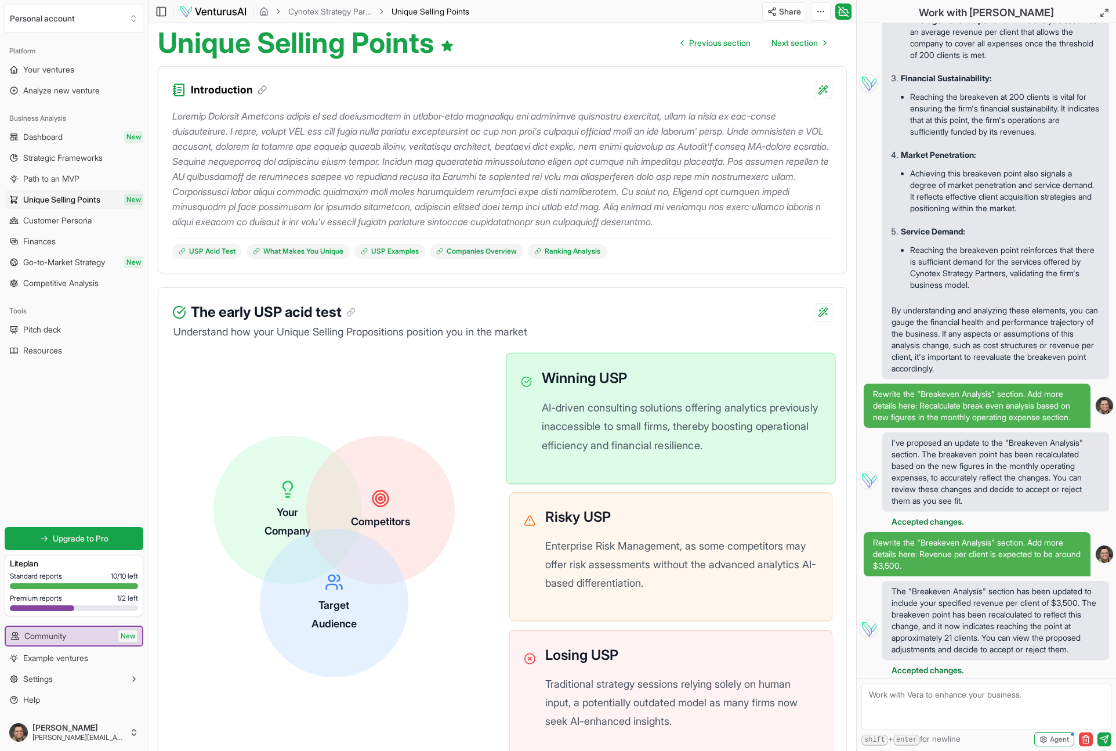
click at [550, 443] on p "AI-driven consulting solutions offering analytics previously inaccessible to sm…" at bounding box center [682, 426] width 280 height 57
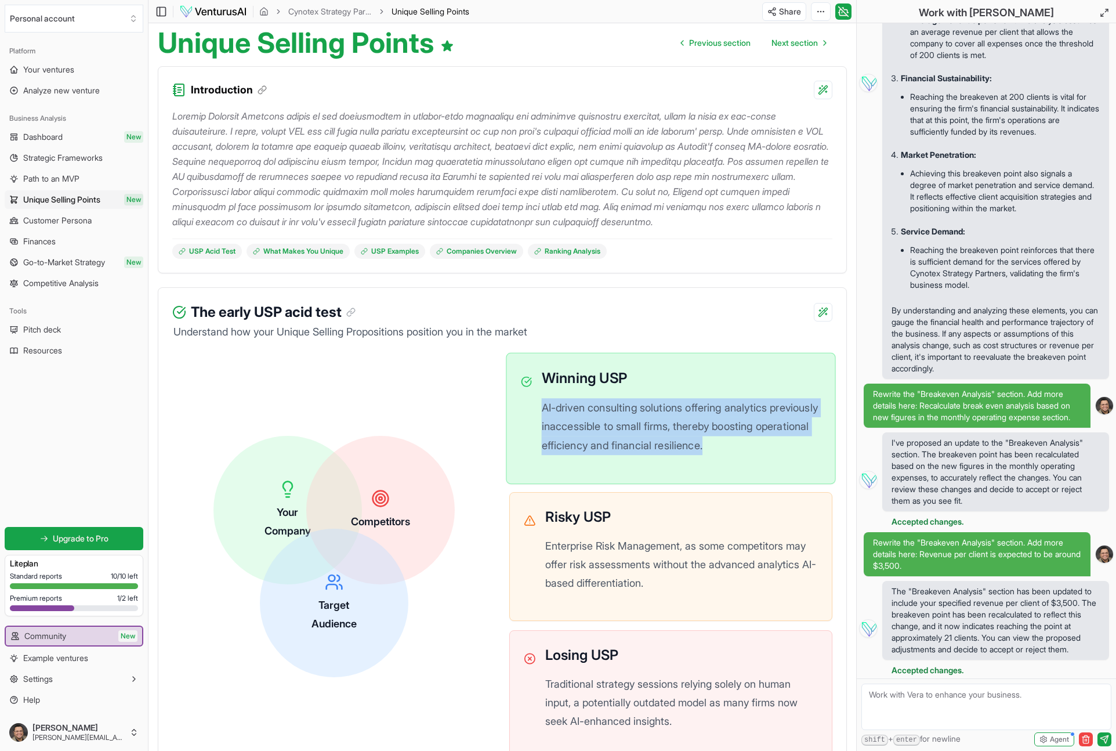
drag, startPoint x: 542, startPoint y: 437, endPoint x: 774, endPoint y: 474, distance: 234.4
click at [774, 455] on p "AI-driven consulting solutions offering analytics previously inaccessible to sm…" at bounding box center [682, 426] width 280 height 57
copy p "AI-driven consulting solutions offering analytics previously inaccessible to sm…"
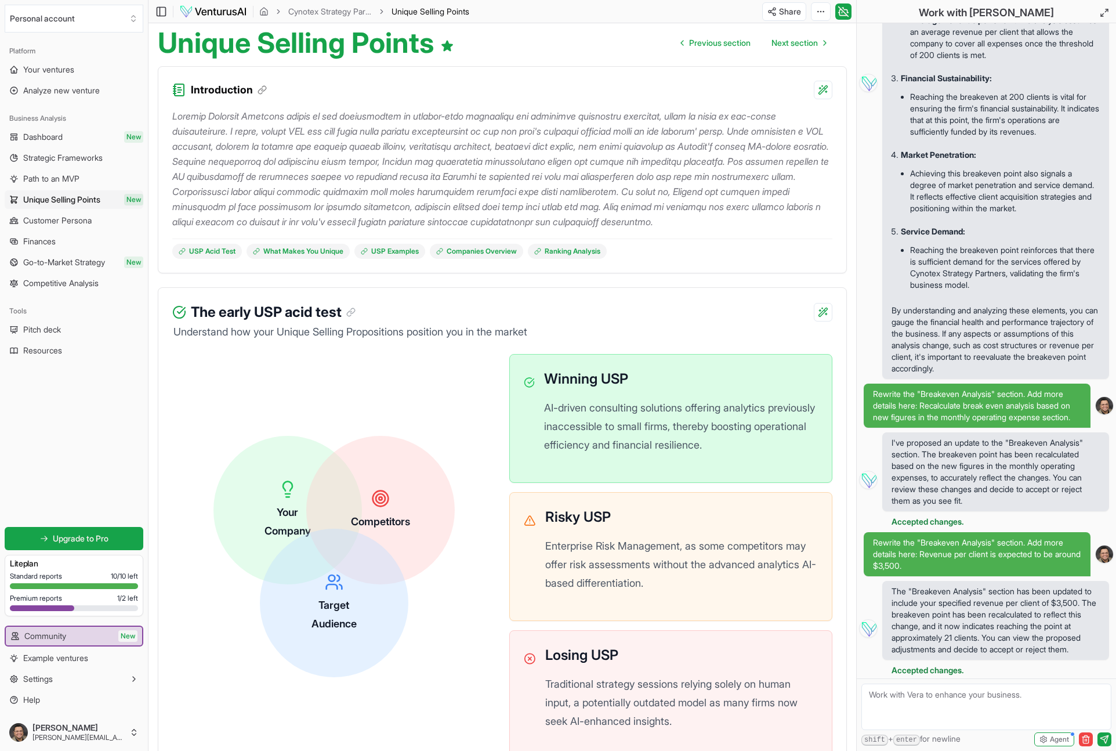
click at [49, 396] on div "Platform Your ventures Analyze new venture Business Analysis Dashboard New Stra…" at bounding box center [74, 375] width 148 height 676
click at [49, 632] on span "Community" at bounding box center [45, 636] width 42 height 12
click at [48, 637] on span "Community" at bounding box center [45, 636] width 42 height 12
click at [44, 658] on span "Example ventures" at bounding box center [55, 658] width 65 height 12
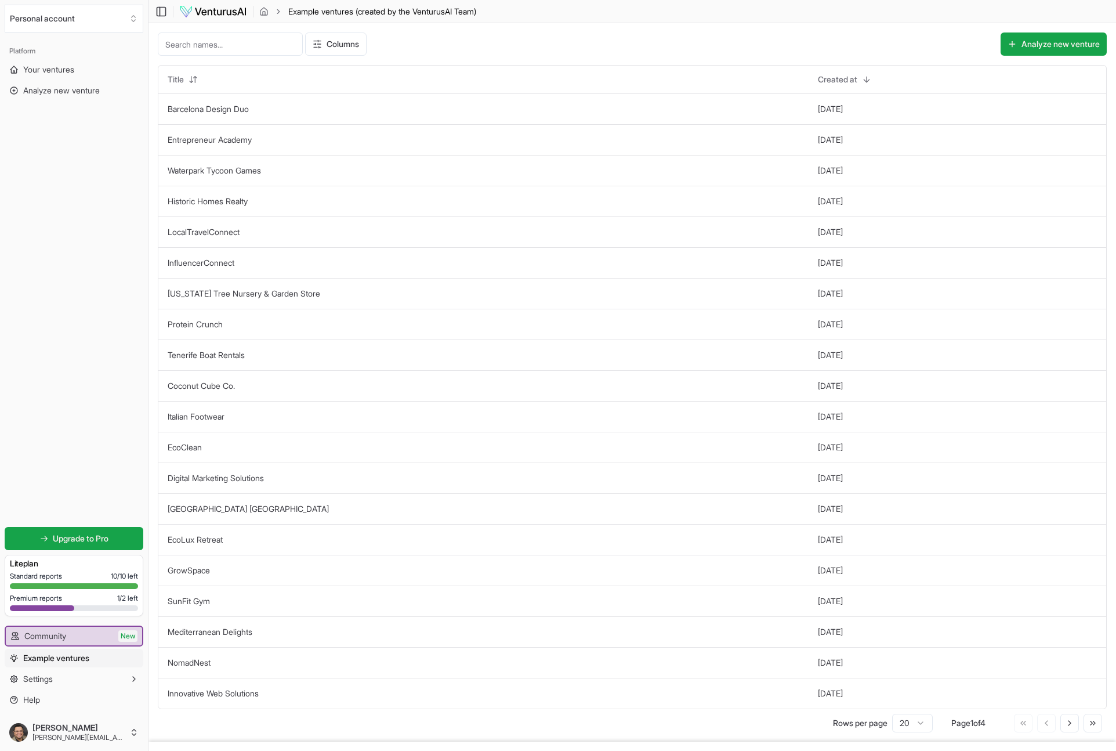
click at [50, 659] on span "Example ventures" at bounding box center [56, 658] width 66 height 12
click at [46, 635] on span "Community" at bounding box center [45, 636] width 42 height 12
click at [35, 680] on span "Settings" at bounding box center [38, 679] width 30 height 12
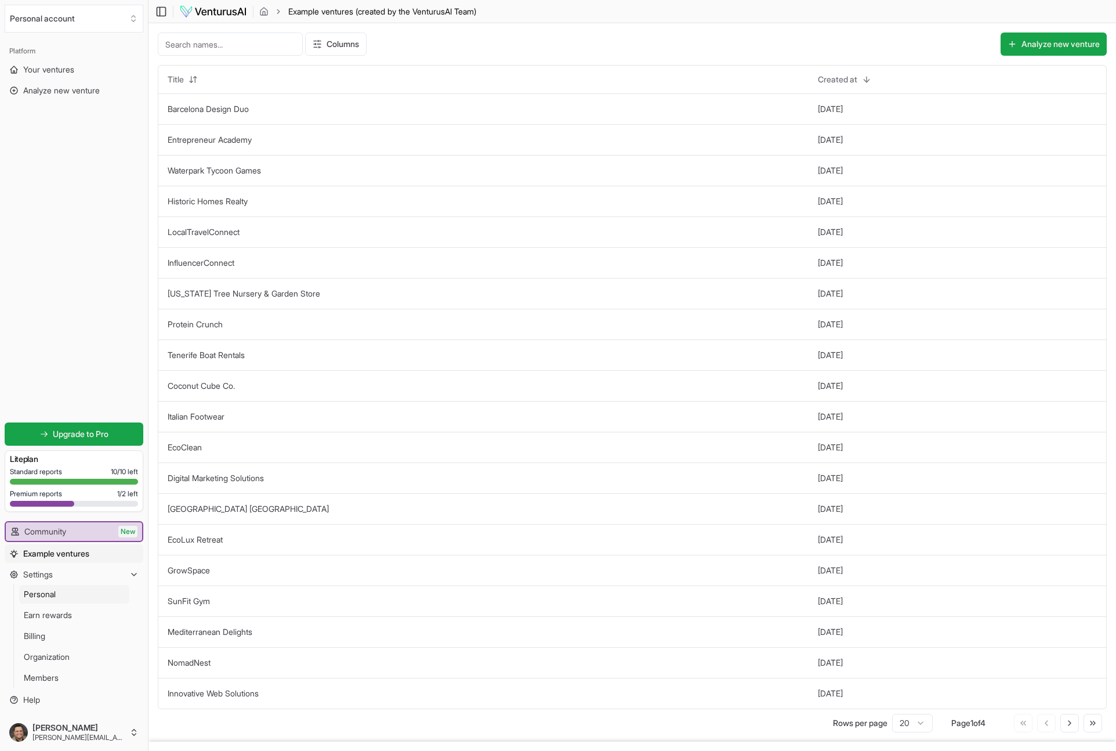
click at [44, 595] on span "Personal" at bounding box center [40, 594] width 32 height 12
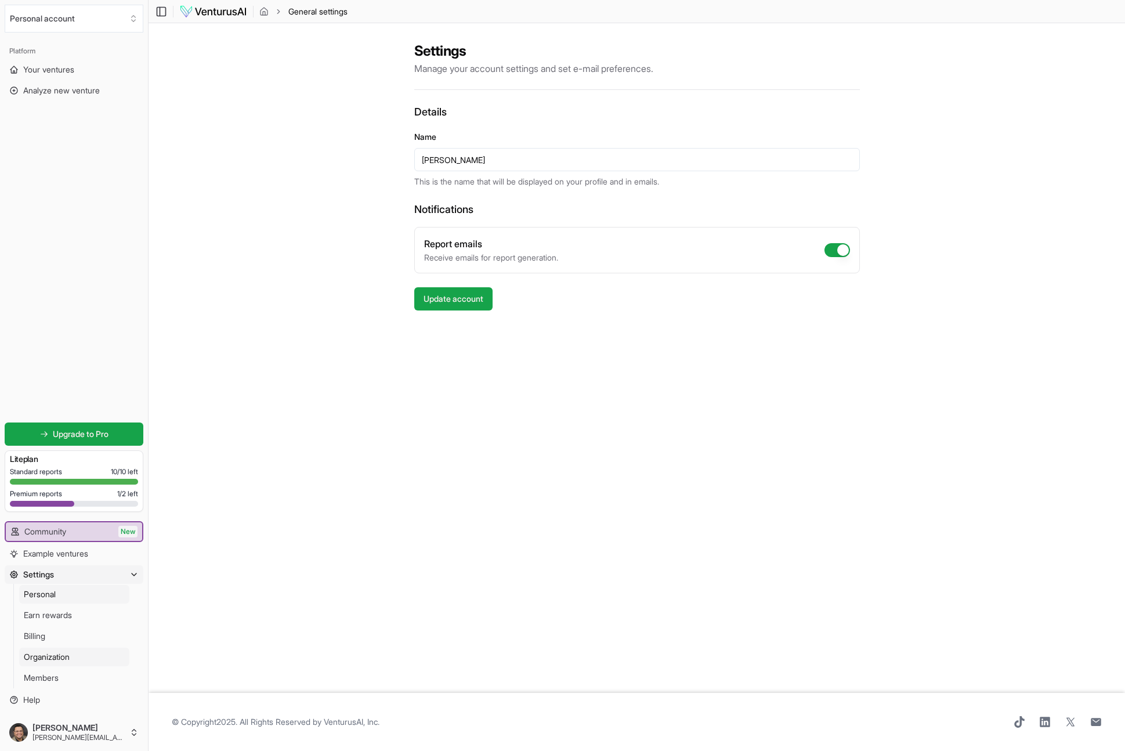
click at [38, 660] on span "Organization" at bounding box center [47, 657] width 46 height 12
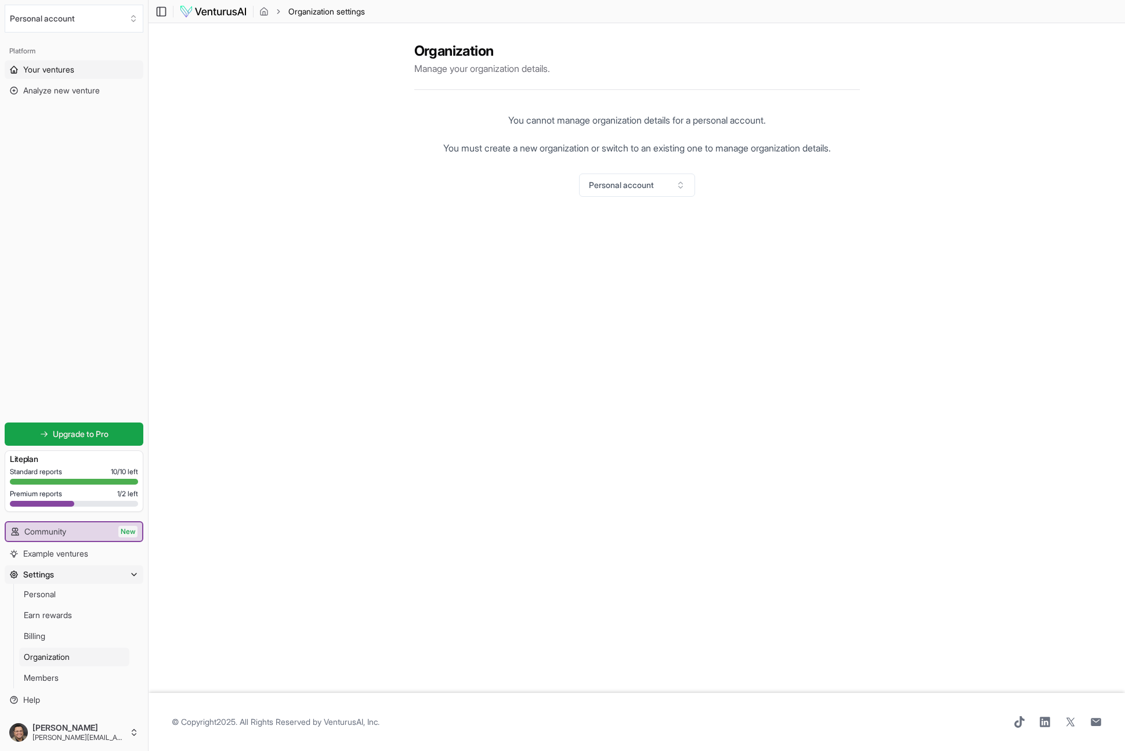
click at [45, 66] on span "Your ventures" at bounding box center [48, 70] width 51 height 12
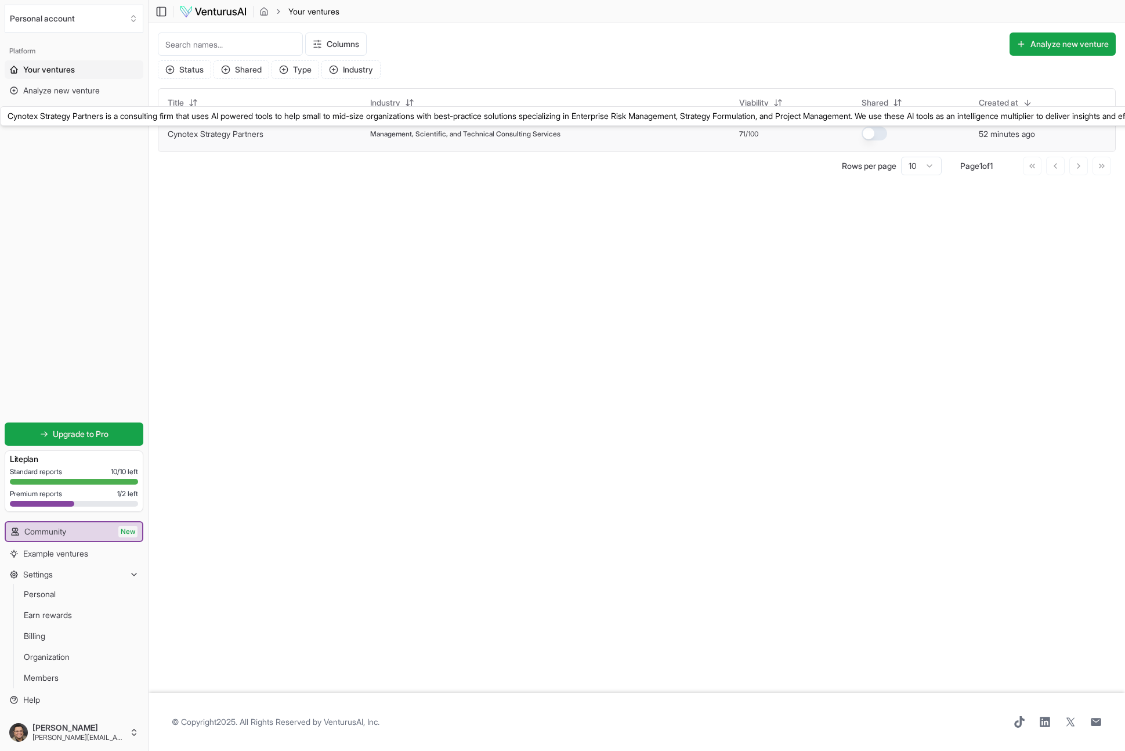
click at [226, 135] on link "Cynotex Strategy Partners" at bounding box center [216, 134] width 96 height 10
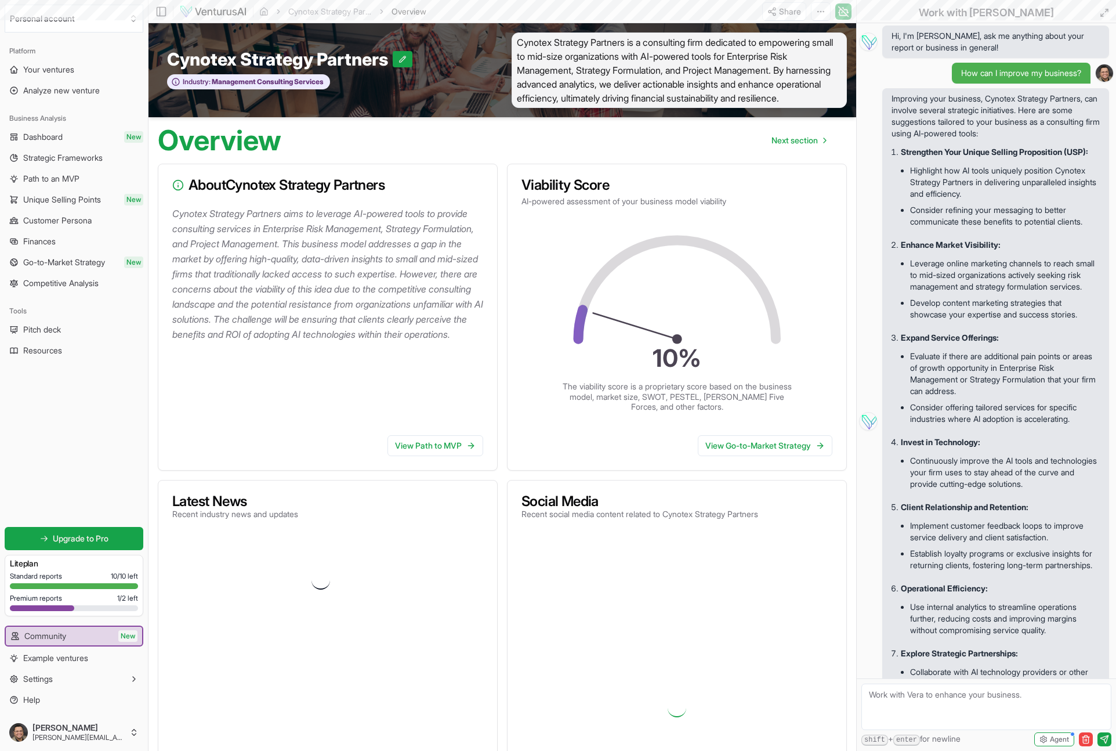
scroll to position [1468, 0]
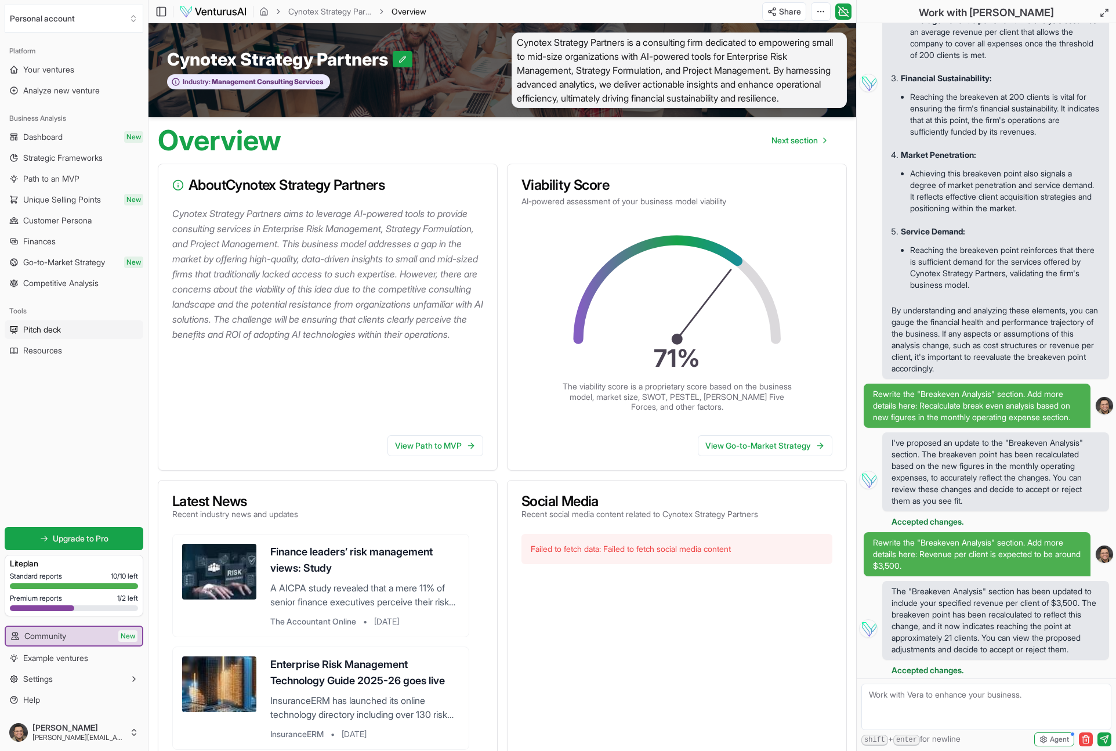
click at [41, 328] on span "Pitch deck" at bounding box center [42, 330] width 38 height 12
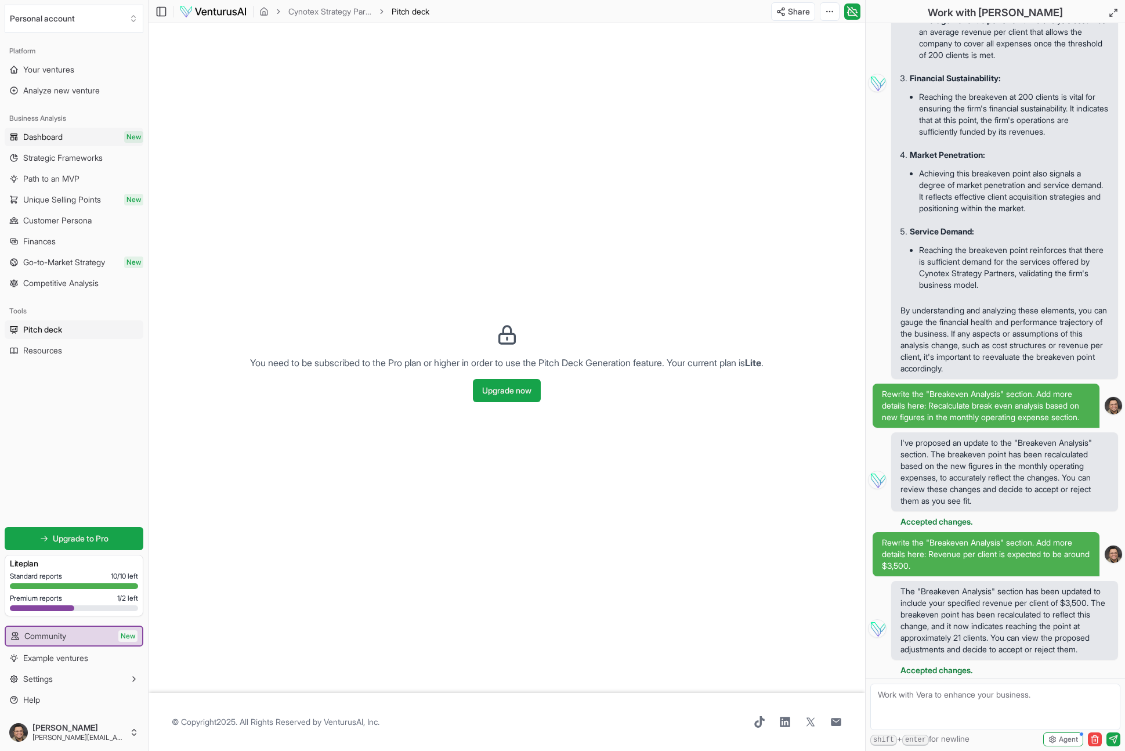
click at [39, 136] on span "Dashboard" at bounding box center [42, 137] width 39 height 12
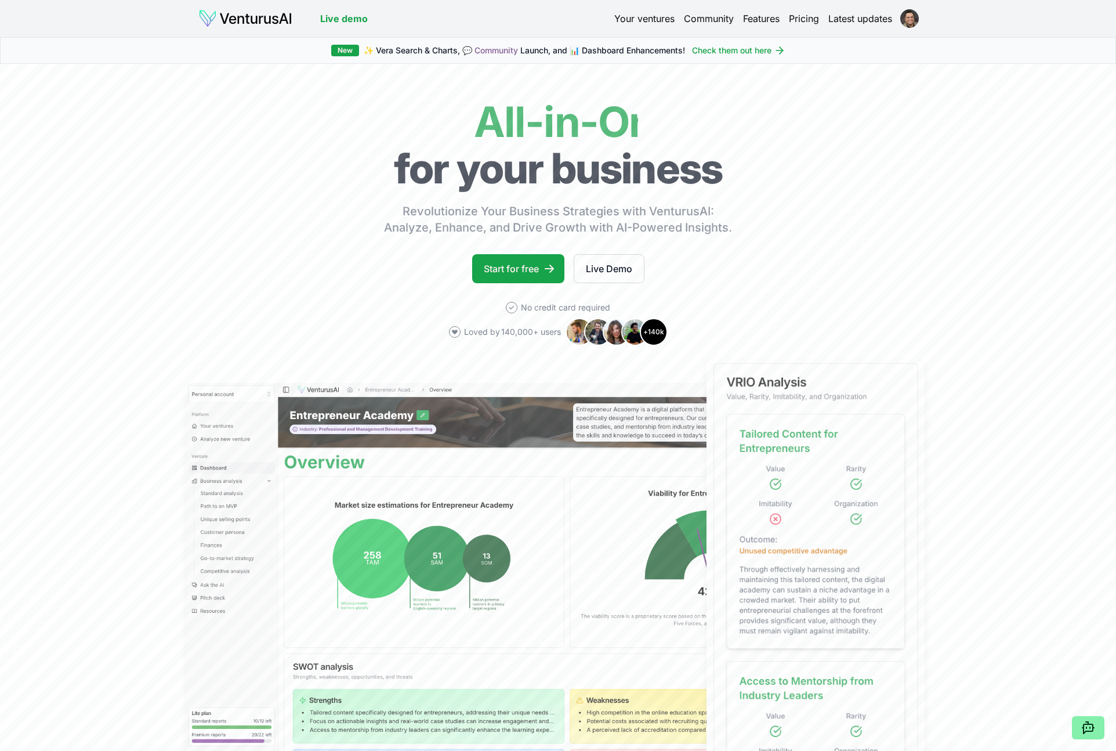
click at [648, 21] on link "Your ventures" at bounding box center [644, 19] width 60 height 14
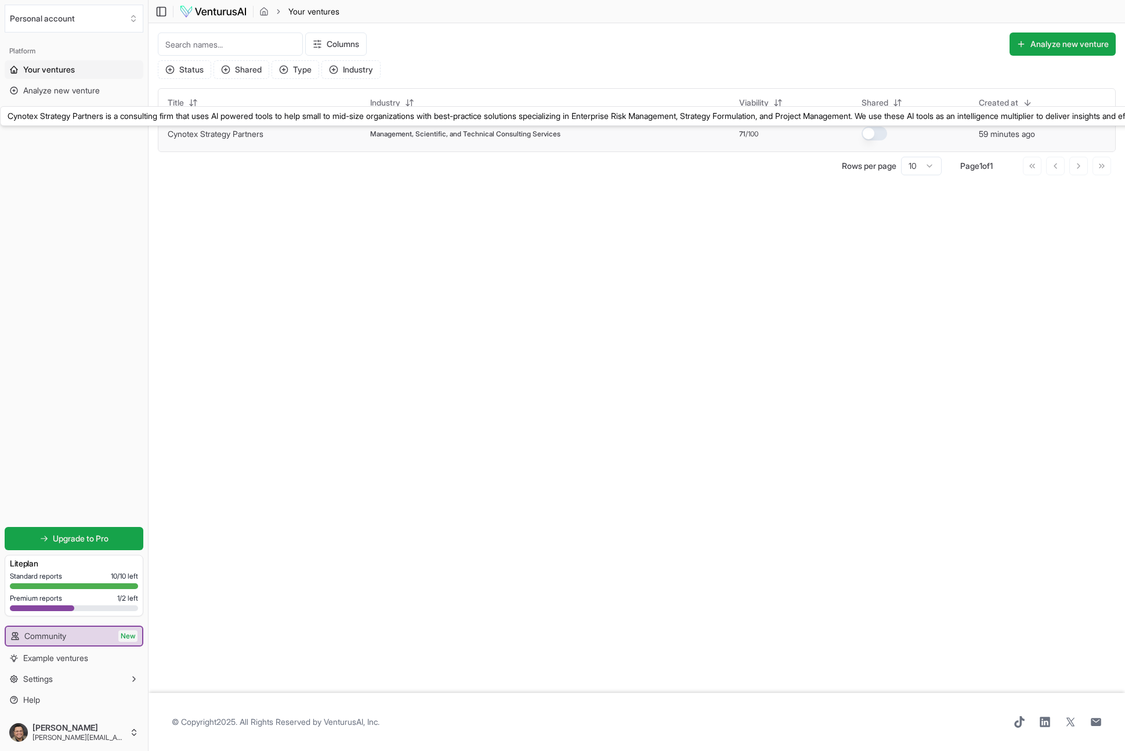
click at [202, 129] on link "Cynotex Strategy Partners" at bounding box center [216, 134] width 96 height 10
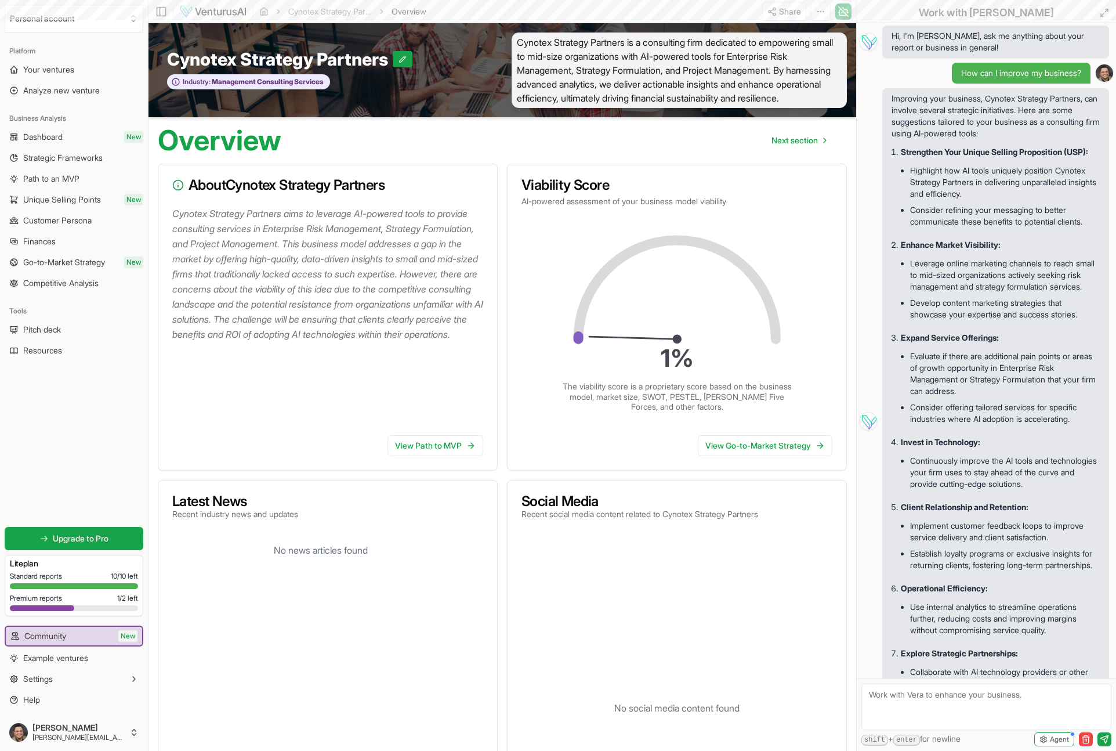
scroll to position [1468, 0]
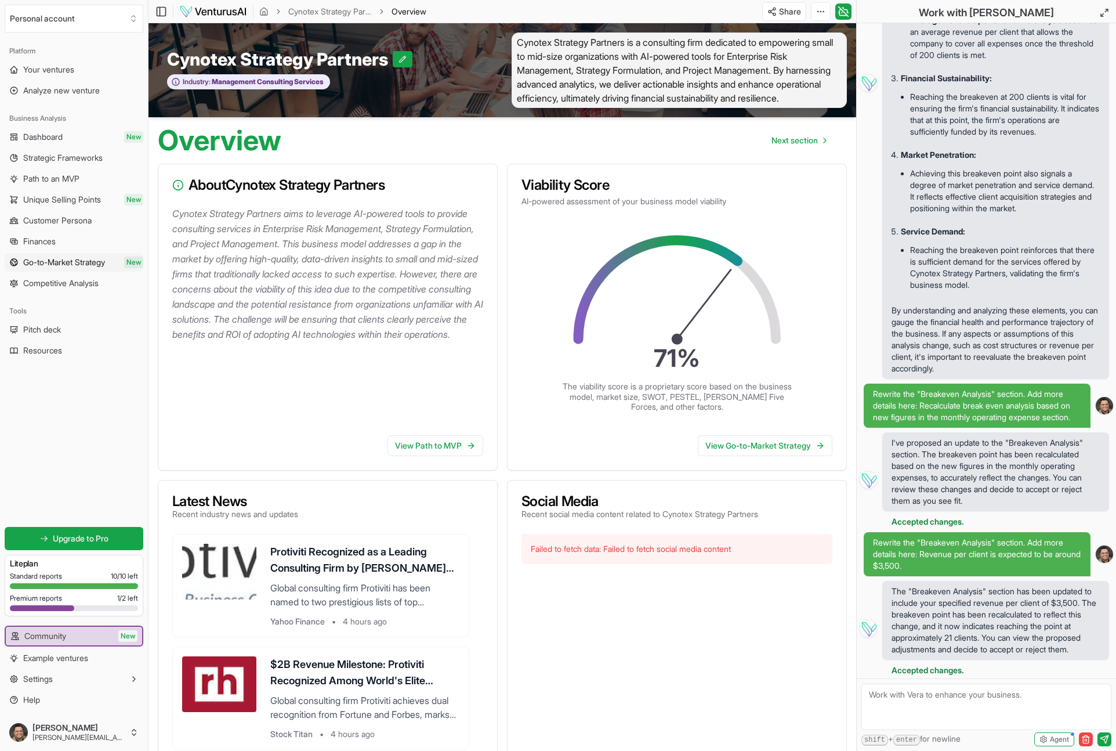
click at [63, 262] on span "Go-to-Market Strategy" at bounding box center [64, 262] width 82 height 12
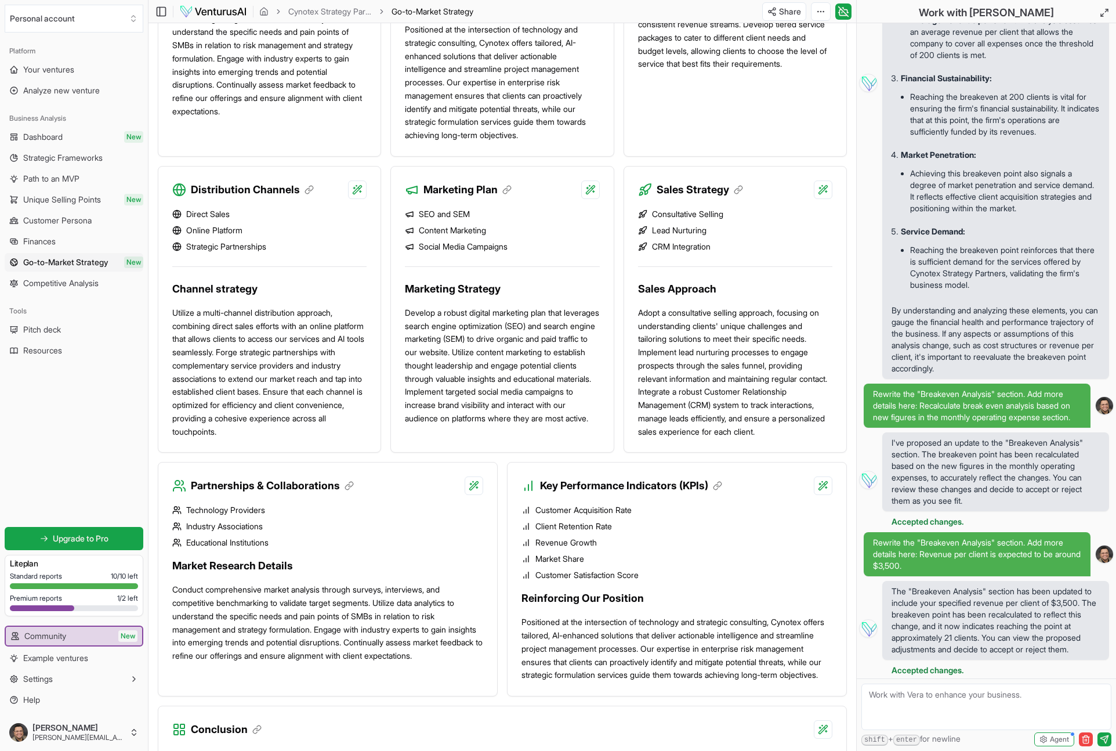
scroll to position [729, 0]
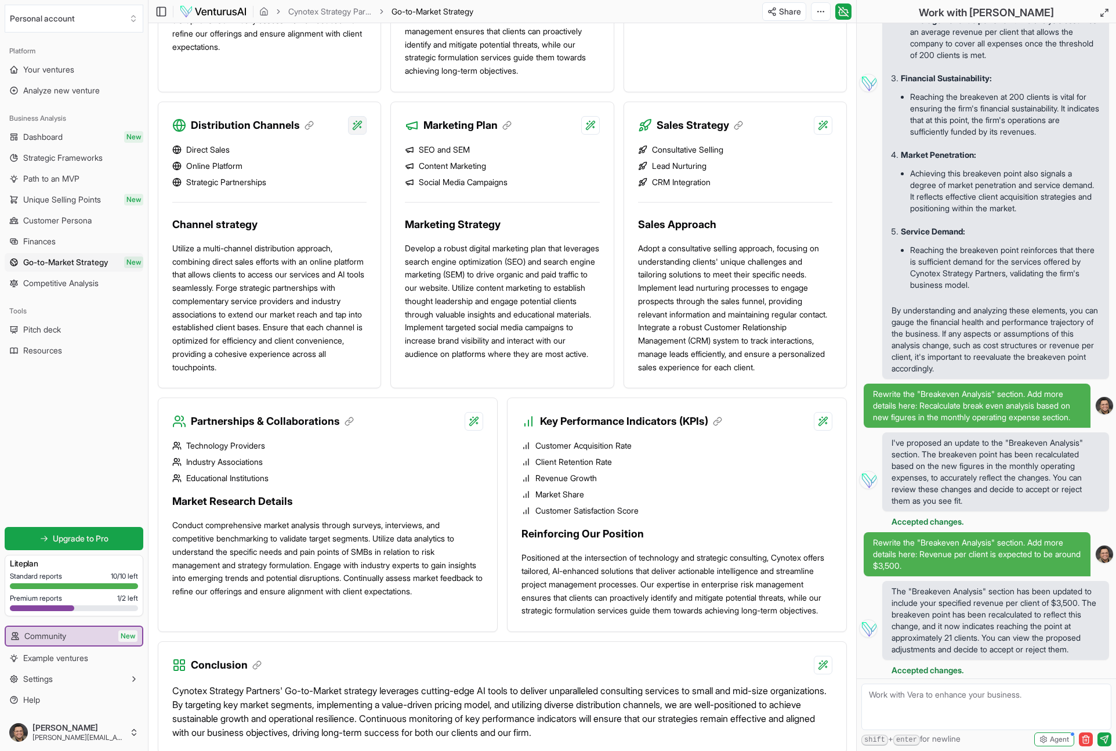
click at [284, 208] on div "Provide detailed explanation" at bounding box center [282, 209] width 151 height 19
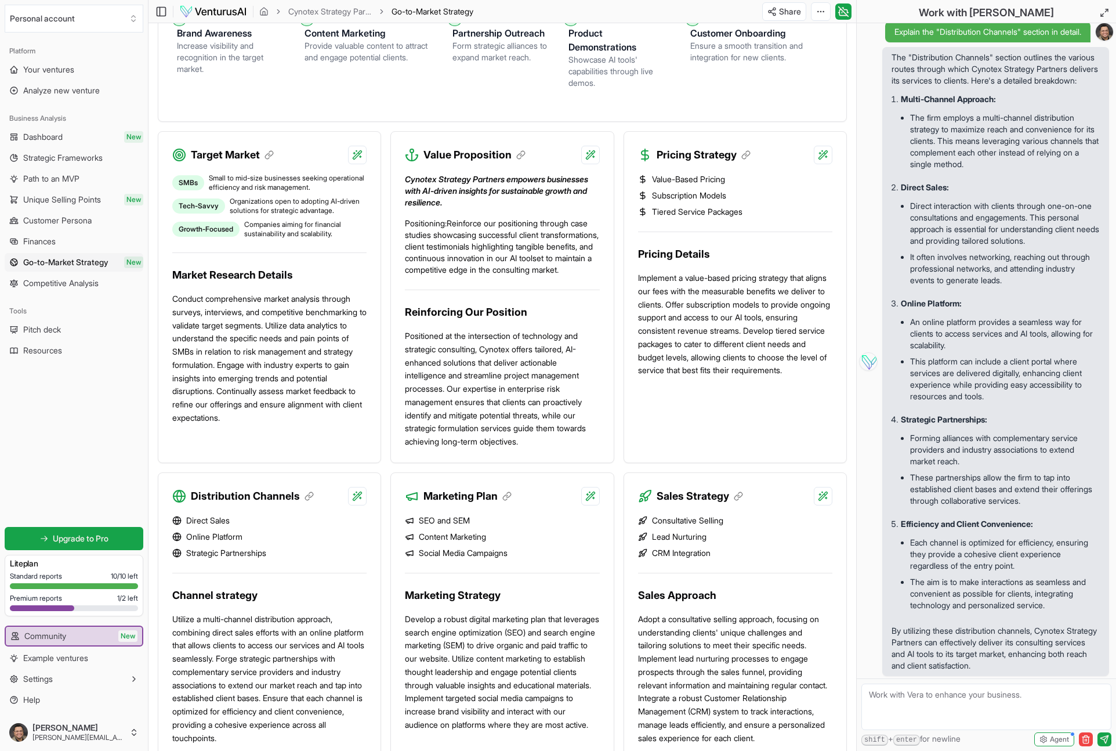
scroll to position [165, 0]
